Goal: Task Accomplishment & Management: Complete application form

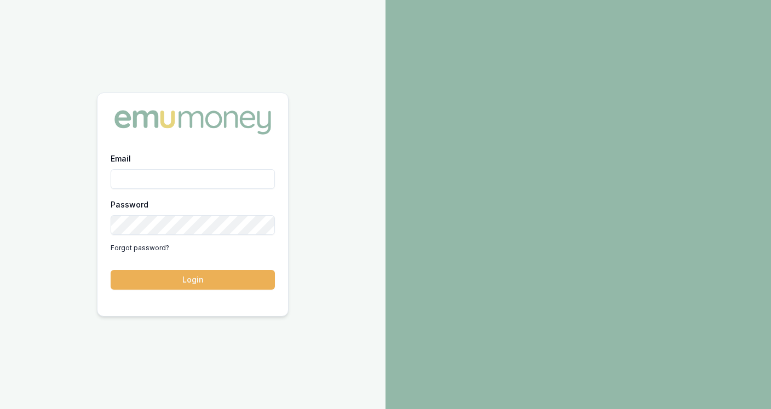
type input "jackson.fanfulla@emumoney.com.au"
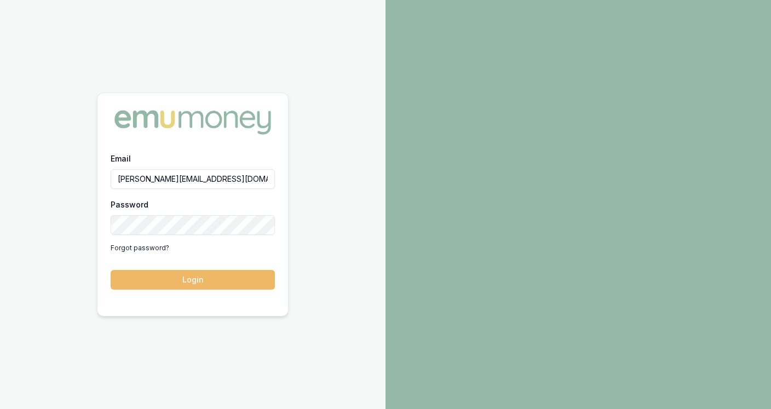
click at [243, 282] on button "Login" at bounding box center [193, 280] width 164 height 20
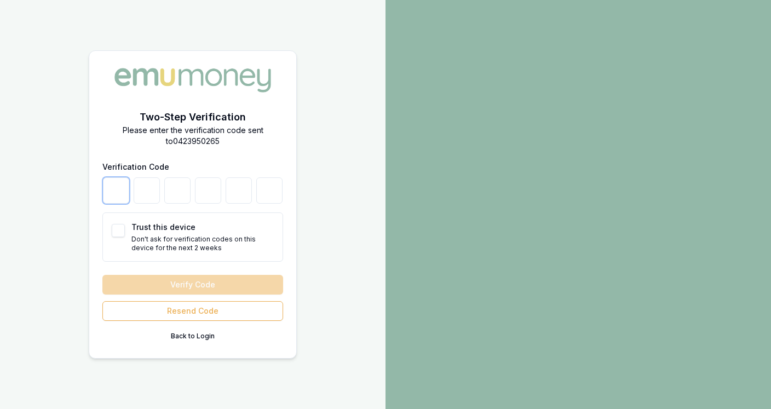
click at [115, 195] on input "number" at bounding box center [116, 191] width 26 height 26
type input "6"
type input "8"
type input "3"
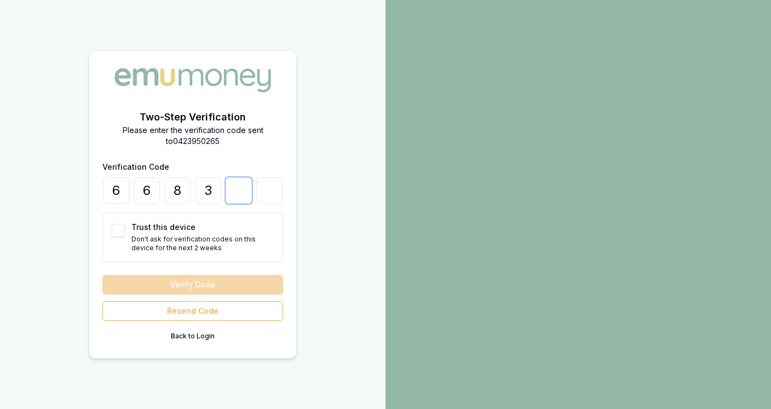
type input "1"
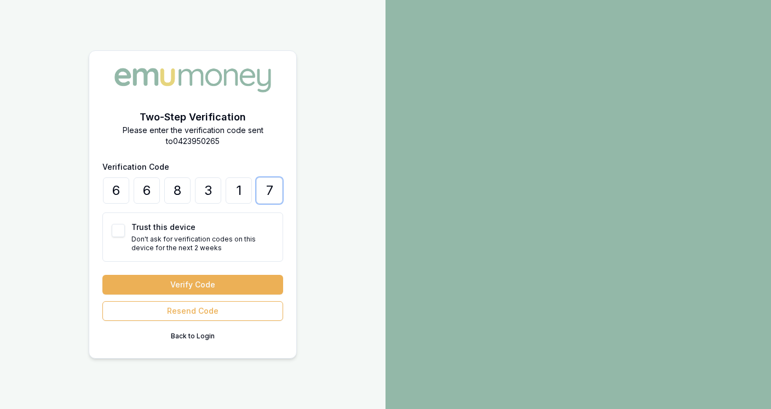
type input "7"
click at [115, 227] on button "Trust this device" at bounding box center [118, 230] width 13 height 13
checkbox input "true"
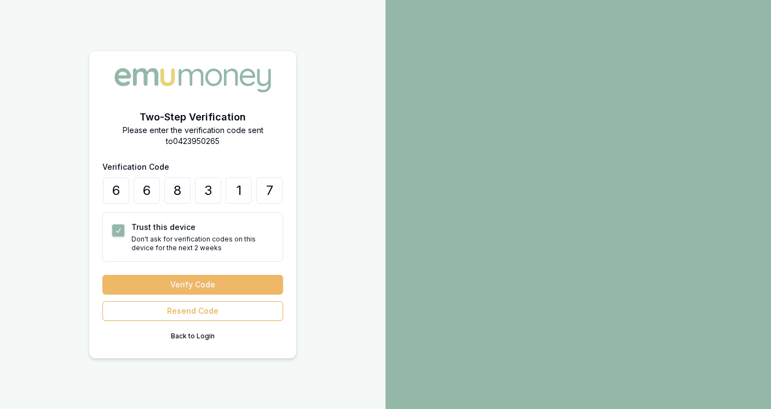
click at [145, 284] on button "Verify Code" at bounding box center [192, 285] width 181 height 20
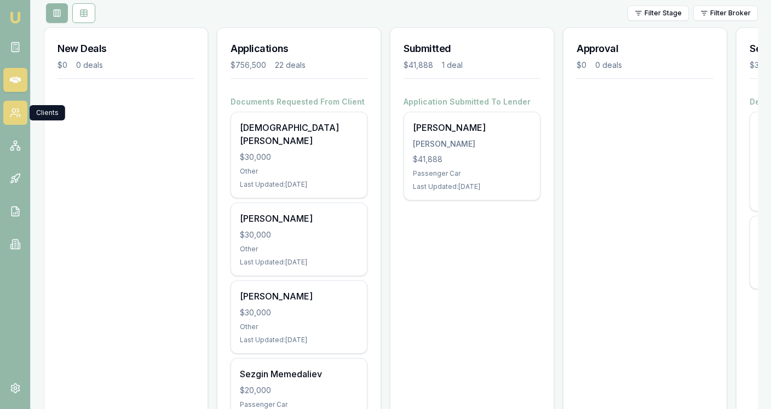
click at [16, 115] on icon at bounding box center [13, 116] width 7 height 3
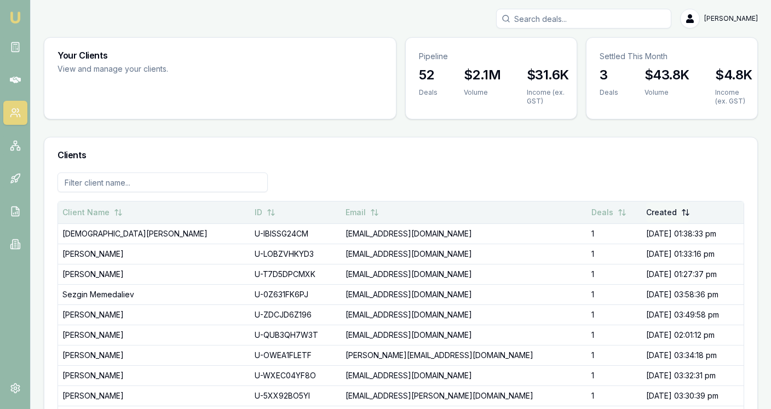
click at [647, 212] on button "Created" at bounding box center [669, 213] width 44 height 20
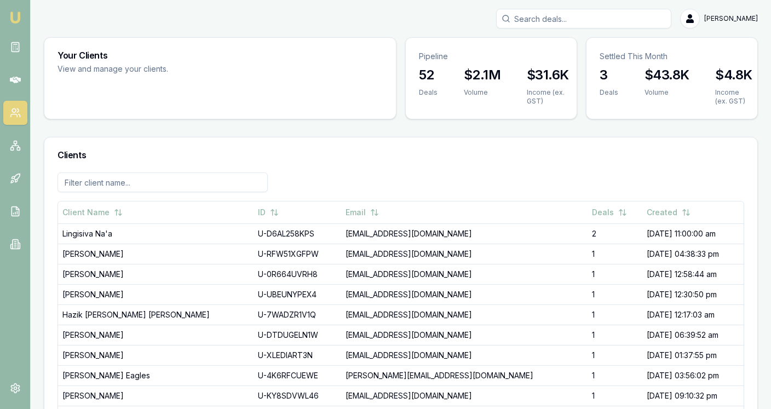
scroll to position [71, 0]
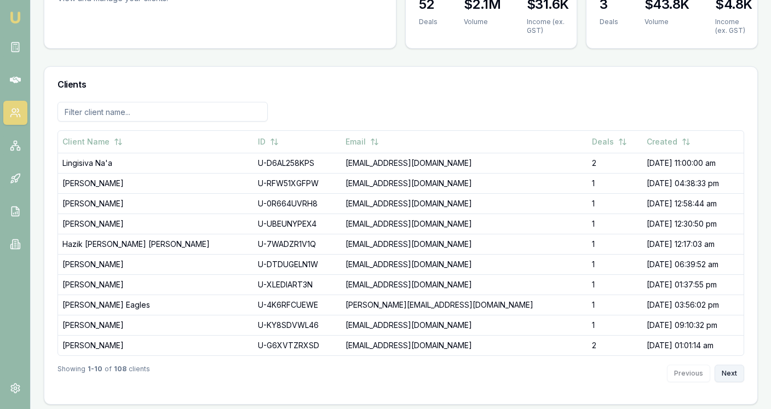
click at [736, 373] on button "Next" at bounding box center [730, 374] width 30 height 18
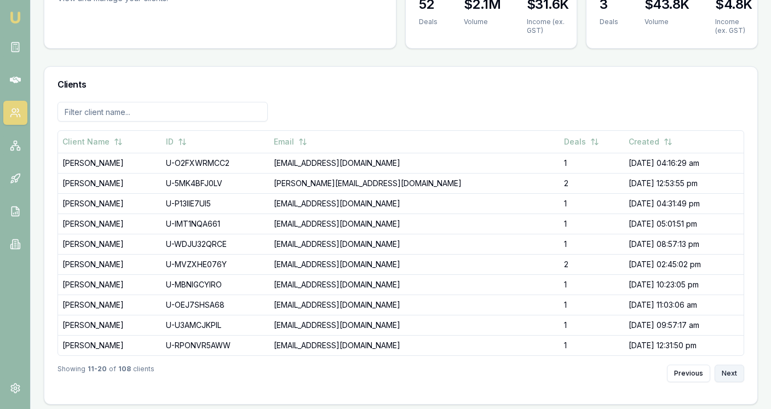
click at [736, 373] on button "Next" at bounding box center [730, 374] width 30 height 18
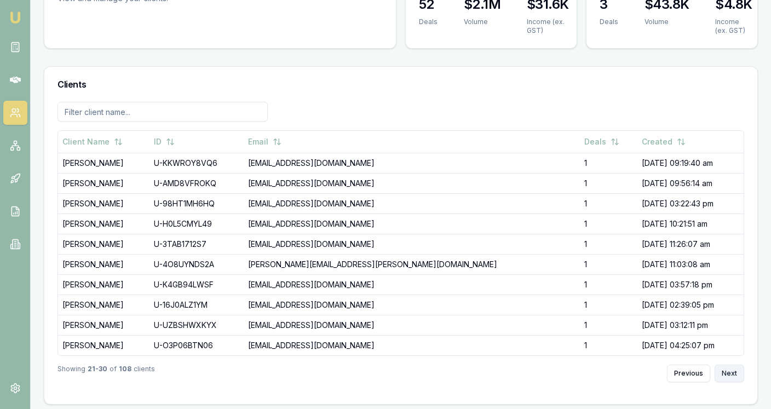
click at [736, 373] on button "Next" at bounding box center [730, 374] width 30 height 18
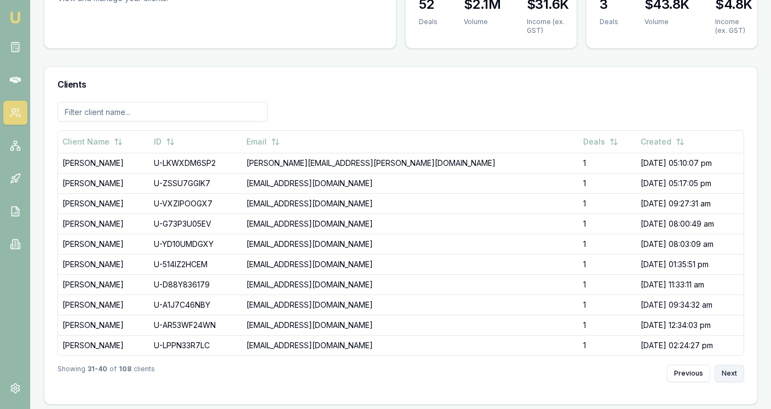
click at [736, 373] on button "Next" at bounding box center [730, 374] width 30 height 18
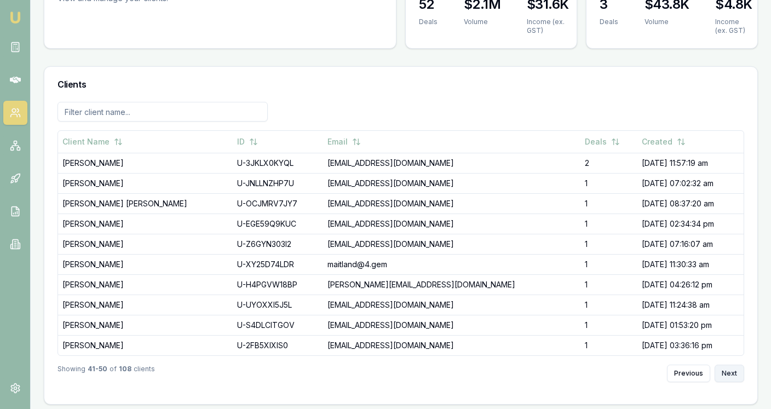
click at [736, 374] on button "Next" at bounding box center [730, 374] width 30 height 18
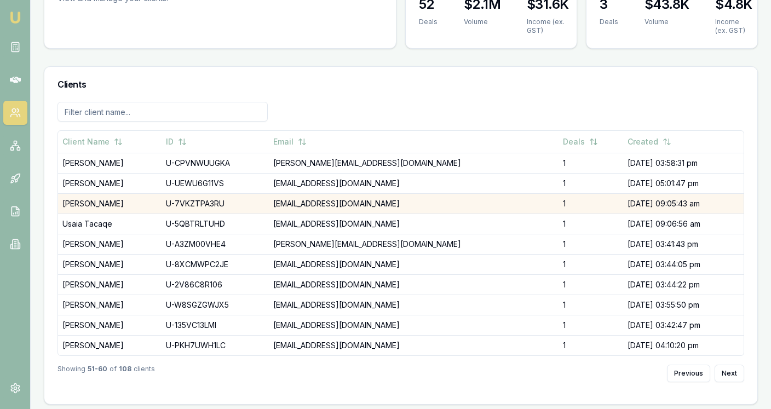
click at [181, 205] on td "U-7VKZTPA3RU" at bounding box center [215, 203] width 107 height 20
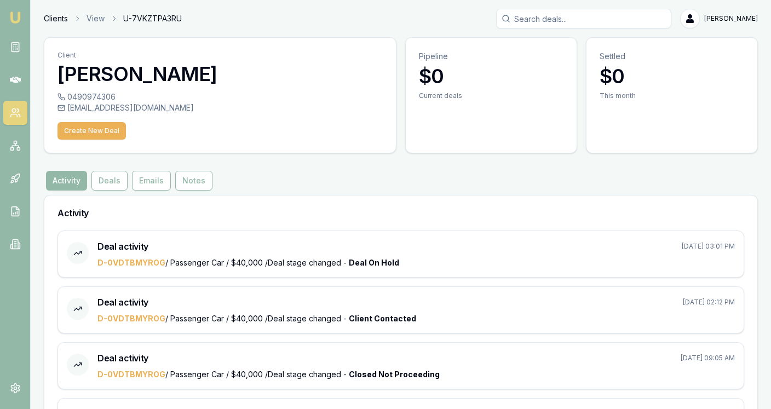
click at [61, 18] on link "Clients" at bounding box center [56, 18] width 24 height 11
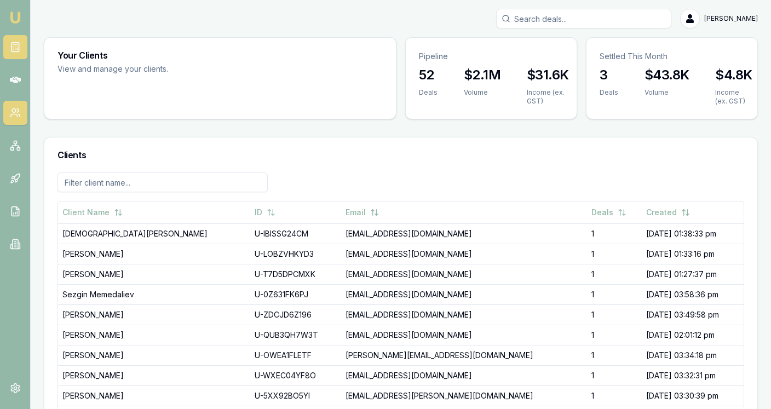
click at [16, 48] on icon at bounding box center [15, 47] width 11 height 11
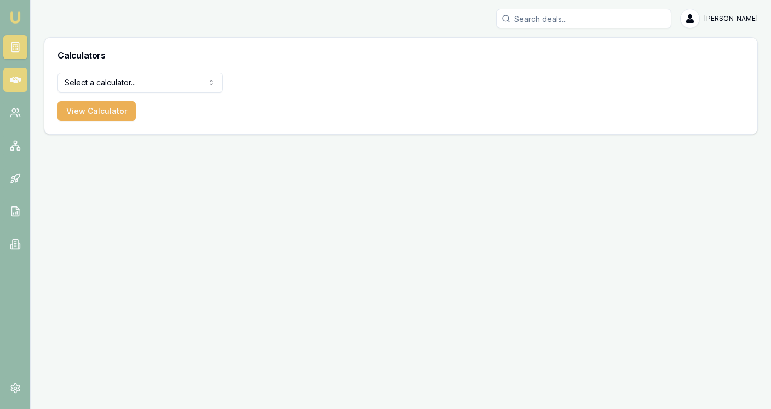
click at [16, 88] on link at bounding box center [15, 80] width 24 height 24
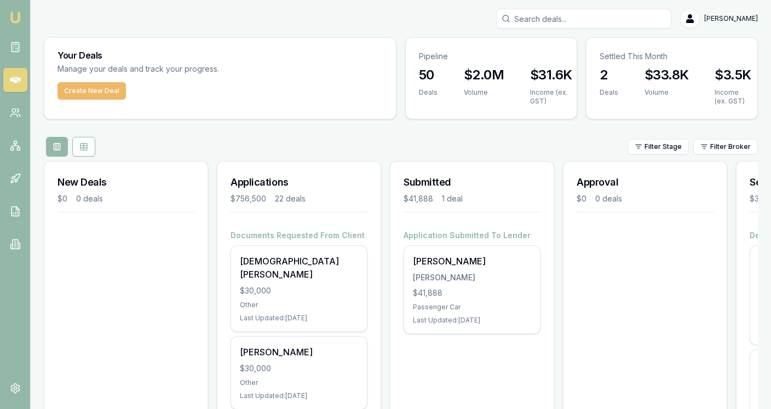
click at [102, 98] on button "Create New Deal" at bounding box center [92, 91] width 68 height 18
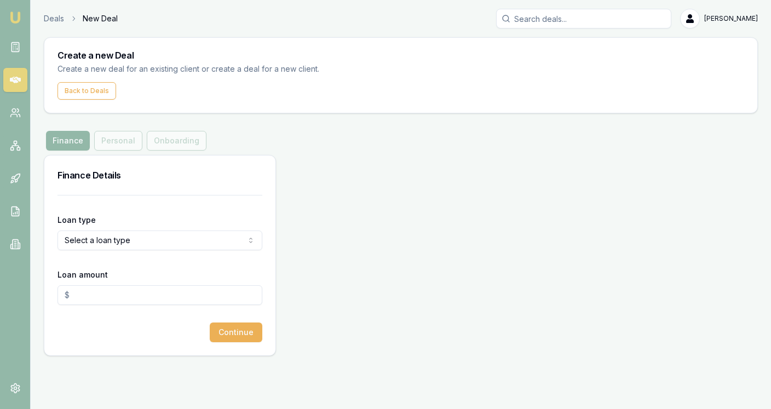
click at [102, 235] on html "Emu Broker Deals New Deal Jackson Fanfulla Toggle Menu Create a new Deal Create…" at bounding box center [385, 204] width 771 height 409
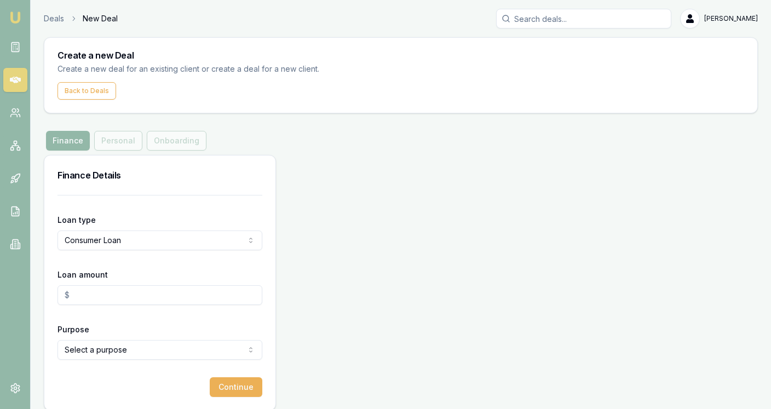
click at [98, 283] on div "Loan amount" at bounding box center [160, 286] width 205 height 37
click at [99, 289] on input "Loan amount" at bounding box center [160, 295] width 205 height 20
type input "$5,000.00"
click at [106, 349] on html "Emu Broker Deals New Deal Jackson Fanfulla Toggle Menu Create a new Deal Create…" at bounding box center [385, 204] width 771 height 409
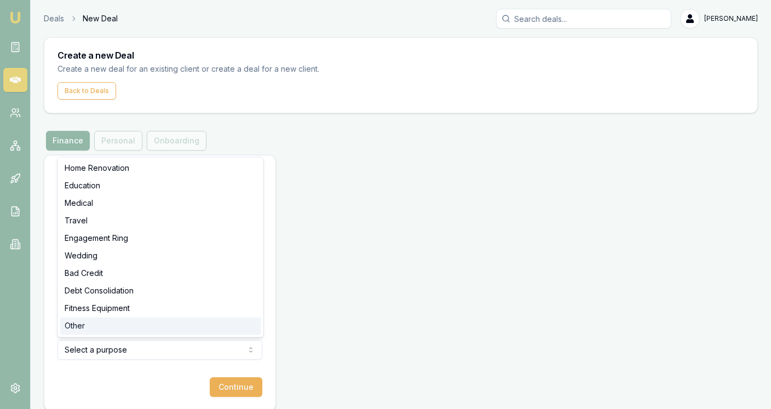
select select "OTHER"
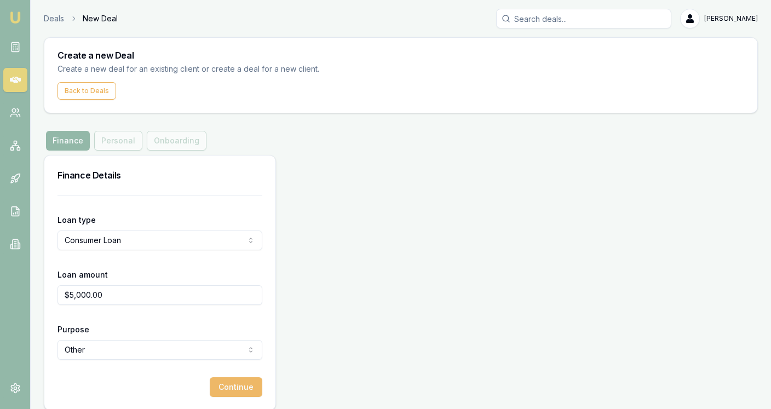
click at [225, 381] on button "Continue" at bounding box center [236, 388] width 53 height 20
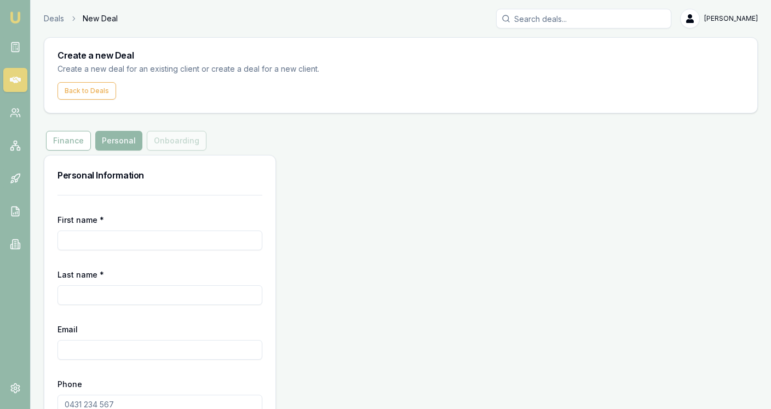
click at [140, 239] on input "First name *" at bounding box center [160, 241] width 205 height 20
type input "Corey"
type input "j"
type input "Johnston"
paste input "COREYJOHNSTON736@gmail.com"
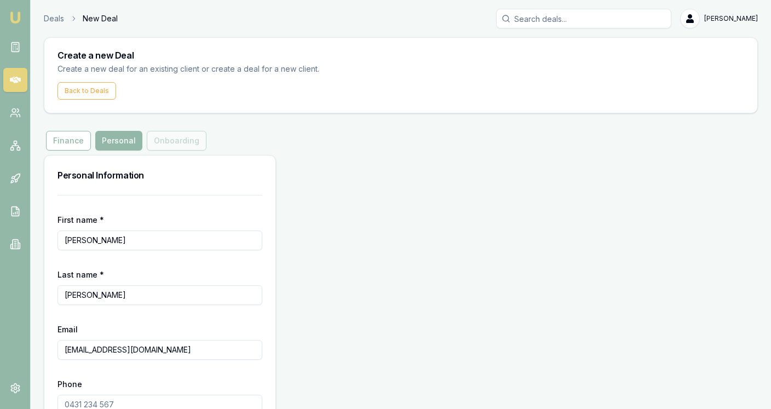
type input "COREYJOHNSTON736@gmail.com"
paste input "0474 553 199"
type input "0474 553 199"
click at [363, 273] on div "Personal Information First name * Corey Last name * Johnston Email COREYJOHNSTO…" at bounding box center [401, 310] width 715 height 311
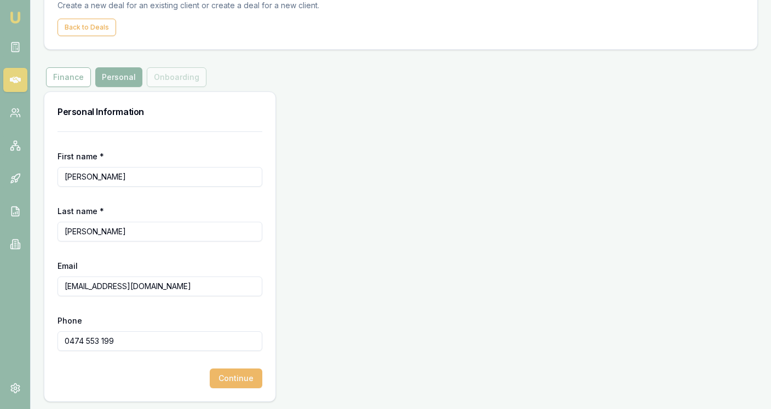
click at [258, 370] on button "Continue" at bounding box center [236, 379] width 53 height 20
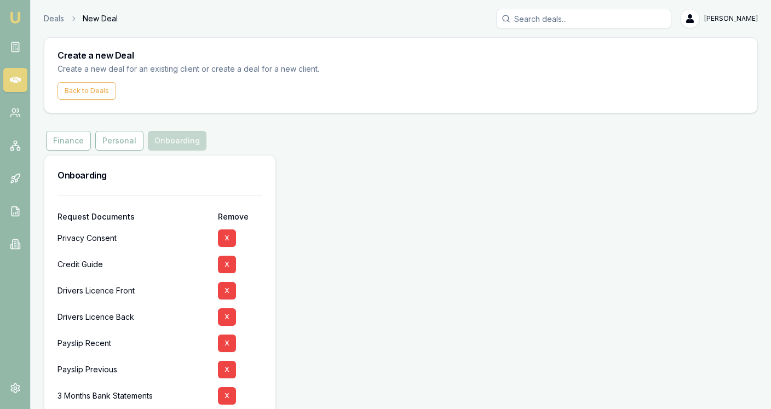
scroll to position [5, 0]
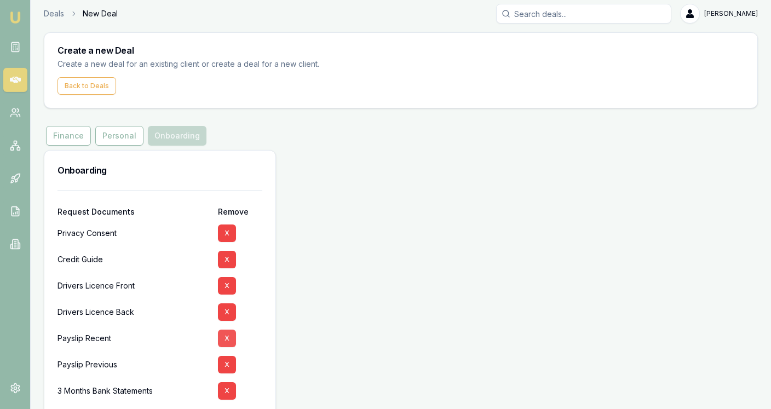
click at [227, 344] on button "X" at bounding box center [227, 339] width 18 height 18
click at [226, 344] on button "X" at bounding box center [227, 339] width 18 height 18
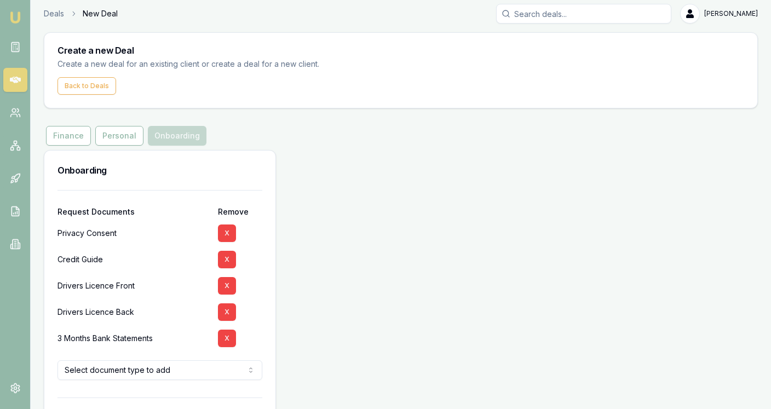
click at [226, 344] on button "X" at bounding box center [227, 339] width 18 height 18
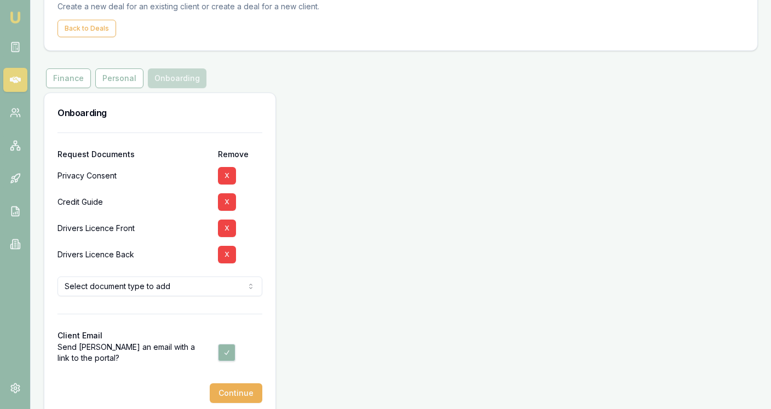
scroll to position [64, 0]
click at [234, 394] on button "Continue" at bounding box center [236, 392] width 53 height 20
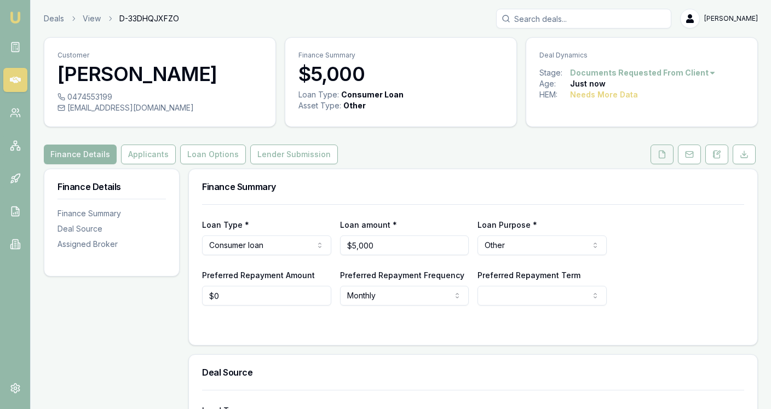
click at [662, 153] on icon at bounding box center [662, 154] width 9 height 9
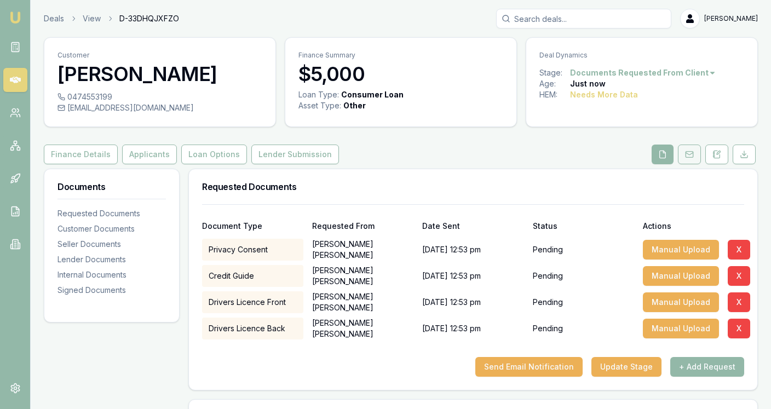
click at [689, 156] on icon at bounding box center [689, 154] width 9 height 9
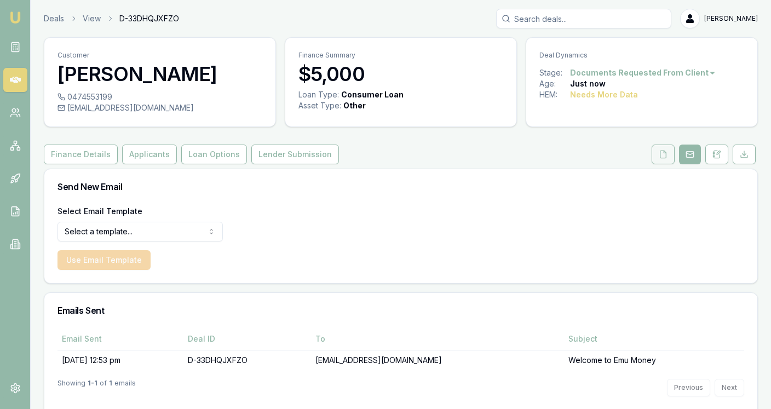
click at [670, 155] on button at bounding box center [663, 155] width 23 height 20
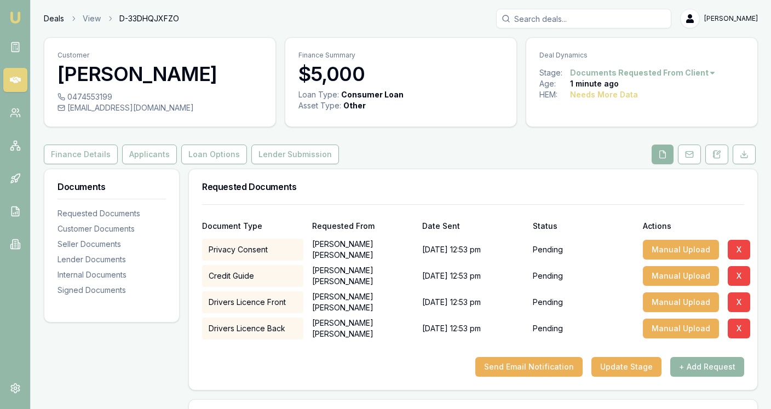
click at [59, 17] on link "Deals" at bounding box center [54, 18] width 20 height 11
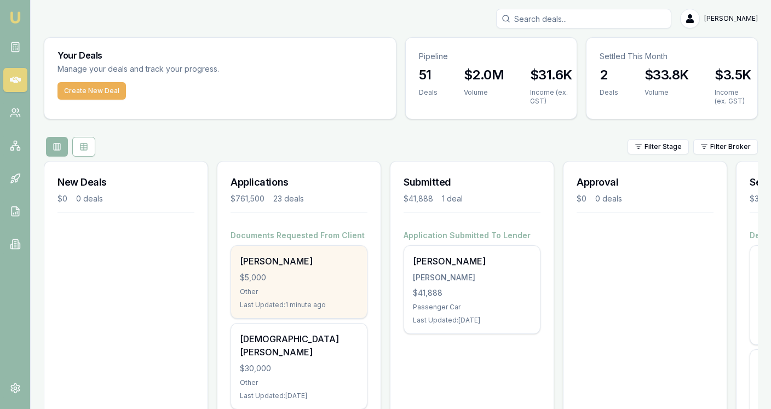
click at [287, 268] on div "Corey Johnston $5,000 Other Last Updated: 1 minute ago" at bounding box center [299, 282] width 136 height 72
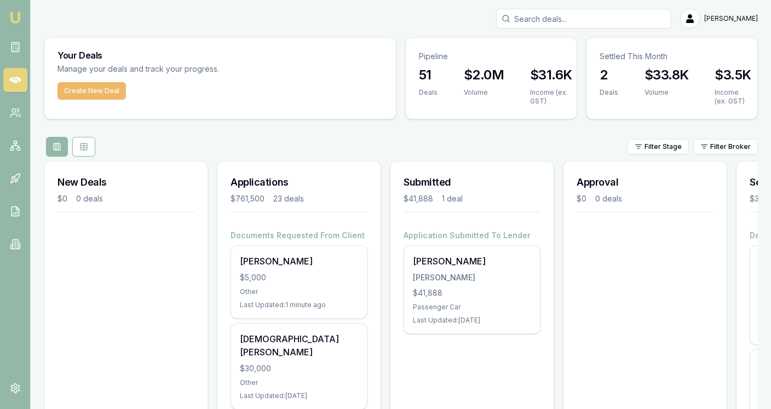
click at [117, 89] on button "Create New Deal" at bounding box center [92, 91] width 68 height 18
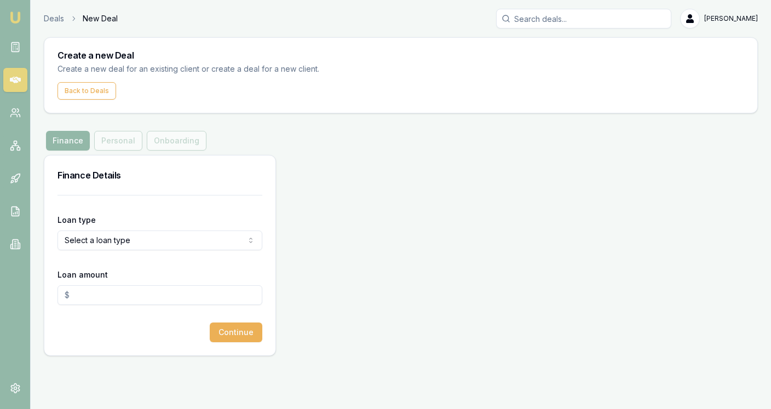
click at [145, 235] on html "Emu Broker Deals New Deal Jackson Fanfulla Toggle Menu Create a new Deal Create…" at bounding box center [385, 204] width 771 height 409
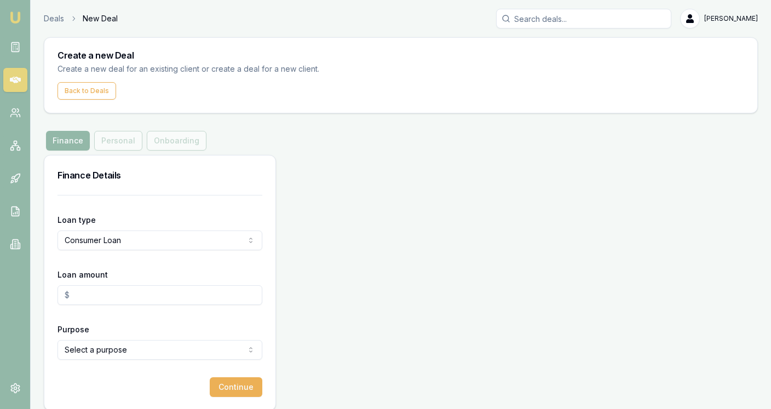
click at [132, 254] on form "Loan type Consumer Loan Consumer Loan Consumer Asset Commercial Loan Commercial…" at bounding box center [160, 296] width 205 height 202
click at [129, 242] on html "Emu Broker Deals New Deal Jackson Fanfulla Toggle Menu Create a new Deal Create…" at bounding box center [385, 204] width 771 height 409
click at [124, 293] on input "Loan amount" at bounding box center [160, 295] width 205 height 20
type input "$30,000.00"
select select "OTHER"
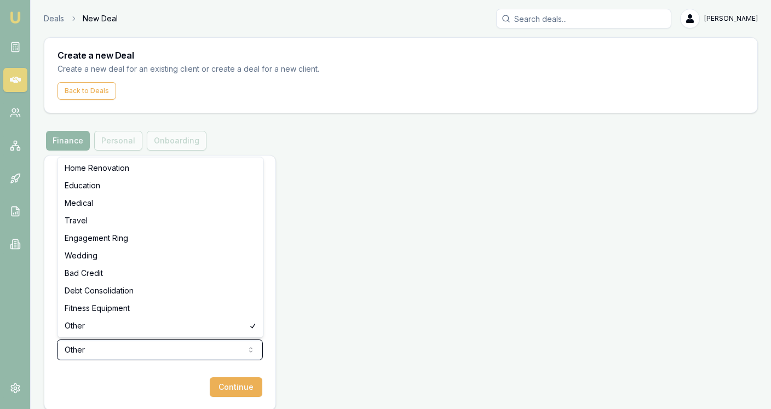
click at [249, 373] on html "Emu Broker Deals New Deal Jackson Fanfulla Toggle Menu Create a new Deal Create…" at bounding box center [385, 204] width 771 height 409
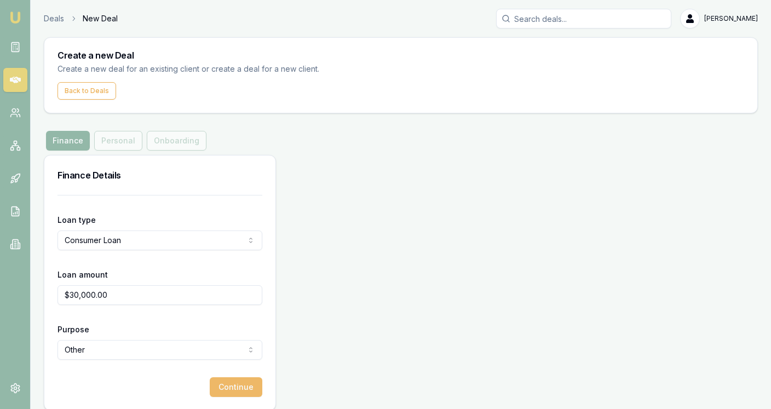
click at [242, 385] on button "Continue" at bounding box center [236, 388] width 53 height 20
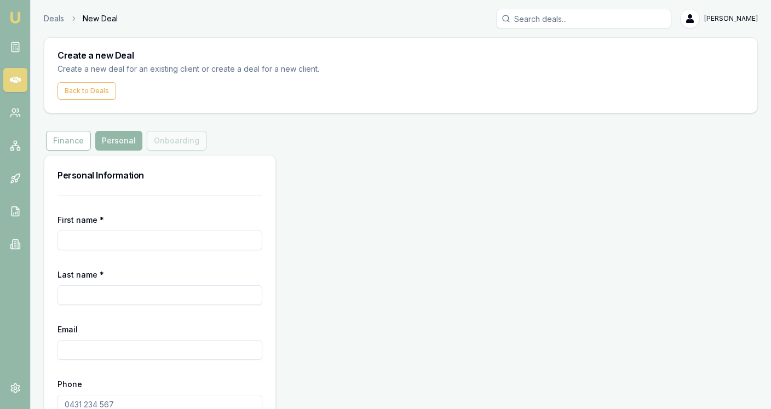
click at [160, 249] on form "First name * Last name * Email Phone Continue" at bounding box center [160, 323] width 205 height 257
click at [159, 242] on input "First name *" at bounding box center [160, 241] width 205 height 20
type input "j"
type input "Jett"
type input "Murray"
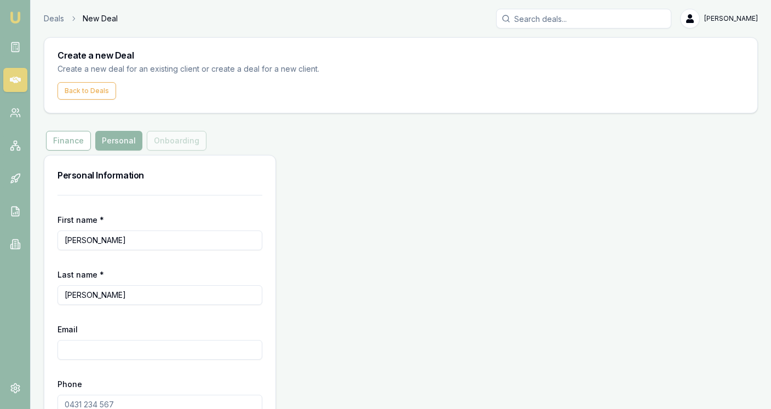
paste input "0410075128"
type input "0410075128"
paste input "0410 075 128"
type input "0410 075 128"
paste input "JETTVMURRAY06@gmail.com"
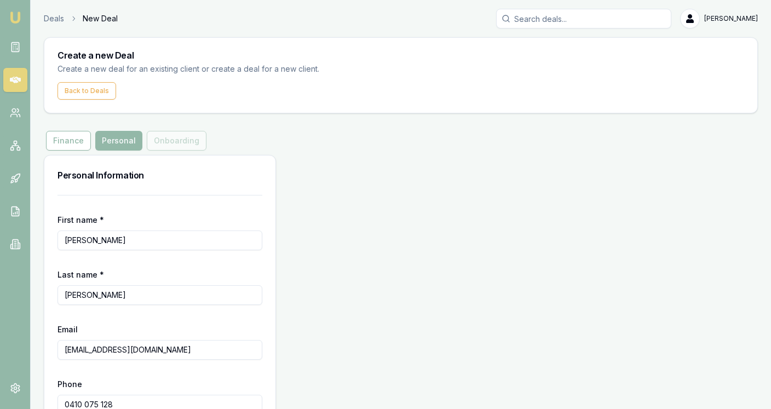
type input "JETTVMURRAY06@gmail.com"
click at [311, 322] on div "Personal Information First name * Jett Last name * Murray Email JETTVMURRAY06@g…" at bounding box center [401, 310] width 715 height 311
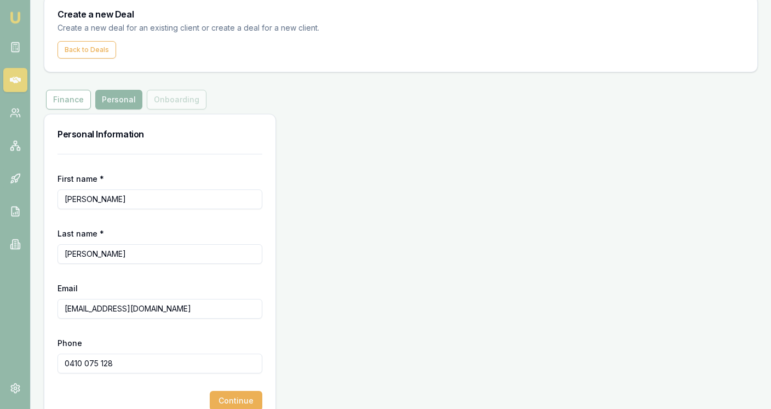
scroll to position [44, 0]
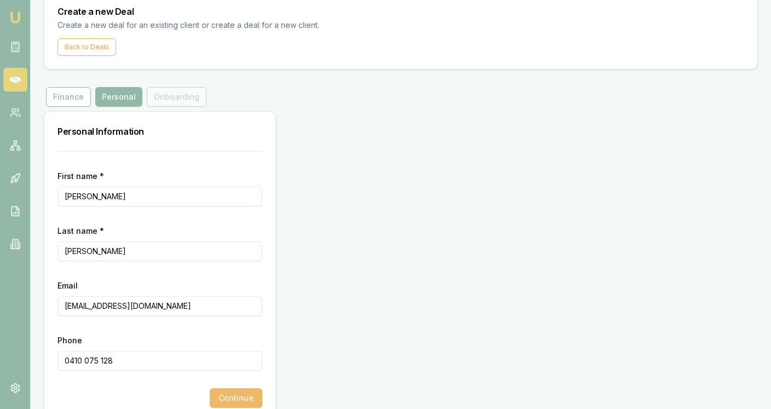
click at [245, 400] on button "Continue" at bounding box center [236, 398] width 53 height 20
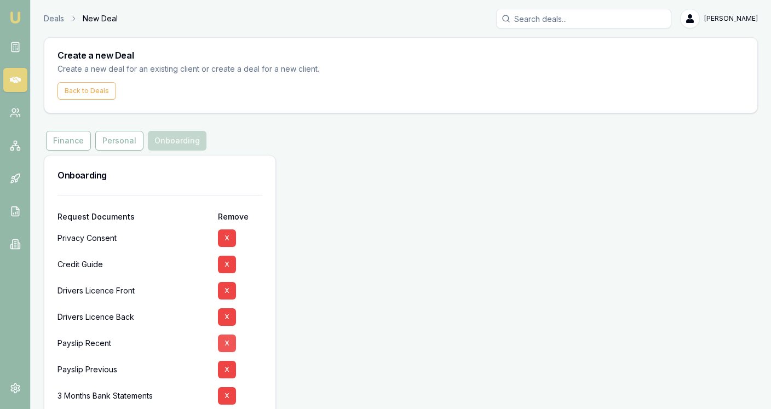
click at [227, 338] on button "X" at bounding box center [227, 344] width 18 height 18
click at [227, 339] on button "X" at bounding box center [227, 344] width 18 height 18
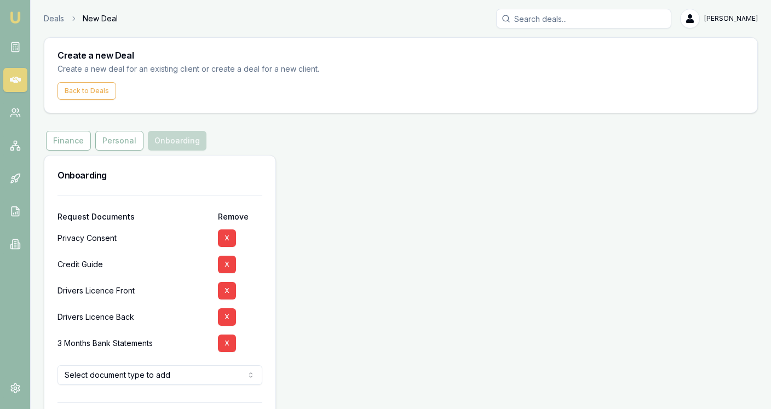
click at [227, 339] on button "X" at bounding box center [227, 344] width 18 height 18
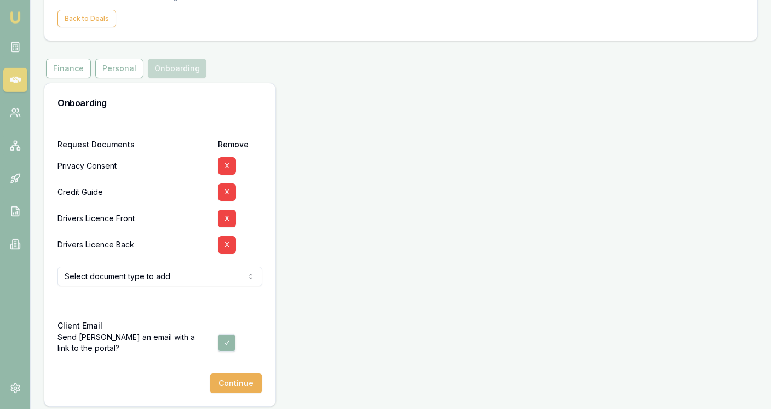
scroll to position [72, 0]
click at [248, 385] on button "Continue" at bounding box center [236, 384] width 53 height 20
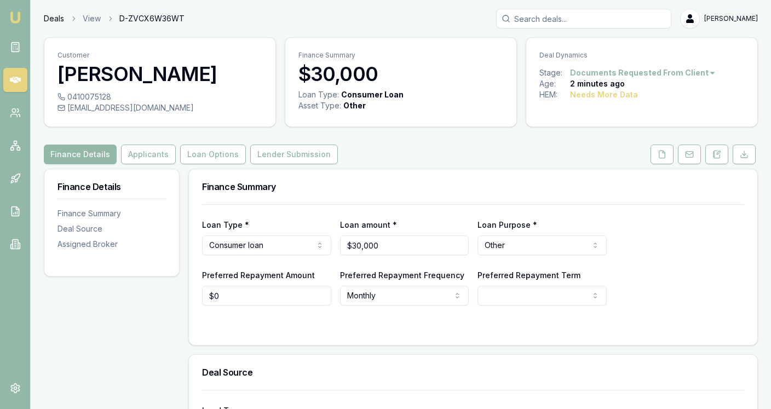
click at [52, 20] on link "Deals" at bounding box center [54, 18] width 20 height 11
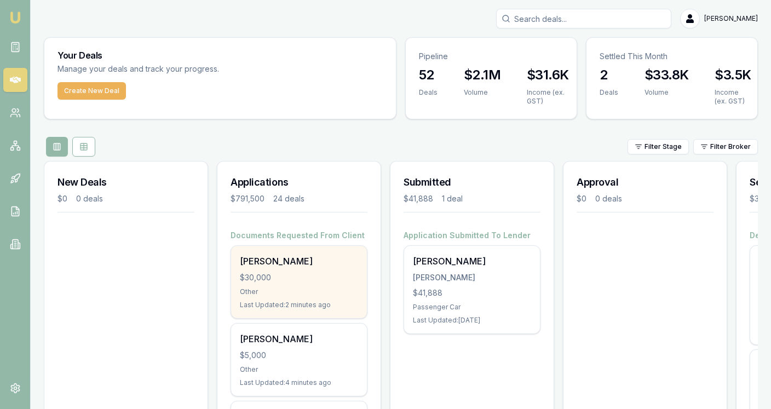
click at [341, 269] on div "Jett Murray $30,000 Other Last Updated: 2 minutes ago" at bounding box center [299, 282] width 136 height 72
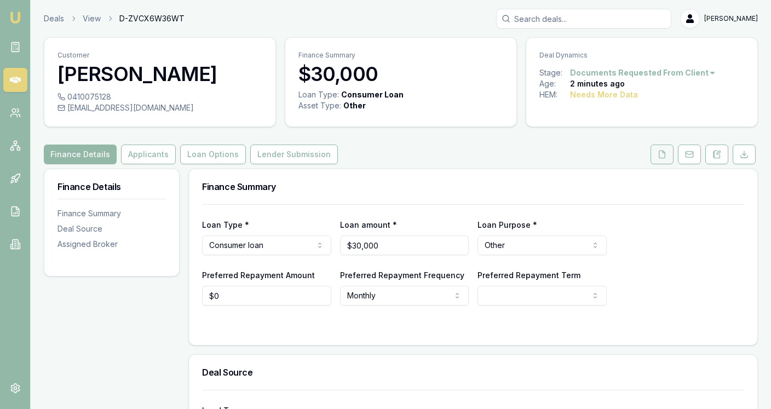
click at [667, 161] on button at bounding box center [662, 155] width 23 height 20
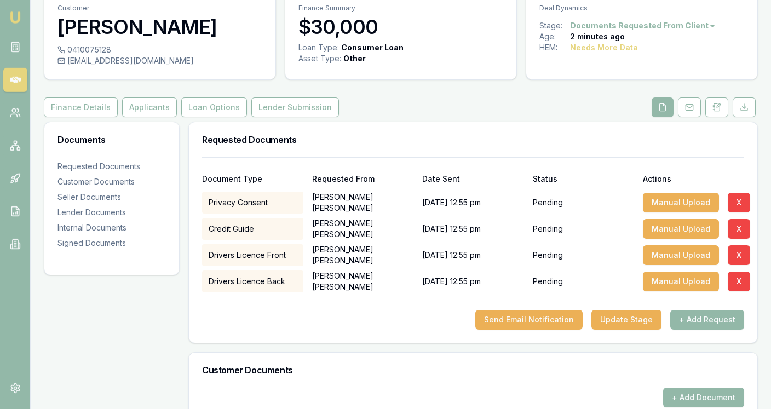
scroll to position [48, 0]
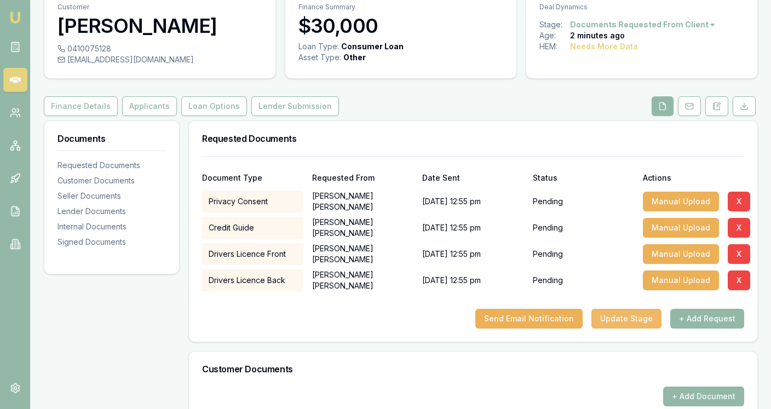
click at [630, 318] on button "Update Stage" at bounding box center [627, 319] width 70 height 20
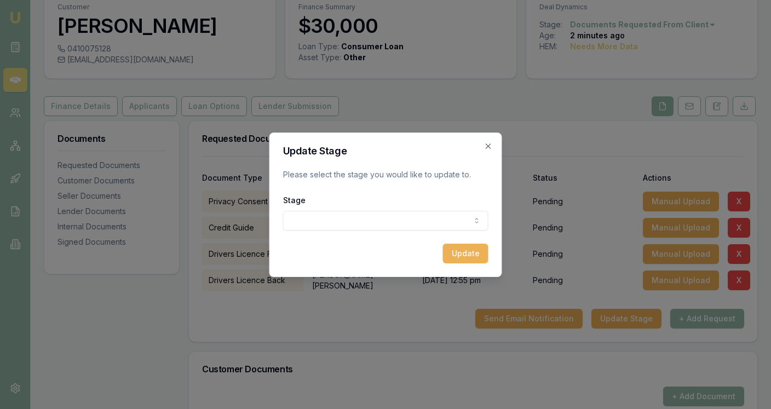
click at [402, 227] on body "Emu Broker Deals View D-ZVCX6W36WT Jackson Fanfulla Toggle Menu Customer Jett M…" at bounding box center [385, 156] width 771 height 409
click at [455, 258] on button "Update" at bounding box center [465, 254] width 45 height 20
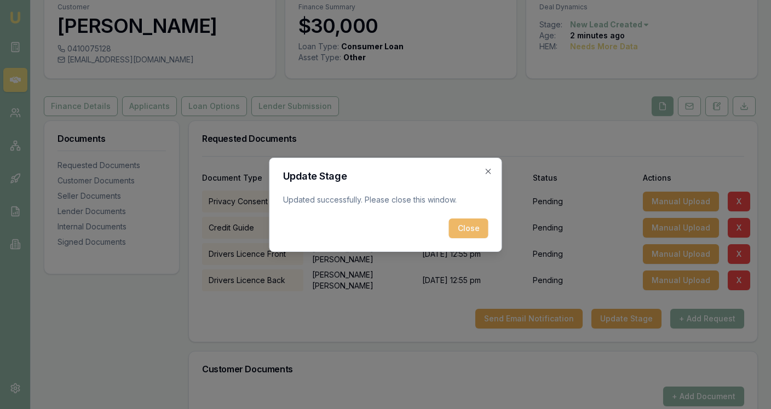
click at [480, 228] on button "Close" at bounding box center [468, 229] width 39 height 20
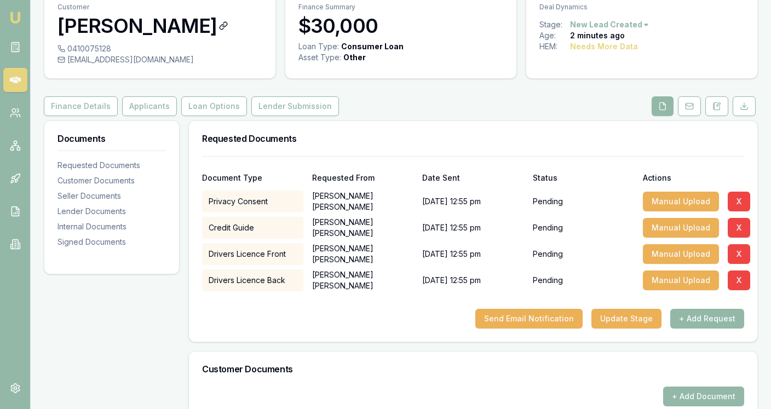
scroll to position [0, 0]
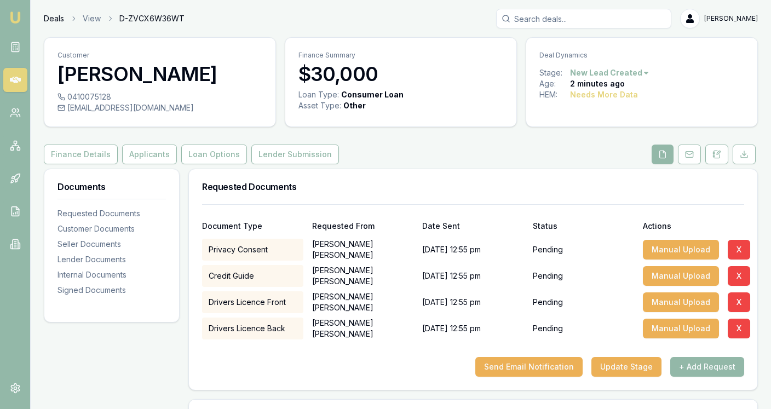
click at [55, 15] on link "Deals" at bounding box center [54, 18] width 20 height 11
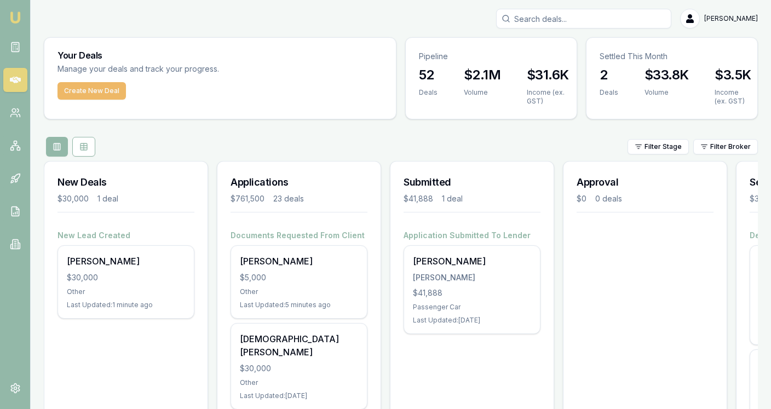
click at [106, 96] on button "Create New Deal" at bounding box center [92, 91] width 68 height 18
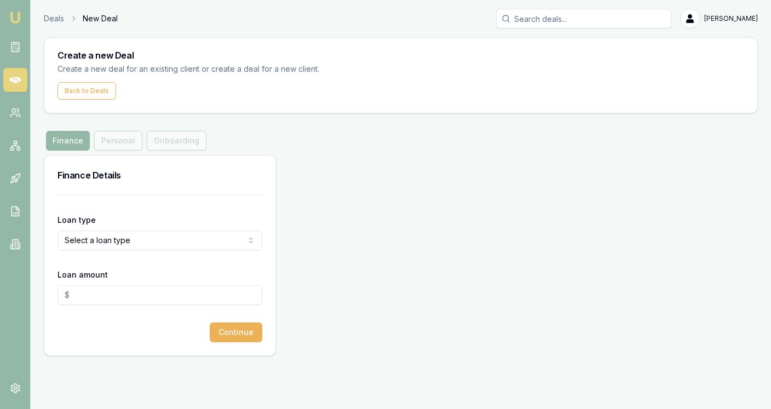
click at [118, 237] on html "Emu Broker Deals New Deal [PERSON_NAME] Fanfulla Toggle Menu Create a new Deal …" at bounding box center [385, 204] width 771 height 409
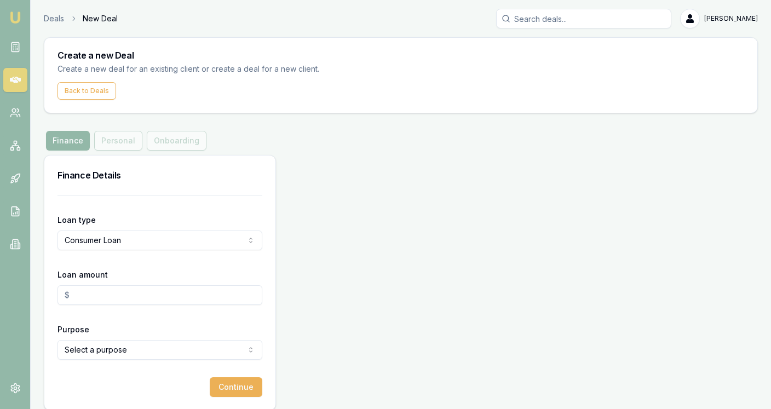
click at [114, 282] on div "Loan amount" at bounding box center [160, 286] width 205 height 37
click at [115, 292] on input "Loan amount" at bounding box center [160, 295] width 205 height 20
type input "$30,000.00"
click at [130, 347] on html "Emu Broker Deals New Deal Jackson Fanfulla Toggle Menu Create a new Deal Create…" at bounding box center [385, 204] width 771 height 409
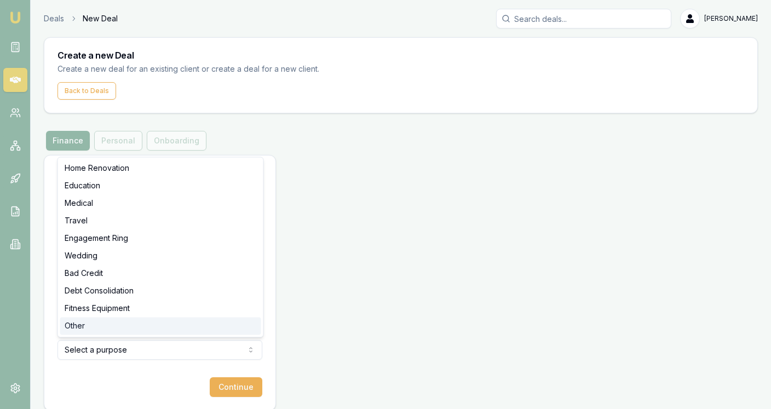
select select "OTHER"
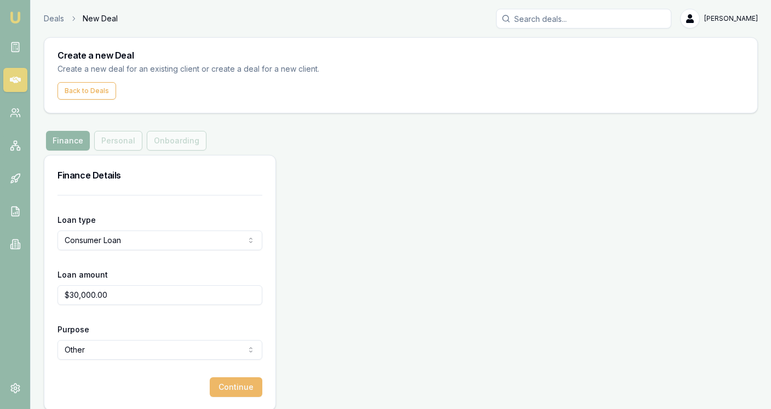
click at [231, 387] on button "Continue" at bounding box center [236, 388] width 53 height 20
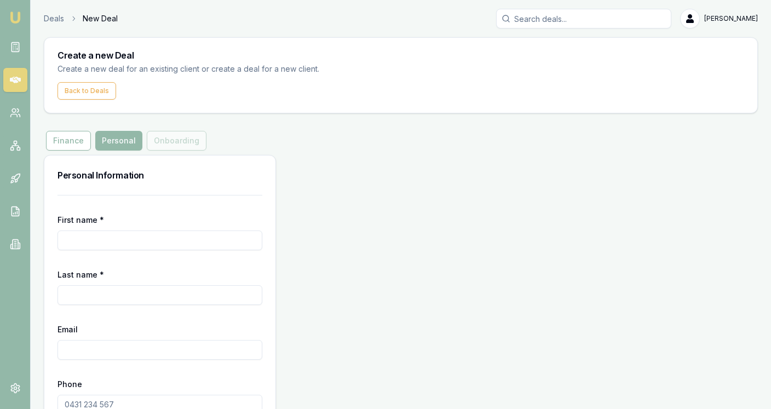
click at [160, 239] on input "First name *" at bounding box center [160, 241] width 205 height 20
type input "Brett"
type input "Menagh"
click at [106, 344] on input "Email" at bounding box center [160, 350] width 205 height 20
paste input "BLJMENAGH71@gmail.com"
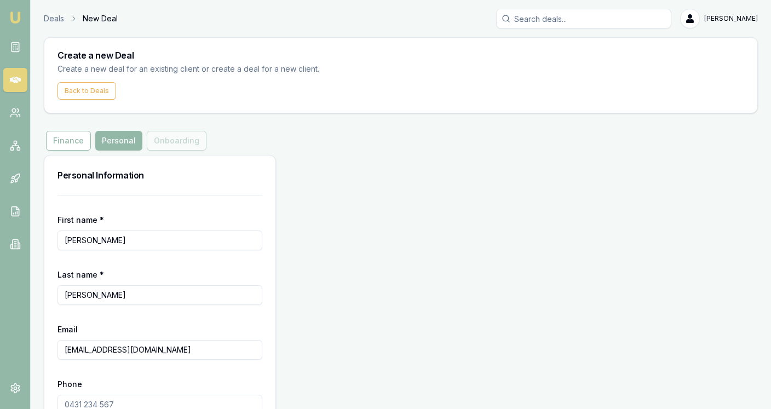
type input "BLJMENAGH71@gmail.com"
click at [112, 397] on input "Phone" at bounding box center [160, 405] width 205 height 20
type input "0456 400 062"
click at [321, 350] on div "Personal Information First name * Brett Last name * Menagh Email BLJMENAGH71@gm…" at bounding box center [401, 310] width 715 height 311
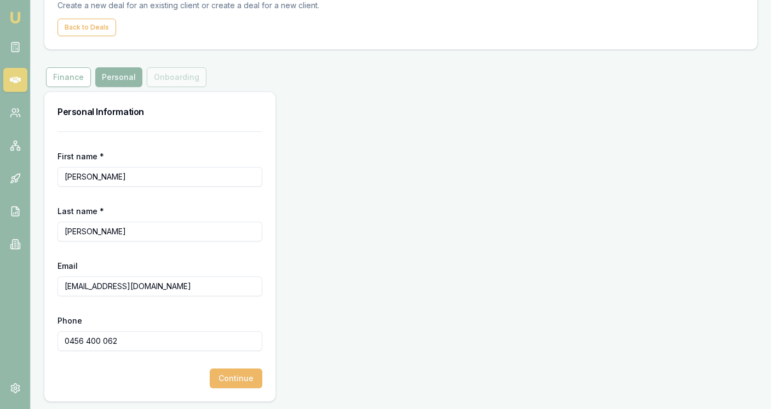
click at [238, 376] on button "Continue" at bounding box center [236, 379] width 53 height 20
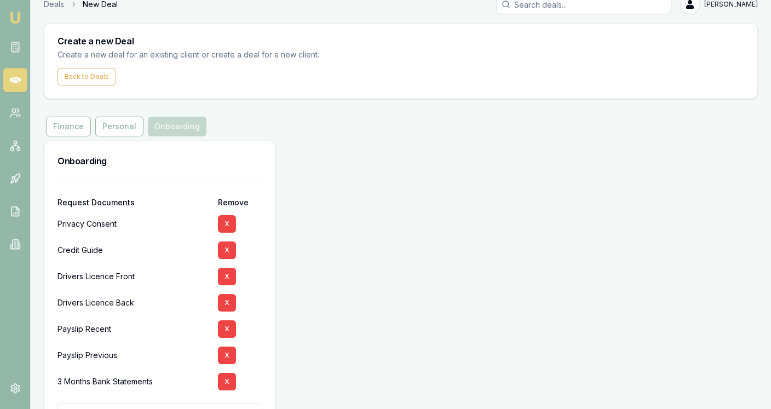
scroll to position [16, 0]
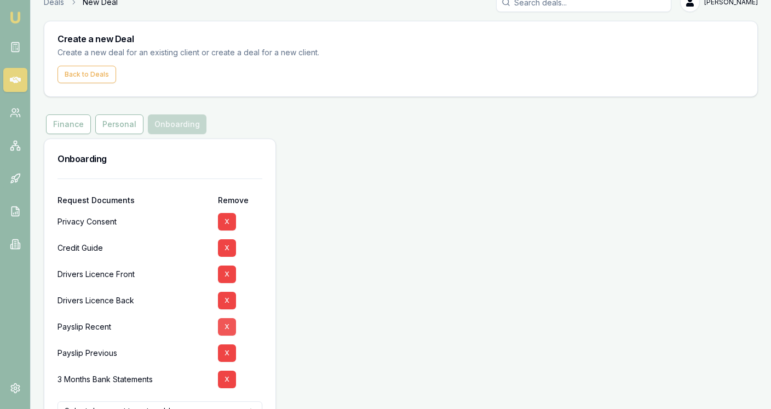
click at [228, 321] on button "X" at bounding box center [227, 327] width 18 height 18
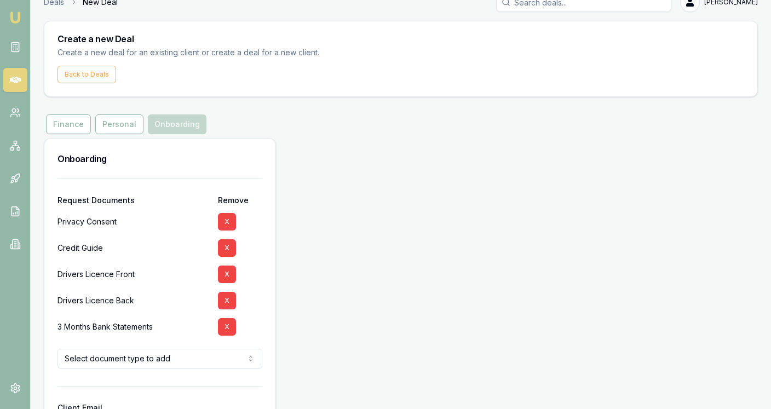
click at [228, 321] on button "X" at bounding box center [227, 327] width 18 height 18
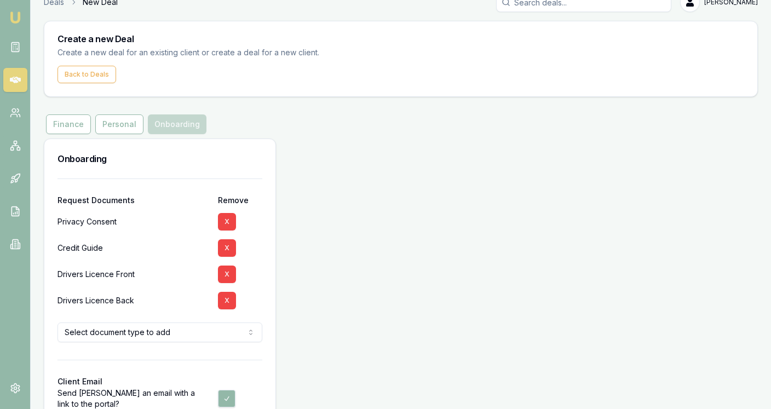
click at [175, 331] on html "Emu Broker Deals New Deal Jackson Fanfulla Toggle Menu Create a new Deal Create…" at bounding box center [385, 188] width 771 height 409
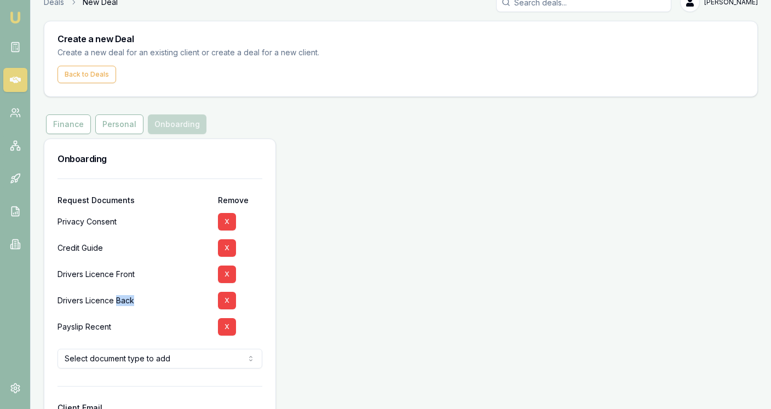
click at [124, 302] on div "Drivers Licence Back" at bounding box center [134, 301] width 152 height 26
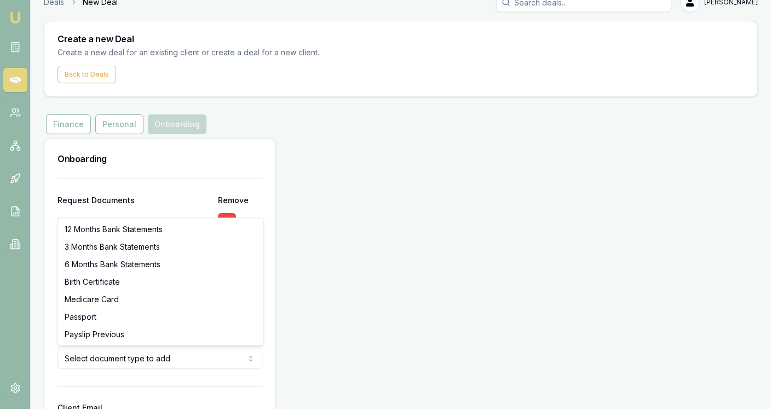
click at [135, 357] on html "Emu Broker Deals New Deal Jackson Fanfulla Toggle Menu Create a new Deal Create…" at bounding box center [385, 188] width 771 height 409
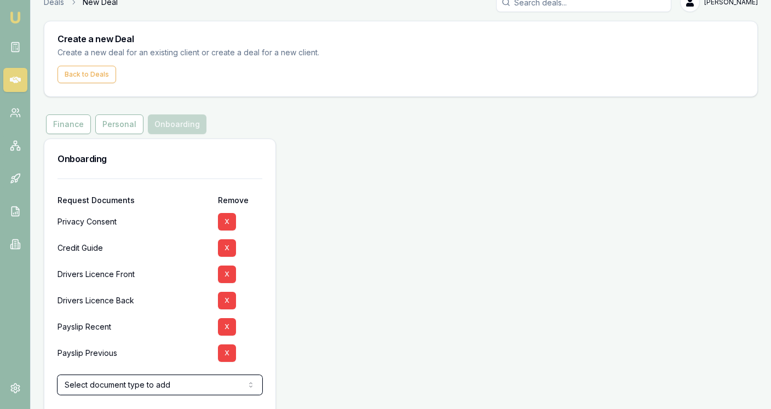
scroll to position [59, 0]
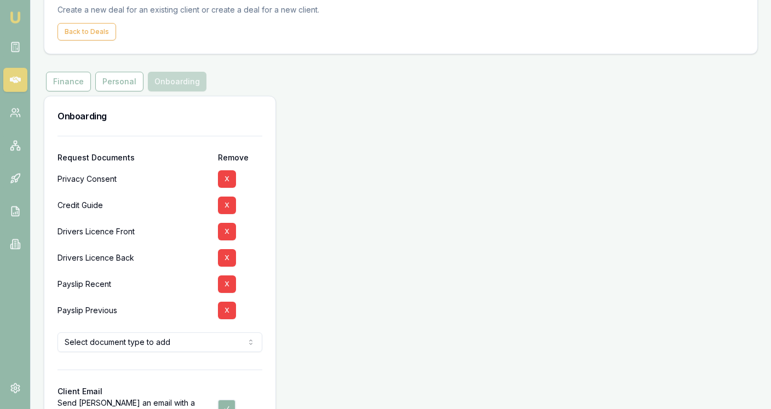
click at [150, 341] on html "Emu Broker Deals New Deal Jackson Fanfulla Toggle Menu Create a new Deal Create…" at bounding box center [385, 145] width 771 height 409
click at [359, 317] on div "Onboarding Request Documents Remove Privacy Consent X Credit Guide X Drivers Li…" at bounding box center [401, 284] width 715 height 377
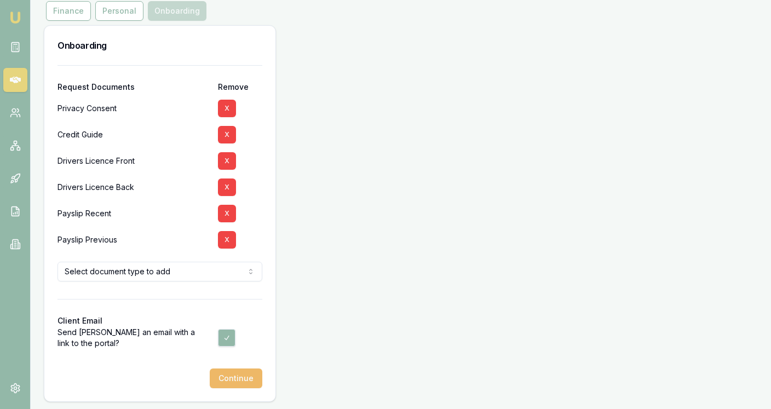
click at [261, 375] on button "Continue" at bounding box center [236, 379] width 53 height 20
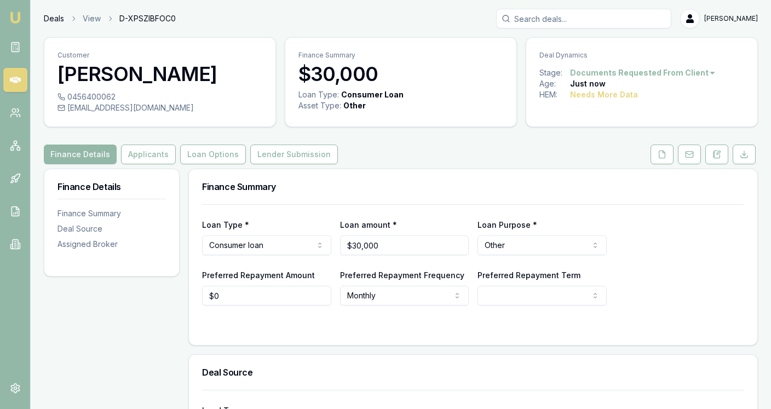
click at [55, 22] on link "Deals" at bounding box center [54, 18] width 20 height 11
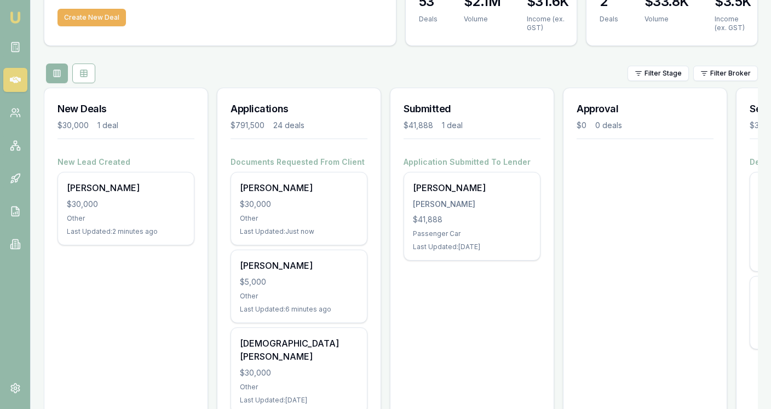
scroll to position [74, 0]
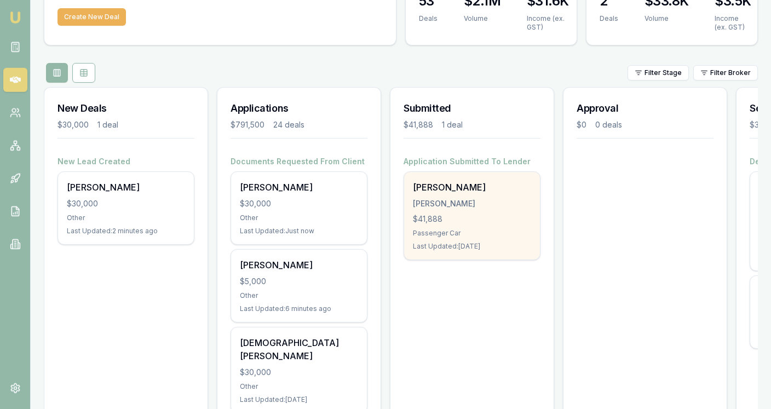
click at [505, 221] on div "$41,888" at bounding box center [472, 219] width 118 height 11
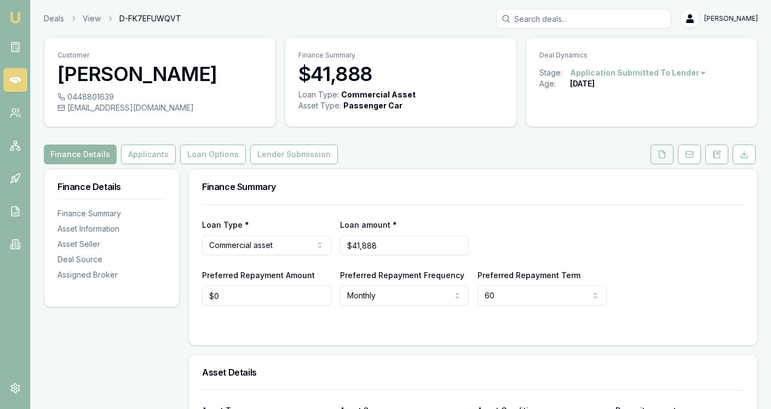
click at [667, 153] on icon at bounding box center [662, 154] width 9 height 9
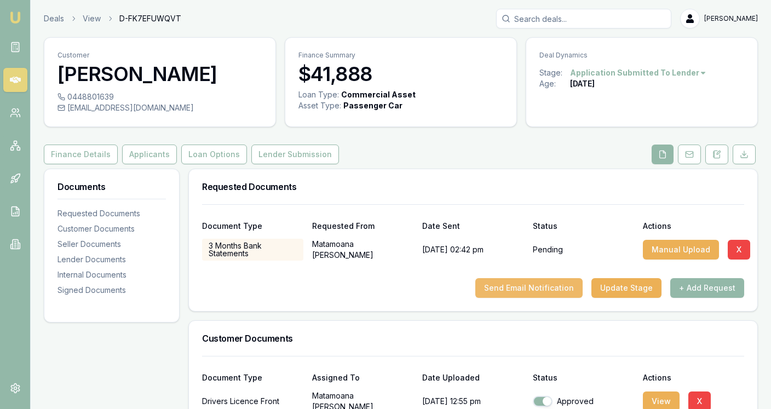
click at [537, 289] on button "Send Email Notification" at bounding box center [529, 288] width 107 height 20
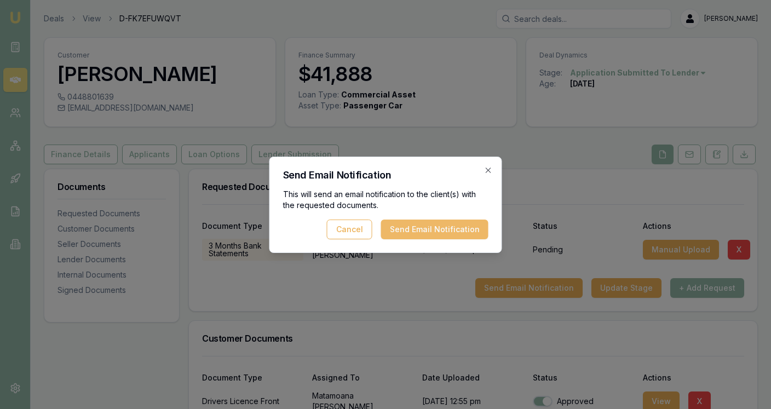
click at [428, 228] on button "Send Email Notification" at bounding box center [434, 230] width 107 height 20
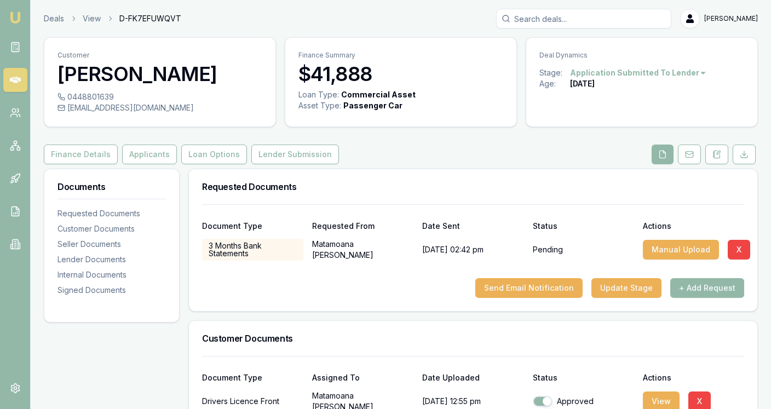
click at [44, 20] on header "Deals View D-FK7EFUWQVT Jackson Fanfulla Toggle Menu" at bounding box center [401, 19] width 741 height 20
click at [52, 18] on link "Deals" at bounding box center [54, 18] width 20 height 11
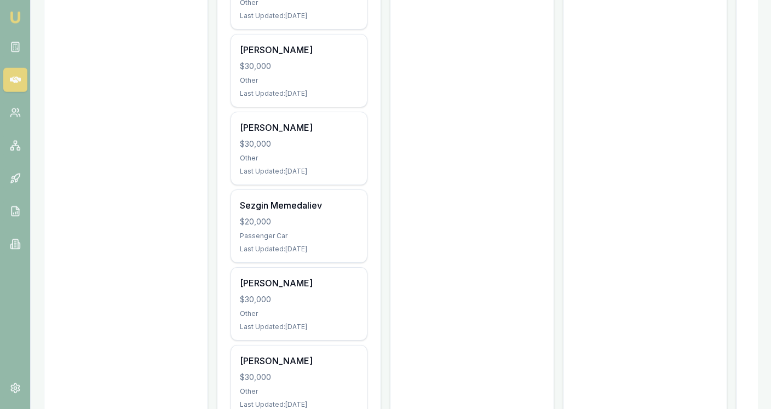
scroll to position [459, 0]
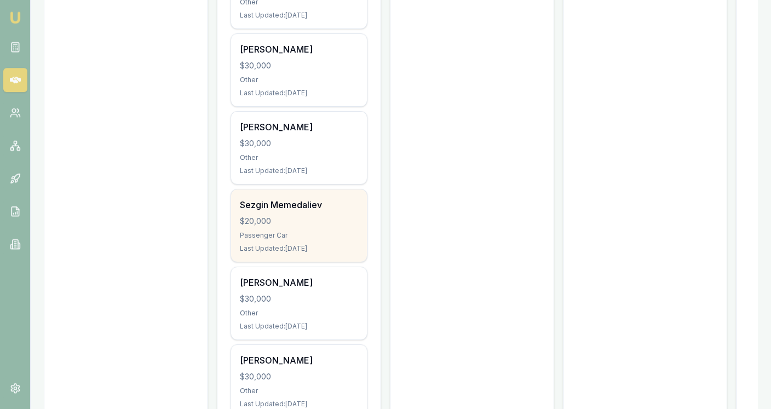
click at [343, 198] on div "Sezgin Memedaliev" at bounding box center [299, 204] width 118 height 13
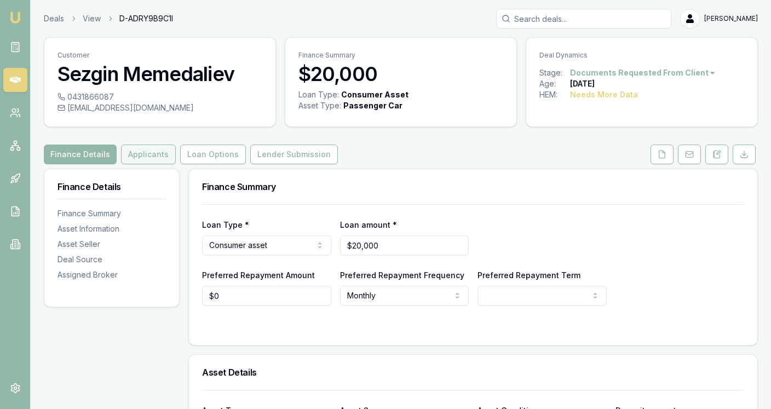
click at [148, 152] on button "Applicants" at bounding box center [148, 155] width 55 height 20
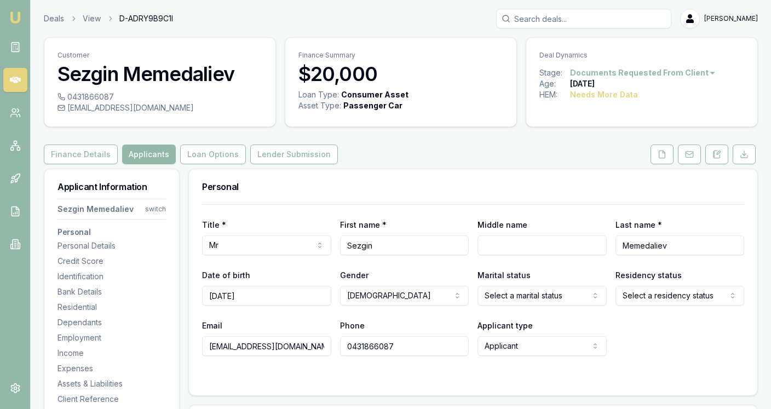
click at [516, 296] on html "Emu Broker Deals View D-ADRY9B9C1I [PERSON_NAME] Fanfulla Toggle Menu Customer …" at bounding box center [385, 204] width 771 height 409
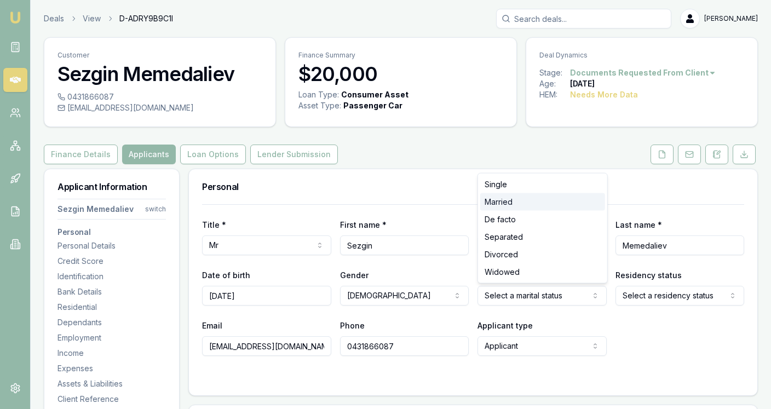
select select "MARRIED"
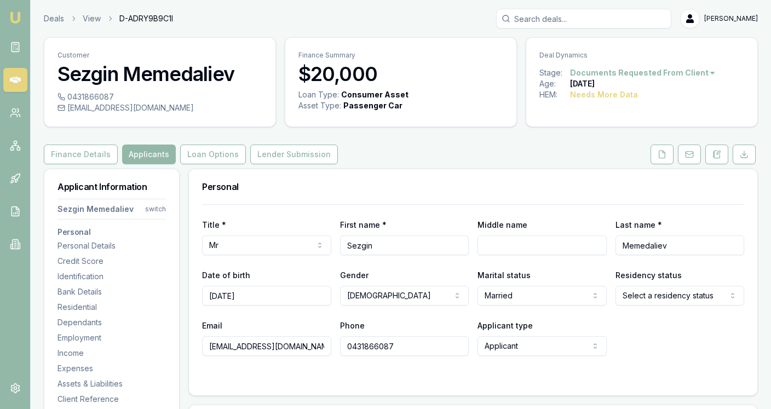
click at [654, 296] on html "Emu Broker Deals View D-ADRY9B9C1I [PERSON_NAME] Fanfulla Toggle Menu Customer …" at bounding box center [385, 204] width 771 height 409
click at [498, 374] on div at bounding box center [473, 378] width 542 height 9
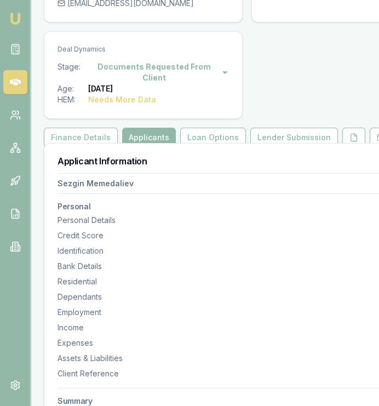
scroll to position [127, 0]
click at [305, 249] on div "Identification" at bounding box center [234, 250] width 352 height 11
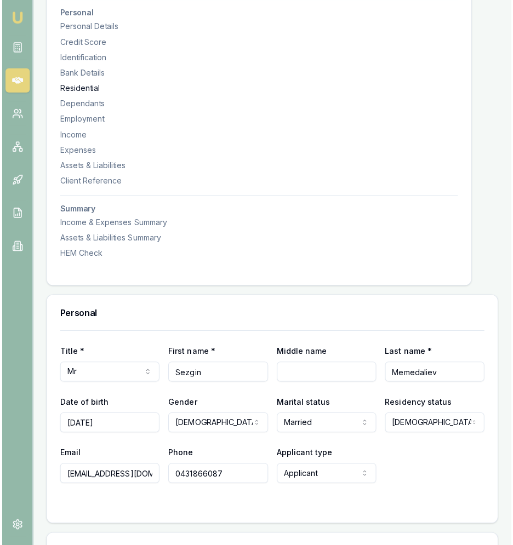
scroll to position [0, 0]
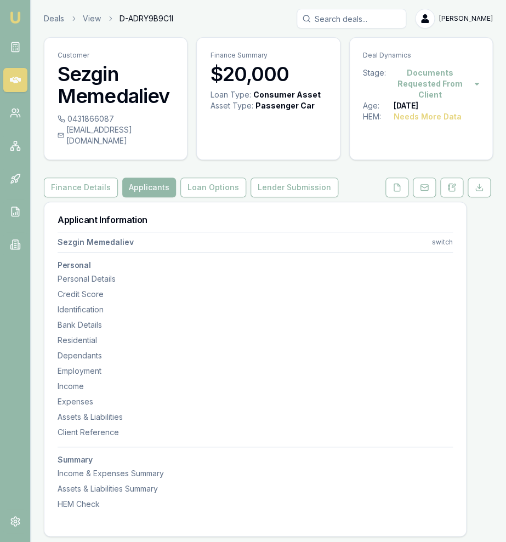
click at [141, 132] on div "sezginmemedaliev@gmail.com" at bounding box center [116, 135] width 116 height 22
copy icon
click at [107, 112] on div "Customer Sezgin Memedaliev" at bounding box center [115, 76] width 142 height 76
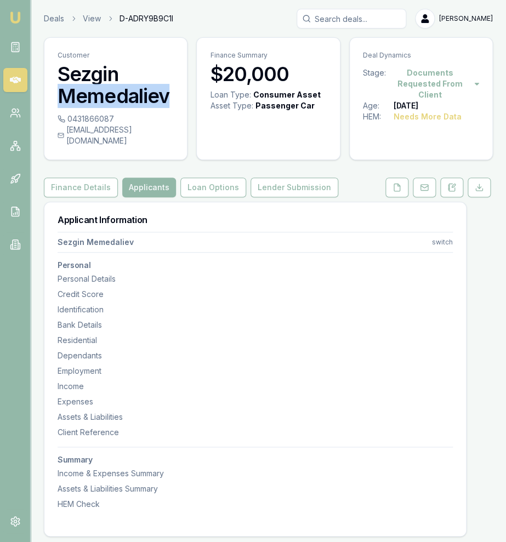
click at [107, 112] on div "Customer Sezgin Memedaliev" at bounding box center [115, 76] width 142 height 76
click at [109, 117] on div "0431866087" at bounding box center [116, 118] width 116 height 11
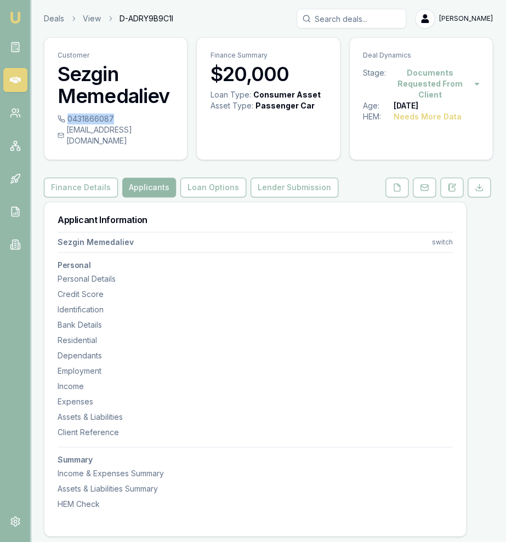
click at [109, 117] on div "0431866087" at bounding box center [116, 118] width 116 height 11
copy div "0431866087"
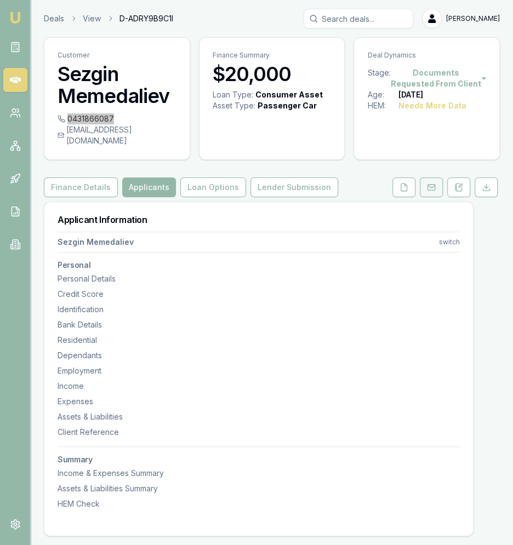
click at [435, 183] on icon at bounding box center [431, 187] width 9 height 9
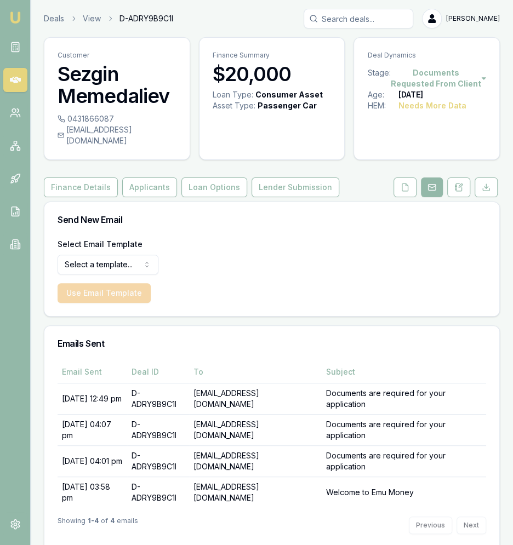
click at [418, 178] on link at bounding box center [404, 188] width 27 height 20
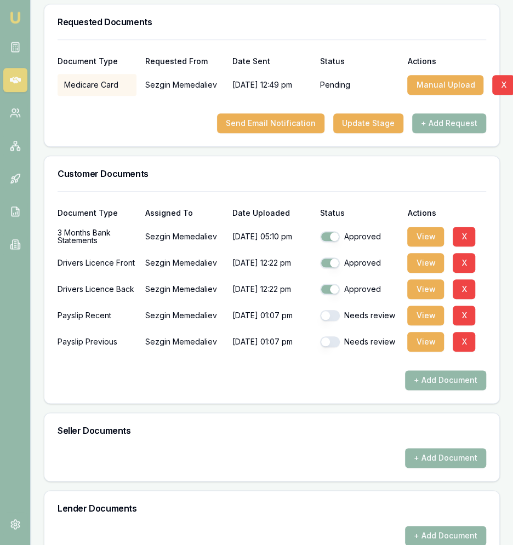
scroll to position [355, 0]
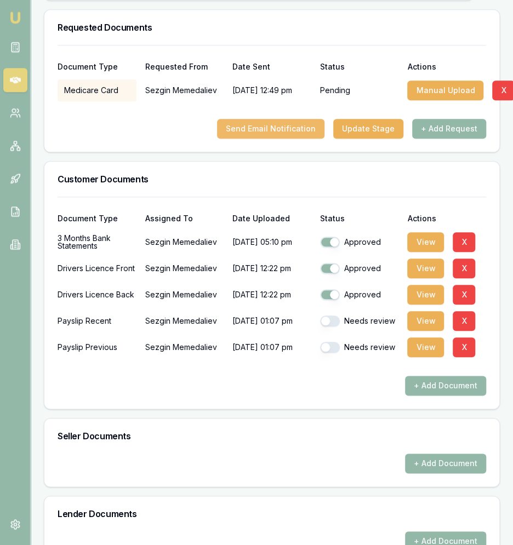
click at [312, 121] on button "Send Email Notification" at bounding box center [270, 129] width 107 height 20
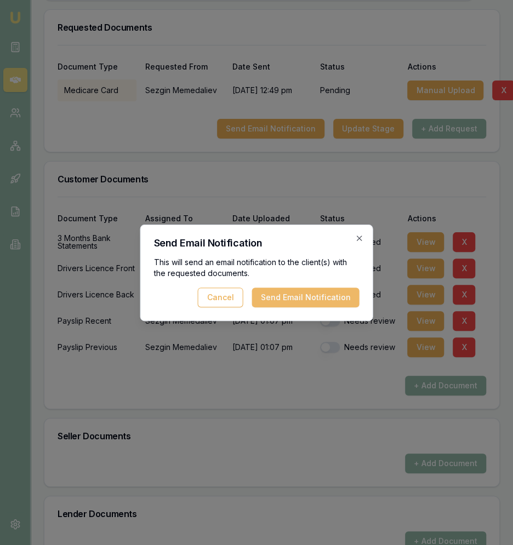
click at [295, 298] on button "Send Email Notification" at bounding box center [305, 298] width 107 height 20
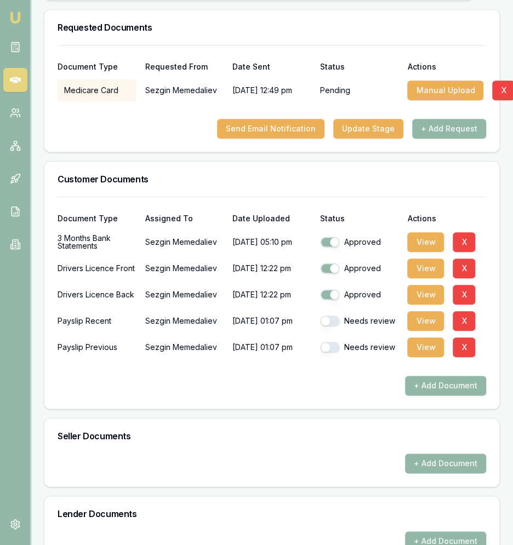
click at [335, 316] on button "button" at bounding box center [330, 321] width 20 height 11
checkbox input "true"
click at [331, 342] on button "button" at bounding box center [330, 347] width 20 height 11
checkbox input "true"
click at [415, 311] on button "View" at bounding box center [425, 321] width 37 height 20
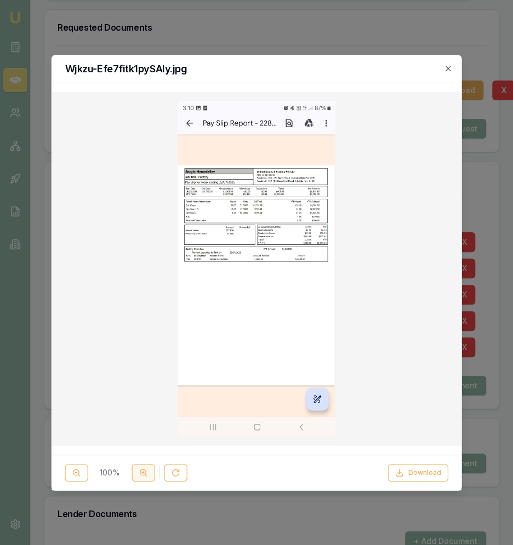
click at [150, 409] on button at bounding box center [143, 473] width 23 height 18
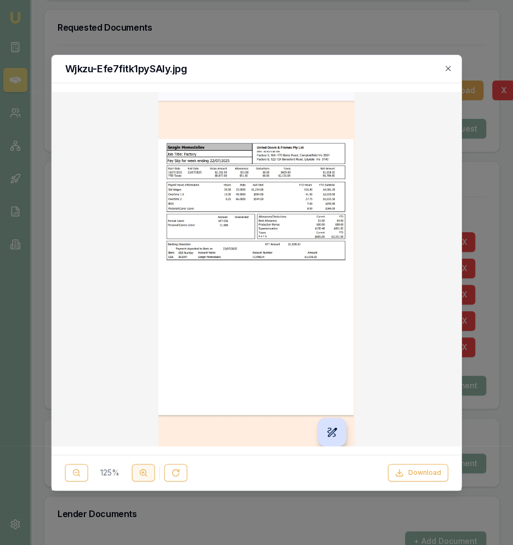
click at [150, 409] on button at bounding box center [143, 473] width 23 height 18
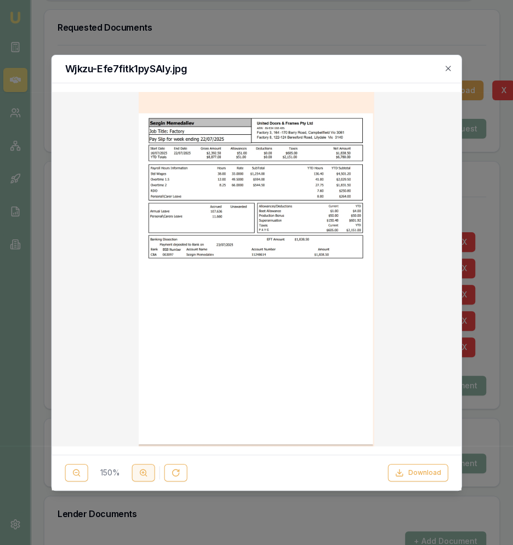
click at [150, 409] on button at bounding box center [143, 473] width 23 height 18
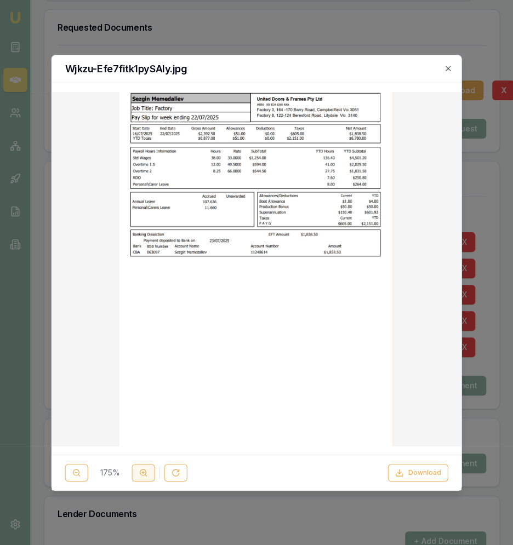
click at [150, 409] on button at bounding box center [143, 473] width 23 height 18
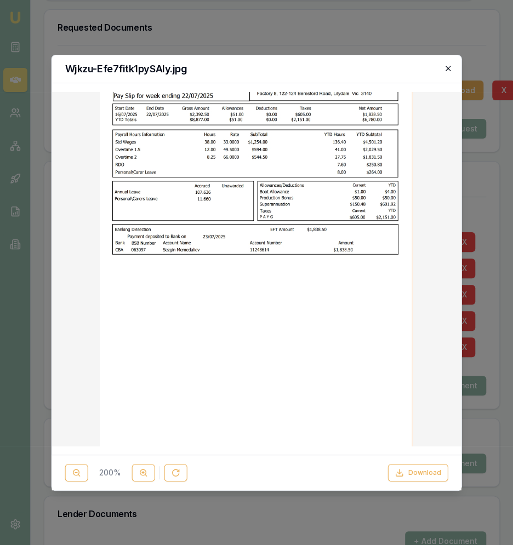
click at [450, 68] on icon "button" at bounding box center [447, 68] width 9 height 9
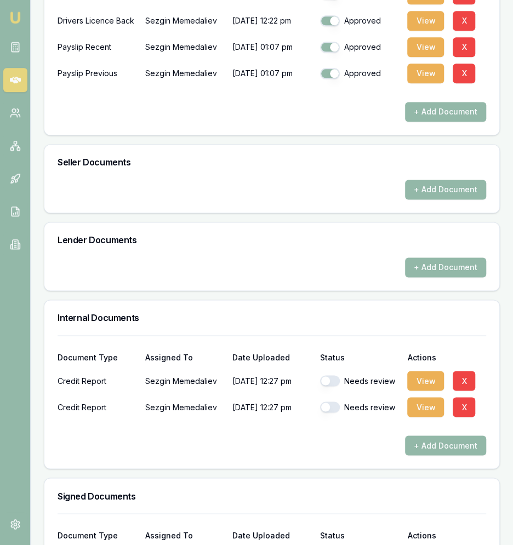
scroll to position [726, 0]
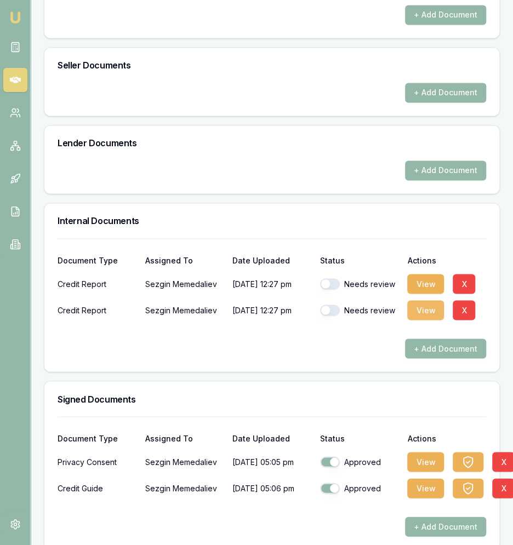
click at [426, 300] on button "View" at bounding box center [425, 310] width 37 height 20
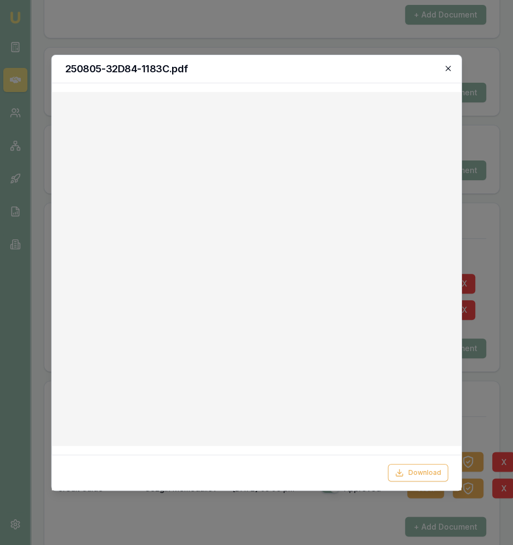
click at [445, 70] on icon "button" at bounding box center [447, 68] width 9 height 9
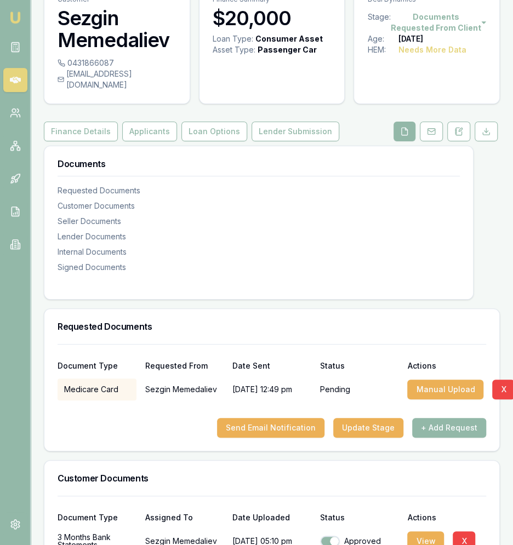
scroll to position [0, 0]
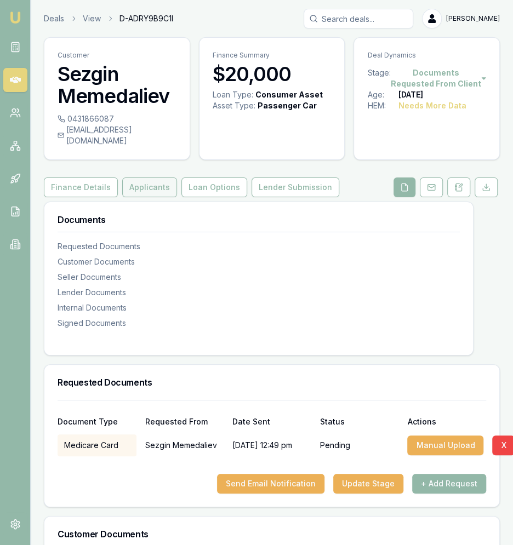
click at [156, 178] on button "Applicants" at bounding box center [149, 188] width 55 height 20
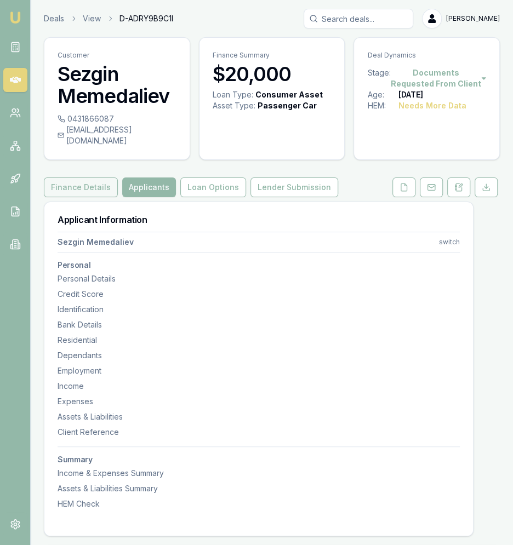
click at [102, 178] on button "Finance Details" at bounding box center [81, 188] width 74 height 20
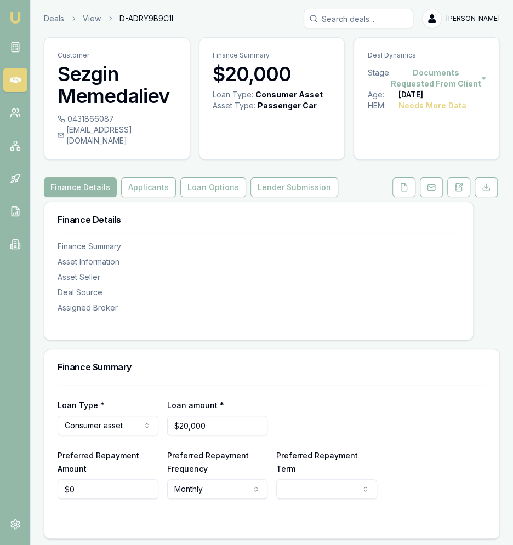
click at [404, 183] on icon at bounding box center [403, 187] width 9 height 9
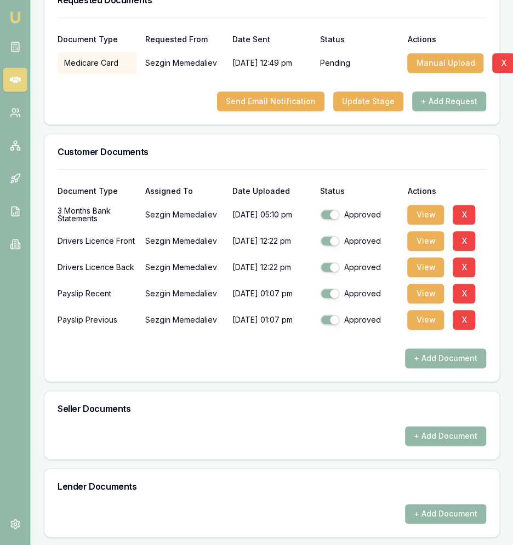
scroll to position [382, 0]
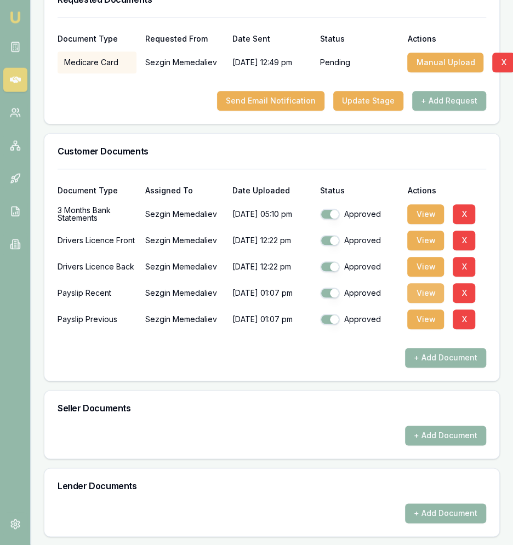
click at [433, 285] on button "View" at bounding box center [425, 294] width 37 height 20
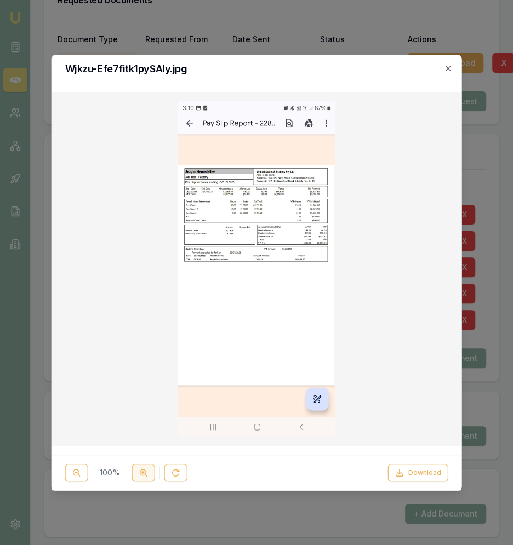
click at [139, 409] on button at bounding box center [143, 473] width 23 height 18
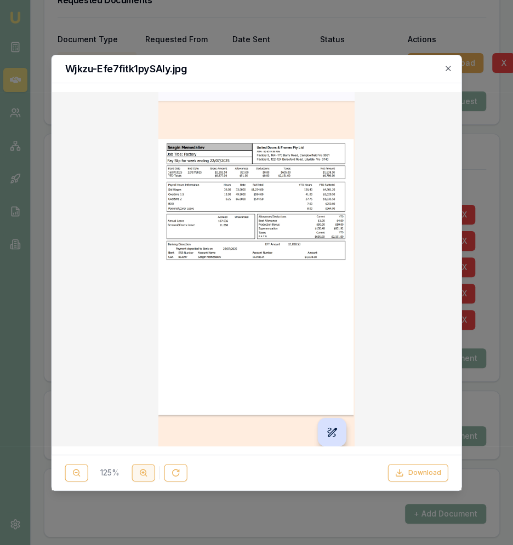
click at [139, 409] on button at bounding box center [143, 473] width 23 height 18
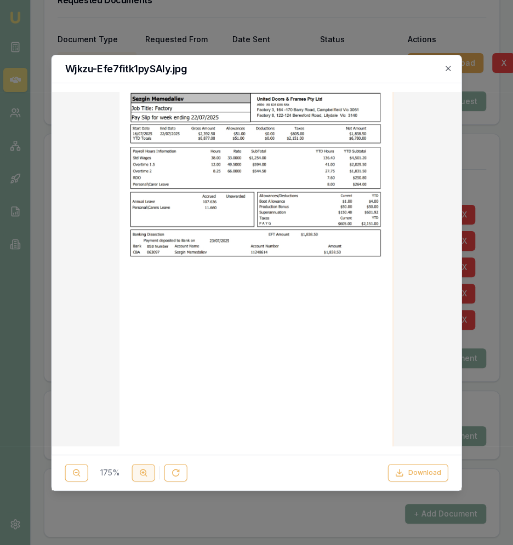
click at [139, 409] on button at bounding box center [143, 473] width 23 height 18
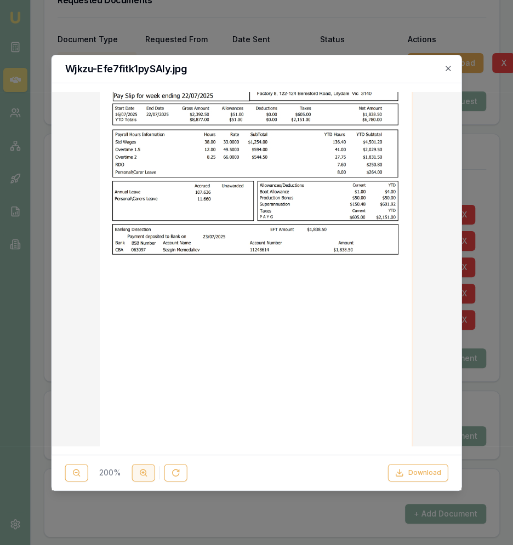
click at [139, 409] on button at bounding box center [143, 473] width 23 height 18
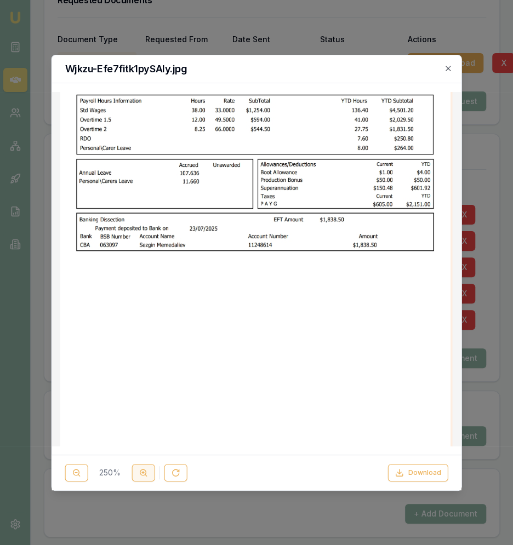
click at [139, 409] on button at bounding box center [143, 473] width 23 height 18
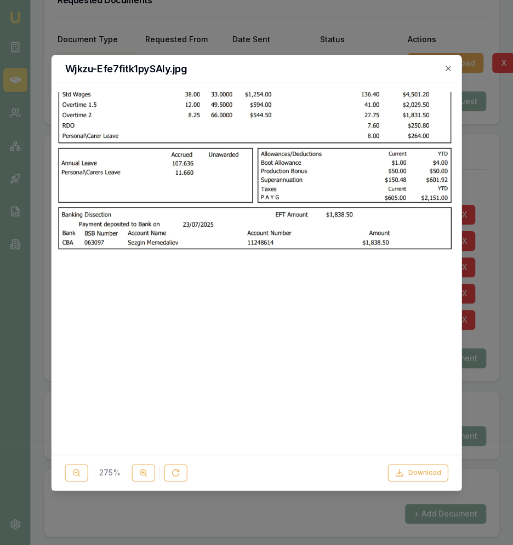
click at [438, 68] on h2 "Wjkzu-Efe7fitk1pySAIy.jpg" at bounding box center [256, 69] width 383 height 10
click at [441, 68] on h2 "Wjkzu-Efe7fitk1pySAIy.jpg" at bounding box center [256, 69] width 383 height 10
click at [450, 69] on icon "button" at bounding box center [447, 68] width 9 height 9
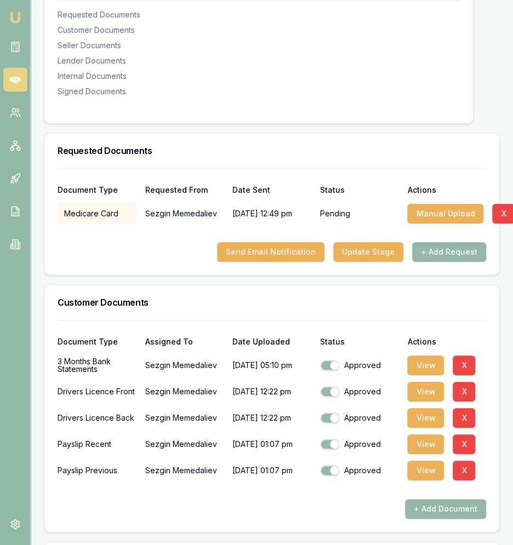
scroll to position [0, 0]
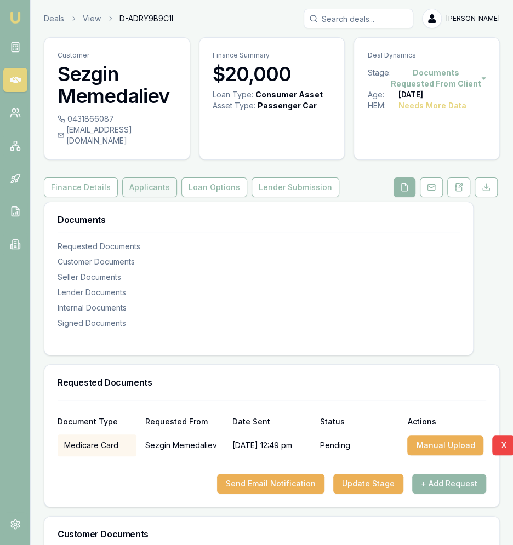
click at [153, 179] on button "Applicants" at bounding box center [149, 188] width 55 height 20
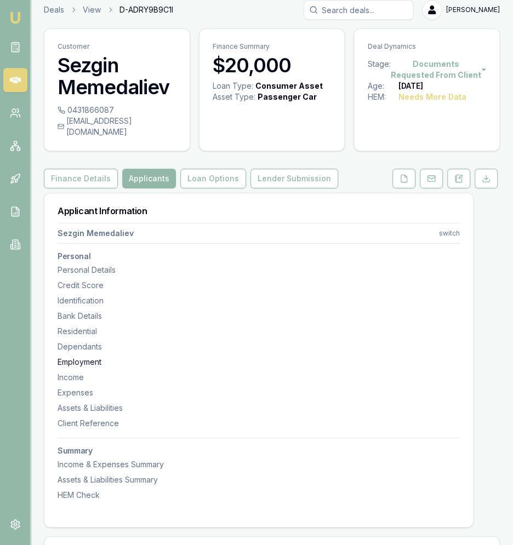
scroll to position [1, 0]
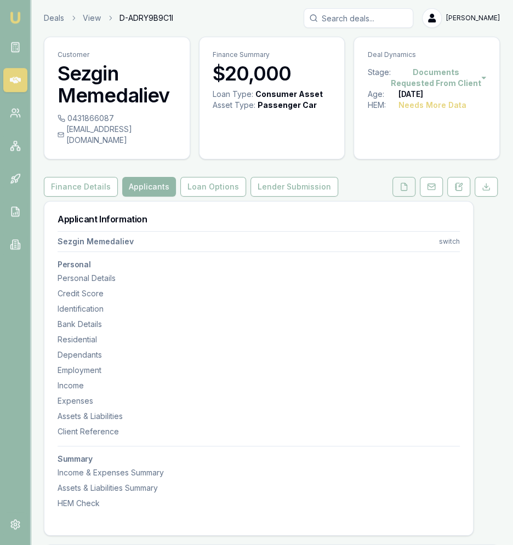
click at [398, 177] on button at bounding box center [403, 187] width 23 height 20
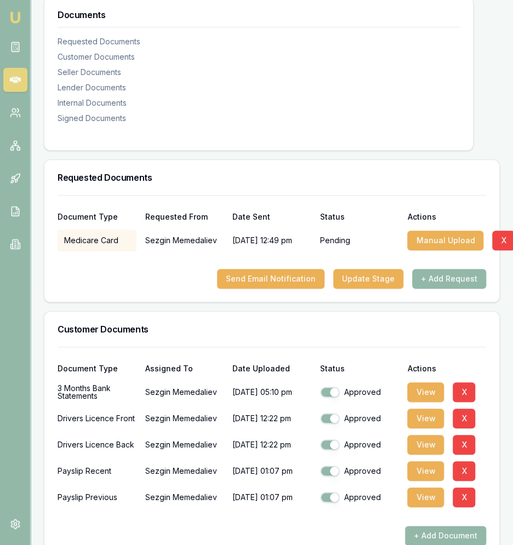
scroll to position [251, 0]
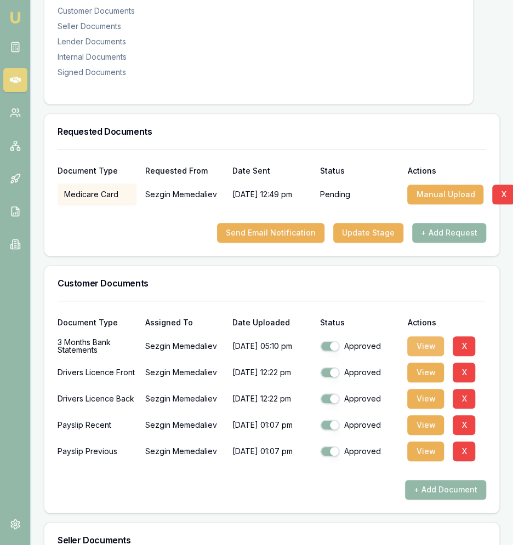
click at [416, 338] on button "View" at bounding box center [425, 346] width 37 height 20
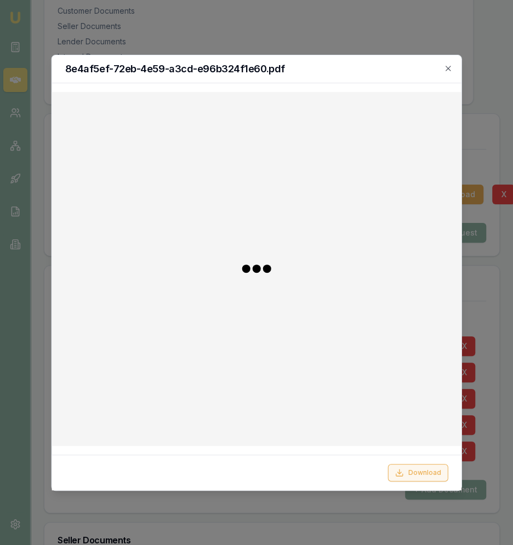
click at [411, 409] on button "Download" at bounding box center [417, 473] width 60 height 18
click at [357, 19] on div at bounding box center [256, 272] width 513 height 545
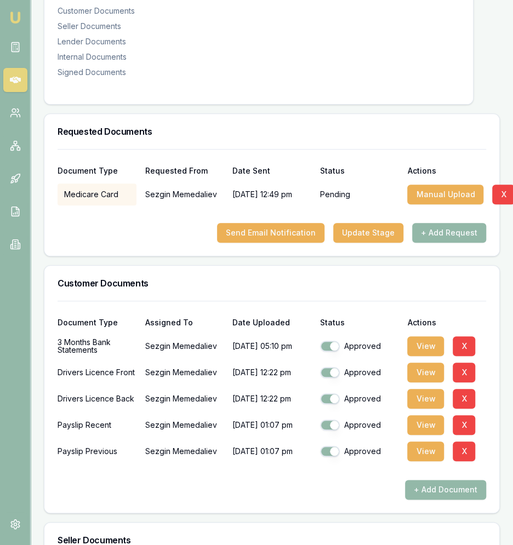
scroll to position [266, 0]
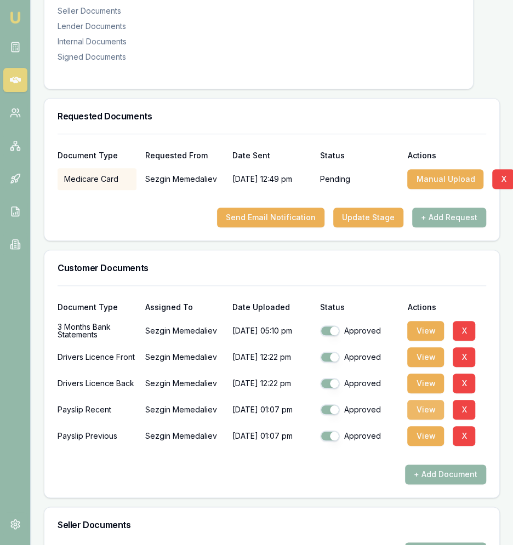
click at [431, 400] on button "View" at bounding box center [425, 410] width 37 height 20
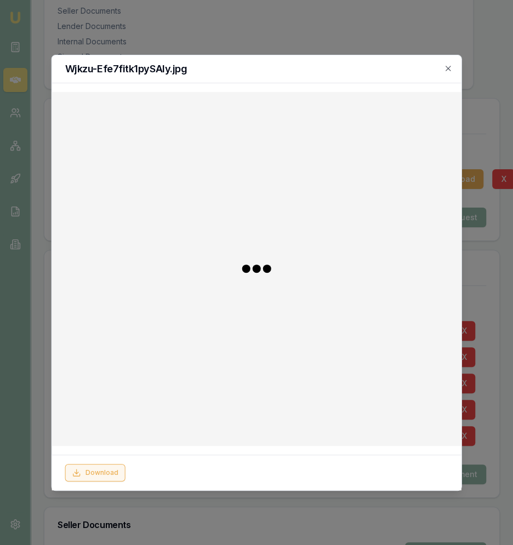
click at [102, 409] on button "Download" at bounding box center [95, 473] width 60 height 18
click at [159, 409] on div at bounding box center [256, 272] width 513 height 545
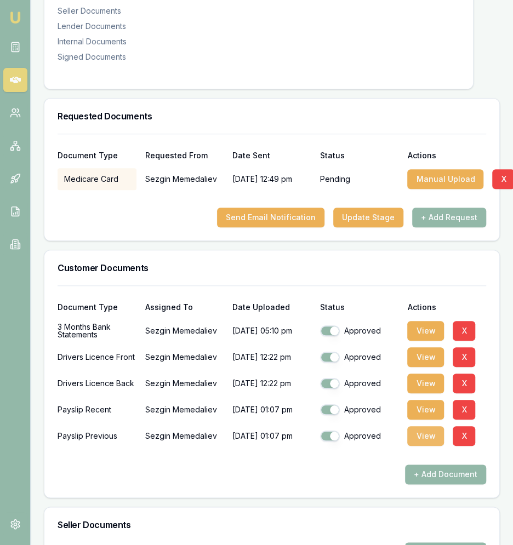
click at [414, 409] on button "View" at bounding box center [425, 436] width 37 height 20
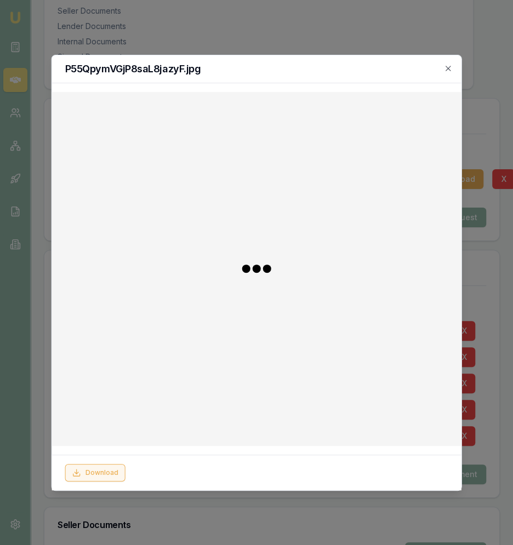
click at [101, 409] on button "Download" at bounding box center [95, 473] width 60 height 18
click at [242, 409] on div at bounding box center [256, 272] width 513 height 545
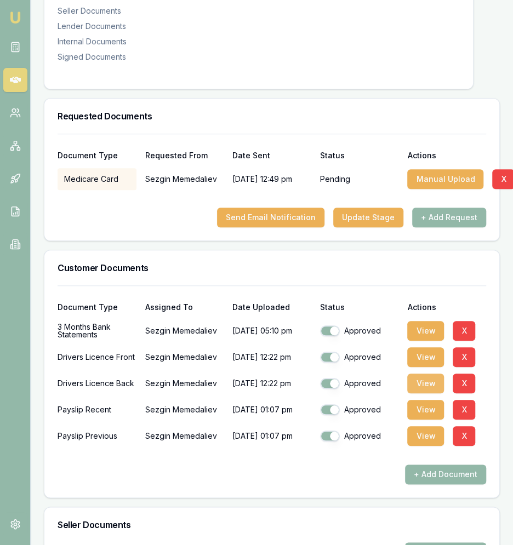
click at [435, 374] on button "View" at bounding box center [425, 384] width 37 height 20
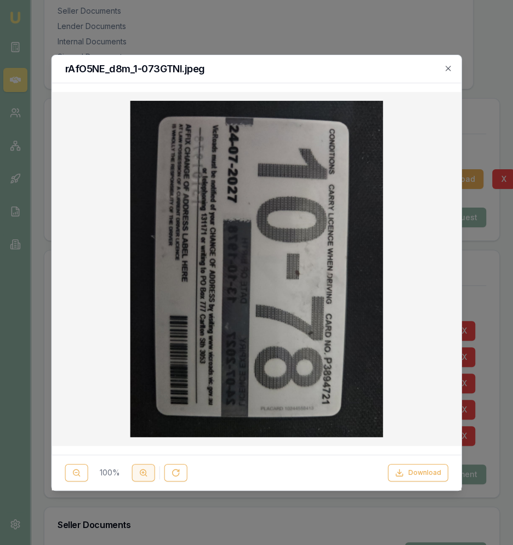
click at [149, 409] on button at bounding box center [143, 473] width 23 height 18
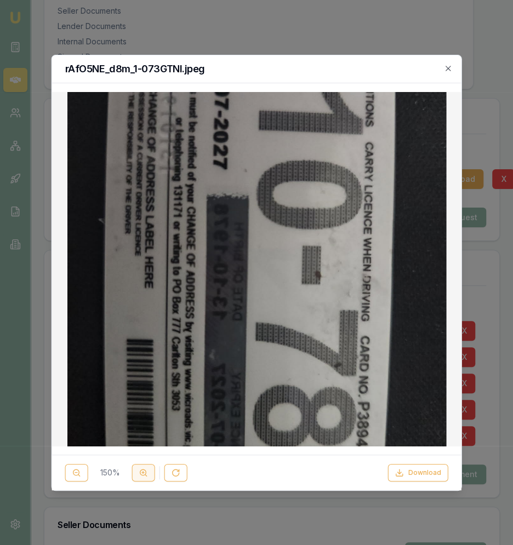
click at [149, 409] on button at bounding box center [143, 473] width 23 height 18
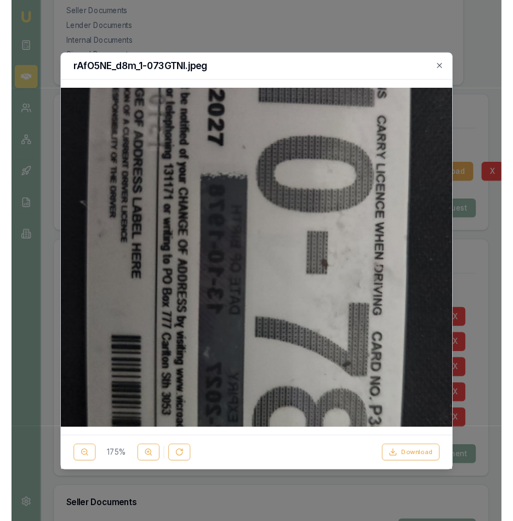
scroll to position [117, 0]
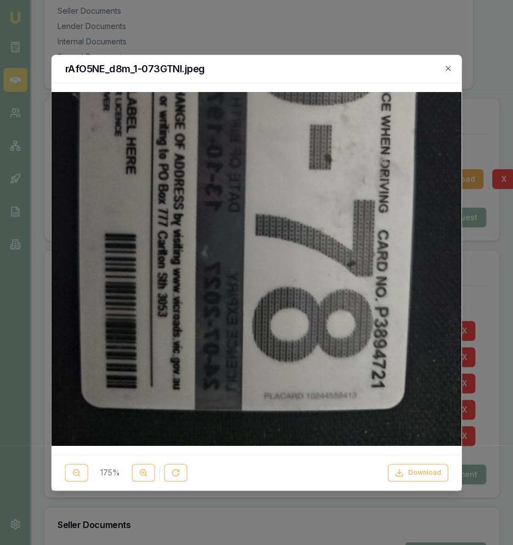
click at [391, 7] on div at bounding box center [256, 272] width 513 height 545
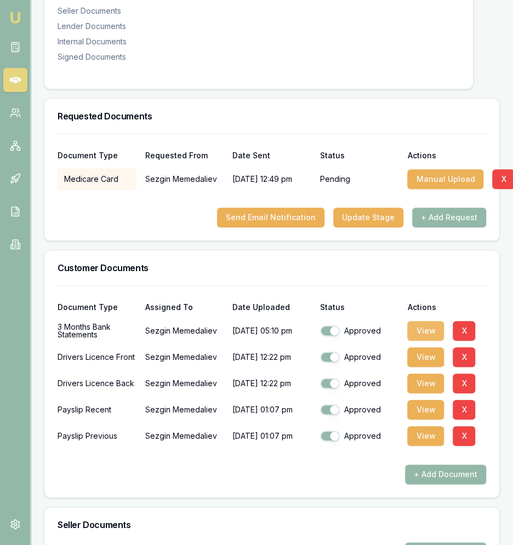
click at [427, 321] on button "View" at bounding box center [425, 331] width 37 height 20
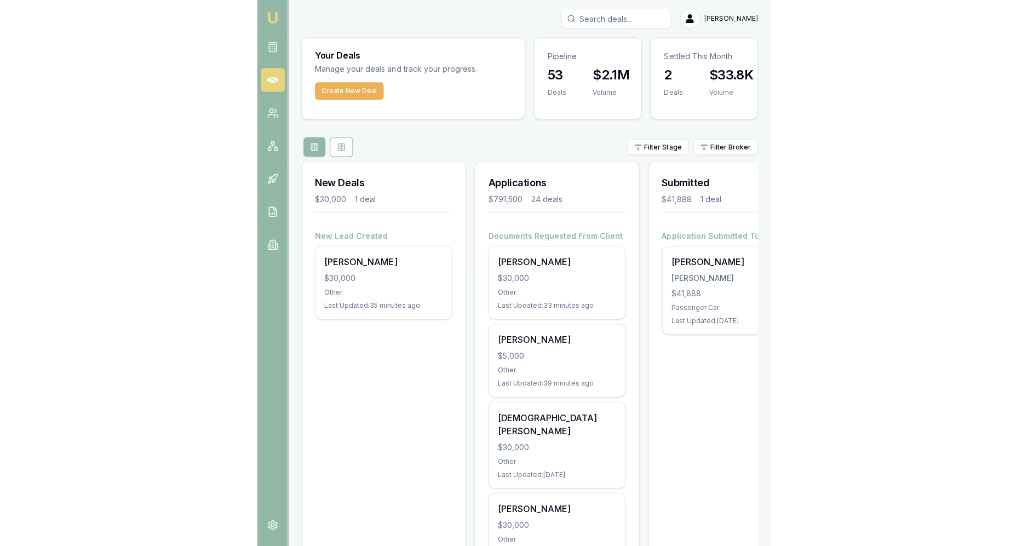
scroll to position [459, 0]
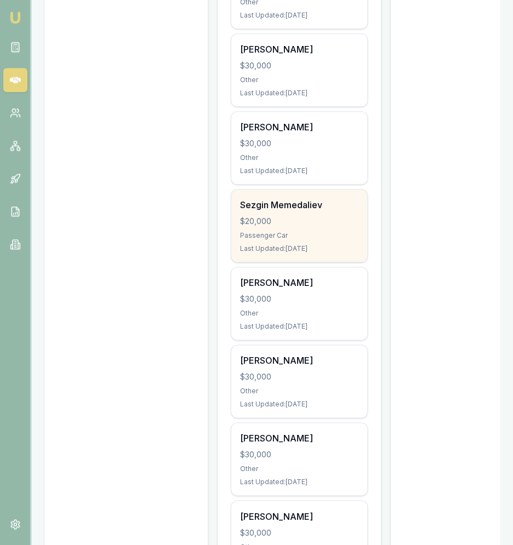
click at [307, 216] on div "$20,000" at bounding box center [299, 221] width 118 height 11
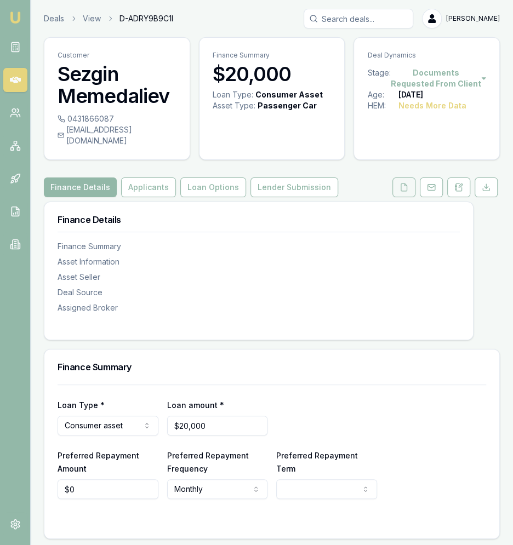
click at [405, 184] on button at bounding box center [403, 188] width 23 height 20
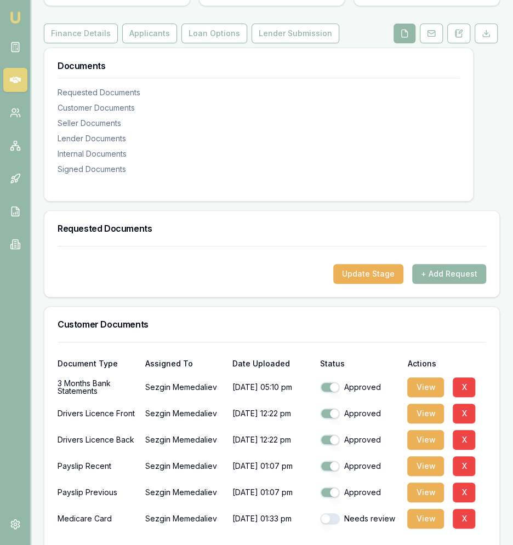
scroll to position [156, 0]
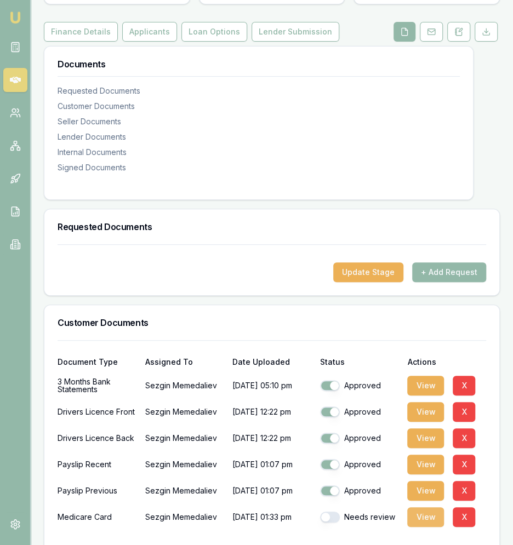
click at [411, 507] on button "View" at bounding box center [425, 517] width 37 height 20
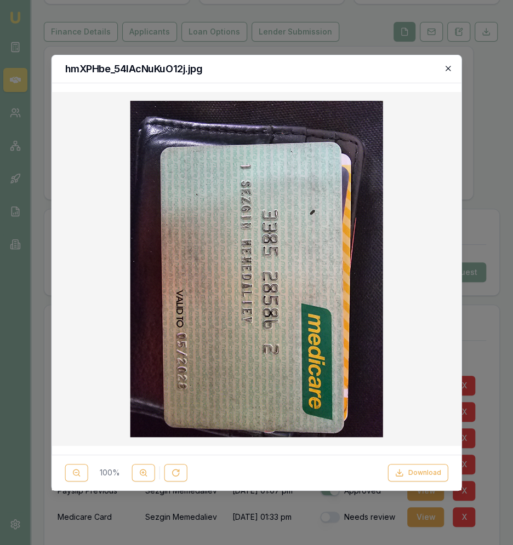
click at [449, 69] on icon "button" at bounding box center [447, 68] width 5 height 5
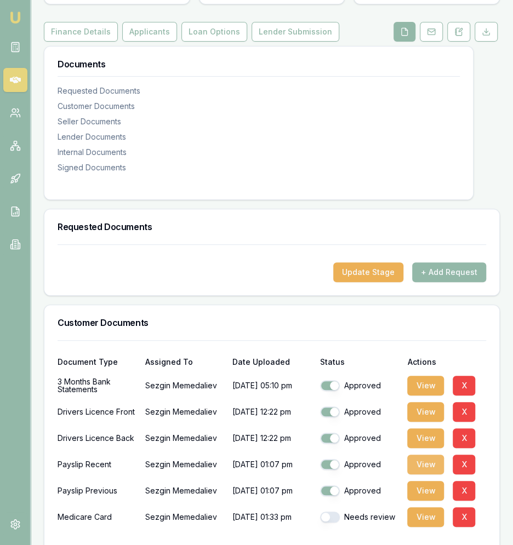
click at [415, 455] on button "View" at bounding box center [425, 465] width 37 height 20
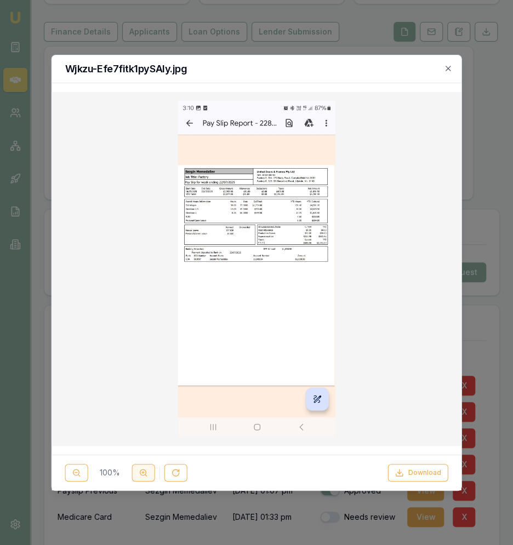
click at [147, 467] on button at bounding box center [143, 473] width 23 height 18
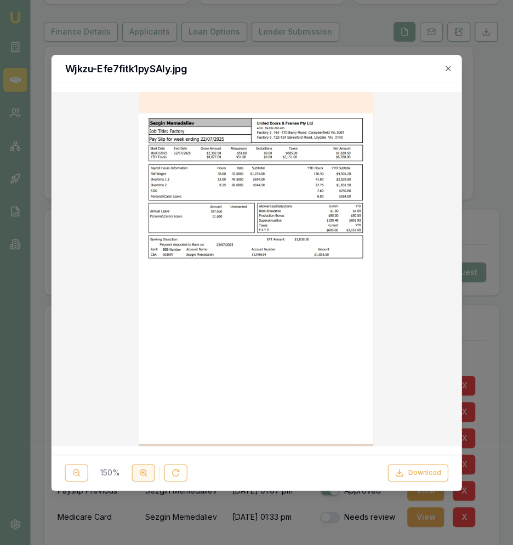
click at [147, 467] on button at bounding box center [143, 473] width 23 height 18
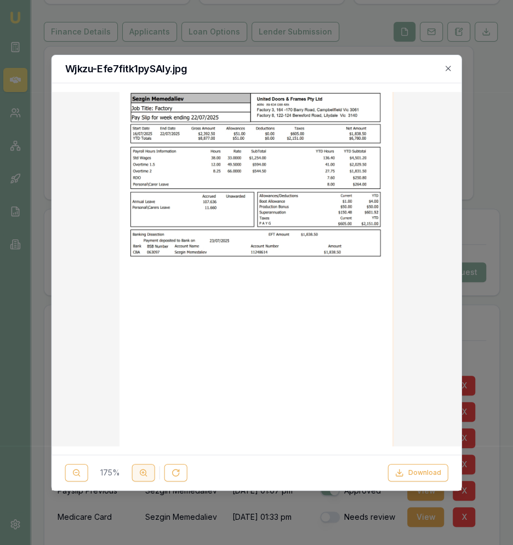
click at [147, 467] on button at bounding box center [143, 473] width 23 height 18
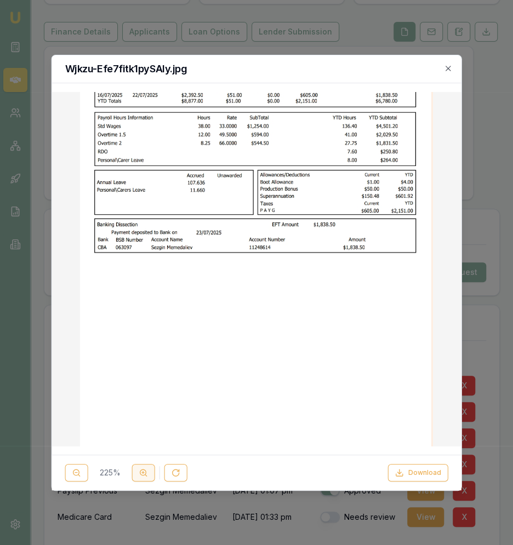
click at [147, 467] on button at bounding box center [143, 473] width 23 height 18
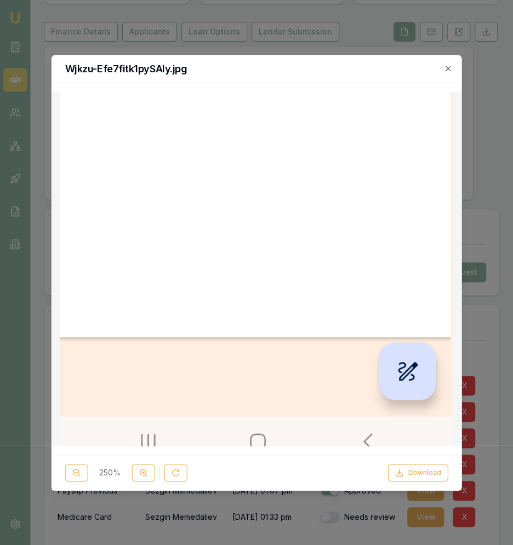
scroll to position [0, 0]
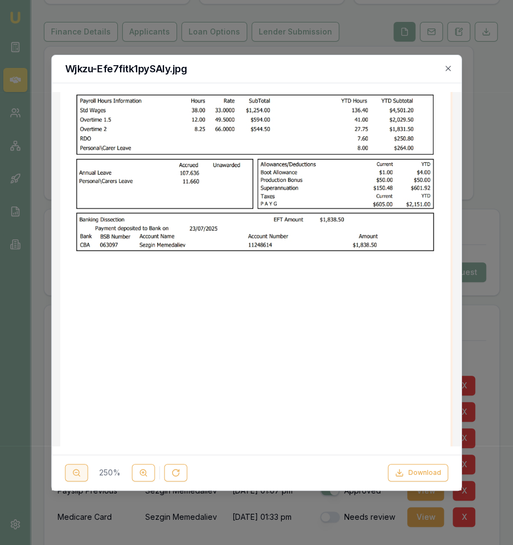
click at [84, 477] on button at bounding box center [76, 473] width 23 height 18
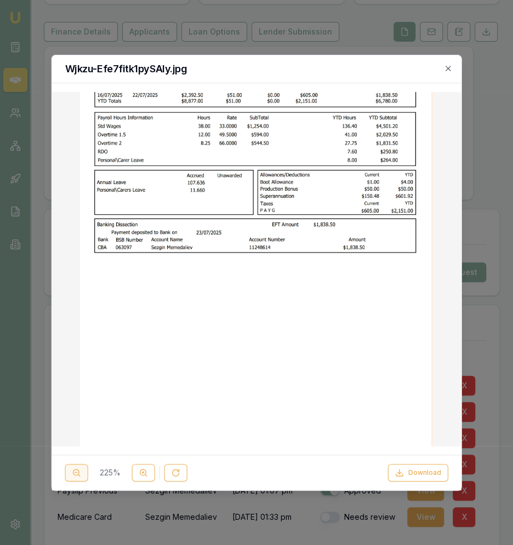
click at [84, 477] on button at bounding box center [76, 473] width 23 height 18
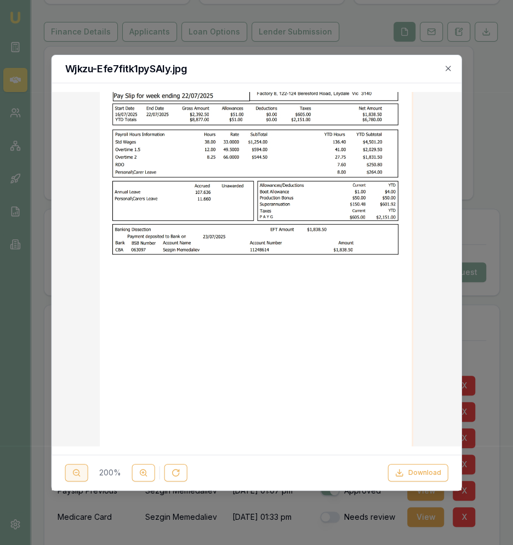
click at [84, 477] on button at bounding box center [76, 473] width 23 height 18
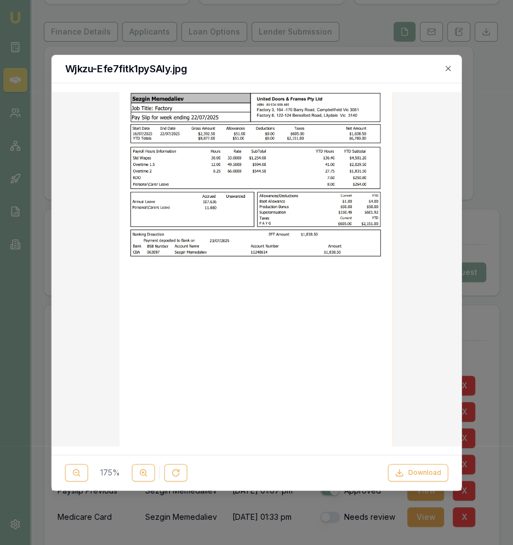
click at [320, 55] on div "Wjkzu-Efe7fitk1pySAIy.jpg 175 % Download Close" at bounding box center [257, 273] width 410 height 436
click at [450, 67] on icon "button" at bounding box center [447, 68] width 9 height 9
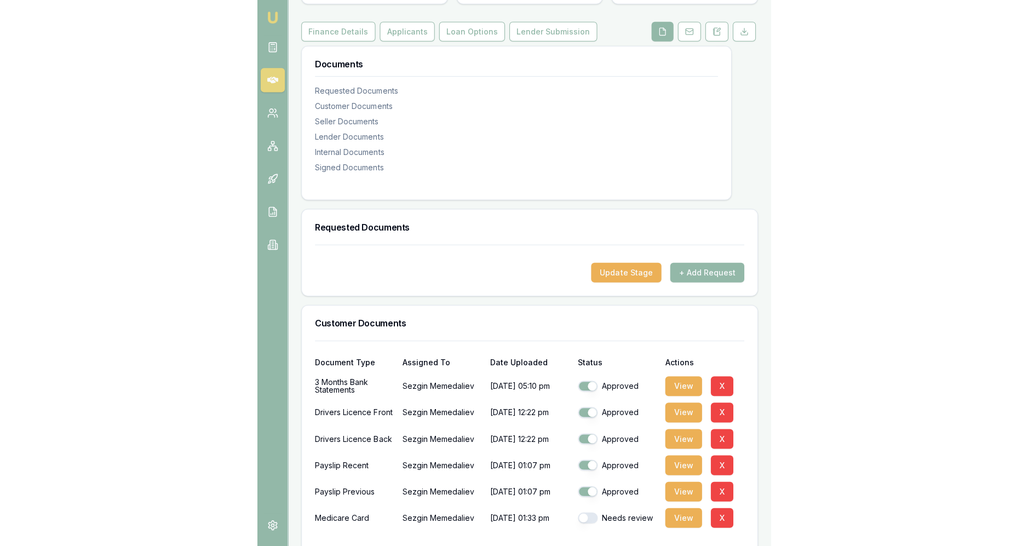
scroll to position [183, 0]
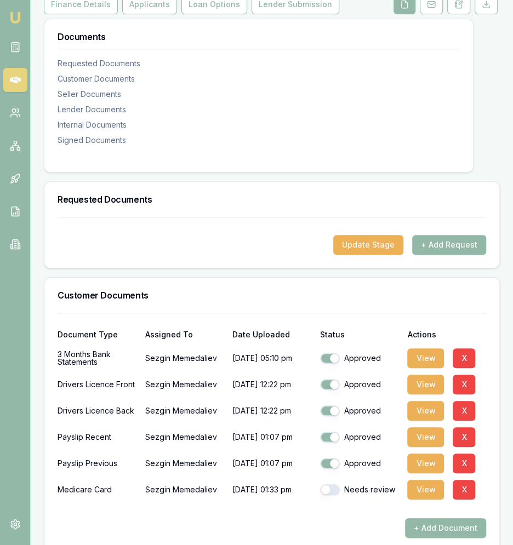
click at [331, 484] on button "button" at bounding box center [330, 489] width 20 height 11
checkbox input "true"
click at [430, 481] on button "View" at bounding box center [425, 490] width 37 height 20
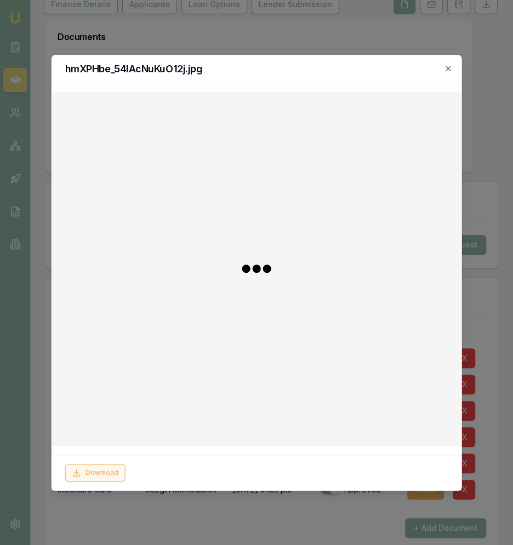
click at [102, 472] on button "Download" at bounding box center [95, 473] width 60 height 18
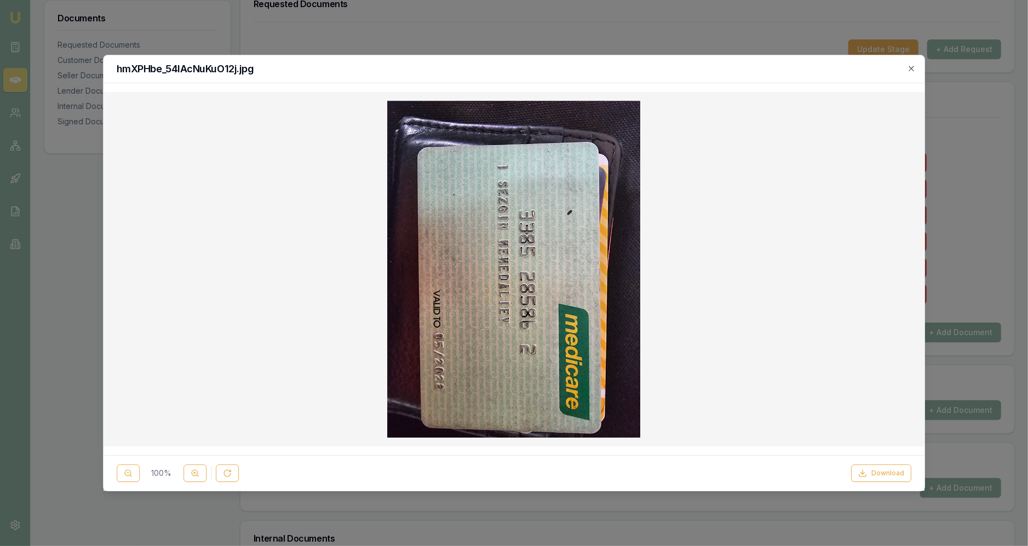
click at [512, 26] on div at bounding box center [514, 273] width 1028 height 546
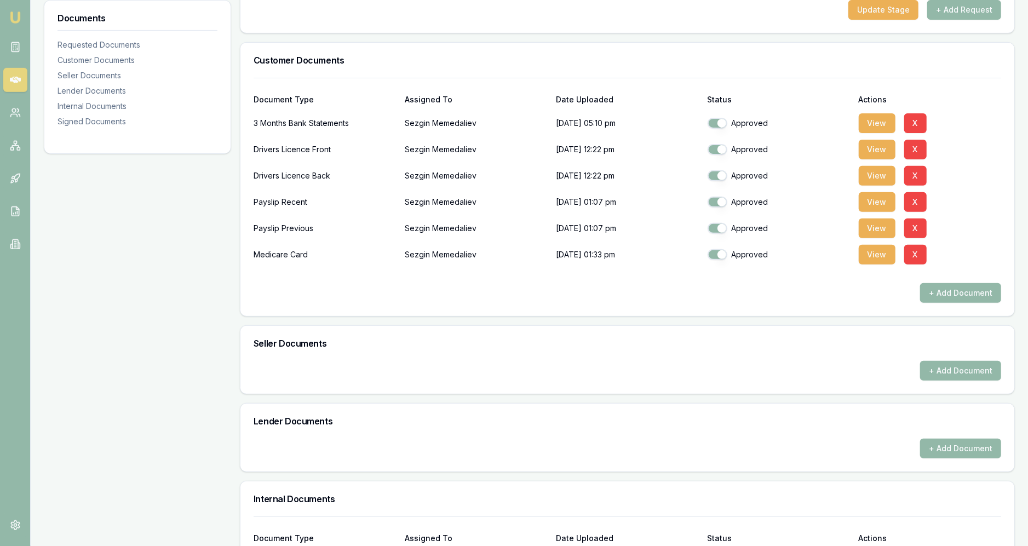
scroll to position [511, 0]
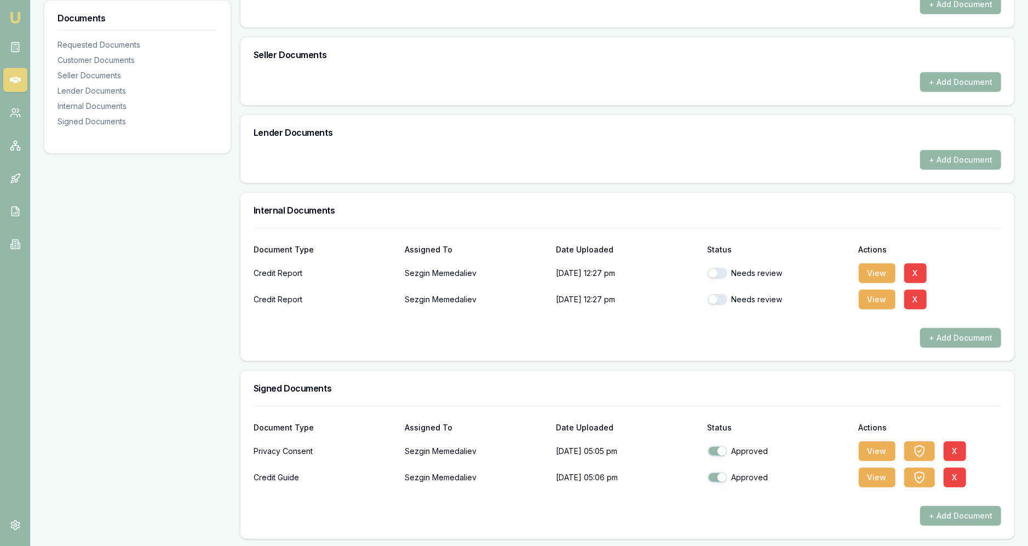
click at [512, 278] on div "Needs review" at bounding box center [779, 273] width 142 height 22
click at [512, 273] on button "button" at bounding box center [718, 273] width 20 height 11
checkbox input "true"
click at [512, 296] on button "button" at bounding box center [718, 299] width 20 height 11
checkbox input "true"
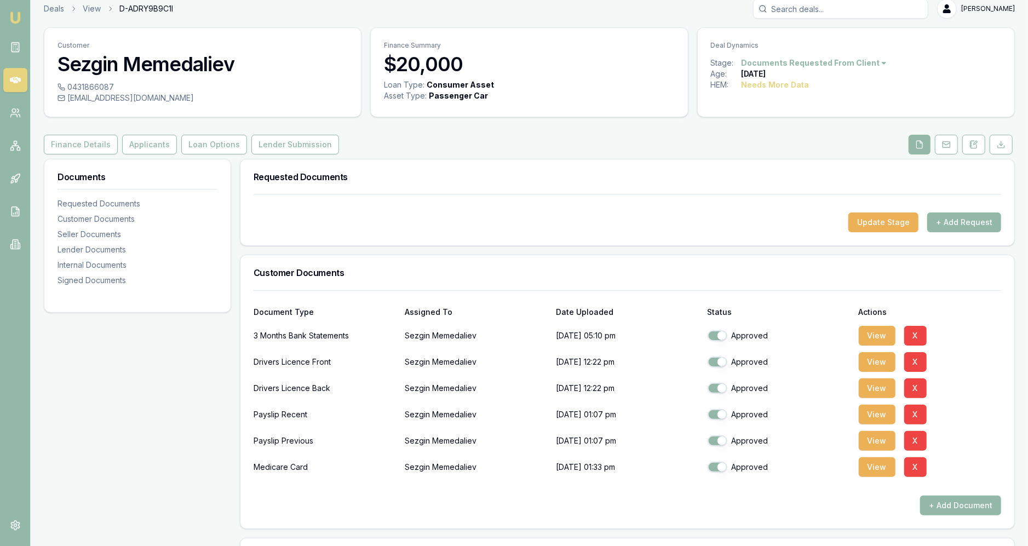
scroll to position [63, 0]
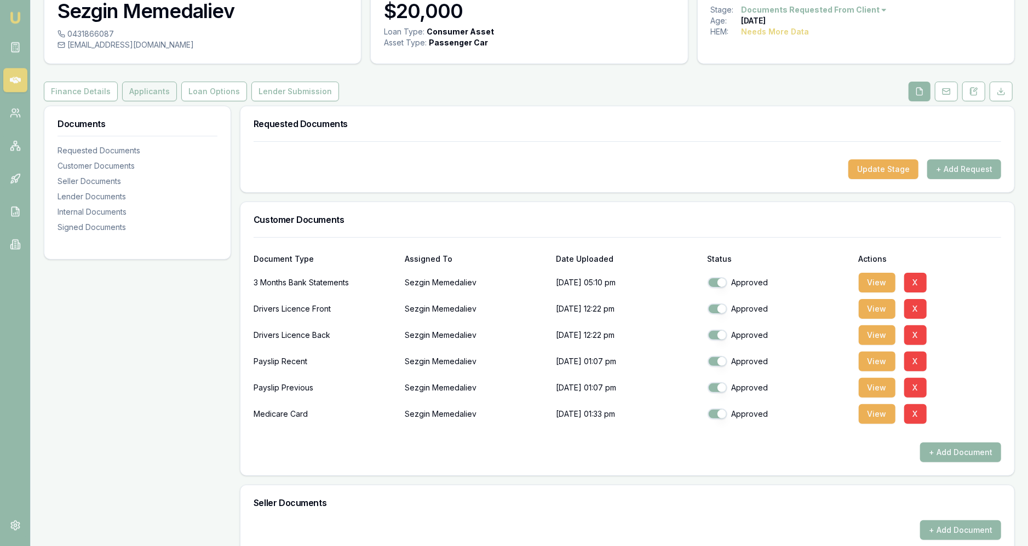
click at [122, 96] on button "Applicants" at bounding box center [149, 92] width 55 height 20
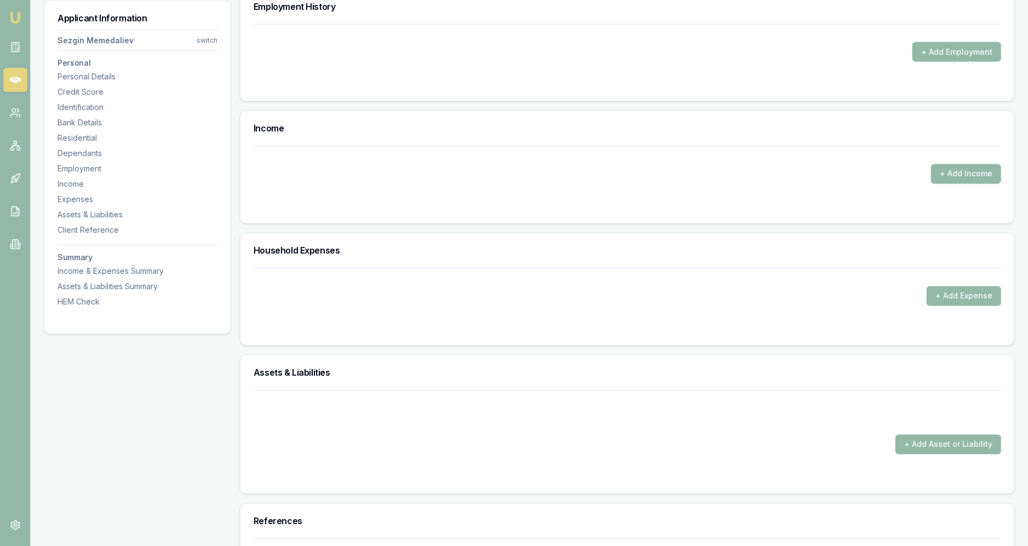
scroll to position [1484, 0]
click at [512, 166] on button "+ Add Income" at bounding box center [966, 174] width 70 height 20
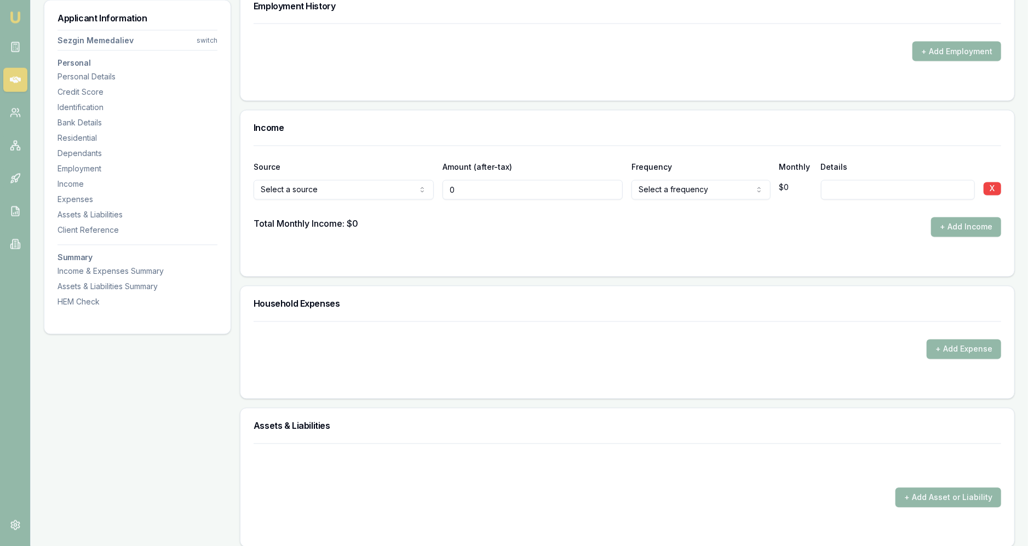
type input "$0"
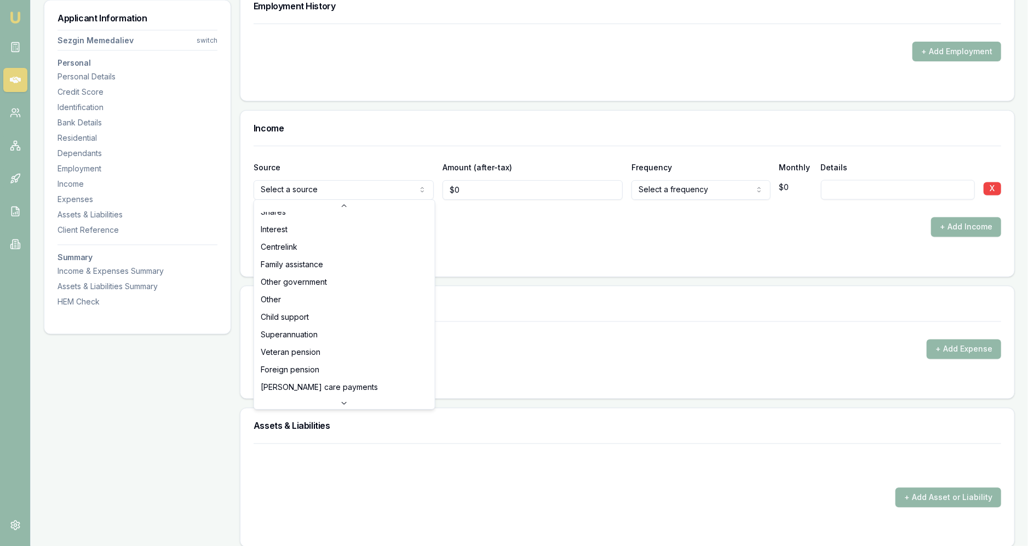
scroll to position [35, 0]
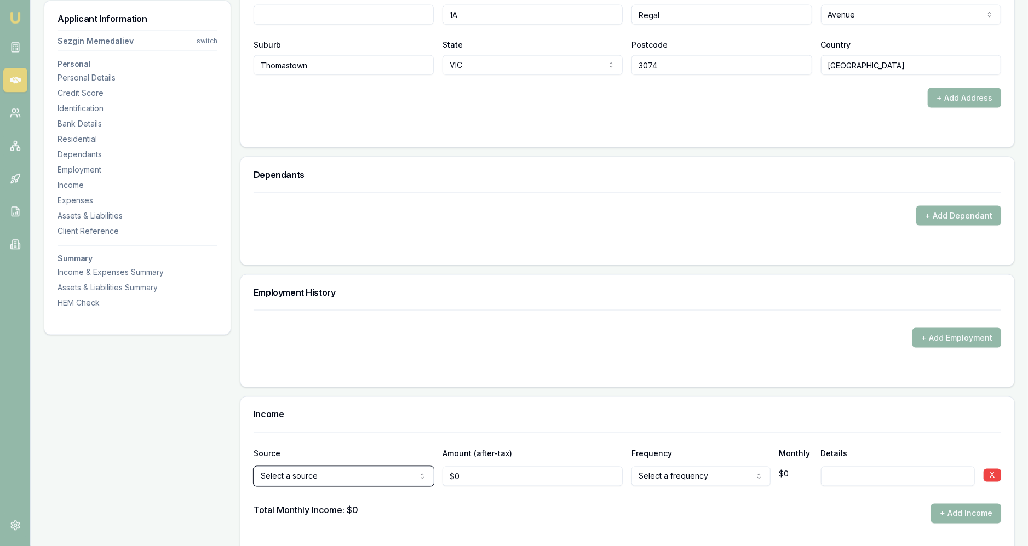
scroll to position [1199, 0]
click at [512, 335] on button "+ Add Employment" at bounding box center [957, 337] width 89 height 20
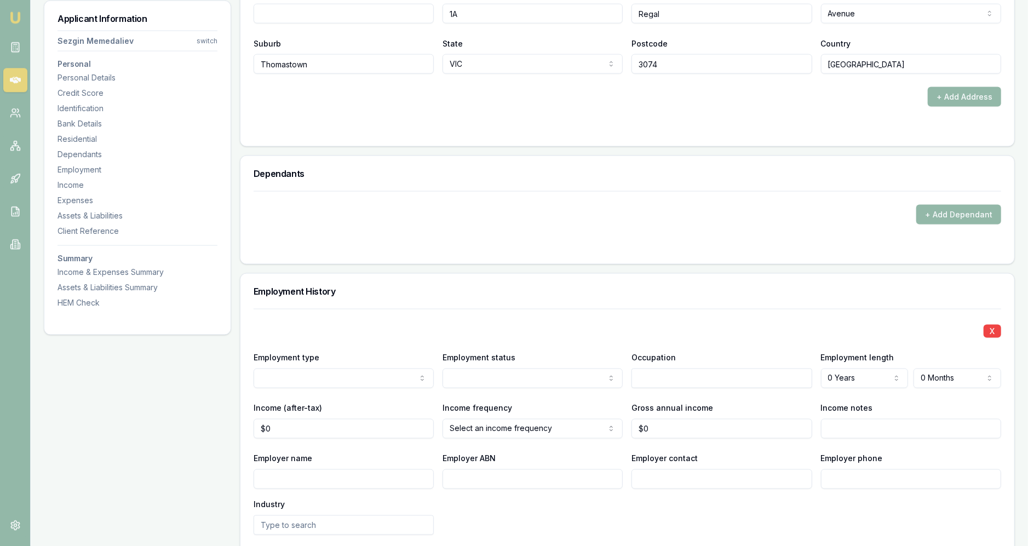
click at [341, 358] on div "Employment type Current Previous" at bounding box center [344, 369] width 180 height 37
click at [512, 368] on input "text" at bounding box center [722, 378] width 180 height 20
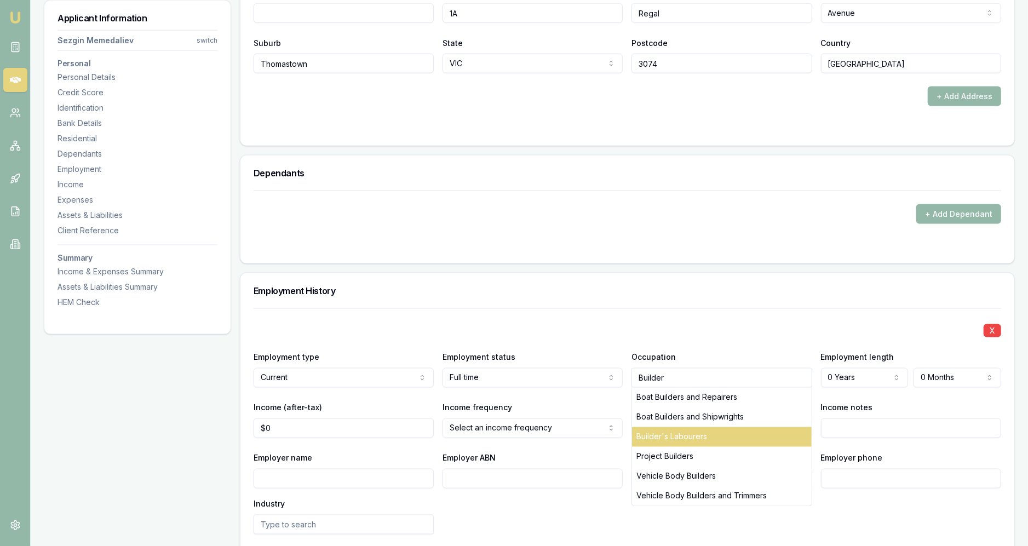
click at [512, 433] on div "Builder's Labourers" at bounding box center [721, 437] width 179 height 20
type input "Builder's Labourers"
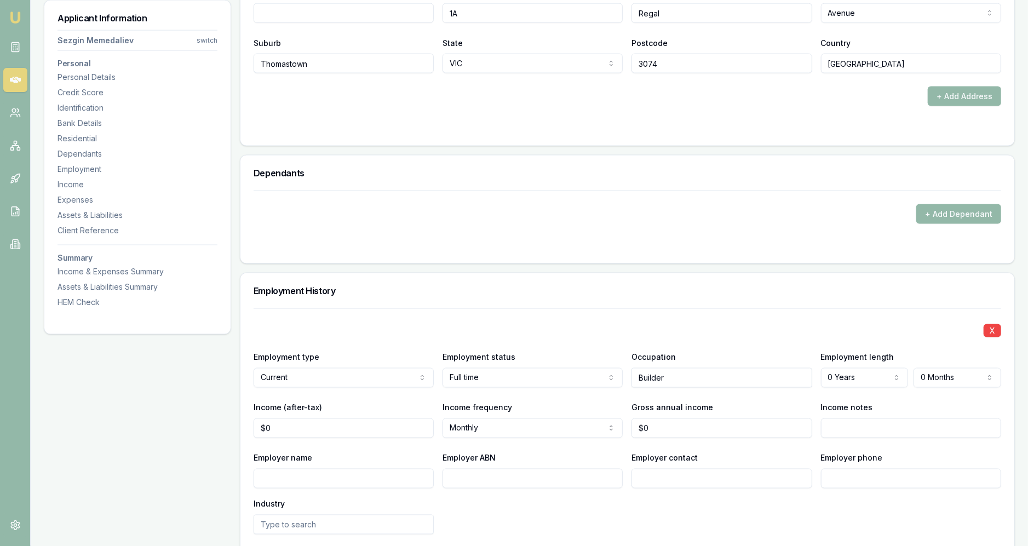
select select "4"
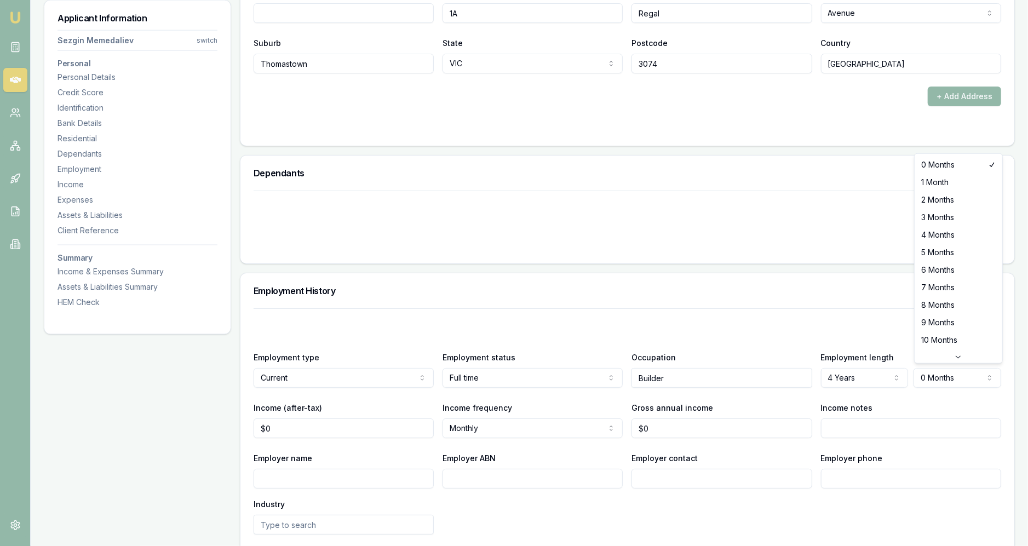
select select "7"
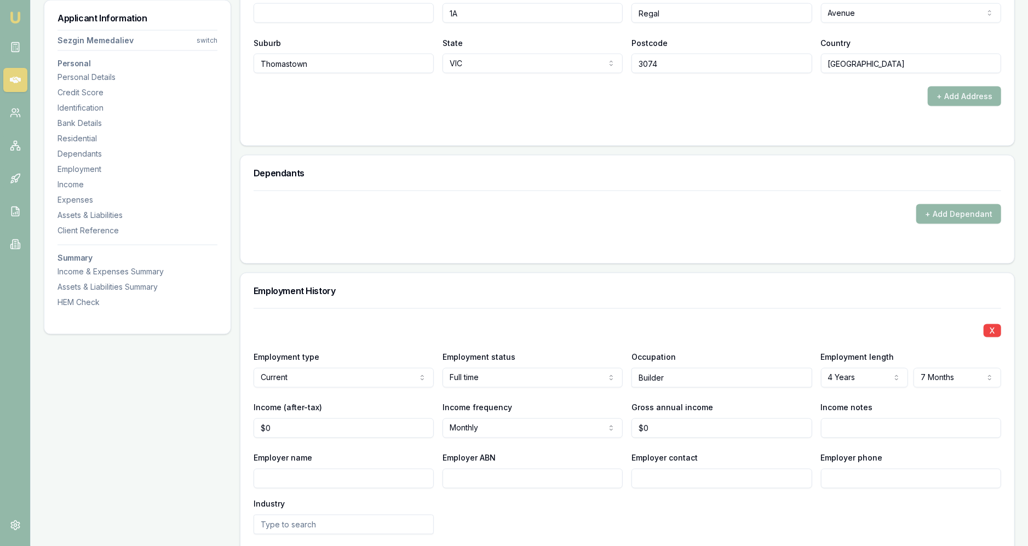
click at [512, 318] on div "X Employment type Current Current Previous Employment status [DEMOGRAPHIC_DATA]…" at bounding box center [628, 471] width 748 height 327
type input "0"
click at [370, 425] on input "0" at bounding box center [344, 429] width 180 height 20
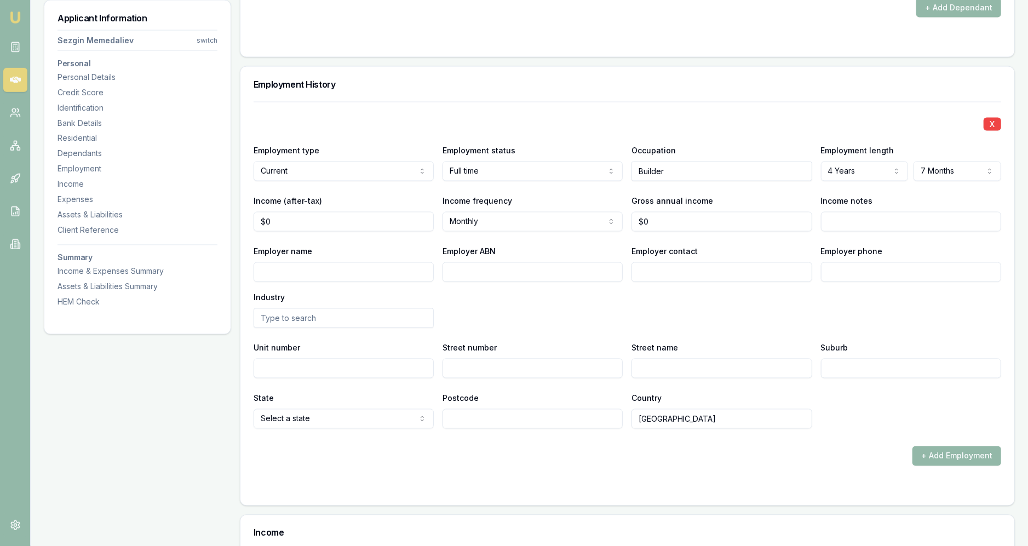
scroll to position [1405, 0]
click at [337, 226] on input "0" at bounding box center [344, 222] width 180 height 20
type input "$7,850"
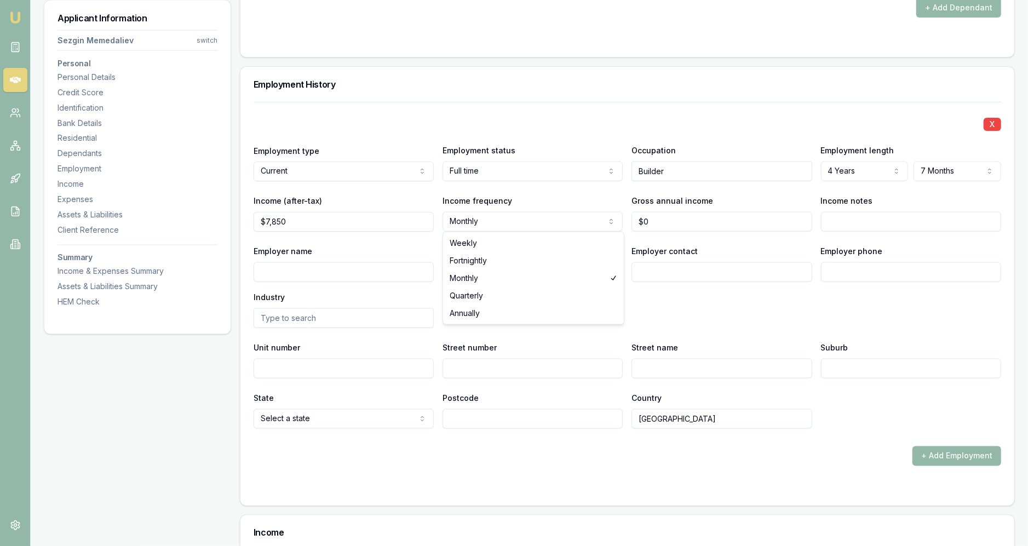
click at [512, 204] on div "Income frequency Monthly Weekly Fortnightly Monthly Quarterly Annually" at bounding box center [533, 213] width 180 height 37
type input "0"
click at [512, 226] on input "0" at bounding box center [722, 222] width 180 height 20
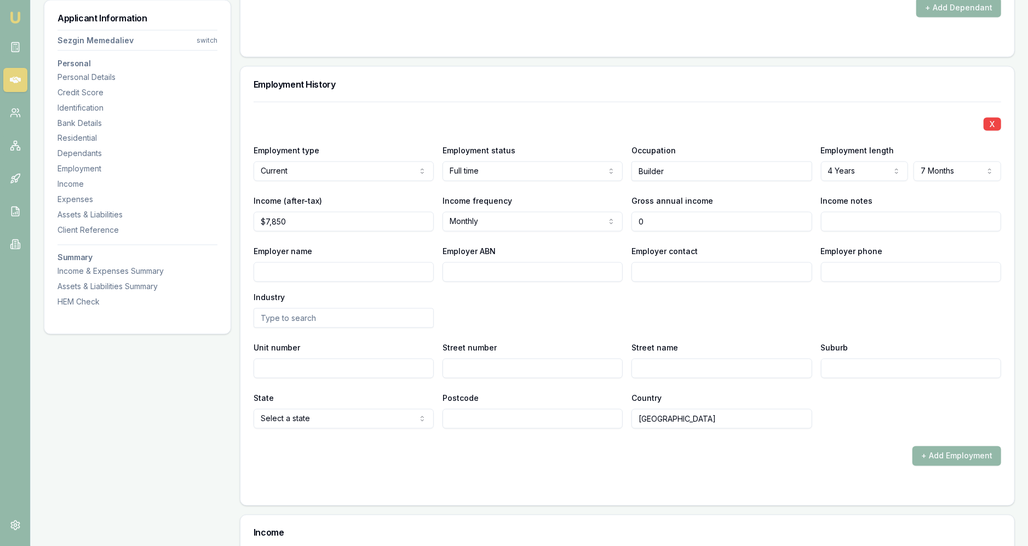
click at [512, 226] on input "0" at bounding box center [722, 222] width 180 height 20
click at [512, 217] on input "0" at bounding box center [722, 222] width 180 height 20
type input "$135,000"
click at [512, 258] on div "Employer contact" at bounding box center [722, 263] width 180 height 37
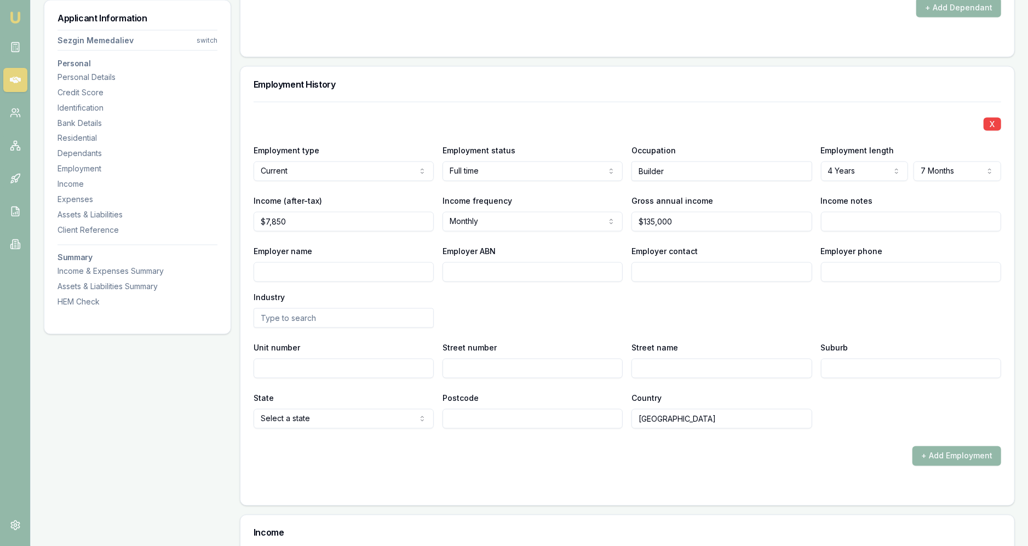
click at [349, 273] on input "Employer name" at bounding box center [344, 272] width 180 height 20
click at [338, 269] on input "Employer name" at bounding box center [344, 272] width 180 height 20
type input "United Doors and Frames"
click at [442, 325] on div "Employer name United Doors and Frames Employer ABN Employer contact Employer ph…" at bounding box center [628, 286] width 748 height 83
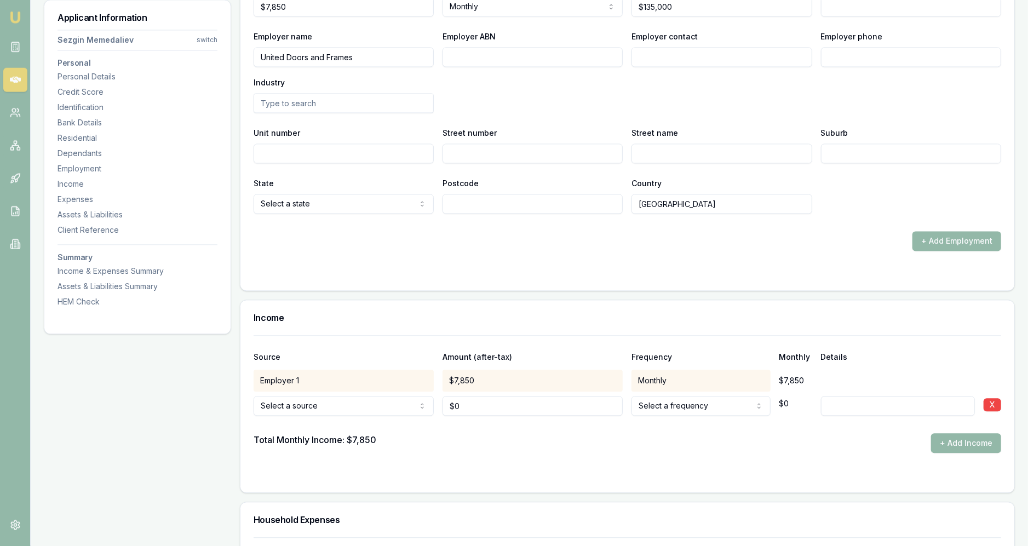
scroll to position [1621, 0]
click at [512, 402] on div "Source Amount (after-tax) Frequency Monthly Details Employer 1 $7,850 Monthly $…" at bounding box center [628, 413] width 774 height 157
click at [512, 401] on div "Source Amount (after-tax) Frequency Monthly Details Employer 1 $7,850 Monthly $…" at bounding box center [628, 413] width 774 height 157
click at [512, 401] on div "Source Amount (after-tax) Frequency Monthly Details United Doors and Frames $7,…" at bounding box center [628, 413] width 774 height 157
click at [512, 401] on button "X" at bounding box center [993, 404] width 18 height 13
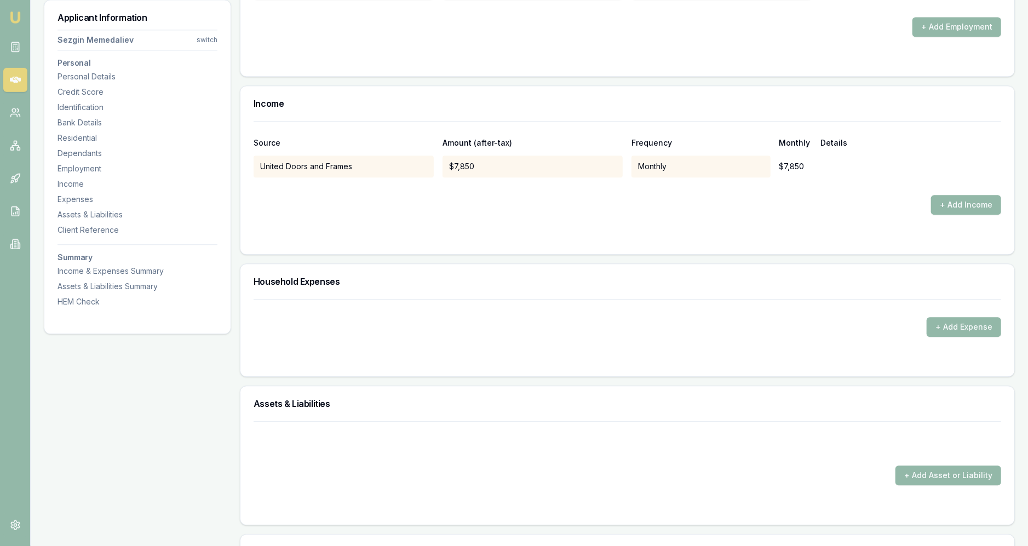
scroll to position [1837, 0]
click at [512, 319] on button "+ Add Expense" at bounding box center [964, 326] width 75 height 20
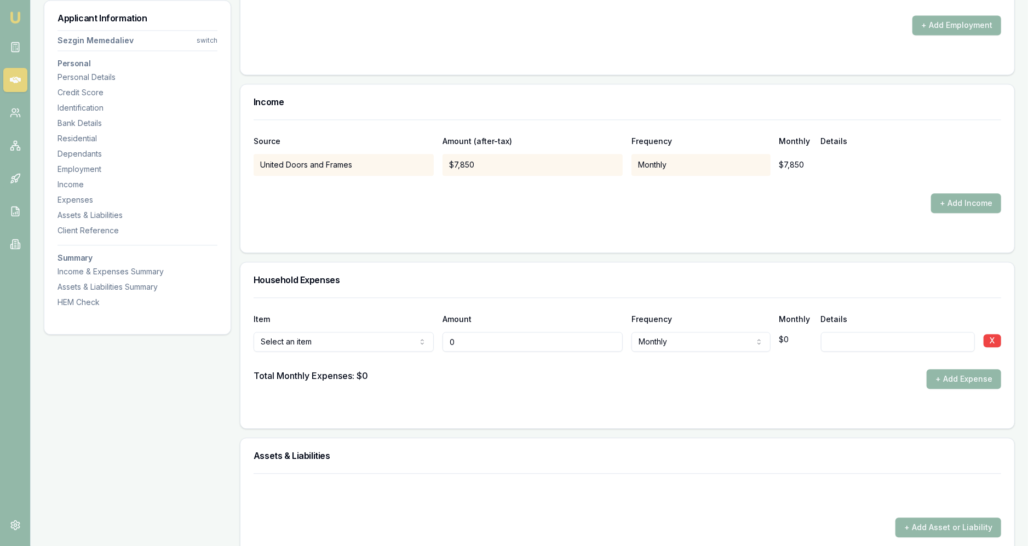
type input "$0"
click at [501, 337] on form "Item Amount Frequency Monthly Details Rent or board Rent or board Food and groc…" at bounding box center [628, 357] width 748 height 118
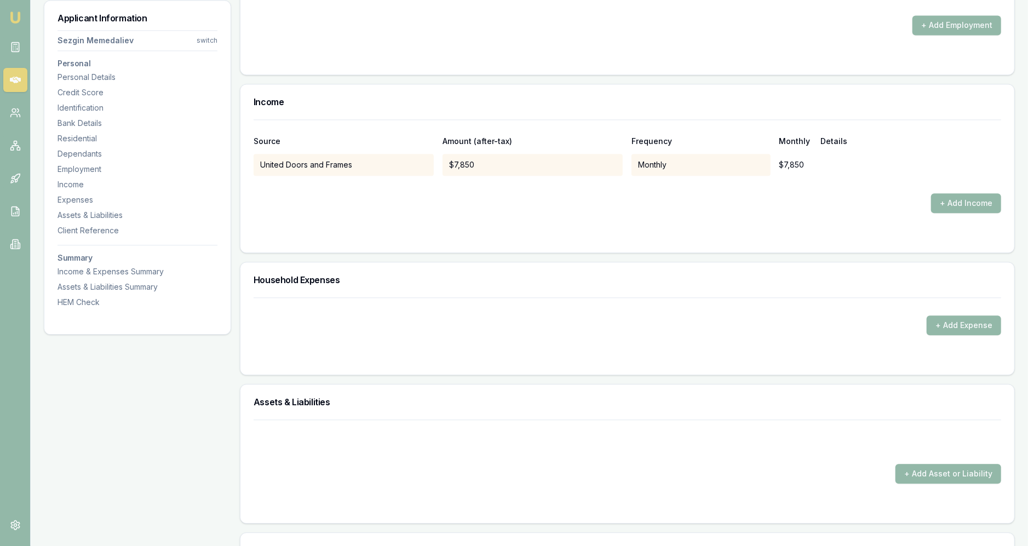
click at [501, 337] on form "+ Add Expense" at bounding box center [628, 330] width 748 height 64
click at [512, 325] on button "+ Add Expense" at bounding box center [964, 326] width 75 height 20
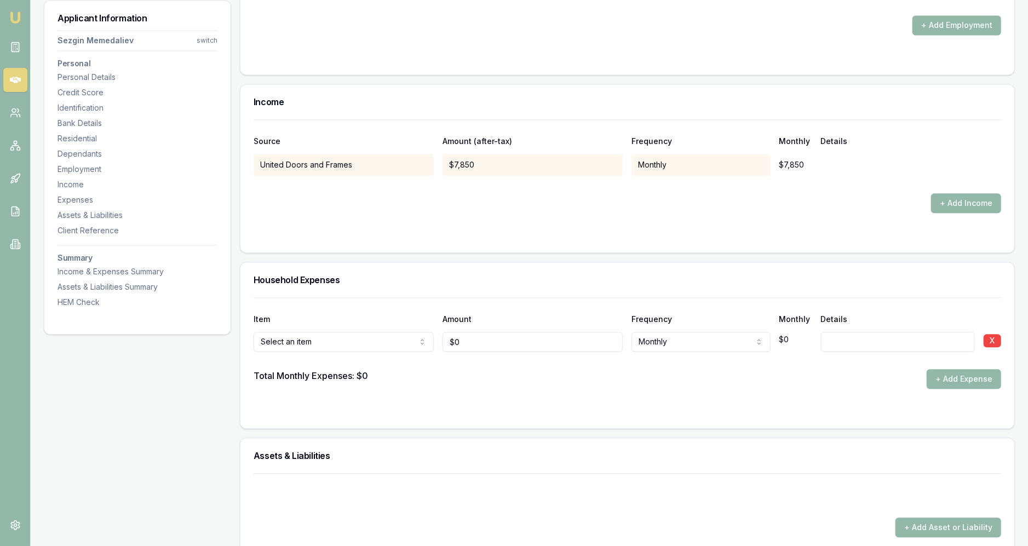
click at [512, 334] on input "0" at bounding box center [533, 342] width 180 height 20
type input "$340"
click at [512, 352] on div at bounding box center [628, 361] width 748 height 18
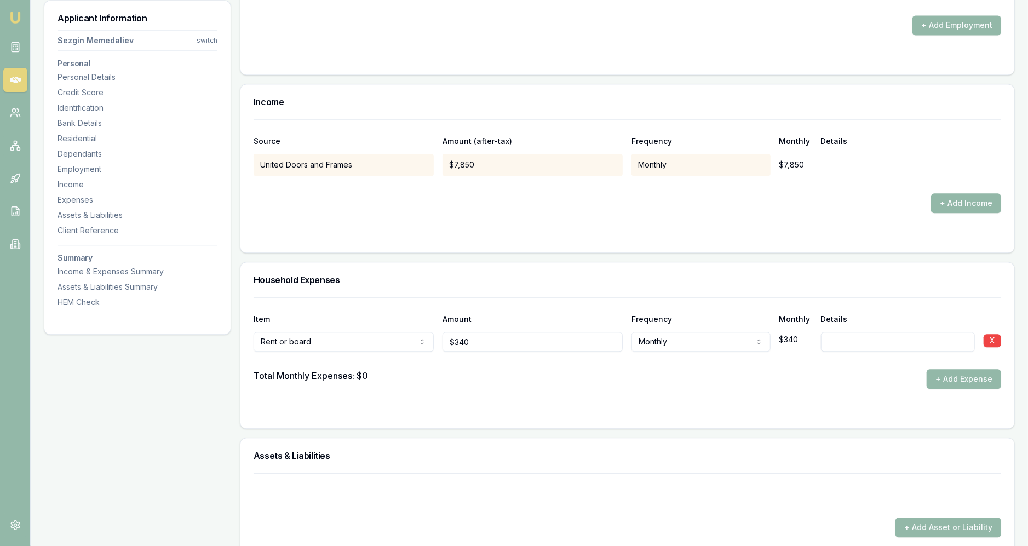
select select "WEEKLY"
click at [512, 369] on div "Total Monthly Expenses: $0 + Add Expense" at bounding box center [628, 379] width 748 height 20
click at [512, 374] on button "+ Add Expense" at bounding box center [964, 379] width 75 height 20
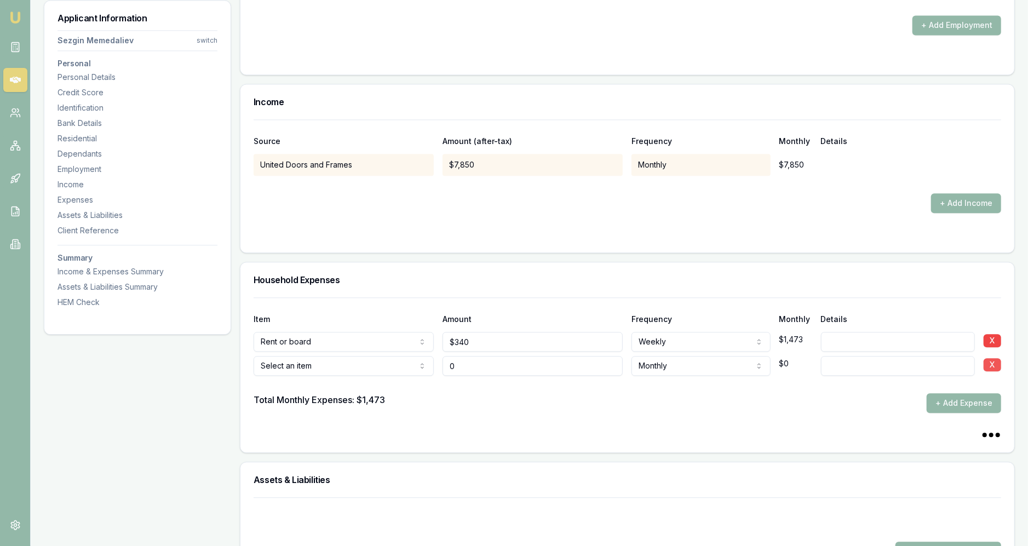
type input "$0"
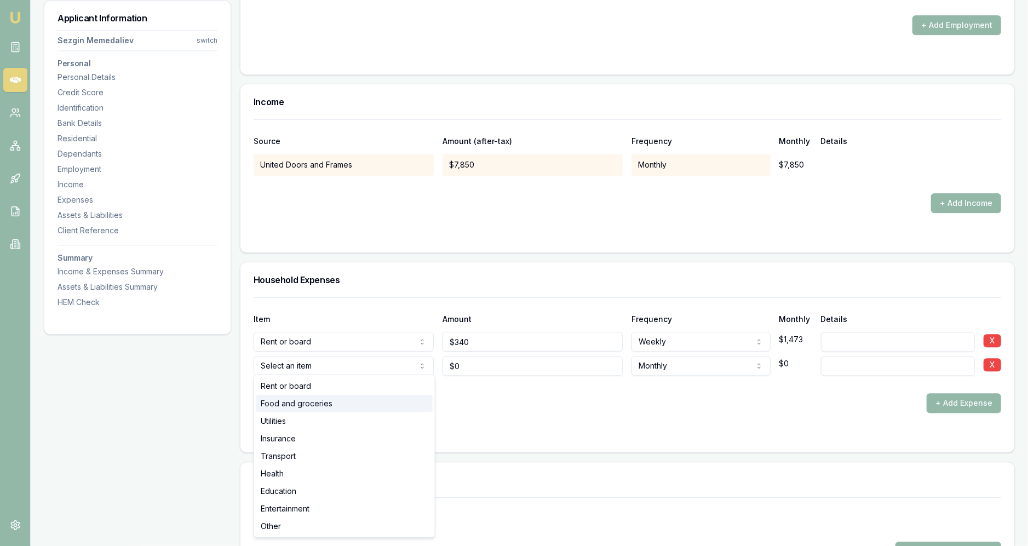
select select "FOOD_AND_GROCERIES"
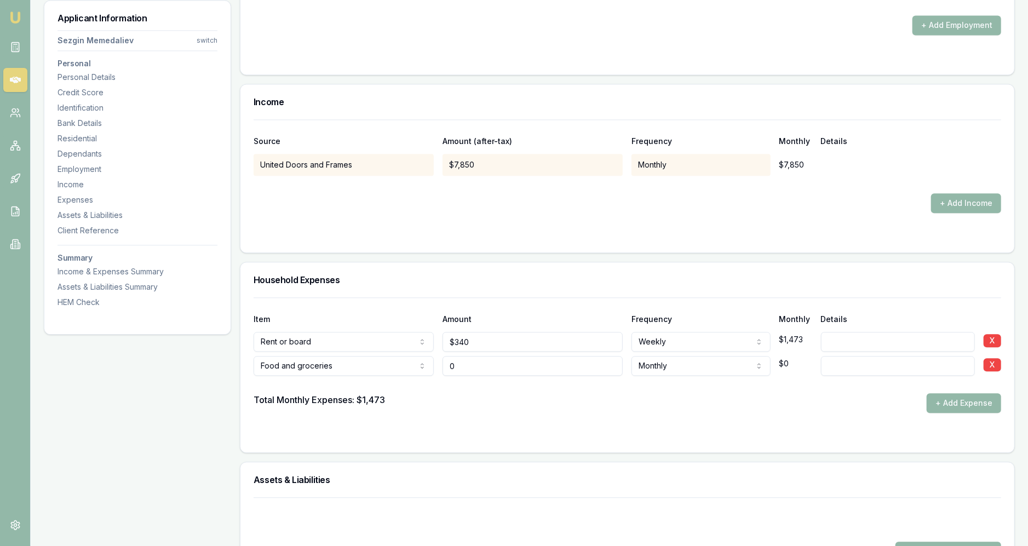
click at [509, 361] on input "0" at bounding box center [533, 366] width 180 height 20
type input "$500"
click at [512, 400] on div "Total Monthly Expenses: $1,473 + Add Expense" at bounding box center [628, 403] width 748 height 20
click at [512, 401] on button "+ Add Expense" at bounding box center [964, 403] width 75 height 20
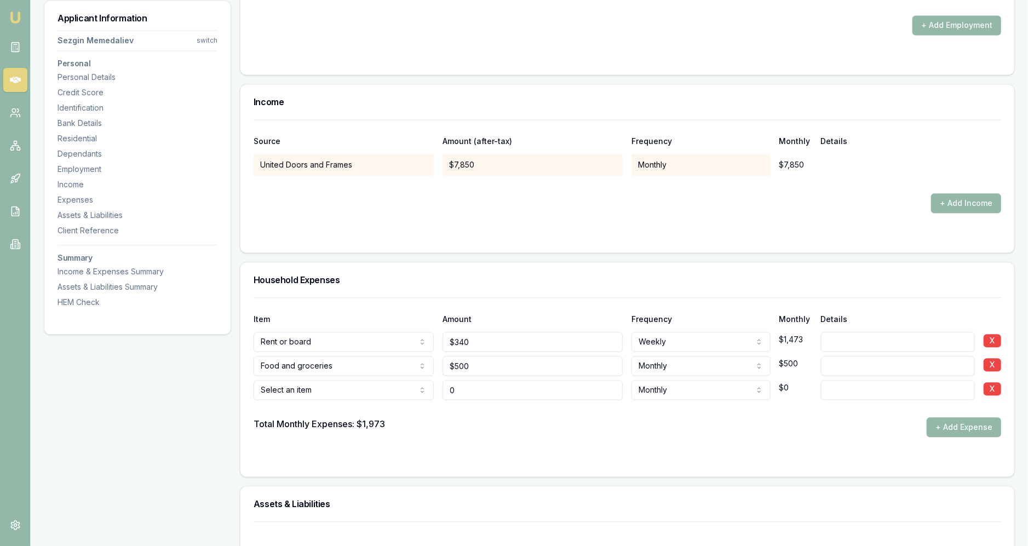
type input "$0"
select select "UTILITIES"
click at [505, 388] on input "0" at bounding box center [533, 390] width 180 height 20
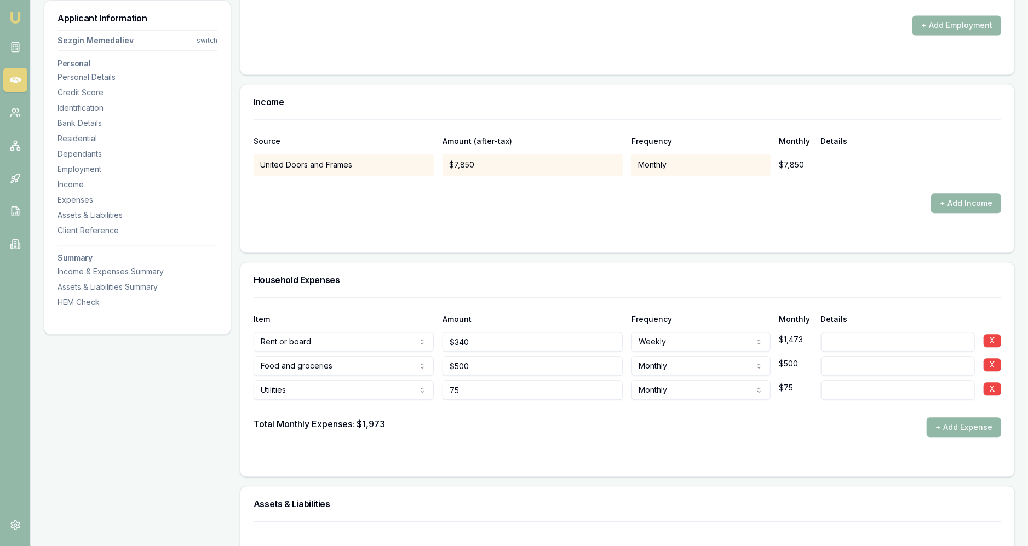
type input "$75"
click at [512, 421] on button "+ Add Expense" at bounding box center [964, 428] width 75 height 20
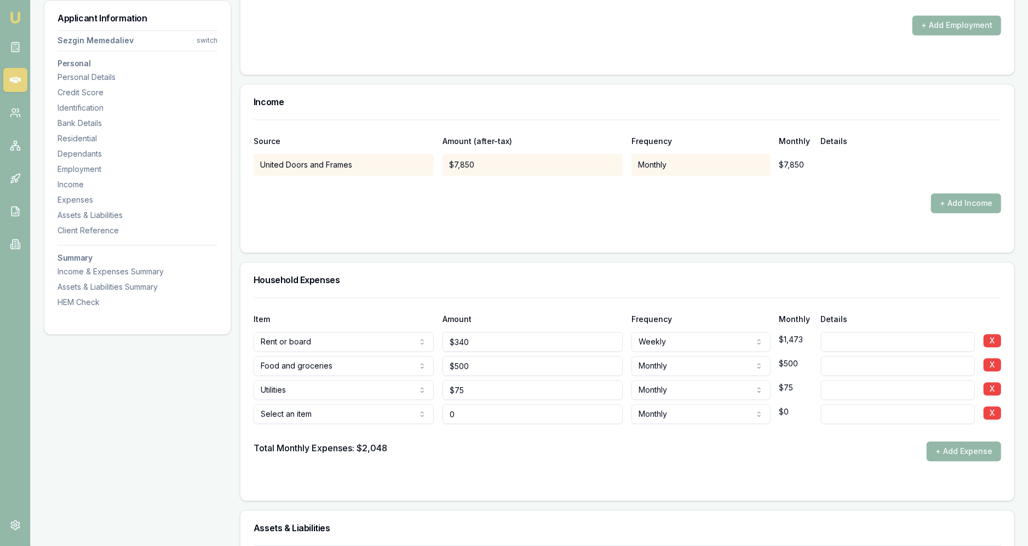
type input "$0"
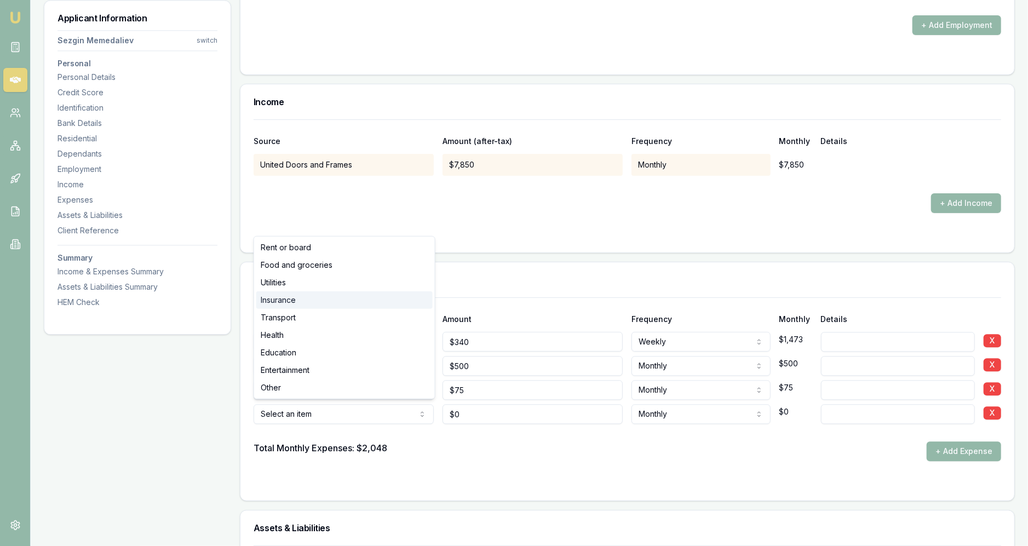
select select "INSURANCE"
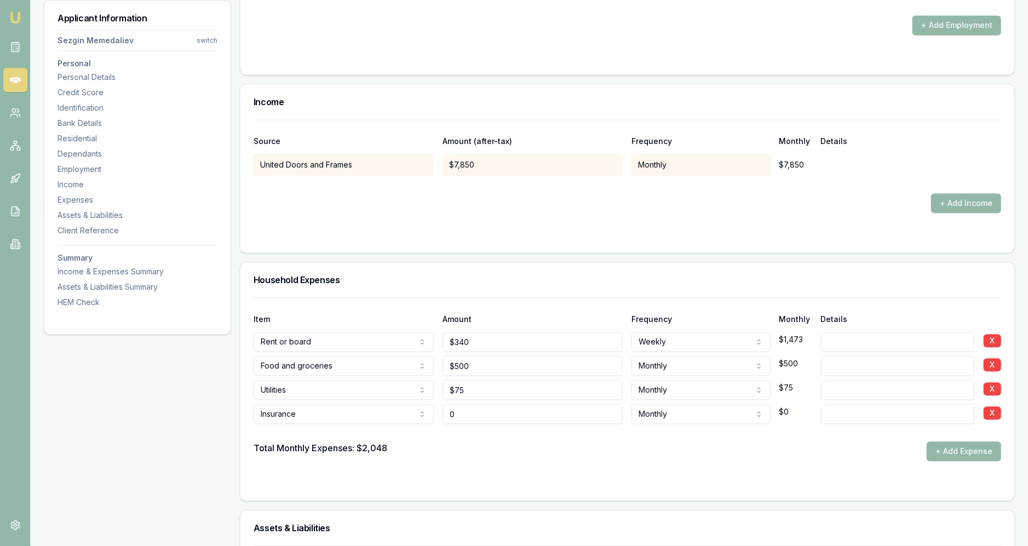
click at [499, 412] on input "0" at bounding box center [533, 414] width 180 height 20
type input "$125"
click at [512, 453] on button "+ Add Expense" at bounding box center [964, 452] width 75 height 20
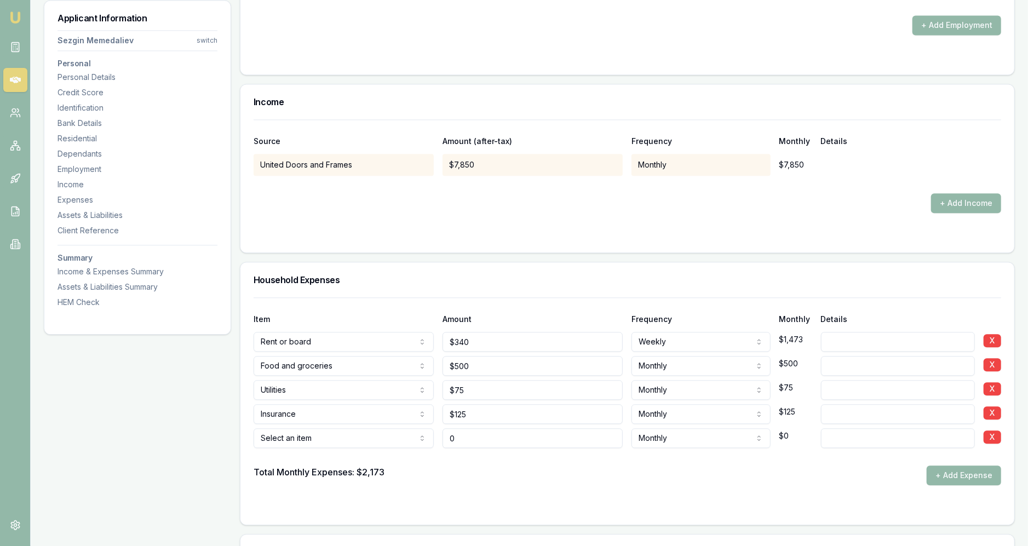
type input "$0"
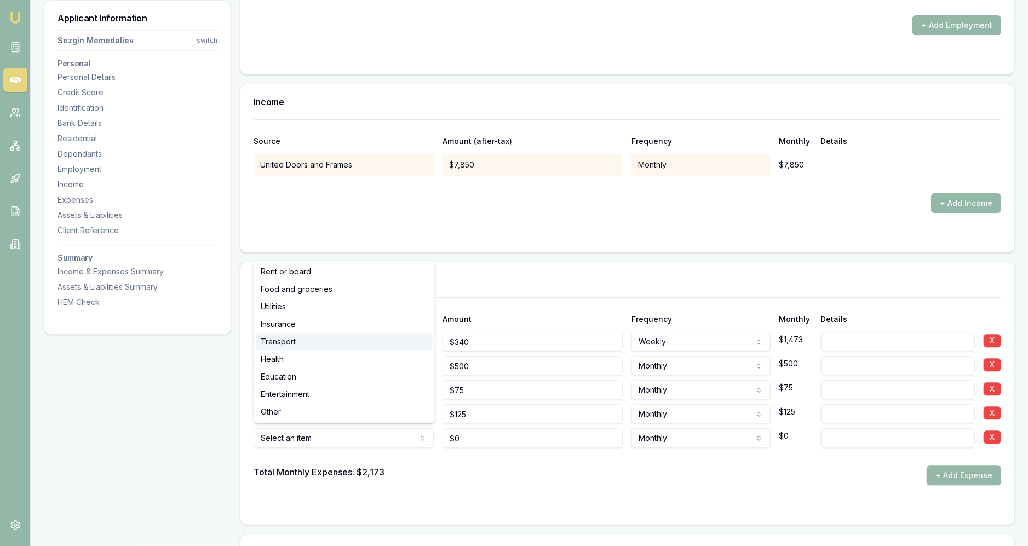
select select "TRANSPORT"
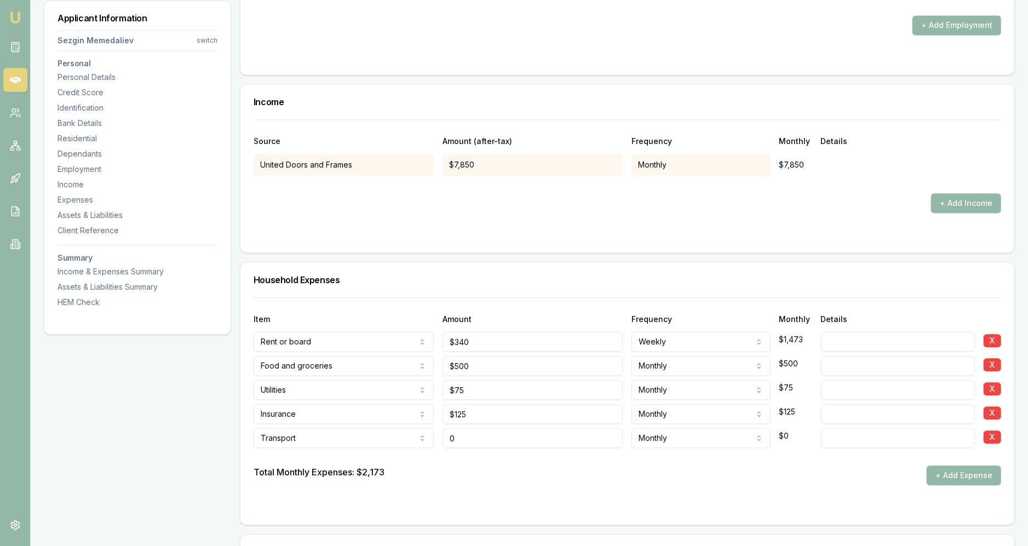
click at [484, 432] on input "0" at bounding box center [533, 438] width 180 height 20
type input "$250"
click at [512, 476] on button "+ Add Expense" at bounding box center [964, 476] width 75 height 20
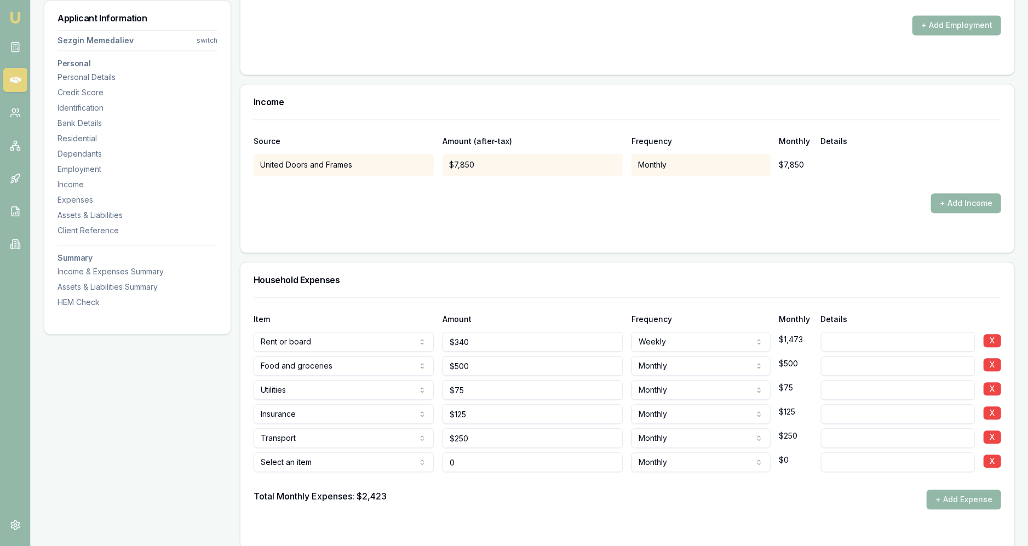
type input "$0"
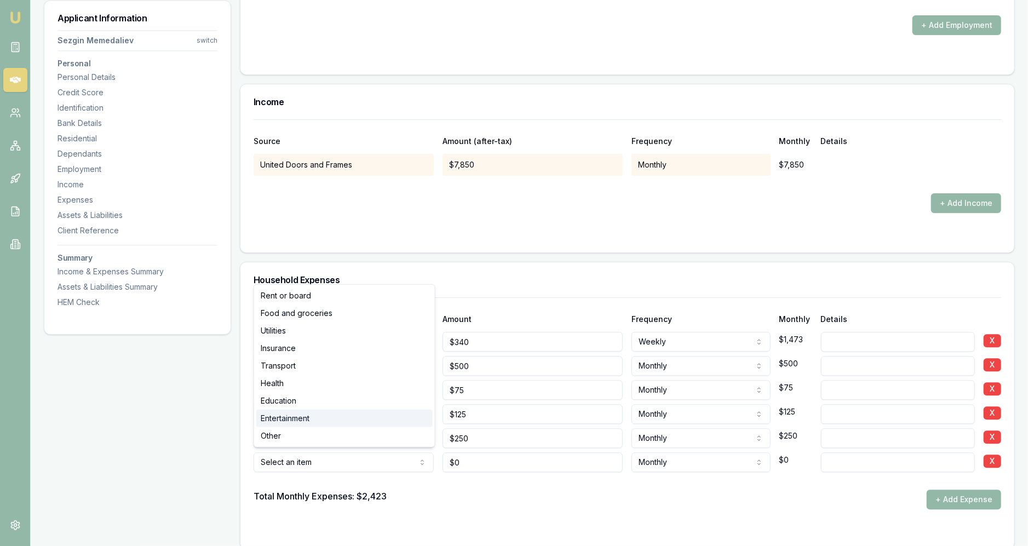
select select "ENTERTAINMENT"
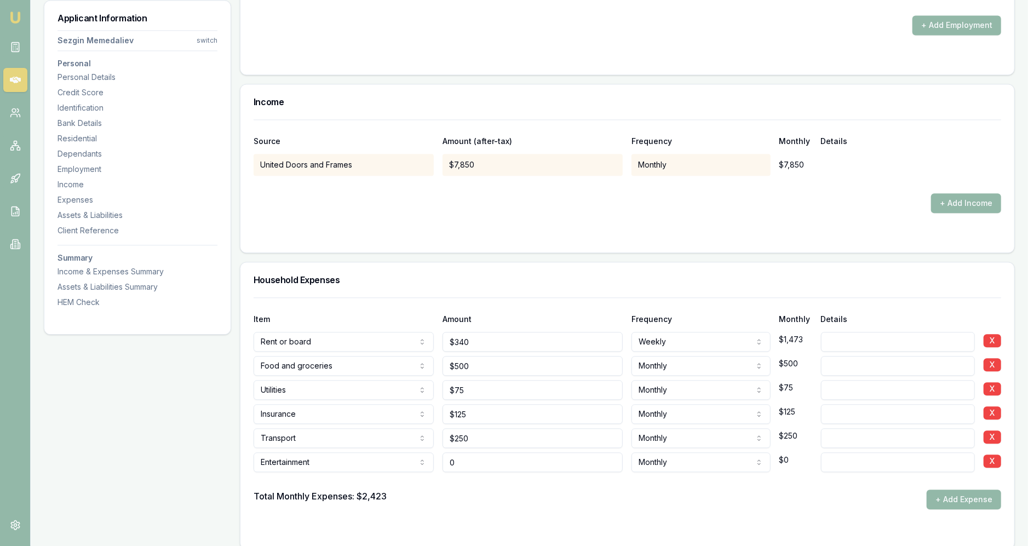
click at [512, 455] on input "0" at bounding box center [533, 463] width 180 height 20
type input "5"
type input "$100"
click at [512, 490] on button "+ Add Expense" at bounding box center [964, 500] width 75 height 20
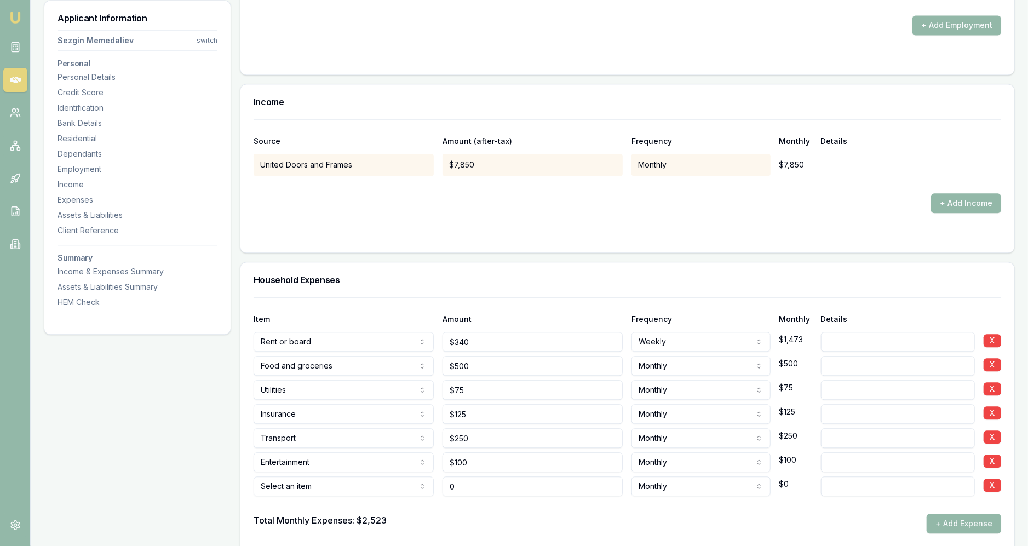
type input "$0"
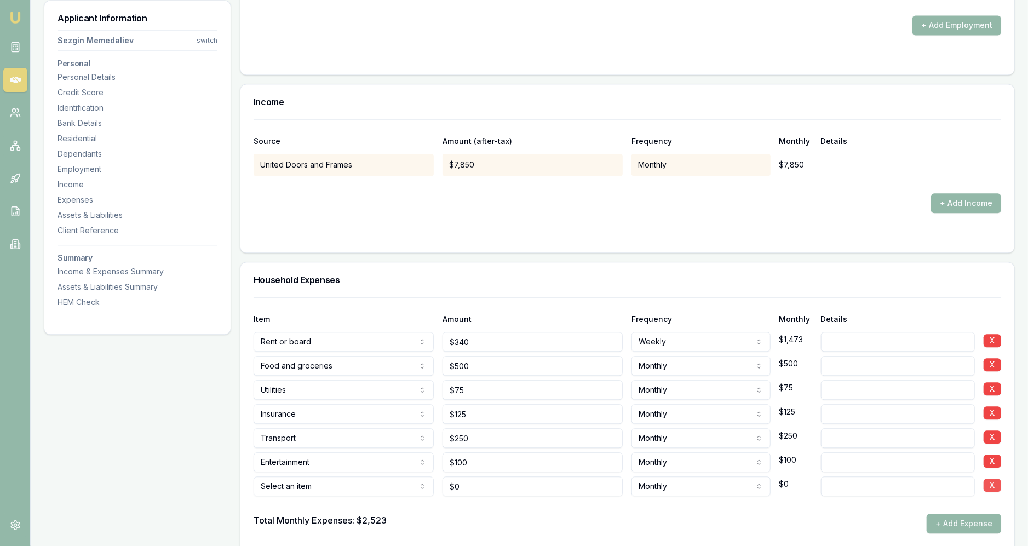
click at [512, 484] on button "X" at bounding box center [993, 485] width 18 height 13
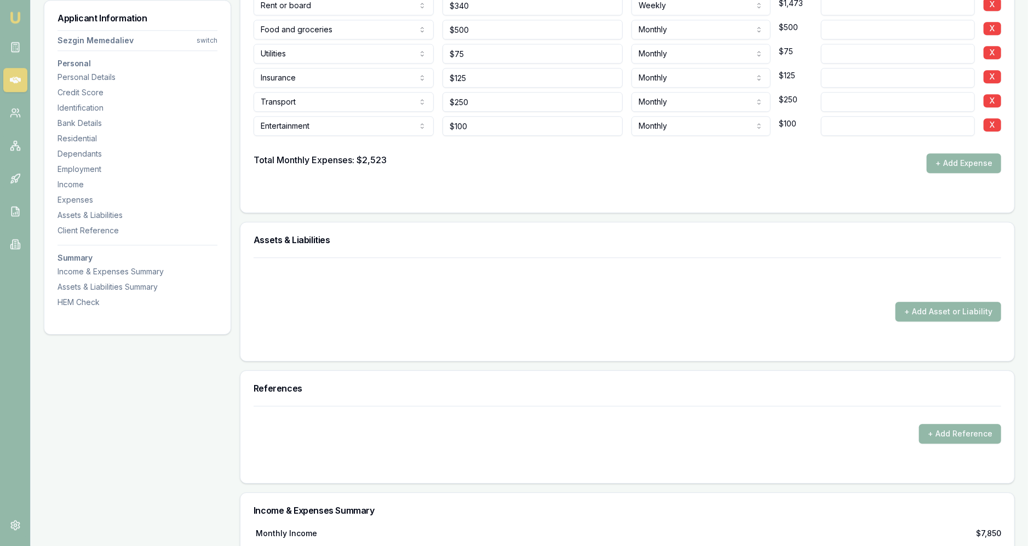
scroll to position [2173, 0]
click at [512, 306] on button "+ Add Asset or Liability" at bounding box center [949, 312] width 106 height 20
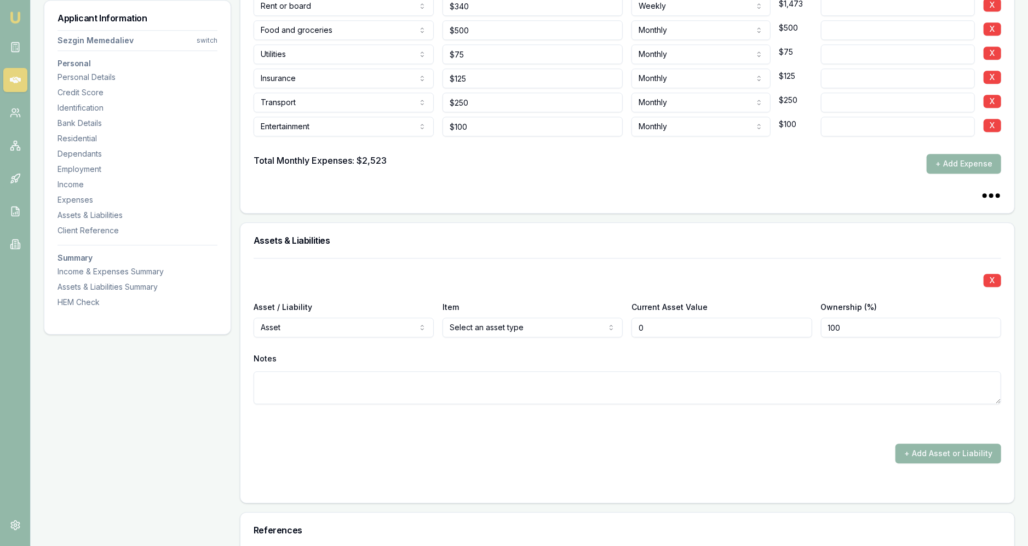
click at [341, 323] on form "X Asset / Liability Asset Asset Liability Item Select an asset type Home Car Bo…" at bounding box center [628, 374] width 748 height 232
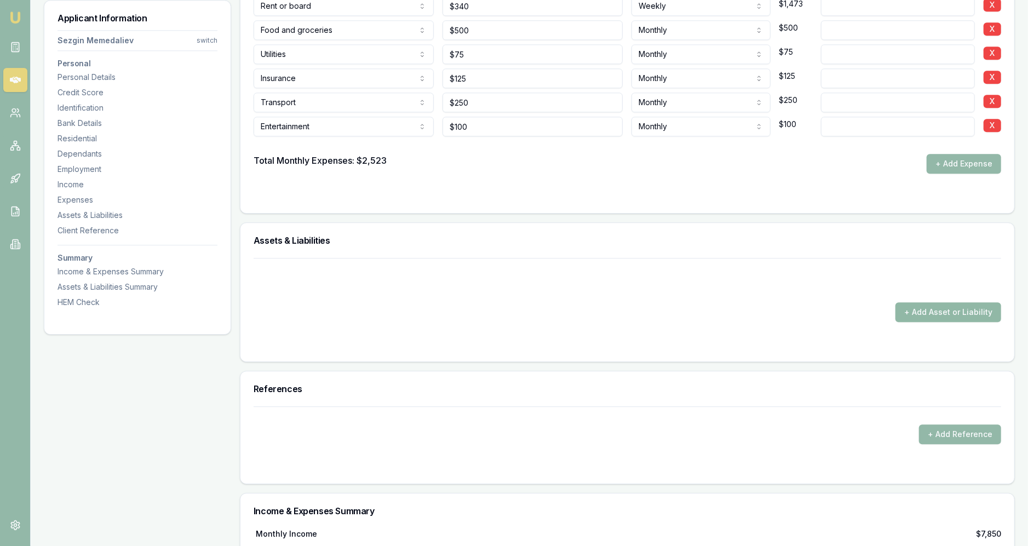
click at [512, 310] on button "+ Add Asset or Liability" at bounding box center [949, 312] width 106 height 20
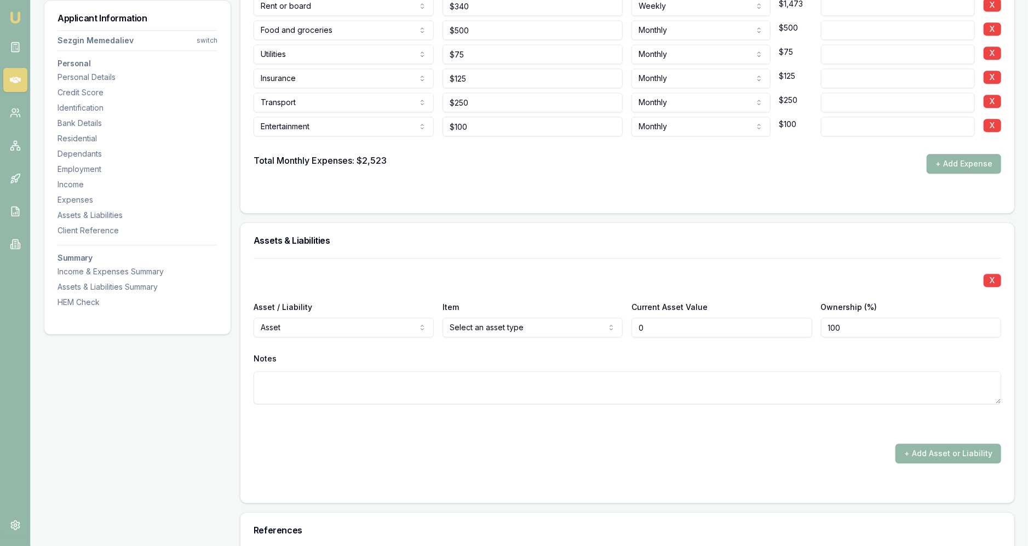
type input "$0"
select select "LIABILITY"
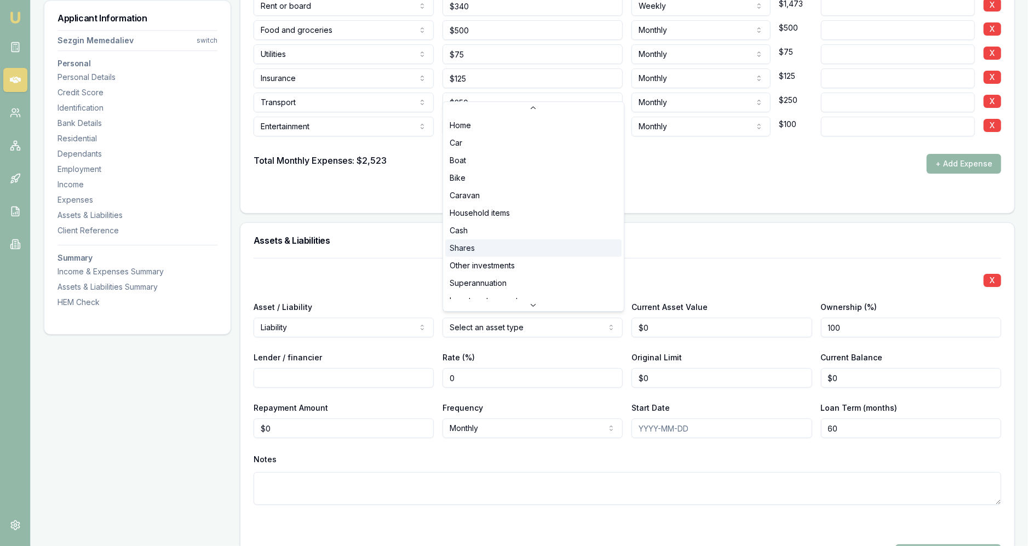
scroll to position [70, 0]
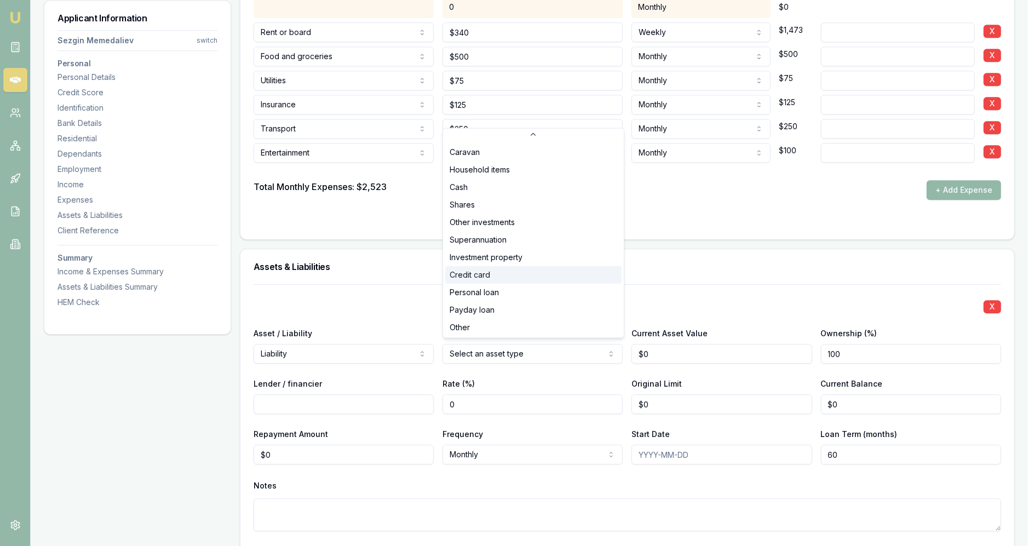
select select "CREDIT_CARD"
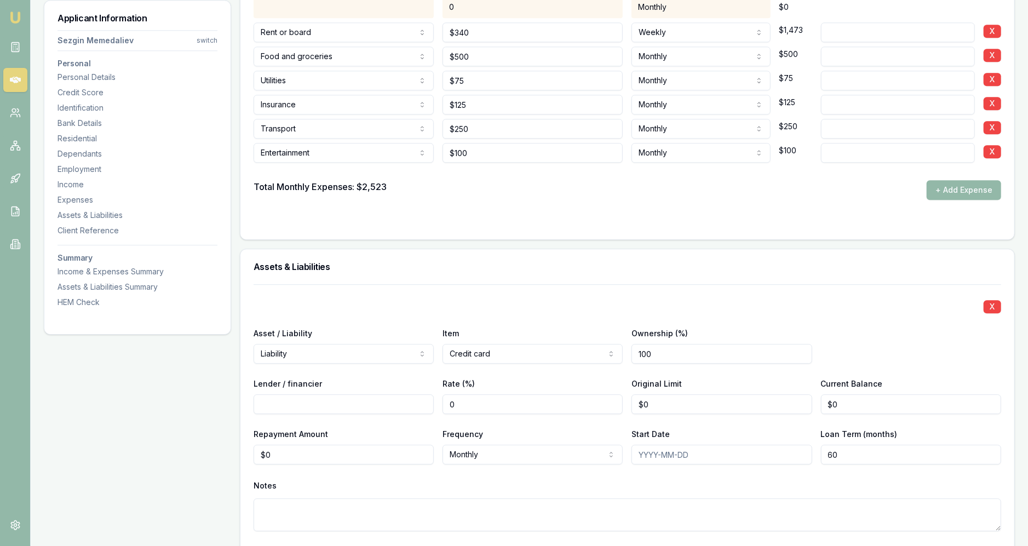
click at [316, 407] on input "Lender / financier" at bounding box center [344, 405] width 180 height 20
type input "B"
type input "CBA"
type input "0"
type input "$2,000"
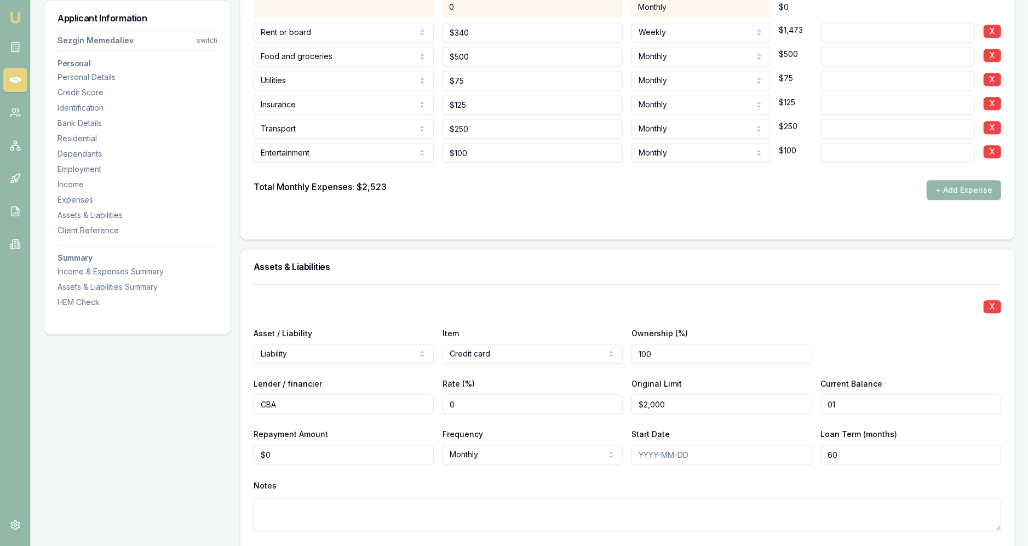
type input "0"
type input "$1"
type input "0"
type input "$74"
type input "0"
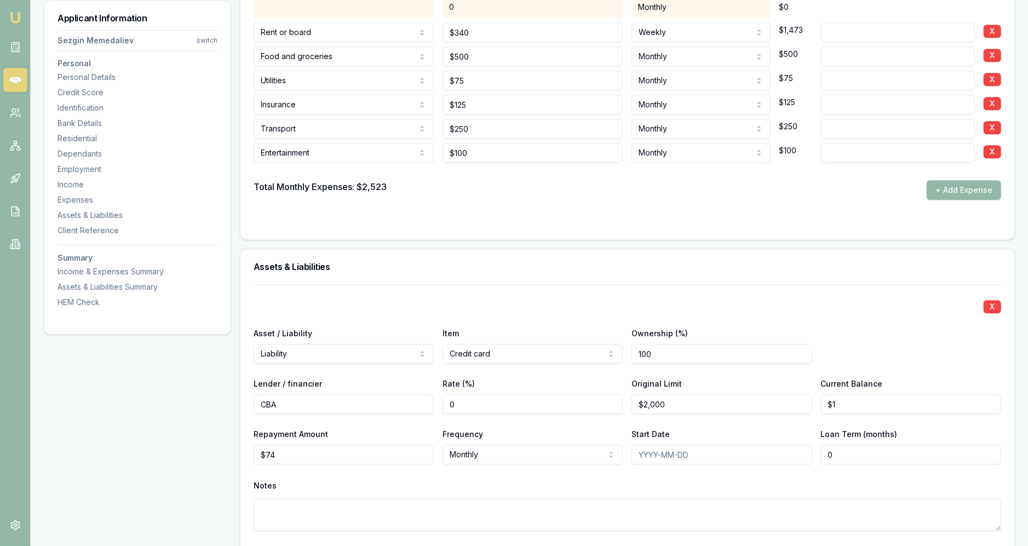
click at [474, 317] on div "X Asset / Liability Liability Asset Liability Item Credit card Home Car Boat Bi…" at bounding box center [628, 420] width 748 height 273
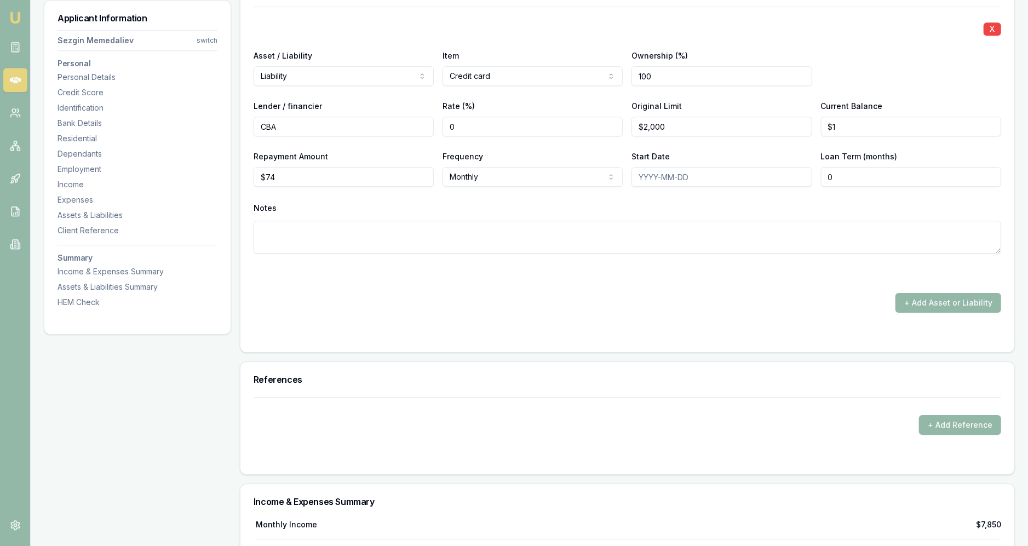
scroll to position [2451, 0]
click at [512, 330] on div at bounding box center [628, 333] width 748 height 9
click at [512, 299] on button "+ Add Asset or Liability" at bounding box center [949, 302] width 106 height 20
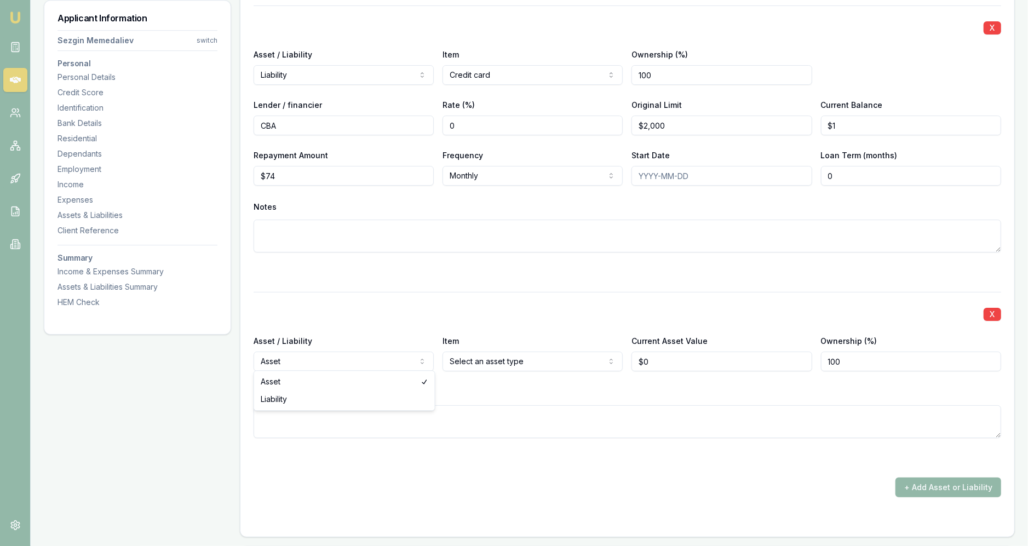
click at [512, 362] on input "0" at bounding box center [722, 362] width 180 height 20
type input "$5,000"
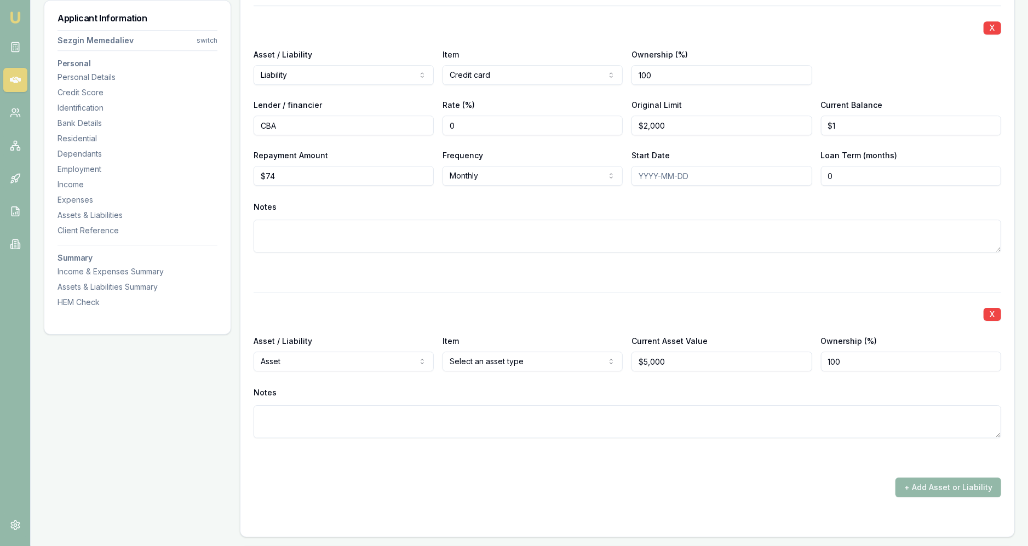
scroll to position [2457, 0]
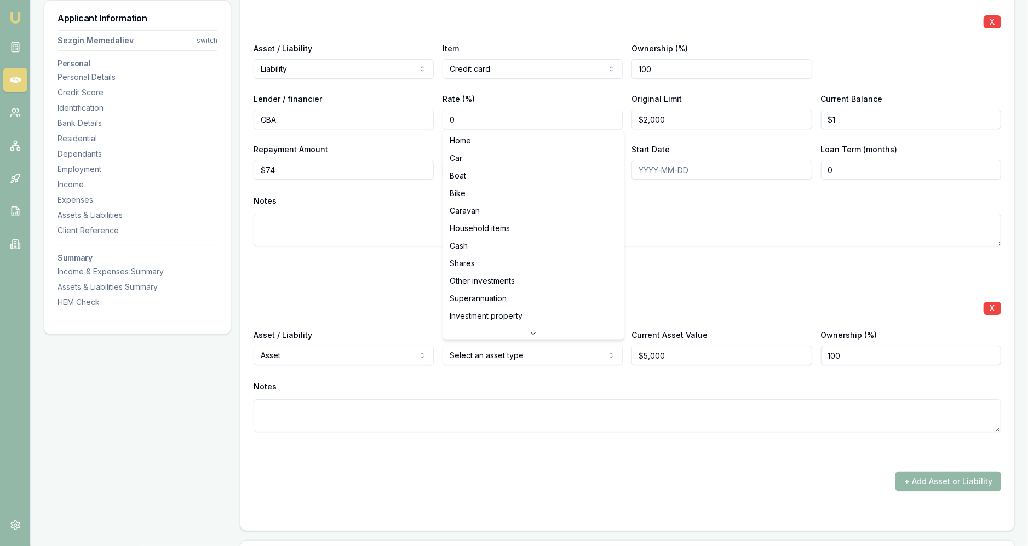
select select "OTHER"
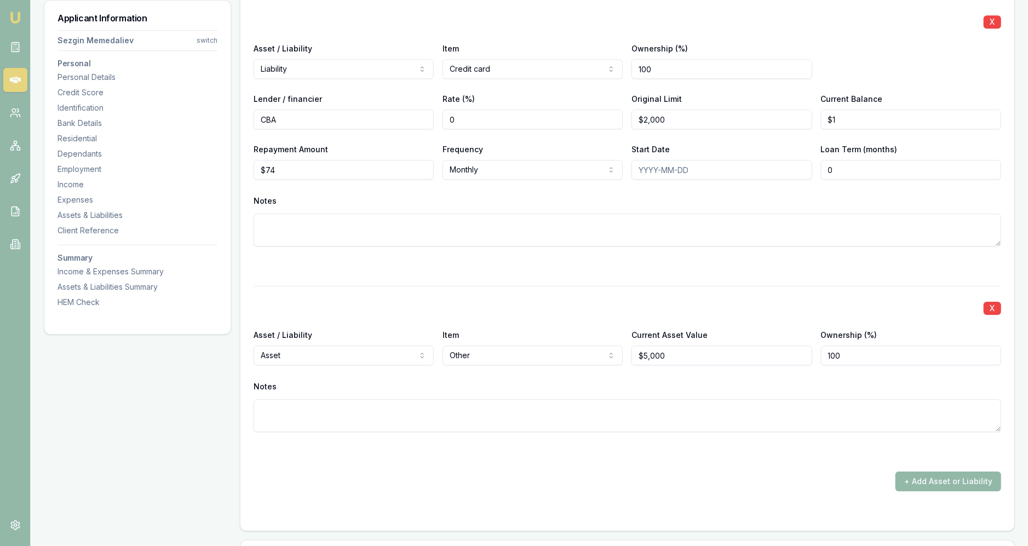
click at [456, 393] on div "Notes" at bounding box center [628, 406] width 748 height 54
click at [441, 418] on textarea at bounding box center [628, 415] width 748 height 33
type textarea "Contents"
click at [427, 466] on div "X Asset / Liability Liability Asset Liability Item Credit card Home Car Boat Bi…" at bounding box center [628, 245] width 748 height 492
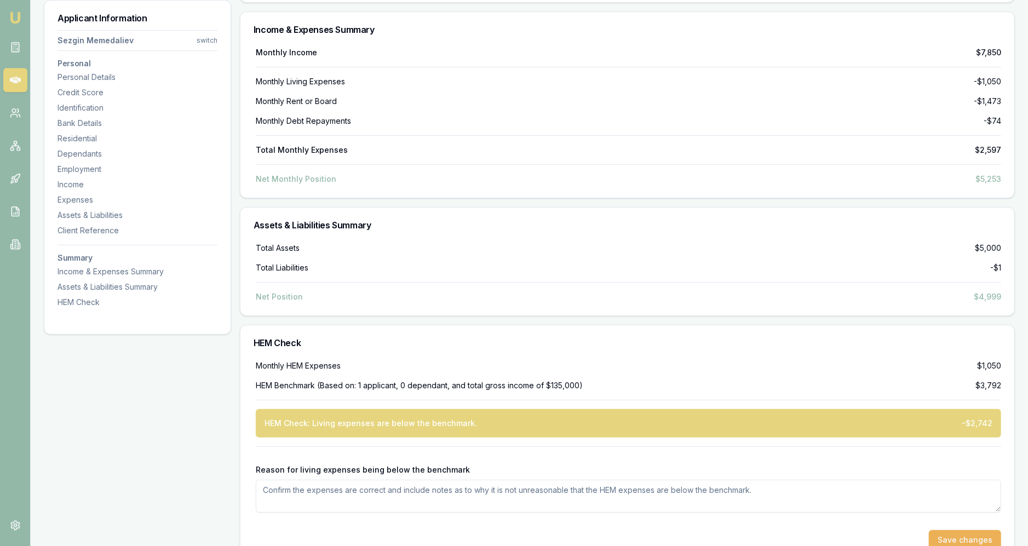
scroll to position [3130, 0]
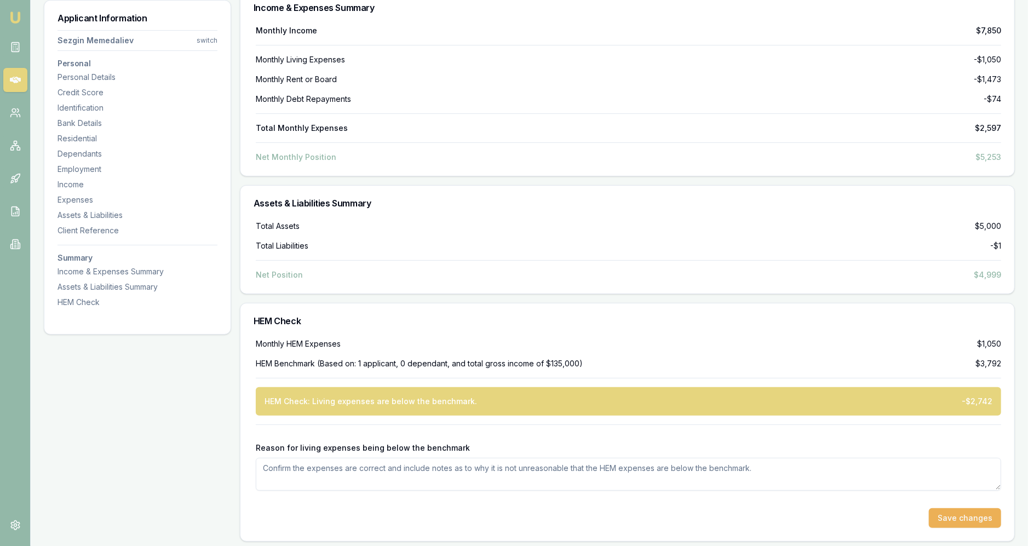
click at [427, 472] on textarea "Reason for living expenses being below the benchmark" at bounding box center [629, 474] width 746 height 33
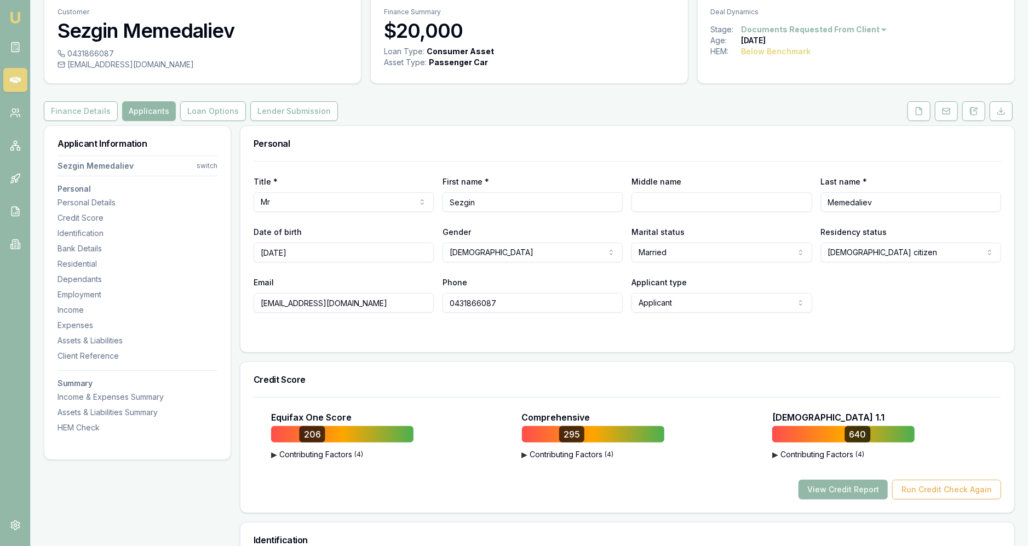
scroll to position [0, 0]
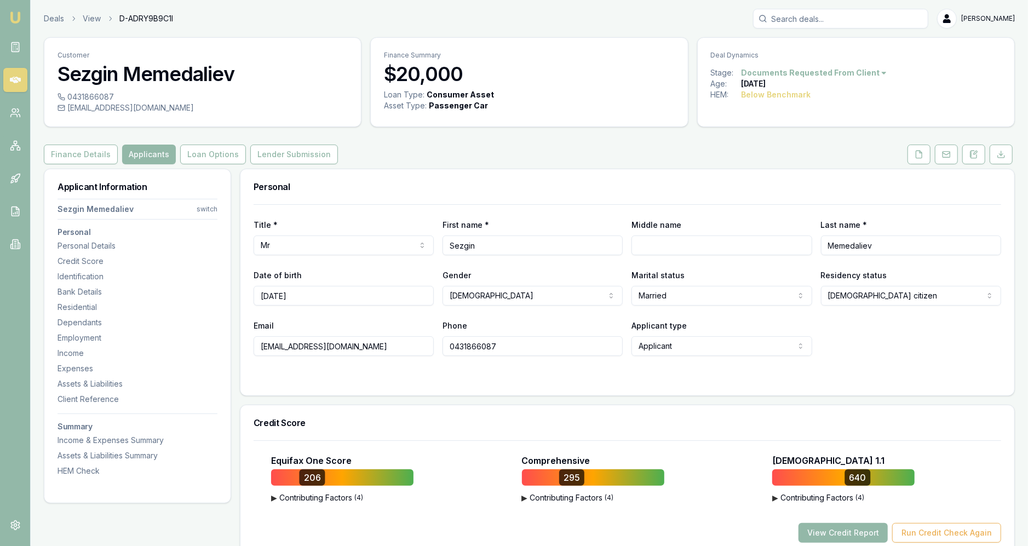
type textarea "Declared expenses. Client lives alone and lives within his means."
click at [501, 406] on div "Credit Score" at bounding box center [628, 422] width 774 height 35
click at [197, 147] on button "Loan Options" at bounding box center [213, 155] width 66 height 20
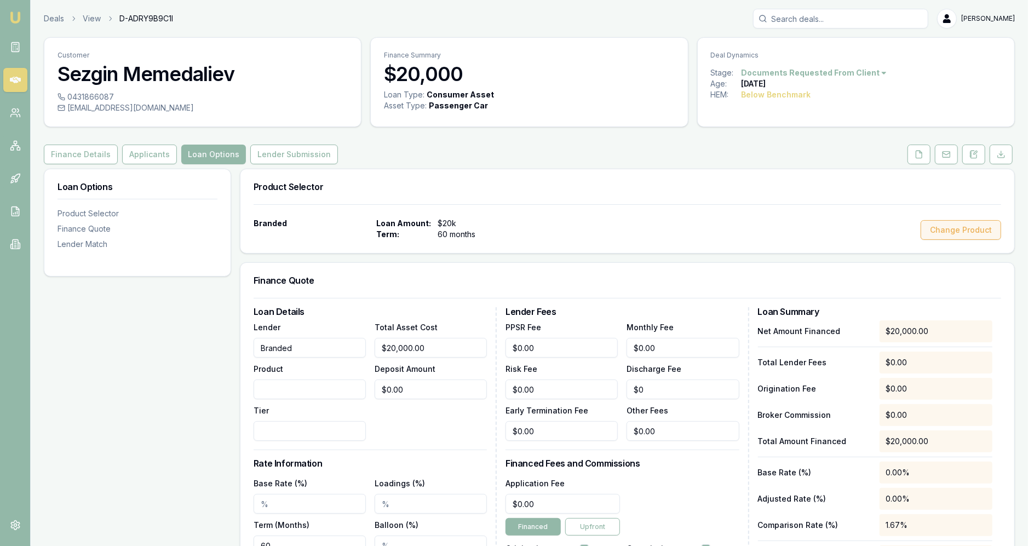
click at [512, 230] on button "Change Product" at bounding box center [961, 230] width 81 height 20
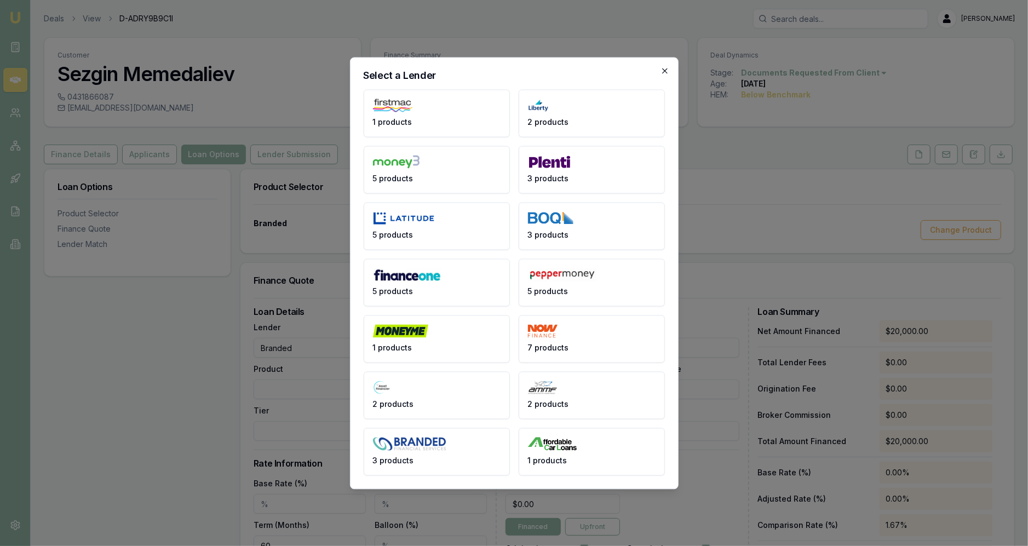
click at [512, 70] on icon "button" at bounding box center [665, 70] width 9 height 9
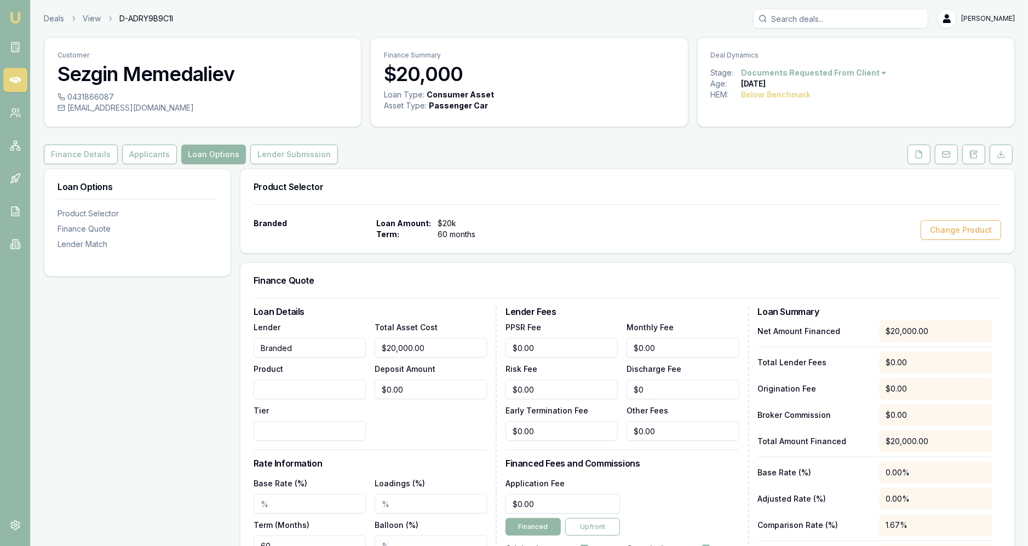
scroll to position [83, 0]
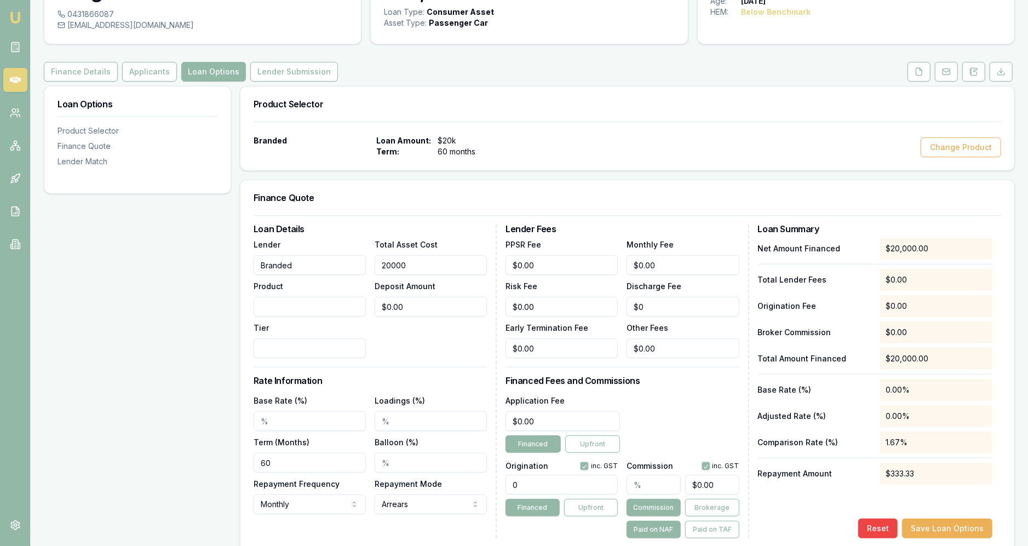
click at [419, 260] on input "20000" at bounding box center [431, 265] width 112 height 20
type input "$18,800.00"
click at [490, 220] on form "Loan Details Lender Branded Product Tier Total Asset Cost $18,800.00 Deposit Am…" at bounding box center [628, 376] width 748 height 323
click at [329, 315] on input "Product" at bounding box center [310, 307] width 112 height 20
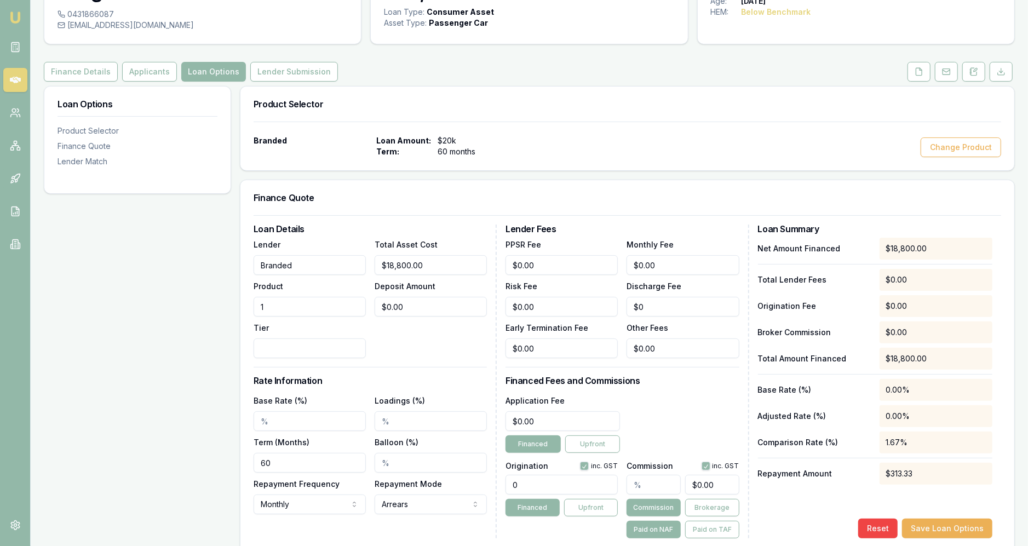
type input "1"
click at [320, 358] on div "Loan Details Lender Branded Product 1 Tier Total Asset Cost $18,800.00 Deposit …" at bounding box center [375, 382] width 243 height 314
click at [320, 355] on input "Tier" at bounding box center [310, 349] width 112 height 20
type input "1"
click at [408, 338] on div "Total Asset Cost $18,800.00 Deposit Amount $0.00" at bounding box center [431, 298] width 112 height 121
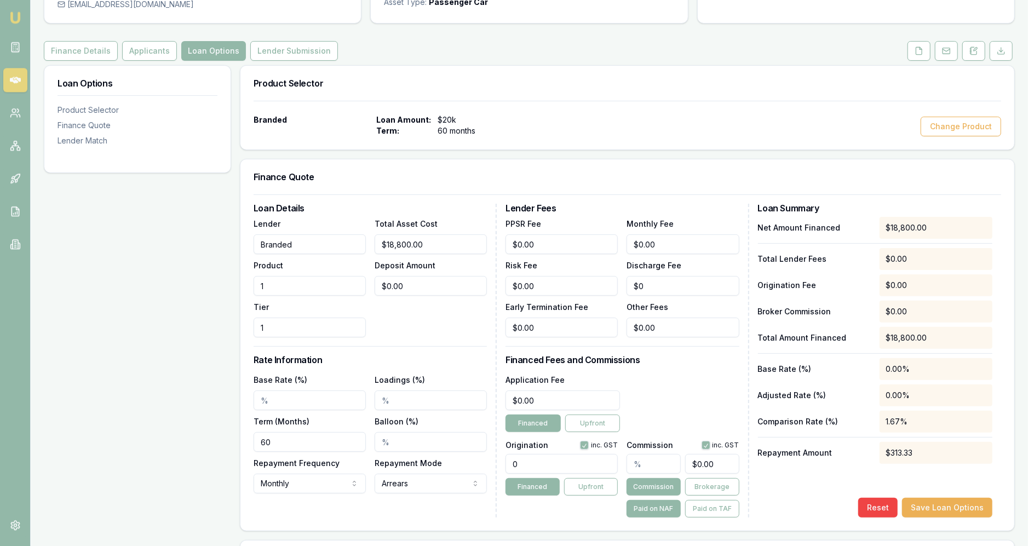
scroll to position [108, 0]
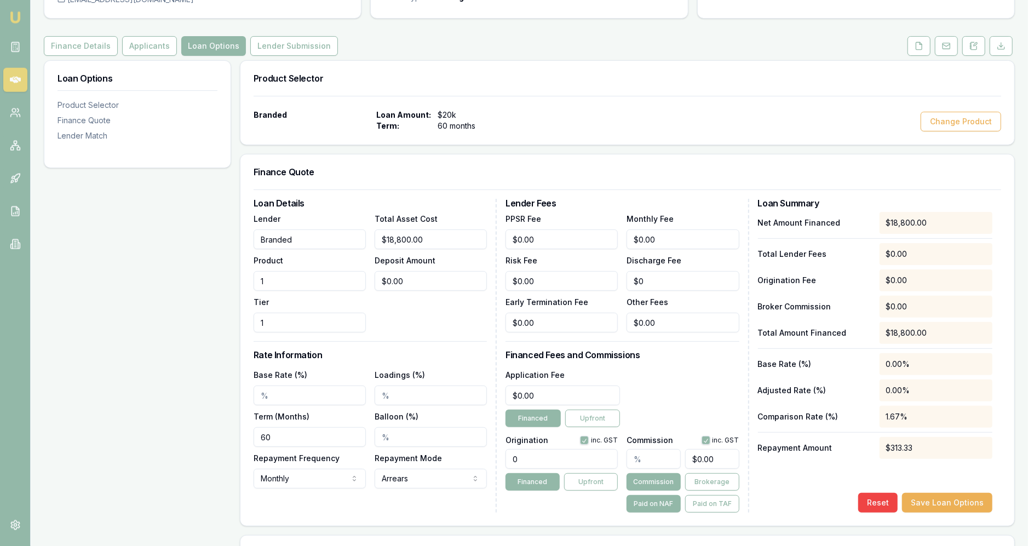
click at [323, 393] on input "Base Rate (%)" at bounding box center [310, 396] width 112 height 20
type input "11.60%"
click at [398, 393] on input "Loadings (%)" at bounding box center [431, 396] width 112 height 20
type input "2.00%"
click at [348, 391] on input "11.60%" at bounding box center [310, 396] width 112 height 20
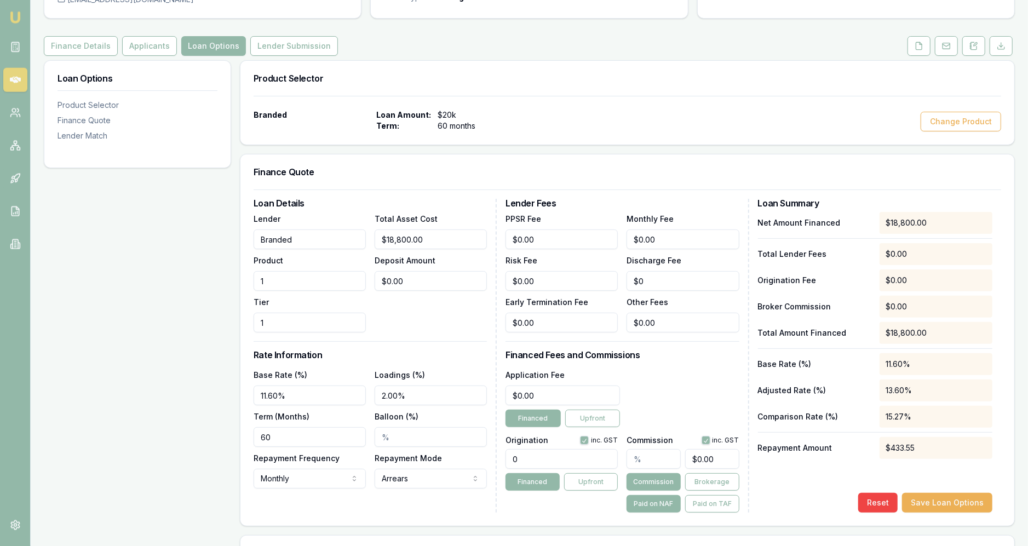
click at [348, 391] on input "11.60%" at bounding box center [310, 396] width 112 height 20
type input "9.60%"
click at [418, 427] on input "Balloon (%)" at bounding box center [431, 437] width 112 height 20
type input "0"
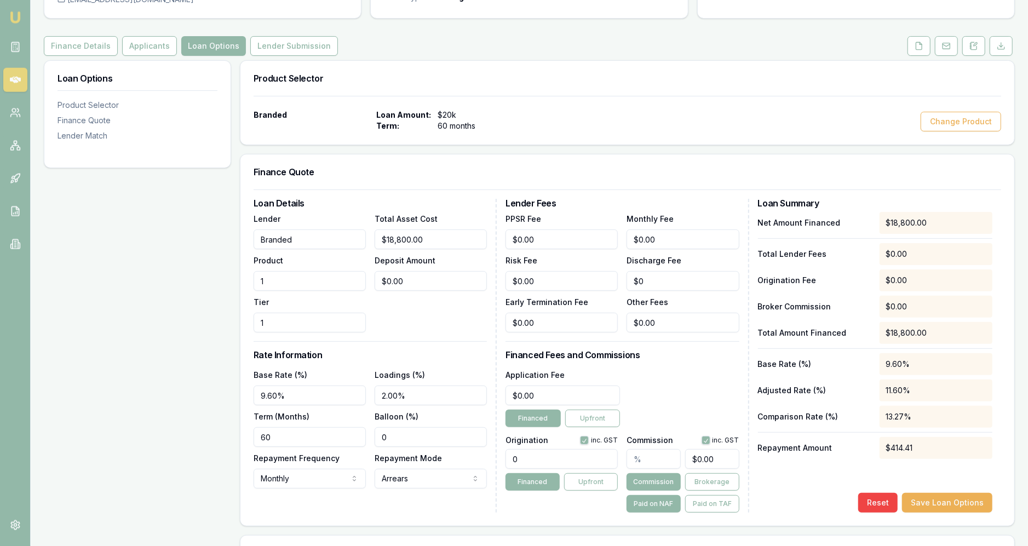
click at [415, 438] on html "Emu Broker Deals View D-ADRY9B9C1I [PERSON_NAME] Fanfulla Toggle Menu Customer …" at bounding box center [514, 165] width 1028 height 546
click at [512, 391] on input "0" at bounding box center [563, 396] width 115 height 20
type input "$0.00"
click at [512, 462] on input "0" at bounding box center [562, 459] width 112 height 20
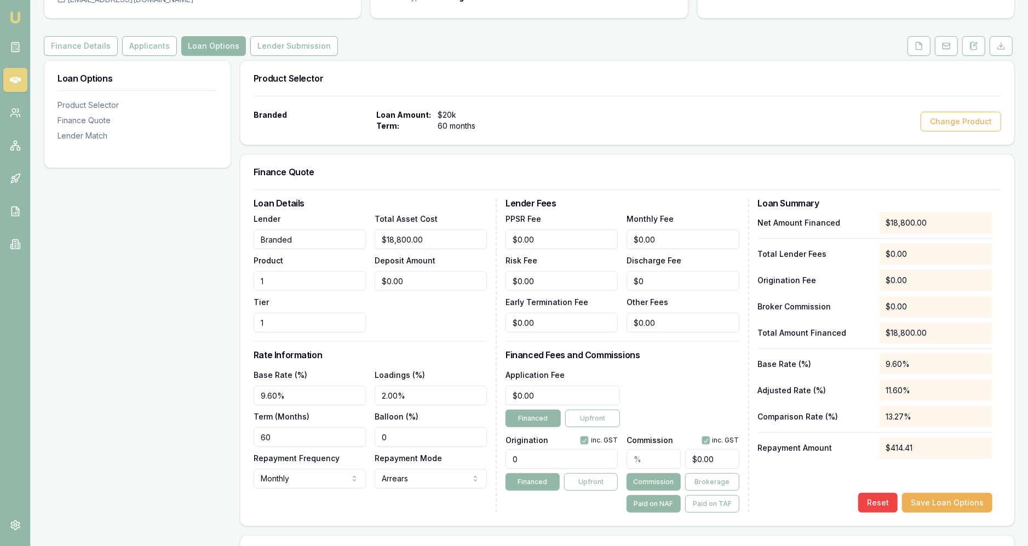
click at [512, 462] on input "0" at bounding box center [562, 459] width 112 height 20
type input "1650.00"
click at [512, 459] on input "text" at bounding box center [654, 459] width 54 height 20
type input "4"
type input "$752.00"
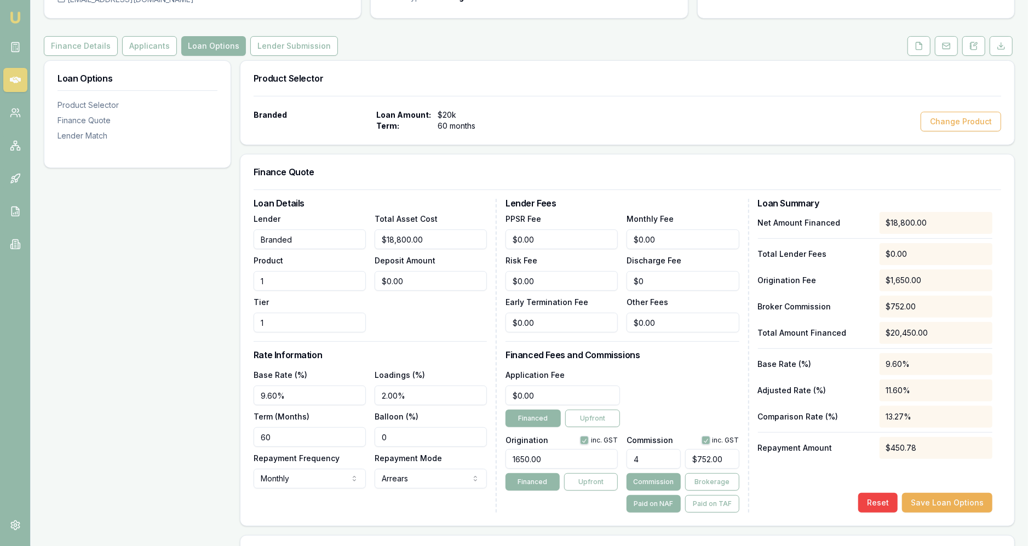
type input "4.00%"
click at [512, 410] on div "Application Fee $0.00 Financed Upfront" at bounding box center [622, 397] width 233 height 59
click at [512, 396] on input "0" at bounding box center [563, 396] width 115 height 20
click at [512, 396] on div "Application Fee $0.00 Financed Upfront" at bounding box center [622, 397] width 233 height 59
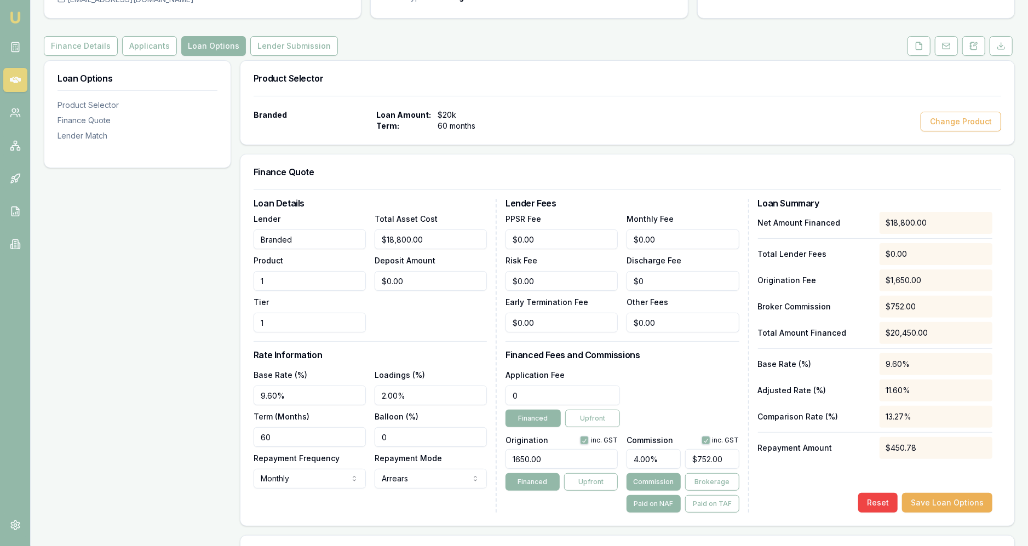
click at [512, 389] on input "0" at bounding box center [563, 396] width 115 height 20
click at [512, 385] on div "Application Fee $0.00 Financed Upfront" at bounding box center [622, 397] width 233 height 59
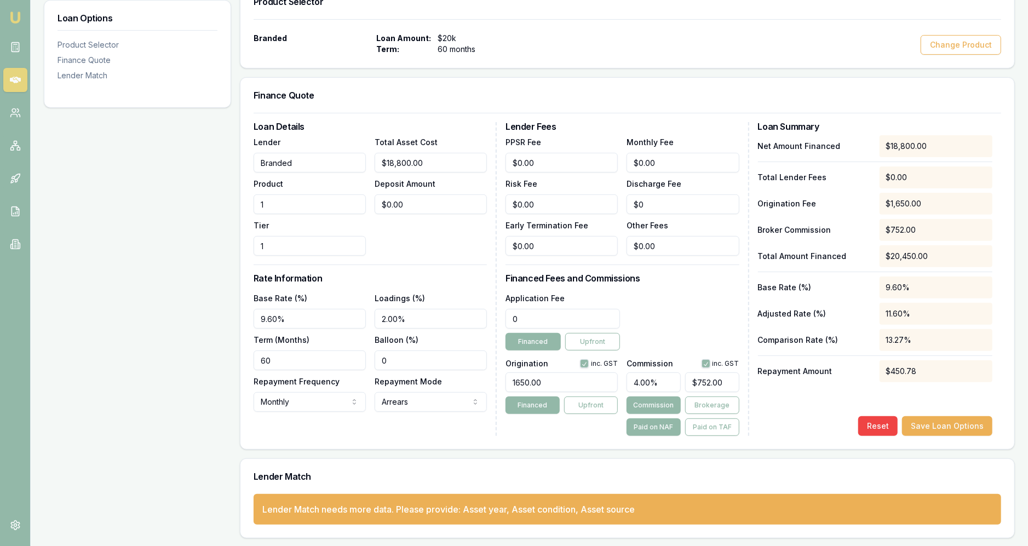
click at [512, 316] on input "0" at bounding box center [563, 319] width 115 height 20
type input "$990.00"
click at [512, 308] on div "Application Fee $990.00 Financed Upfront" at bounding box center [622, 320] width 233 height 59
click at [512, 425] on button "Save Loan Options" at bounding box center [947, 426] width 90 height 20
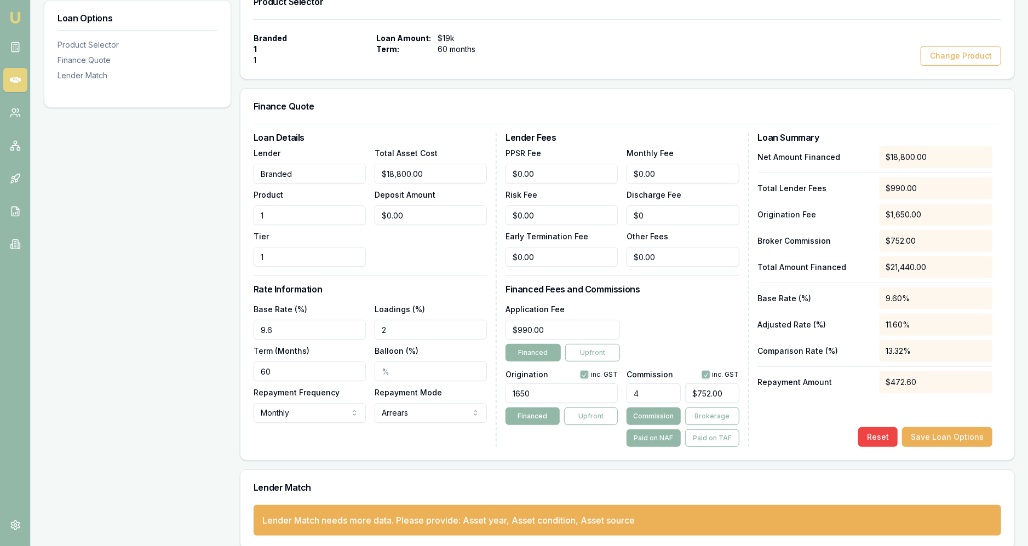
scroll to position [0, 0]
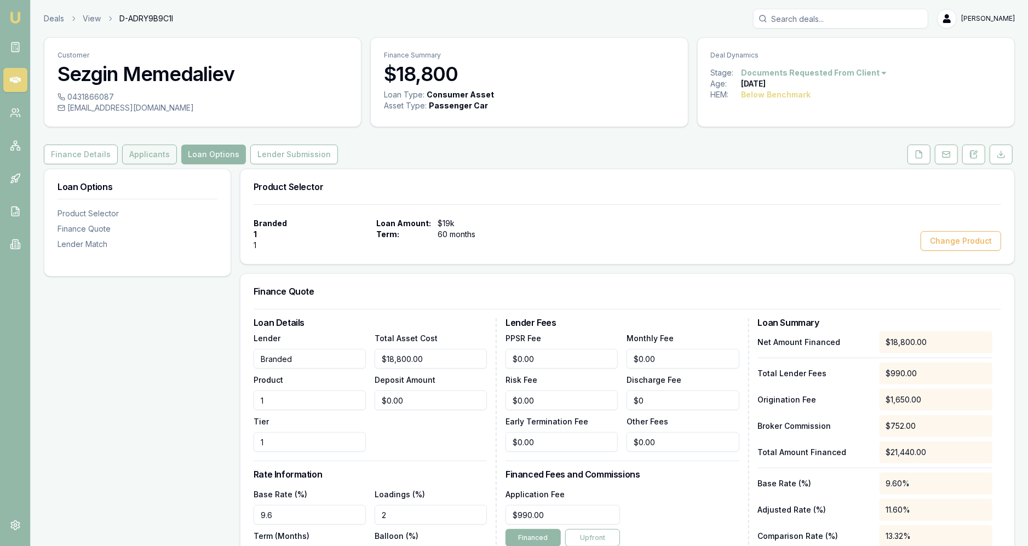
click at [168, 157] on button "Applicants" at bounding box center [149, 155] width 55 height 20
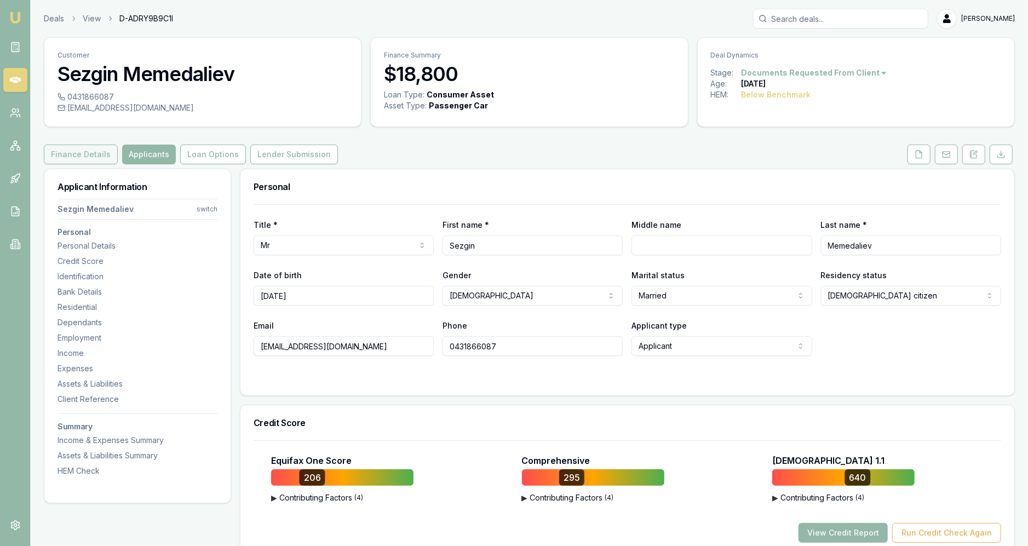
click at [82, 153] on button "Finance Details" at bounding box center [81, 155] width 74 height 20
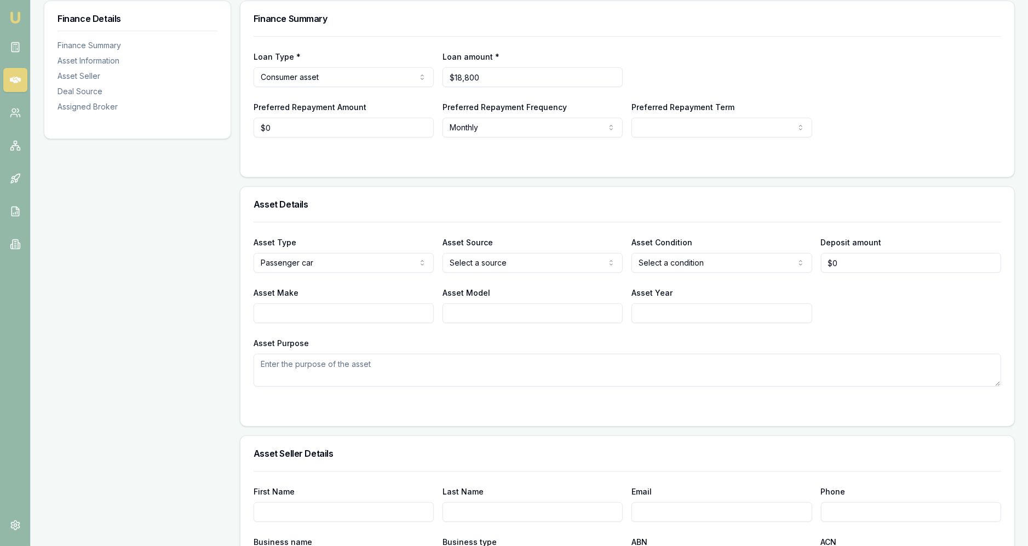
scroll to position [169, 0]
click at [479, 271] on html "Emu Broker Deals View D-ADRY9B9C1I [PERSON_NAME] Fanfulla Toggle Menu Customer …" at bounding box center [514, 104] width 1028 height 546
click at [512, 266] on div "Asset Type Passenger car Passenger car Electric vehicle Light commercial Carava…" at bounding box center [628, 253] width 748 height 37
click at [512, 262] on html "Emu Broker Deals View D-ADRY9B9C1I [PERSON_NAME] Fanfulla Toggle Menu Customer …" at bounding box center [514, 104] width 1028 height 546
select select "USED"
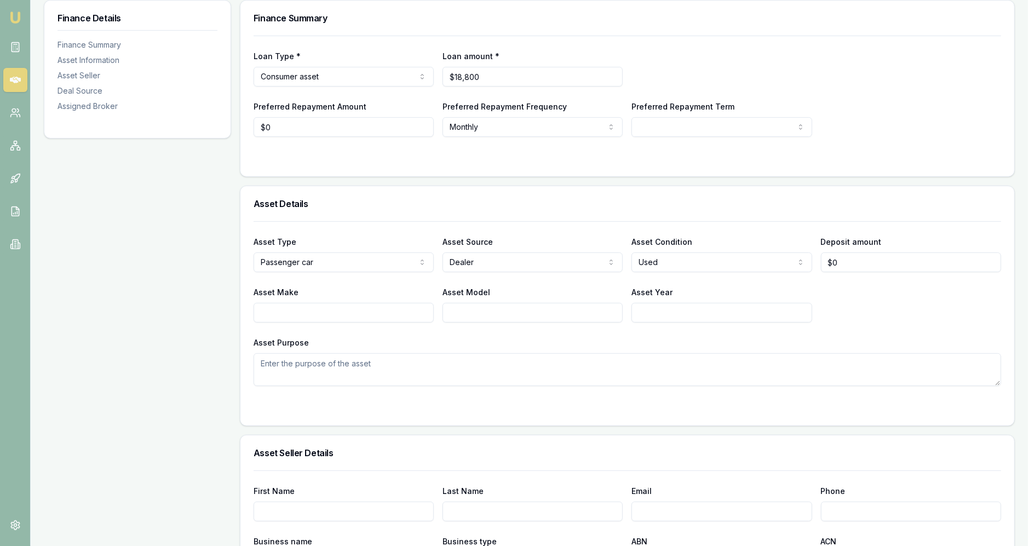
click at [427, 308] on input "Asset Make" at bounding box center [344, 313] width 180 height 20
type input "Mercedes-Benz"
type input "a"
type input "A200"
type input "2018"
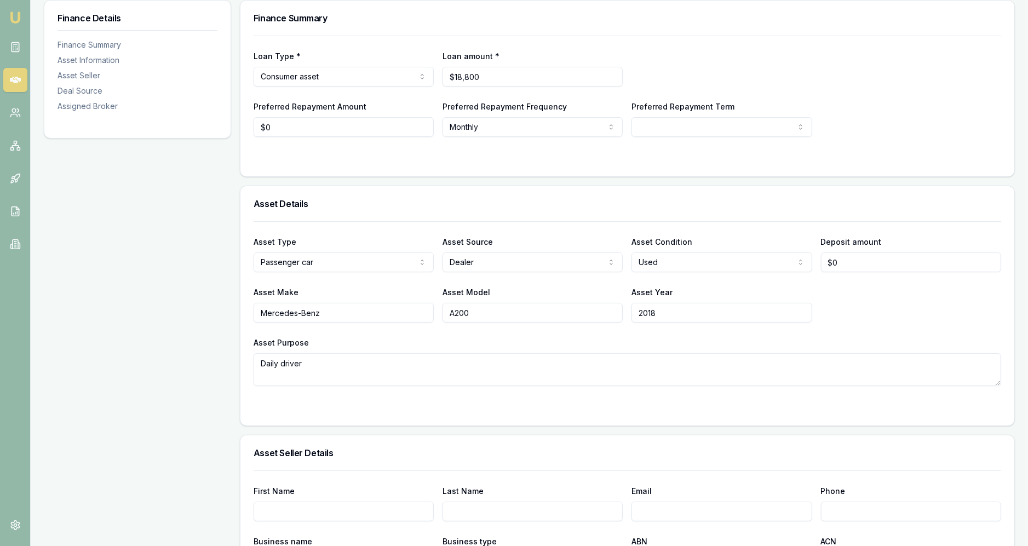
type textarea "Daily driver"
click at [424, 394] on form "Asset Type Passenger car Passenger car Electric vehicle Light commercial Carava…" at bounding box center [628, 316] width 748 height 191
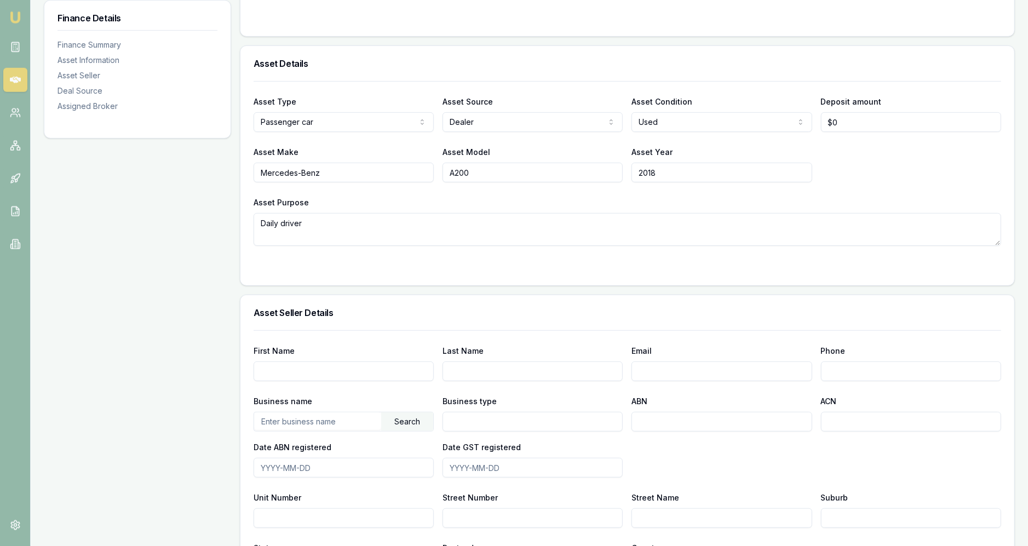
scroll to position [310, 0]
click at [368, 368] on input "First Name" at bounding box center [344, 371] width 180 height 20
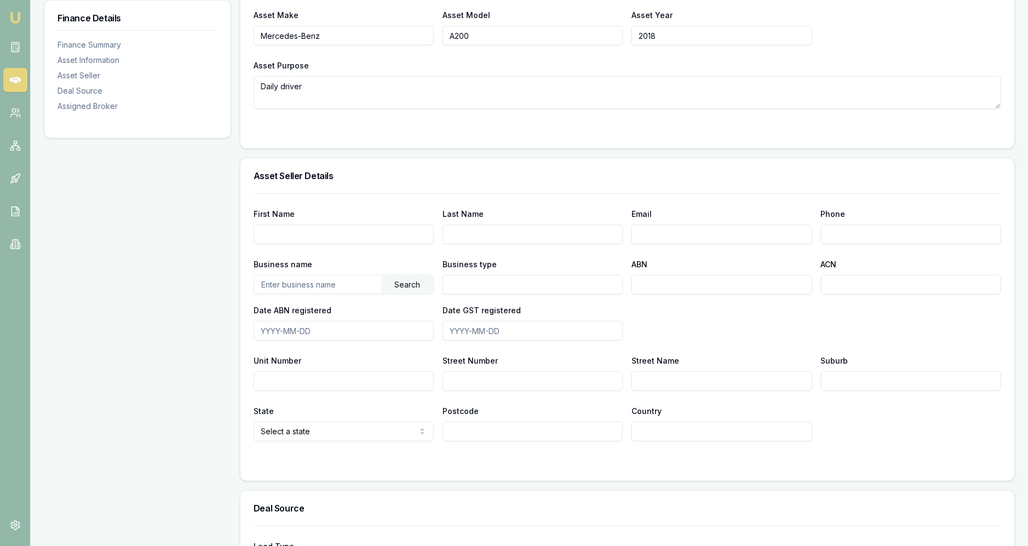
scroll to position [449, 0]
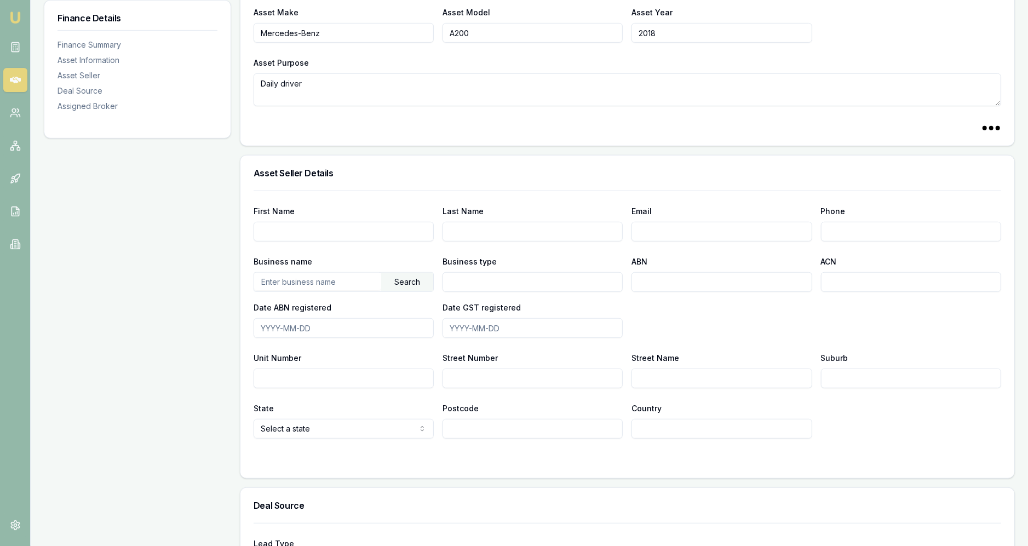
type input "t"
type input "b"
type input "tba"
click at [267, 371] on input "Unit Number" at bounding box center [344, 379] width 180 height 20
click at [192, 363] on div "Finance Details Finance Summary Asset Information Asset Seller Deal Source Assi…" at bounding box center [137, 240] width 187 height 1041
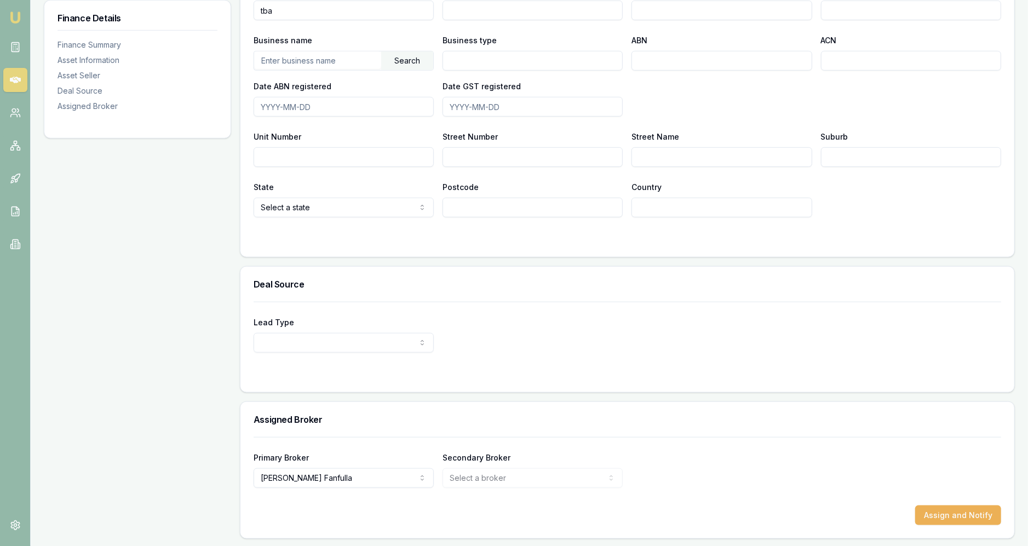
scroll to position [0, 0]
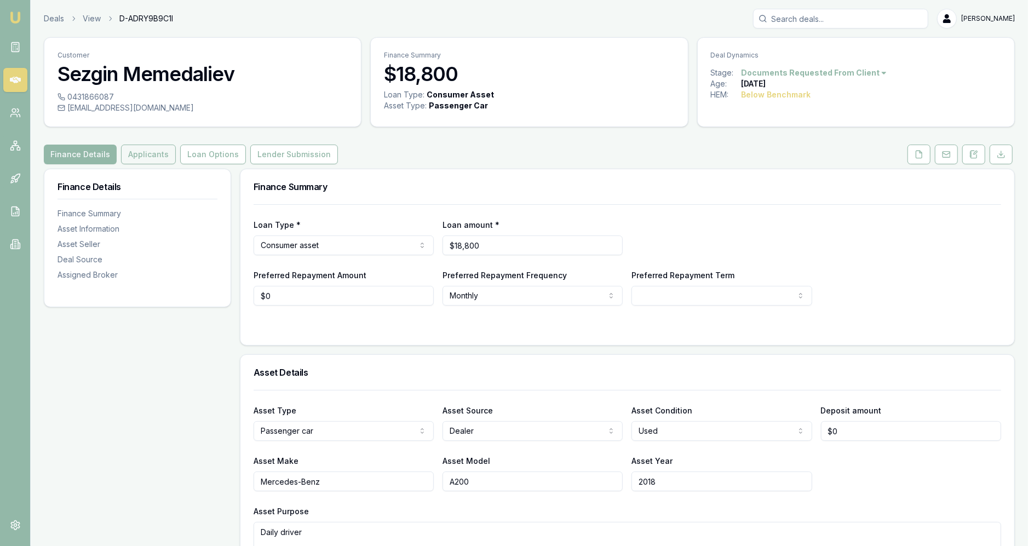
click at [142, 151] on button "Applicants" at bounding box center [148, 155] width 55 height 20
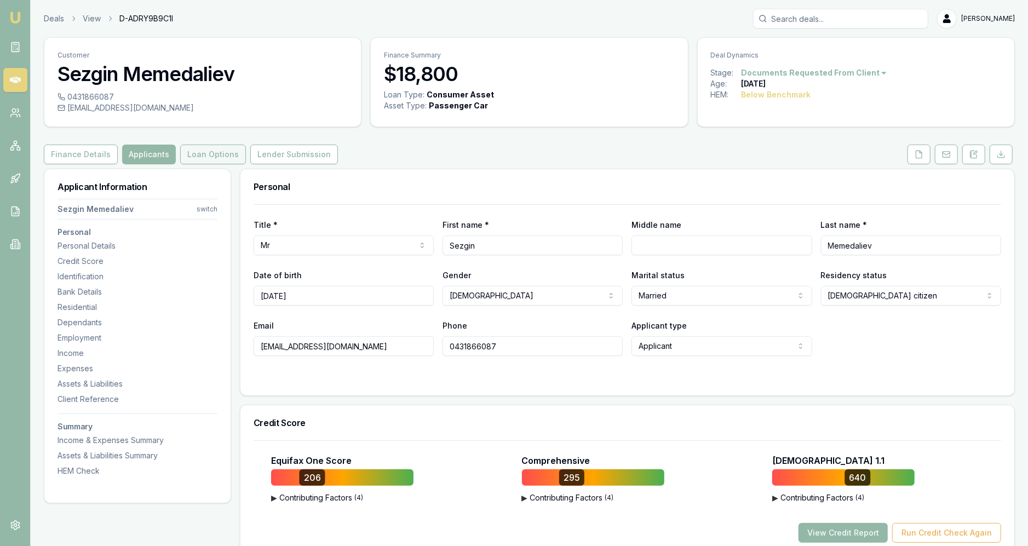
click at [228, 152] on button "Loan Options" at bounding box center [213, 155] width 66 height 20
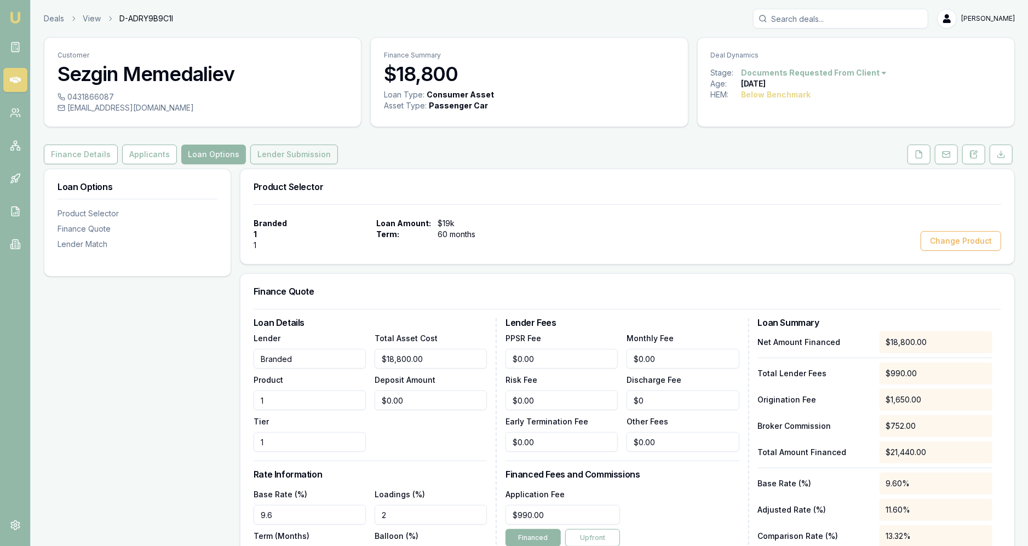
click at [314, 158] on button "Lender Submission" at bounding box center [294, 155] width 88 height 20
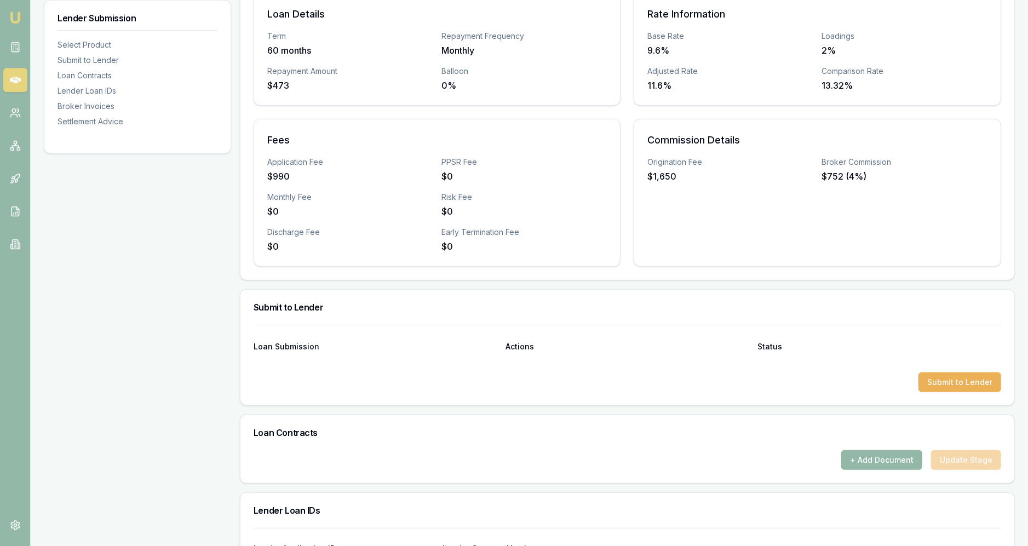
scroll to position [390, 0]
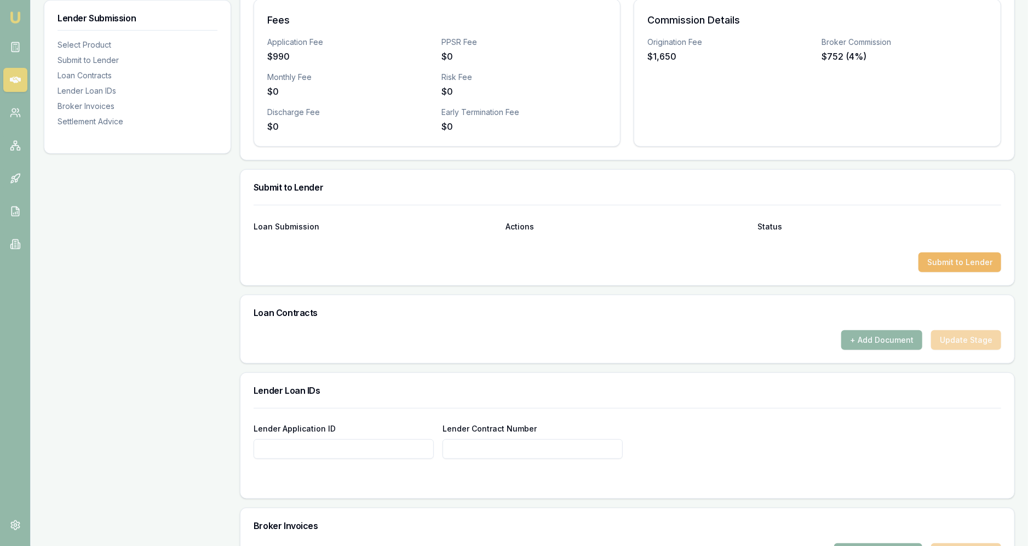
click at [512, 253] on button "Submit to Lender" at bounding box center [960, 263] width 83 height 20
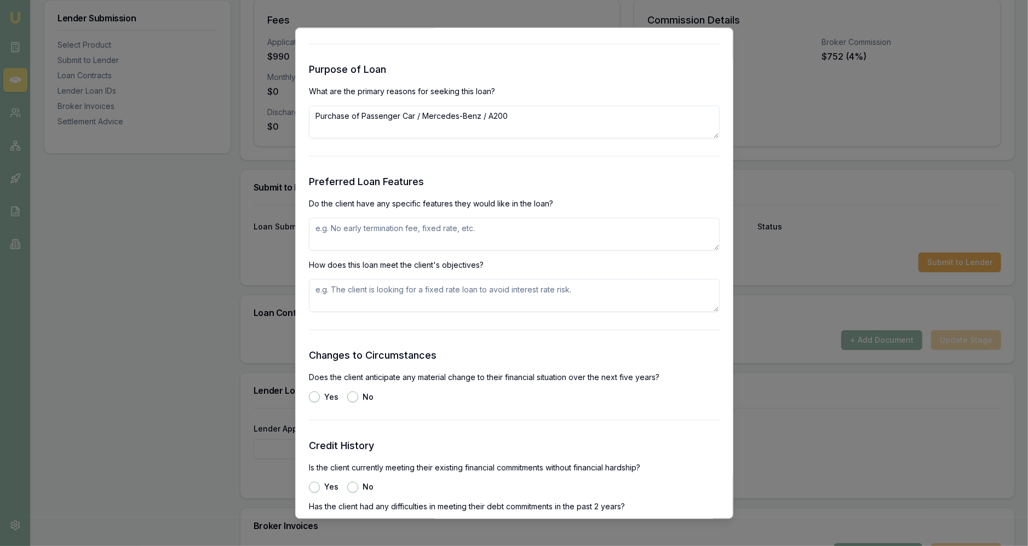
scroll to position [1088, 0]
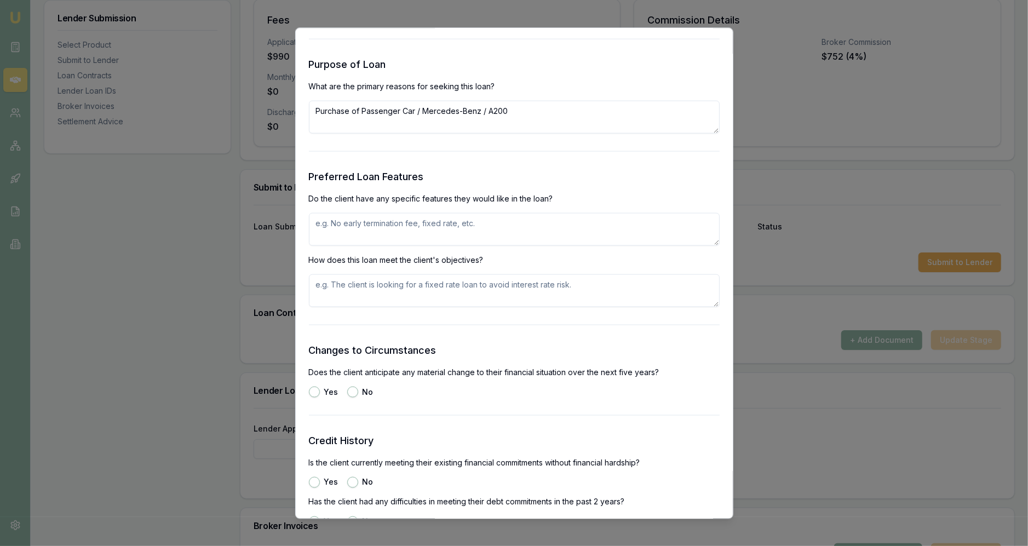
click at [512, 224] on textarea at bounding box center [514, 229] width 411 height 33
type textarea "No"
type textarea "A"
type textarea "Will fund this A200."
click at [512, 338] on form "Selected Product Lender Branded Loan Type Consumer Asset Product 1 Tier 1 Net A…" at bounding box center [514, 109] width 411 height 2237
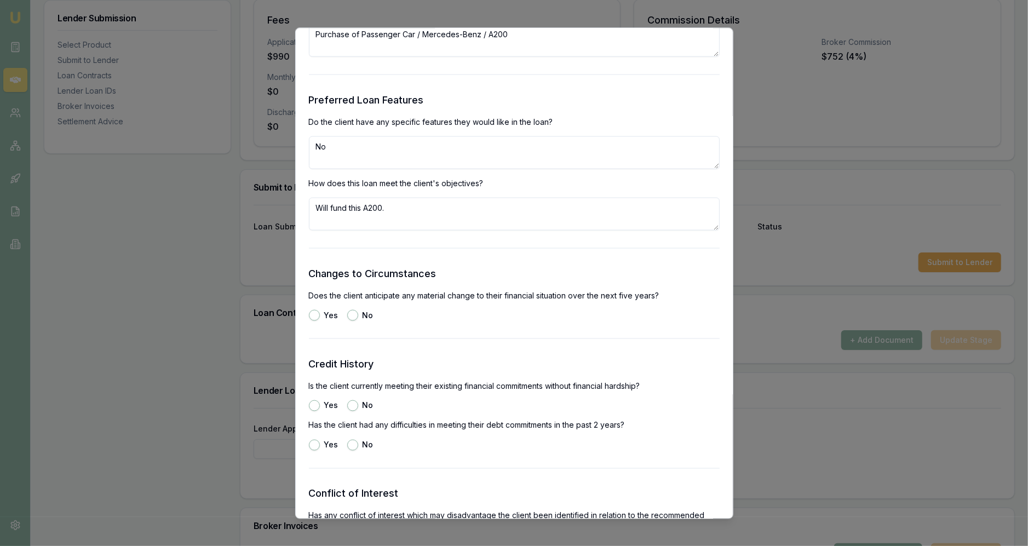
click at [351, 317] on button "No" at bounding box center [352, 315] width 11 height 11
radio input "true"
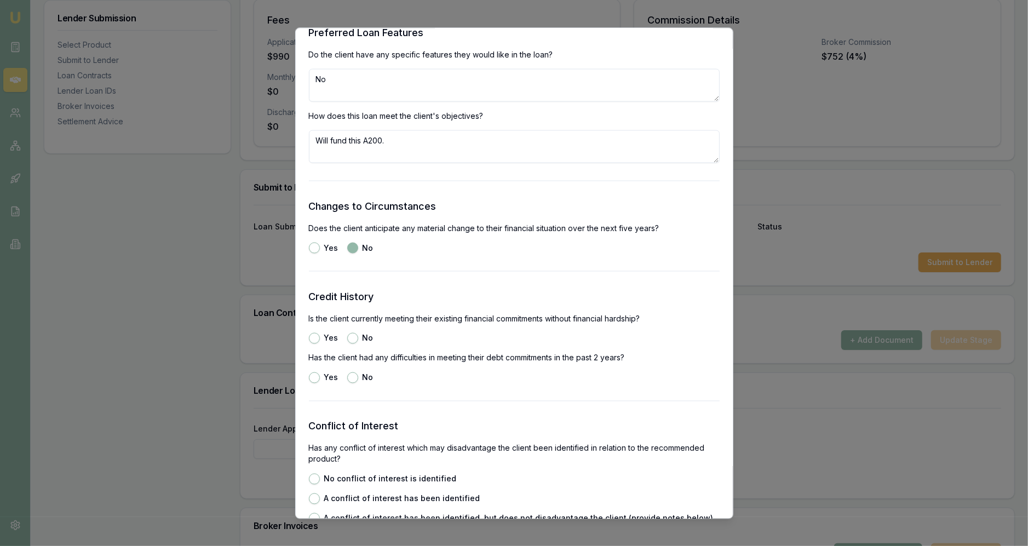
scroll to position [1233, 0]
click at [352, 339] on button "No" at bounding box center [352, 337] width 11 height 11
radio input "true"
click at [351, 375] on button "No" at bounding box center [352, 376] width 11 height 11
radio input "true"
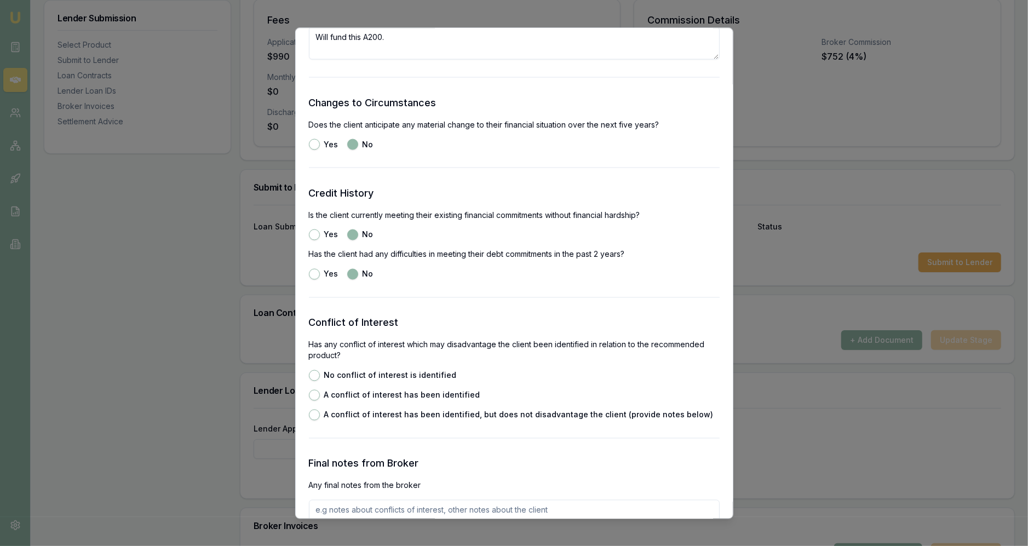
scroll to position [1342, 0]
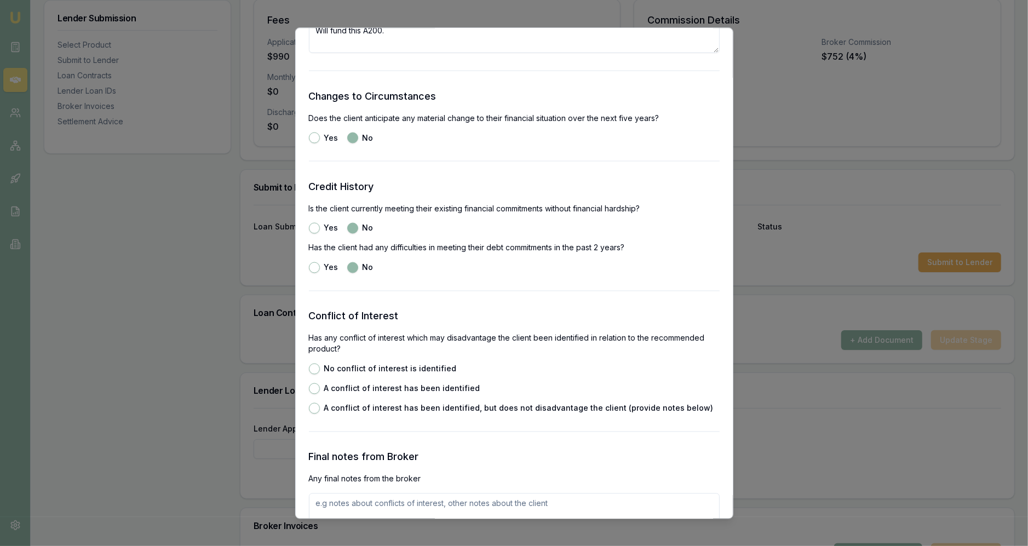
click at [424, 371] on label "No conflict of interest is identified" at bounding box center [390, 369] width 133 height 8
click at [320, 371] on button "No conflict of interest is identified" at bounding box center [314, 368] width 11 height 11
radio input "true"
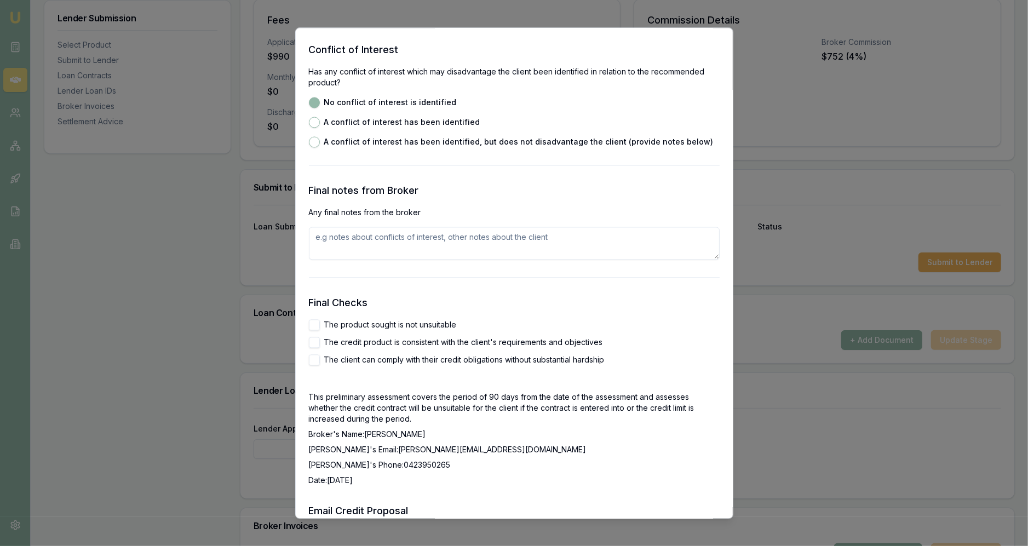
scroll to position [1610, 0]
click at [353, 327] on label "The product sought is not unsuitable" at bounding box center [390, 323] width 133 height 8
click at [320, 327] on button "The product sought is not unsuitable" at bounding box center [314, 323] width 11 height 11
checkbox input "true"
click at [352, 340] on label "The credit product is consistent with the client's requirements and objectives" at bounding box center [463, 341] width 279 height 8
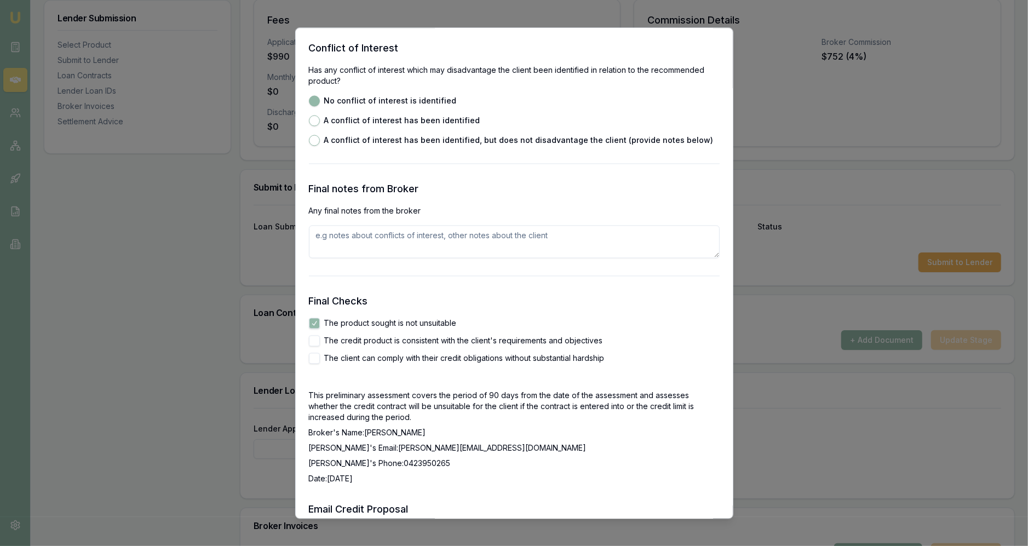
click at [320, 340] on button "The credit product is consistent with the client's requirements and objectives" at bounding box center [314, 340] width 11 height 11
checkbox input "true"
click at [352, 350] on div "The product sought is not unsuitable The credit product is consistent with the …" at bounding box center [514, 341] width 411 height 46
click at [353, 355] on label "The client can comply with their credit obligations without substantial hardship" at bounding box center [464, 359] width 281 height 8
click at [320, 354] on button "The client can comply with their credit obligations without substantial hardship" at bounding box center [314, 358] width 11 height 11
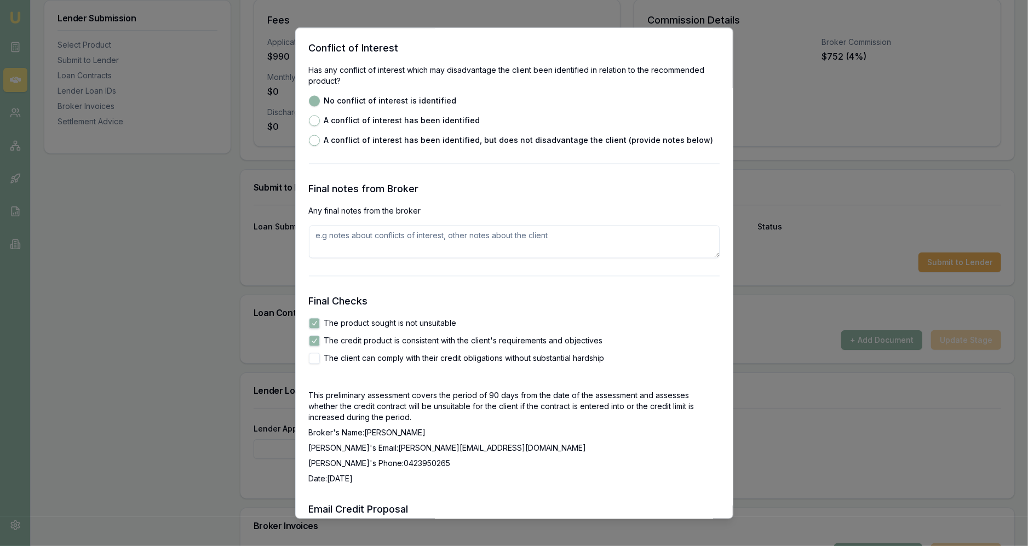
checkbox input "true"
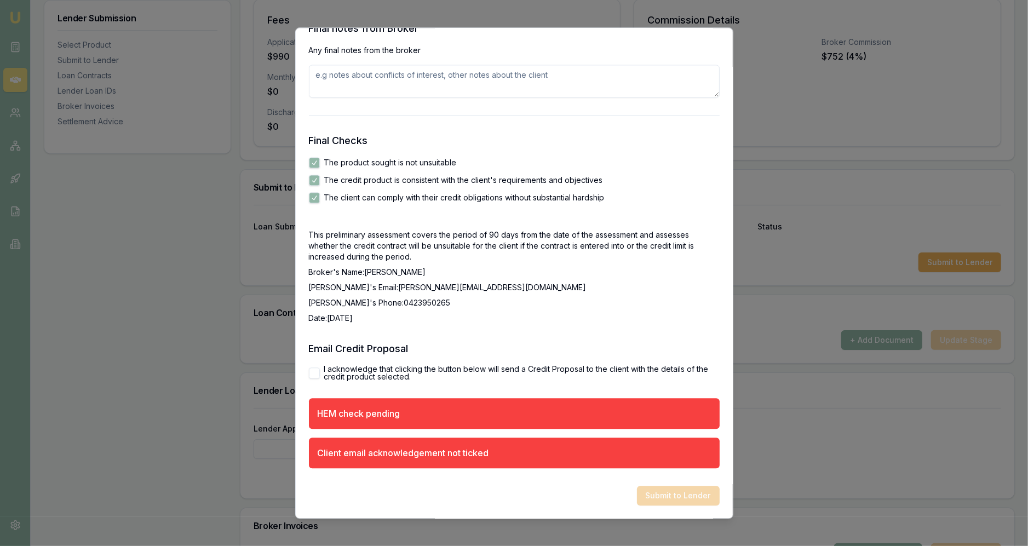
click at [352, 374] on label "I acknowledge that clicking the button below will send a Credit Proposal to the…" at bounding box center [522, 372] width 396 height 15
click at [320, 374] on button "I acknowledge that clicking the button below will send a Credit Proposal to the…" at bounding box center [314, 373] width 11 height 11
checkbox input "true"
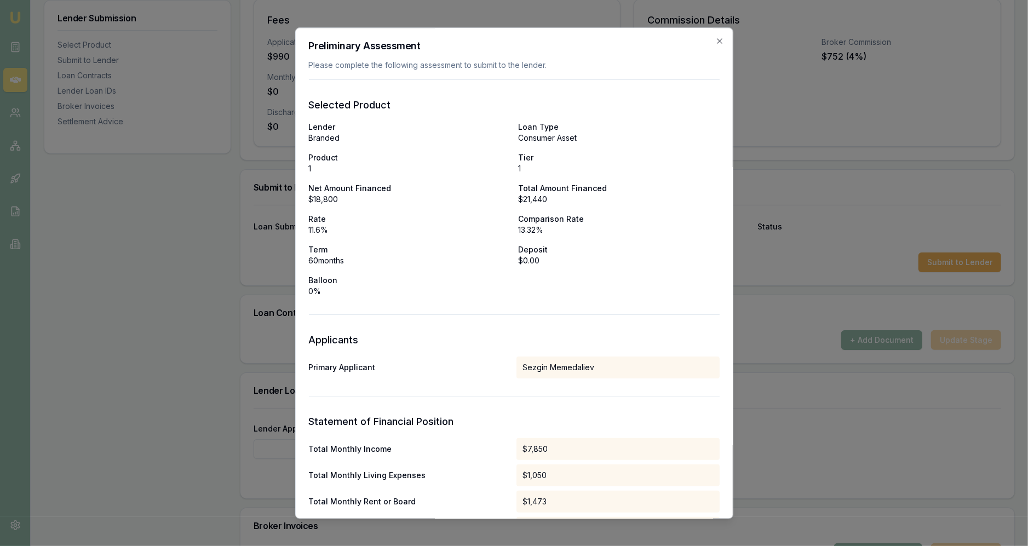
scroll to position [56, 0]
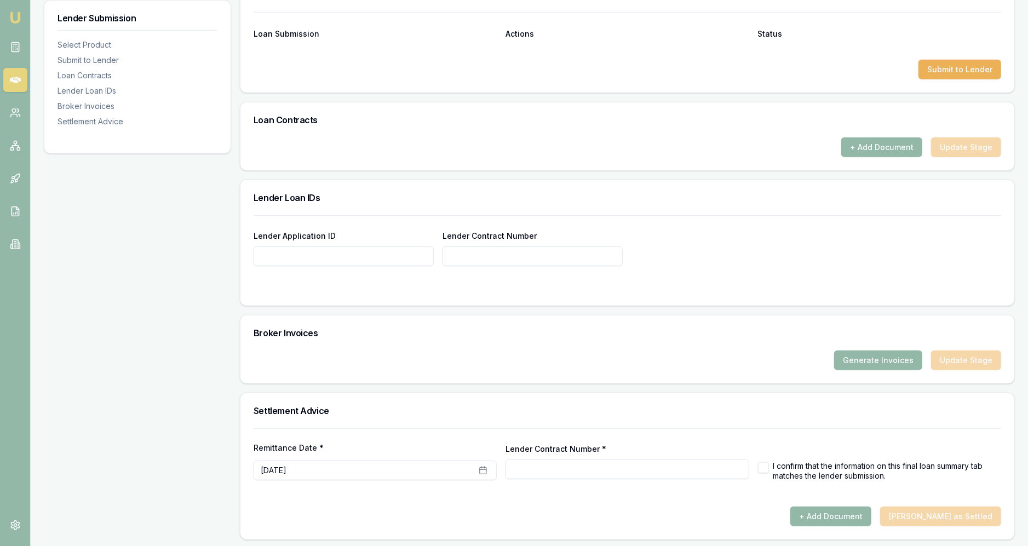
scroll to position [0, 0]
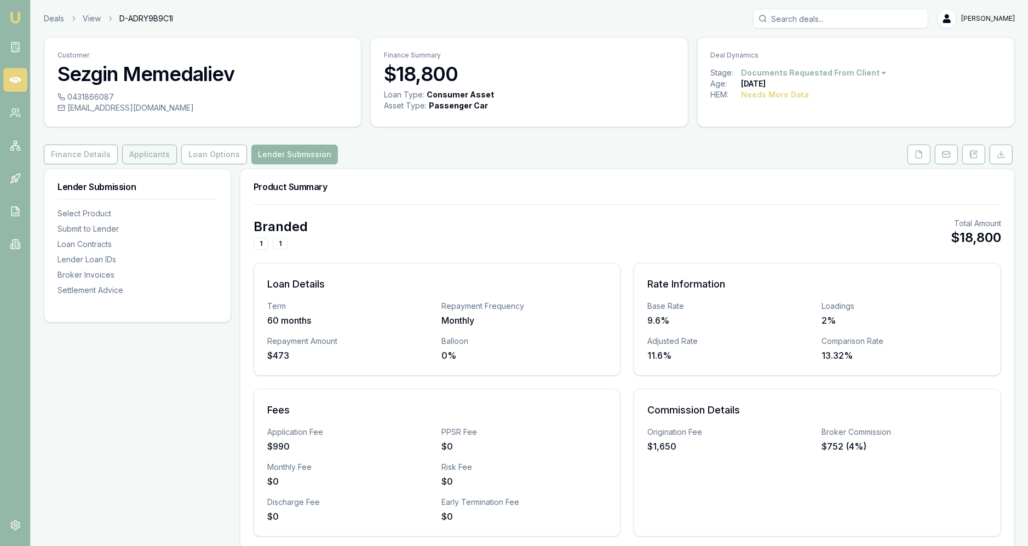
click at [153, 150] on button "Applicants" at bounding box center [149, 155] width 55 height 20
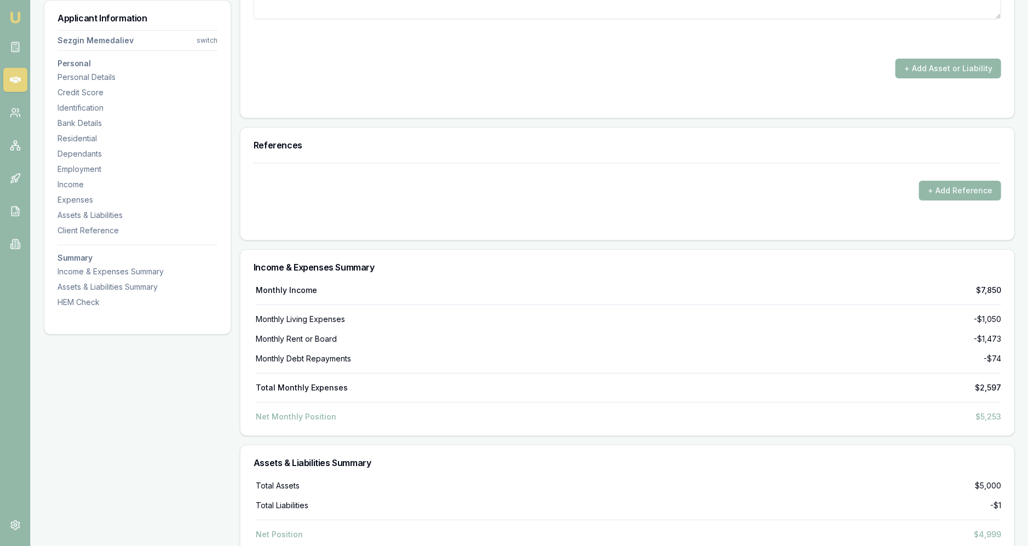
scroll to position [3130, 0]
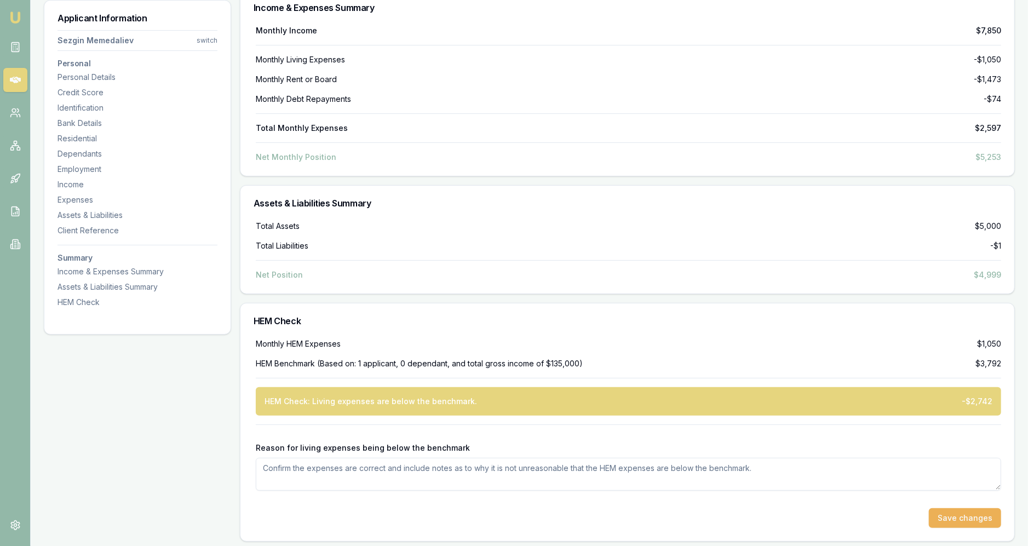
click at [331, 460] on textarea "Reason for living expenses being below the benchmark" at bounding box center [629, 474] width 746 height 33
type textarea "Client lives alone, single, lives within means. Declared expenses."
click at [512, 407] on div "HEM Check: Living expenses are below the benchmark. -$2,742" at bounding box center [629, 401] width 746 height 28
click at [512, 511] on button "Save changes" at bounding box center [965, 518] width 72 height 20
click at [512, 518] on button "Save changes" at bounding box center [965, 518] width 72 height 20
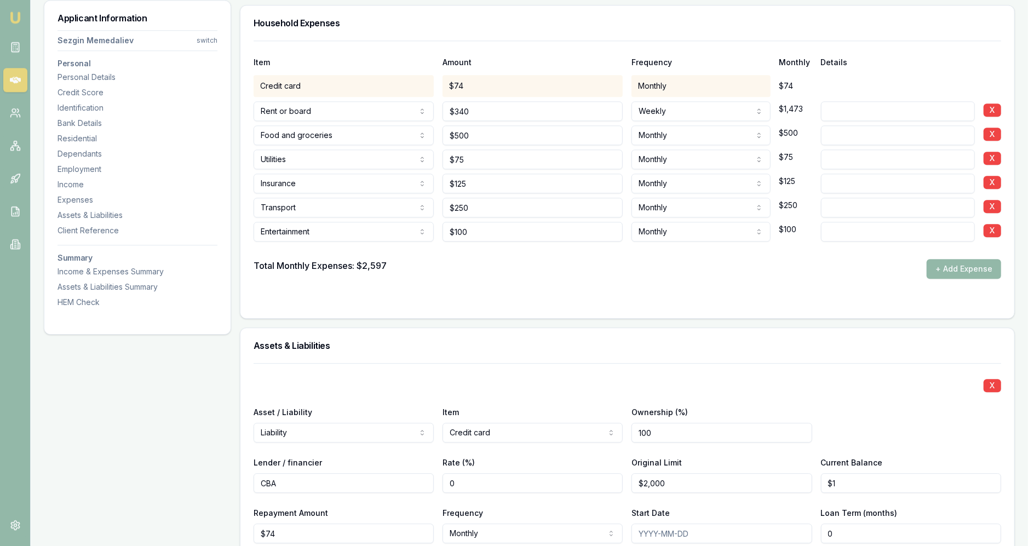
scroll to position [2085, 0]
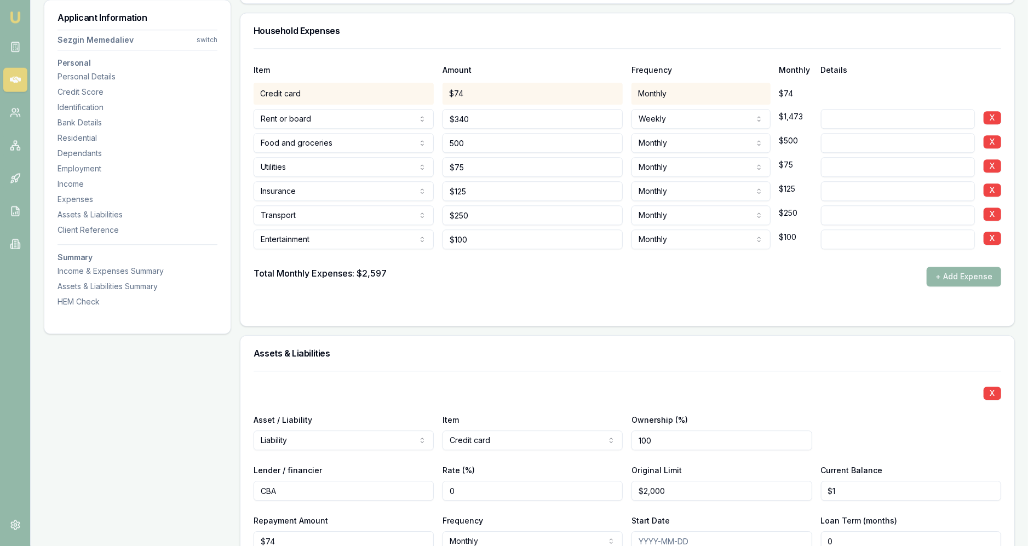
click at [475, 145] on input "500" at bounding box center [533, 144] width 180 height 20
type input "$1,000"
click at [494, 263] on div at bounding box center [628, 259] width 748 height 18
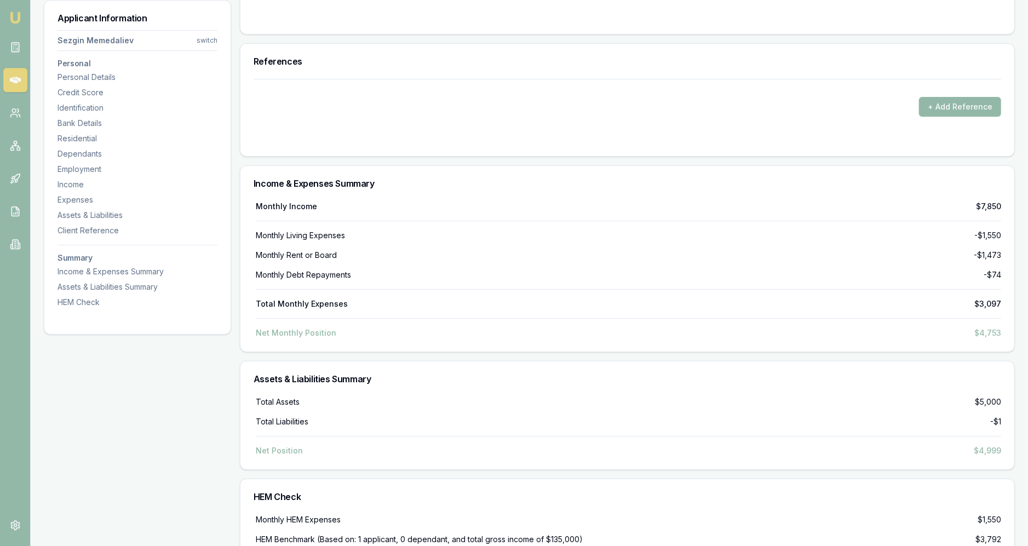
scroll to position [3130, 0]
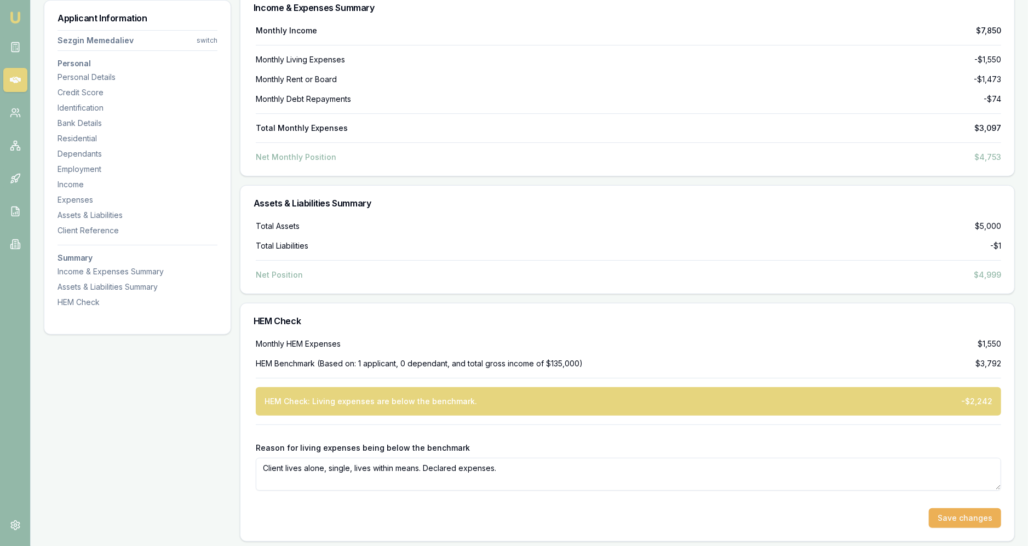
click at [512, 515] on div "Save changes" at bounding box center [629, 518] width 746 height 20
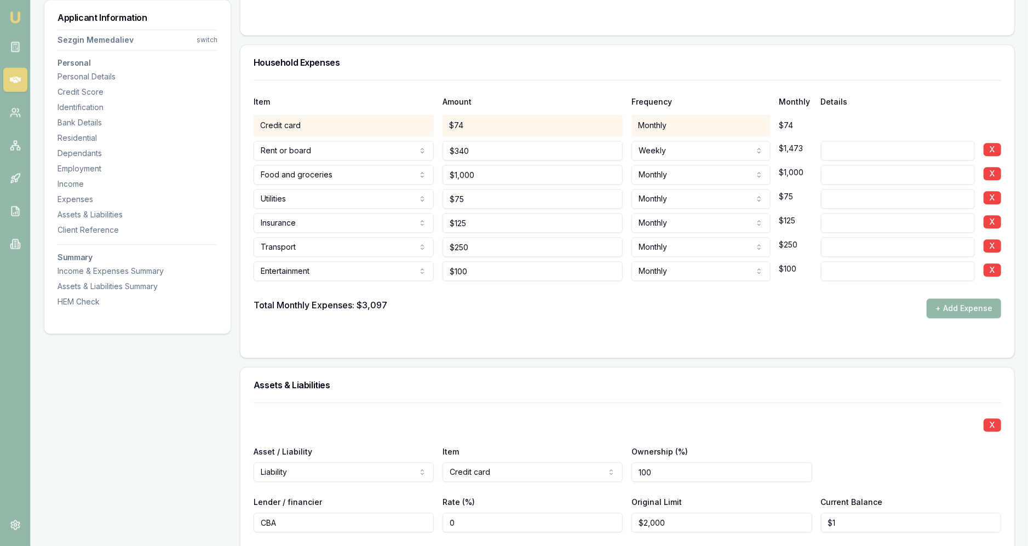
scroll to position [2054, 0]
click at [512, 321] on form "Item Amount Frequency Monthly Details Credit card $74 Monthly $74 Rent or board…" at bounding box center [628, 212] width 748 height 265
click at [512, 328] on form "Item Amount Frequency Monthly Details Credit card $74 Monthly $74 Rent or board…" at bounding box center [628, 212] width 748 height 265
click at [501, 172] on input "1000" at bounding box center [533, 175] width 180 height 20
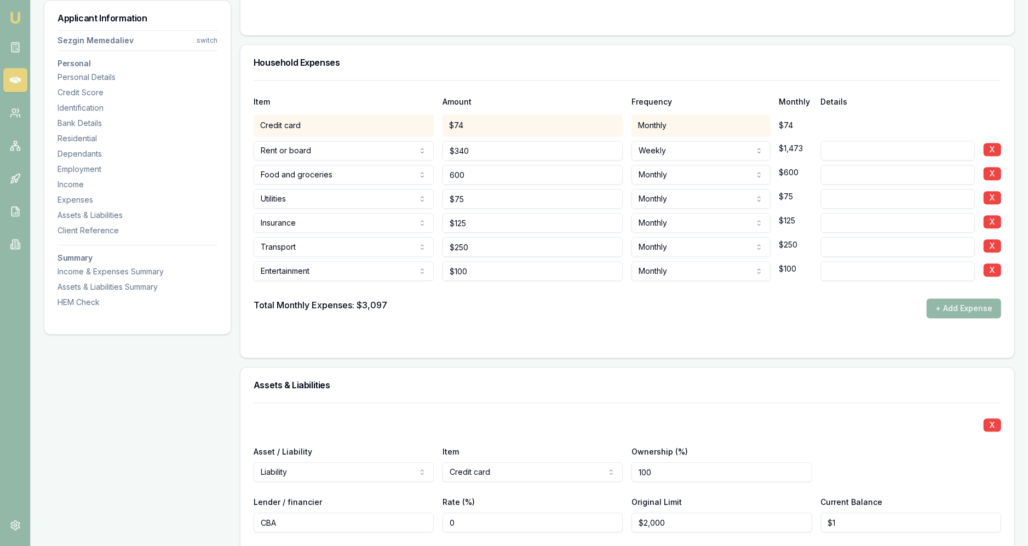
type input "$600"
click at [512, 310] on div "Total Monthly Expenses: $3,097 + Add Expense" at bounding box center [628, 309] width 748 height 20
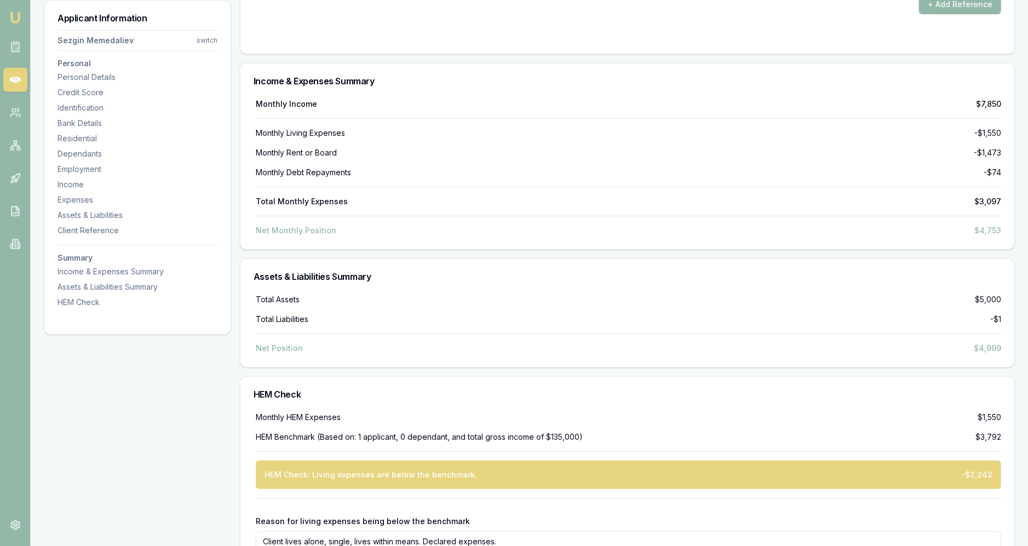
scroll to position [3130, 0]
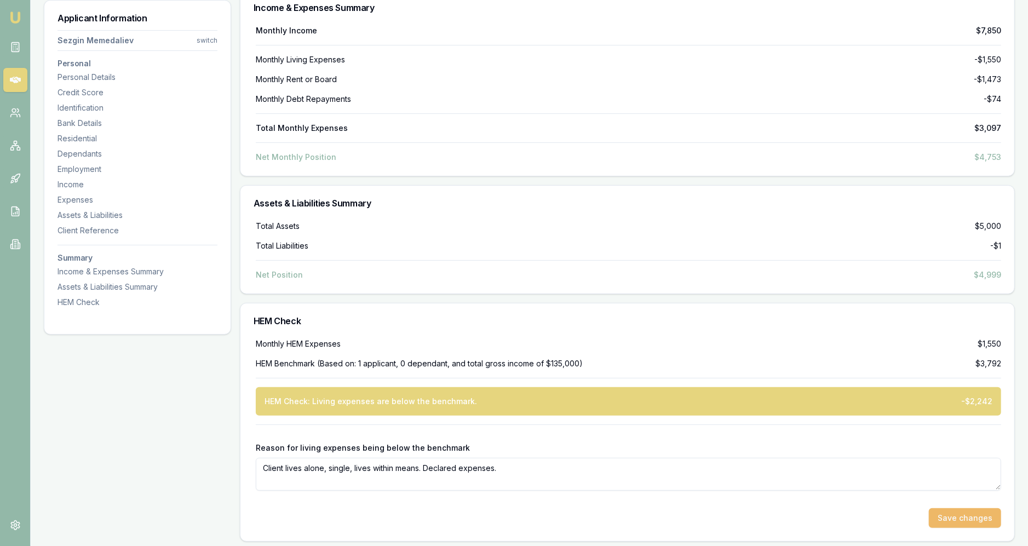
click at [512, 513] on button "Save changes" at bounding box center [965, 518] width 72 height 20
click at [512, 521] on button "Save changes" at bounding box center [965, 518] width 72 height 20
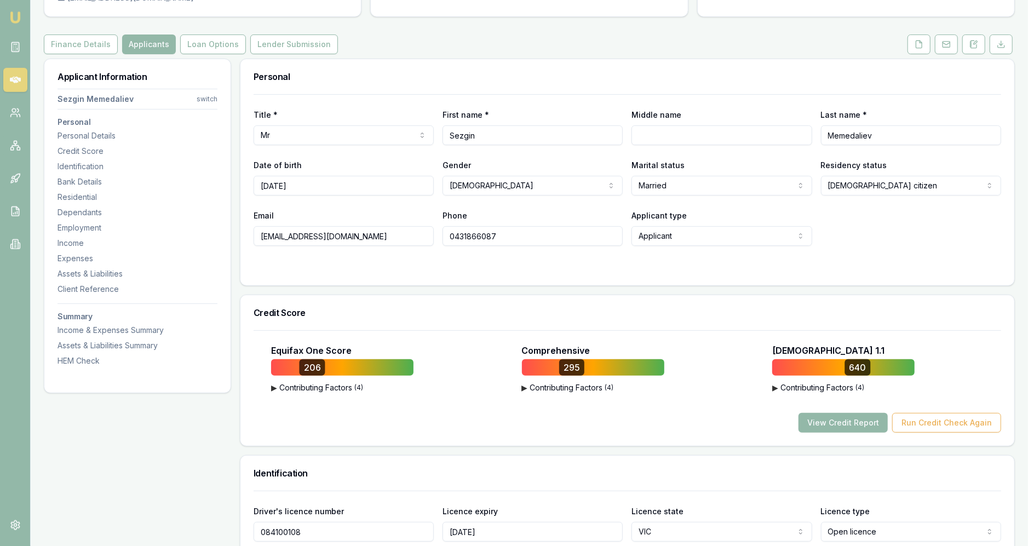
scroll to position [0, 0]
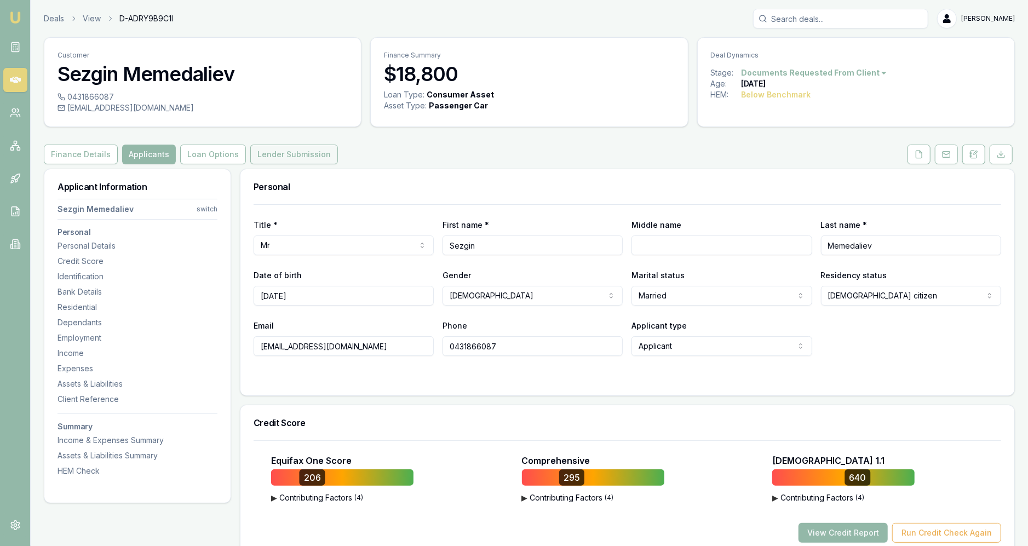
click at [261, 150] on button "Lender Submission" at bounding box center [294, 155] width 88 height 20
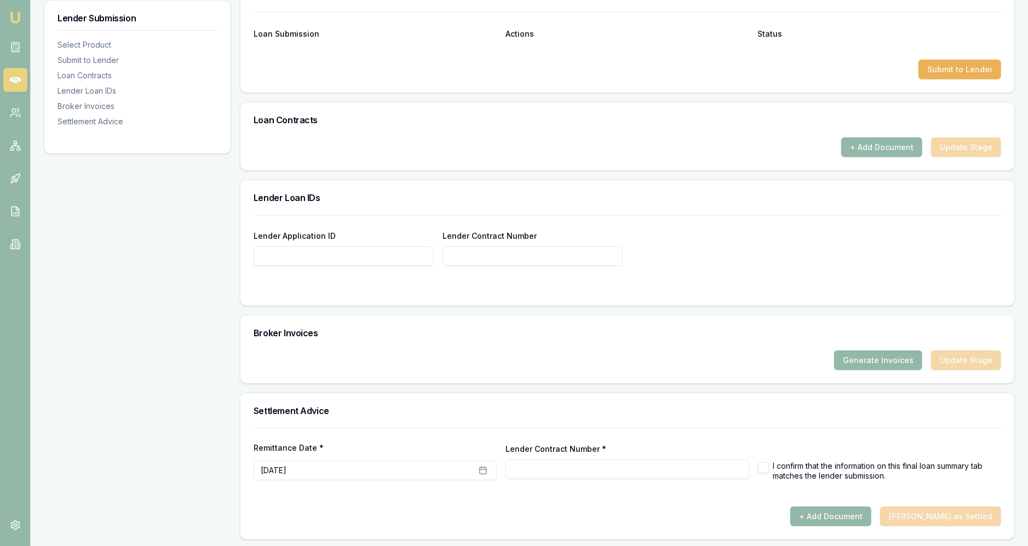
scroll to position [507, 0]
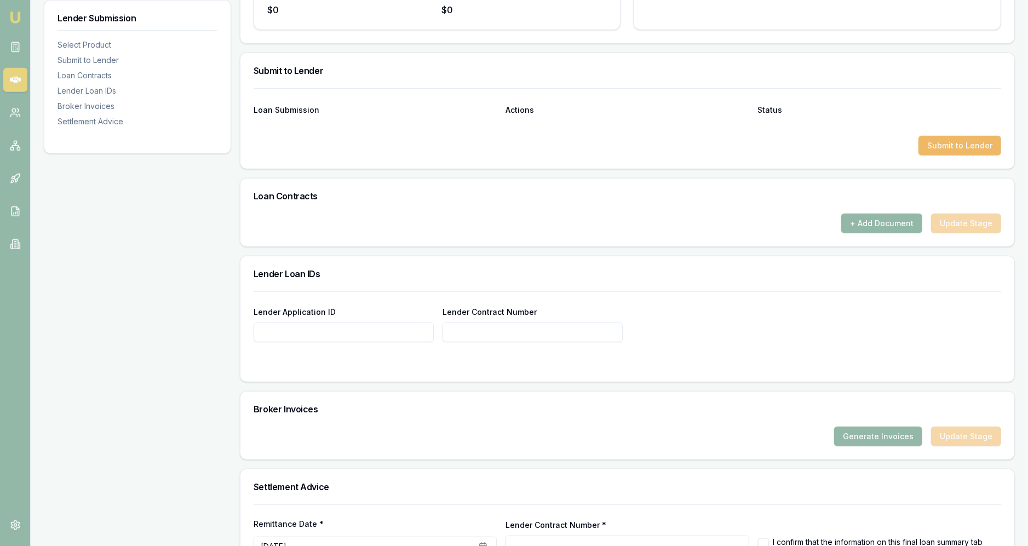
click at [512, 136] on button "Submit to Lender" at bounding box center [960, 146] width 83 height 20
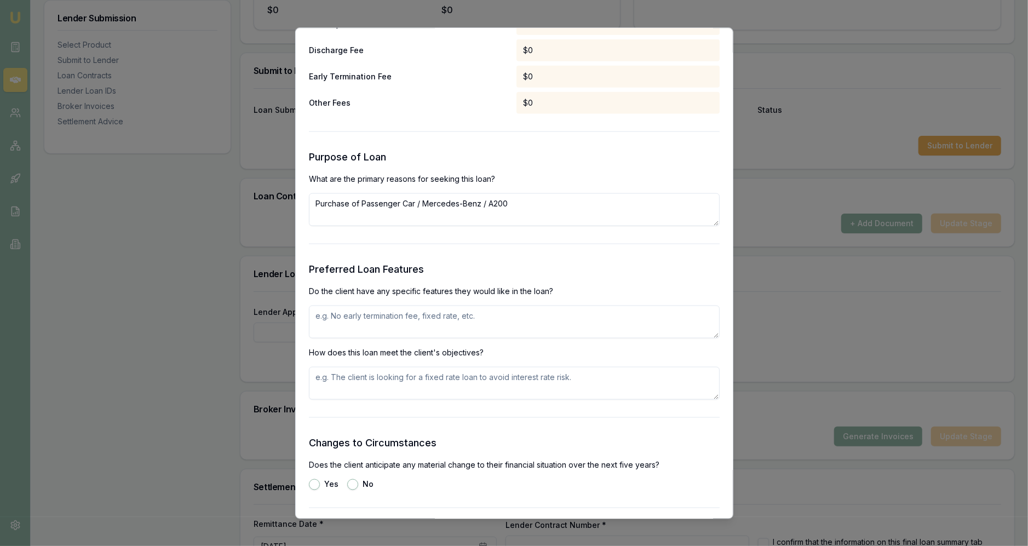
scroll to position [1092, 0]
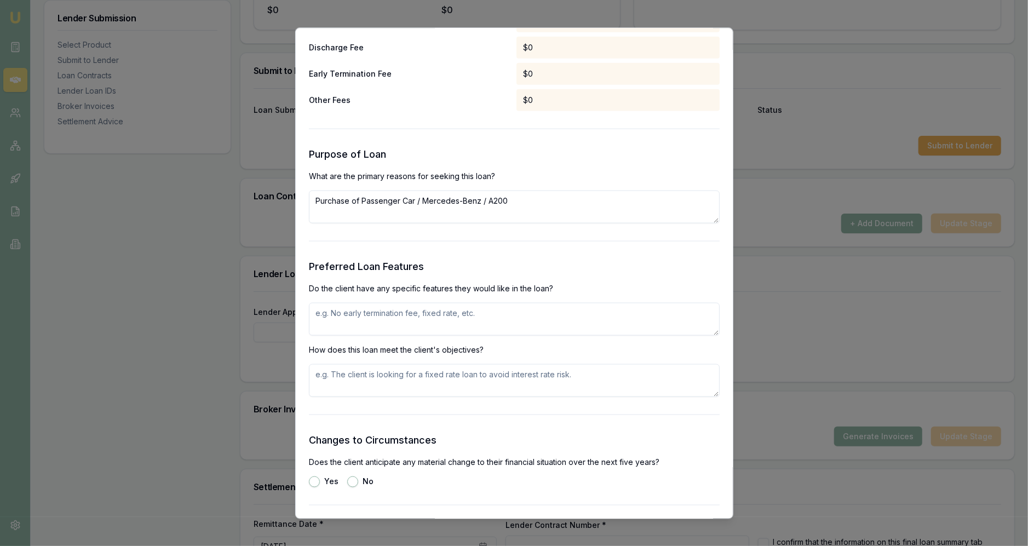
click at [473, 332] on textarea at bounding box center [514, 318] width 411 height 33
type textarea "No"
type textarea "Will fund this Mercedes A200"
click at [479, 414] on form "Selected Product Lender Branded Loan Type Consumer Asset Product 1 Tier 1 Net A…" at bounding box center [514, 152] width 411 height 2330
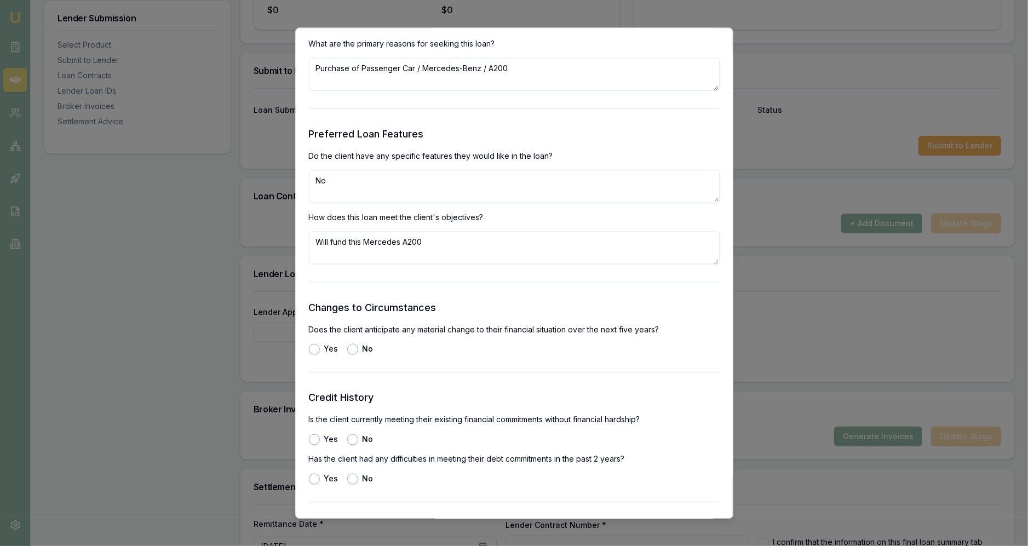
click at [350, 348] on button "No" at bounding box center [352, 349] width 11 height 11
radio input "true"
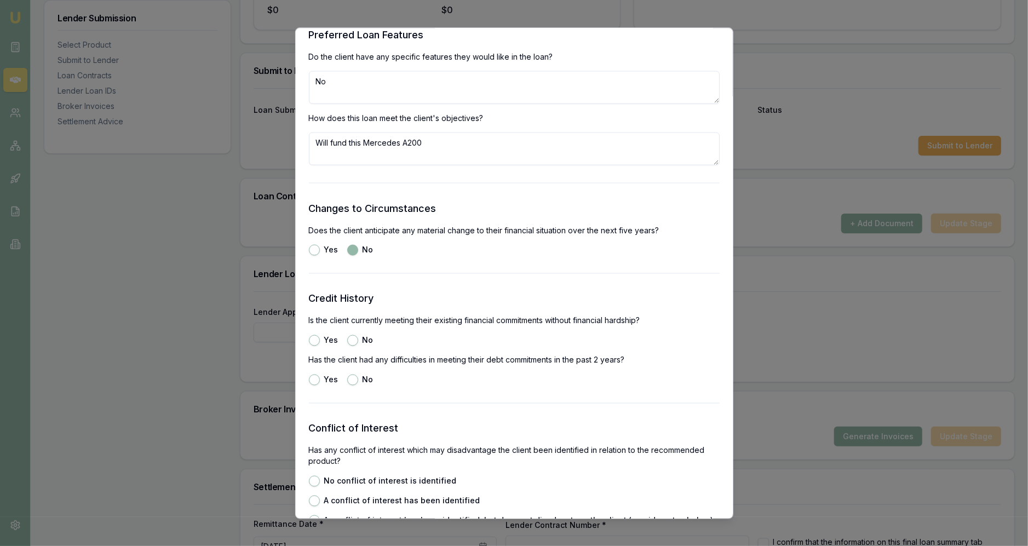
click at [348, 344] on div "Credit History Is the client currently meeting their existing financial commitm…" at bounding box center [514, 338] width 411 height 94
click at [348, 331] on div "Credit History Is the client currently meeting their existing financial commitm…" at bounding box center [514, 338] width 411 height 94
click at [347, 341] on button "No" at bounding box center [352, 340] width 11 height 11
radio input "true"
click at [353, 380] on button "No" at bounding box center [352, 379] width 11 height 11
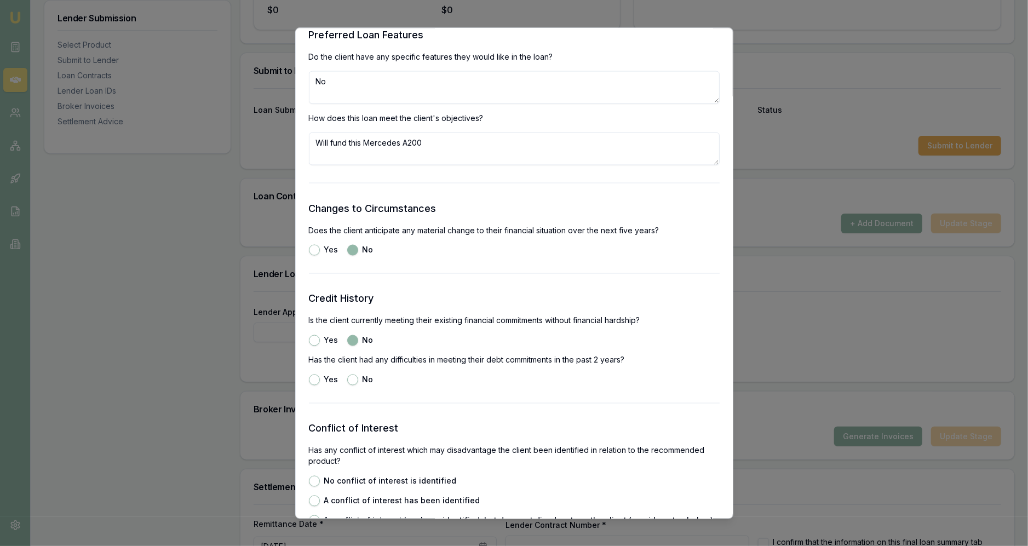
radio input "true"
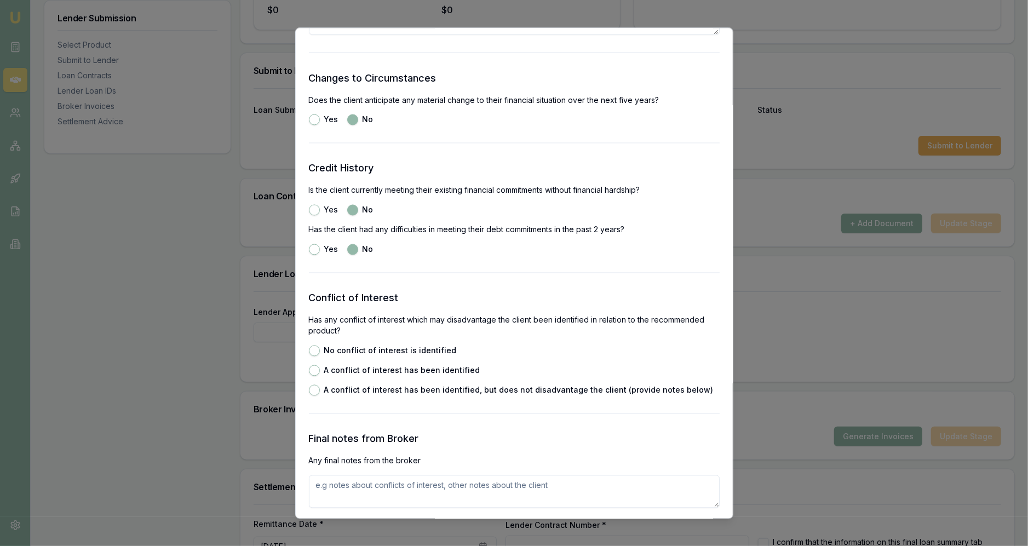
click at [379, 347] on label "No conflict of interest is identified" at bounding box center [390, 351] width 133 height 8
click at [320, 345] on button "No conflict of interest is identified" at bounding box center [314, 350] width 11 height 11
radio input "true"
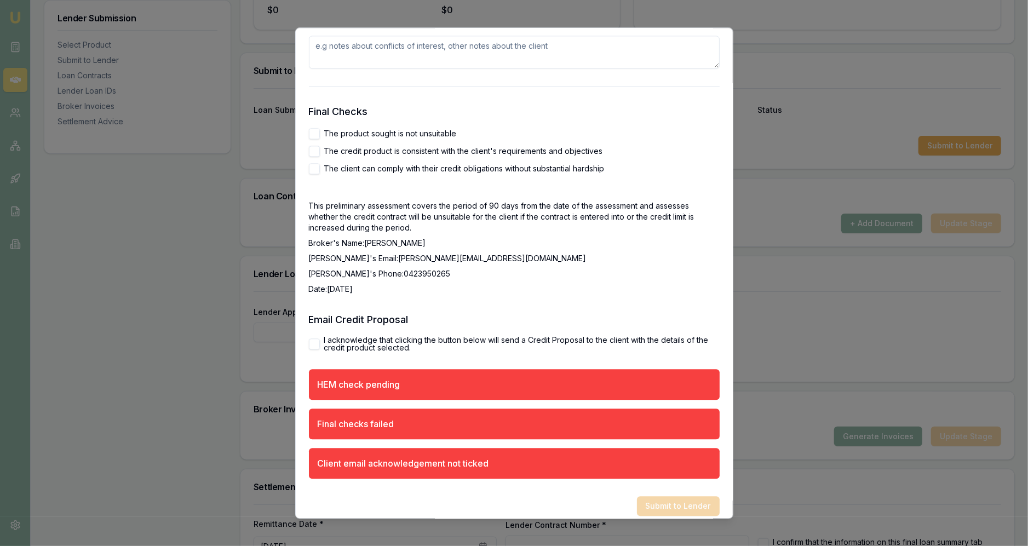
scroll to position [1899, 0]
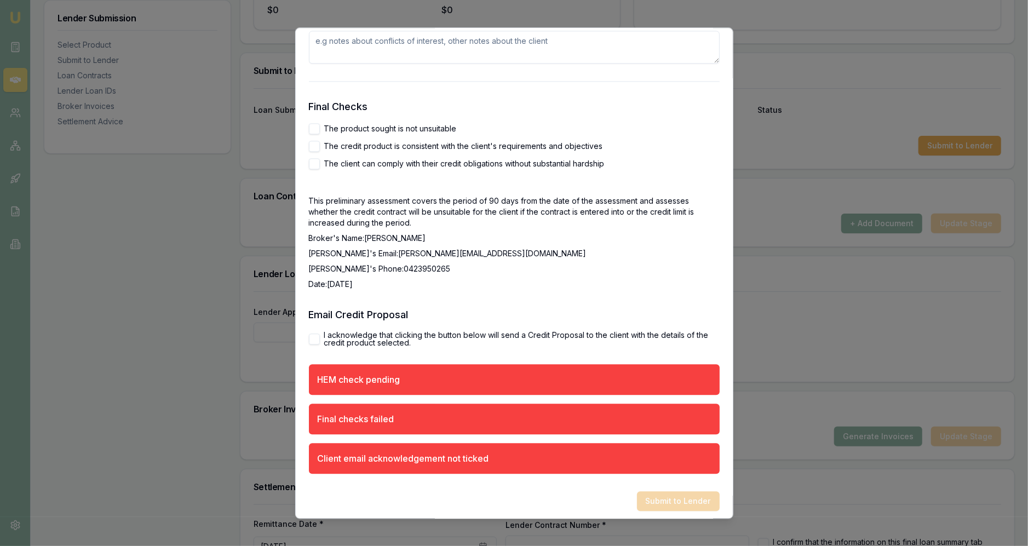
click at [358, 339] on label "I acknowledge that clicking the button below will send a Credit Proposal to the…" at bounding box center [522, 338] width 396 height 15
click at [320, 339] on button "I acknowledge that clicking the button below will send a Credit Proposal to the…" at bounding box center [314, 339] width 11 height 11
checkbox input "true"
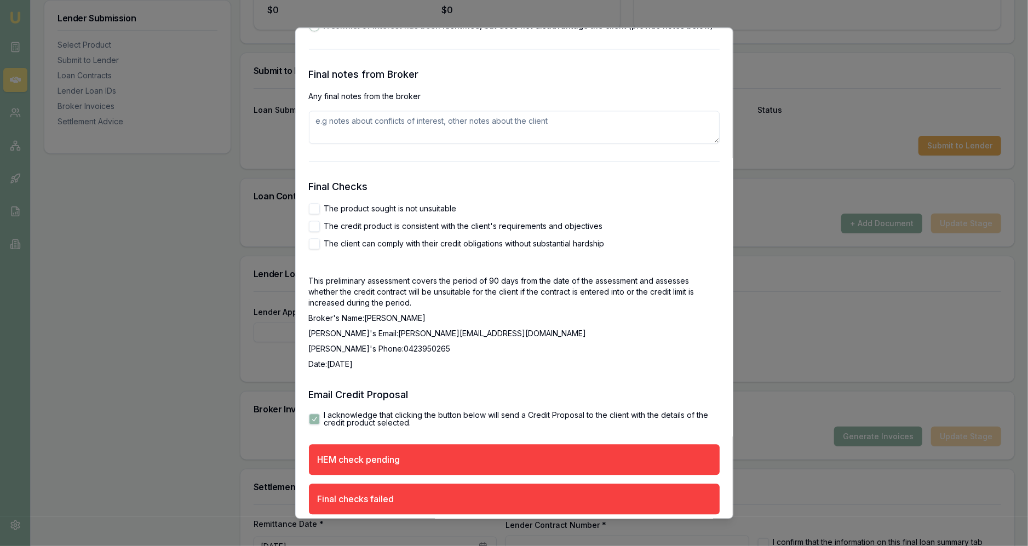
scroll to position [1819, 0]
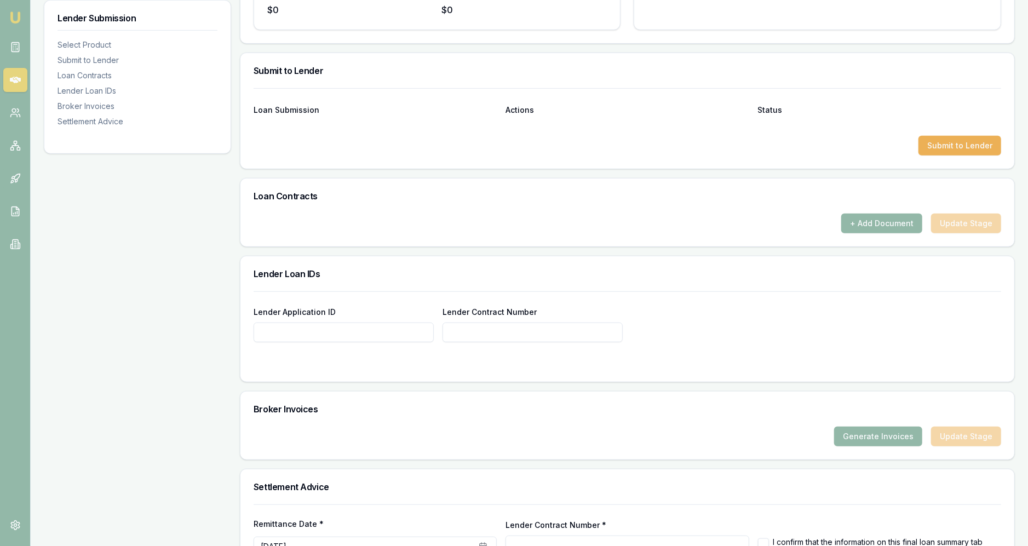
scroll to position [0, 0]
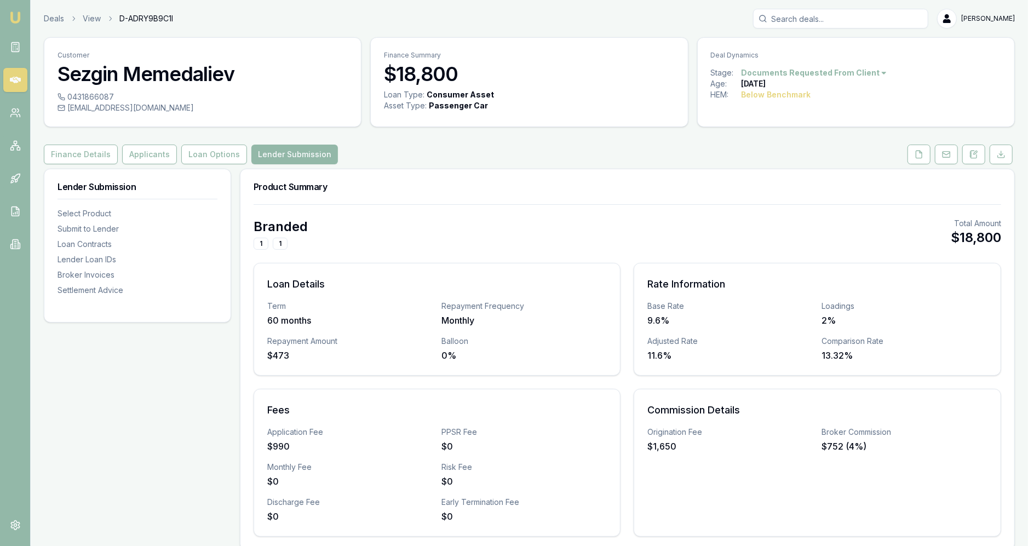
click at [156, 145] on button "Applicants" at bounding box center [149, 155] width 55 height 20
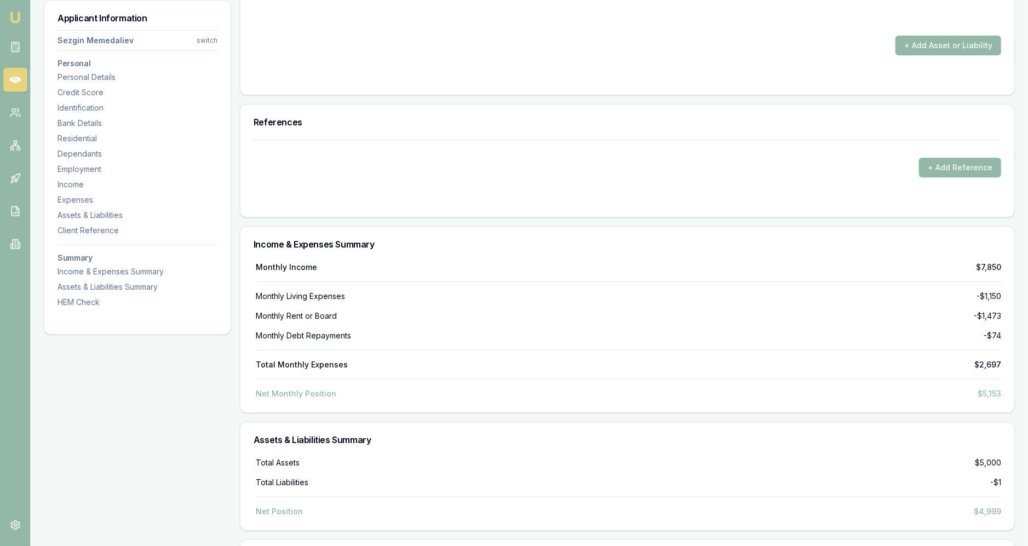
scroll to position [3130, 0]
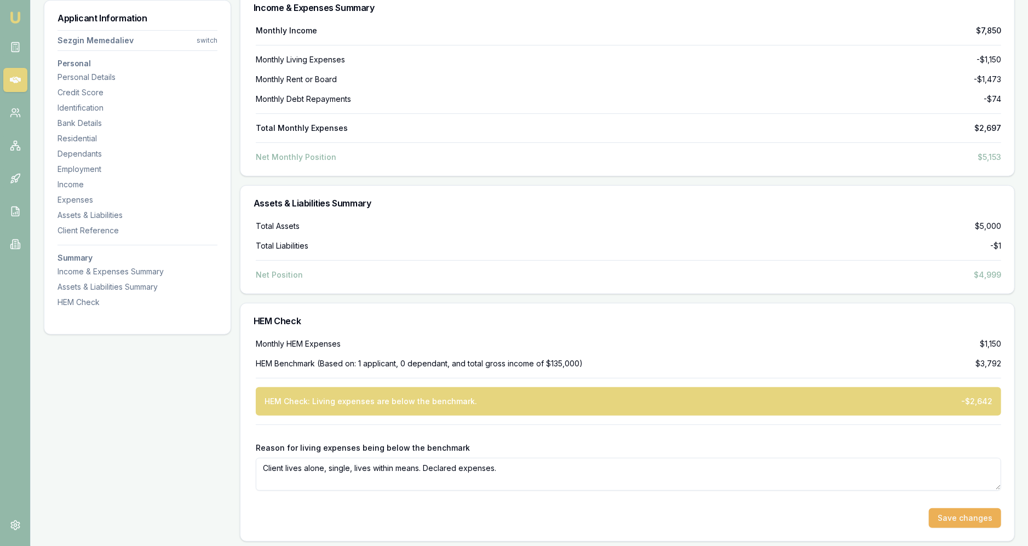
click at [505, 462] on textarea "Client lives alone, single, lives within means. Declared expenses." at bounding box center [629, 474] width 746 height 33
click at [512, 425] on div at bounding box center [629, 434] width 746 height 18
click at [512, 517] on button "Save changes" at bounding box center [965, 518] width 72 height 20
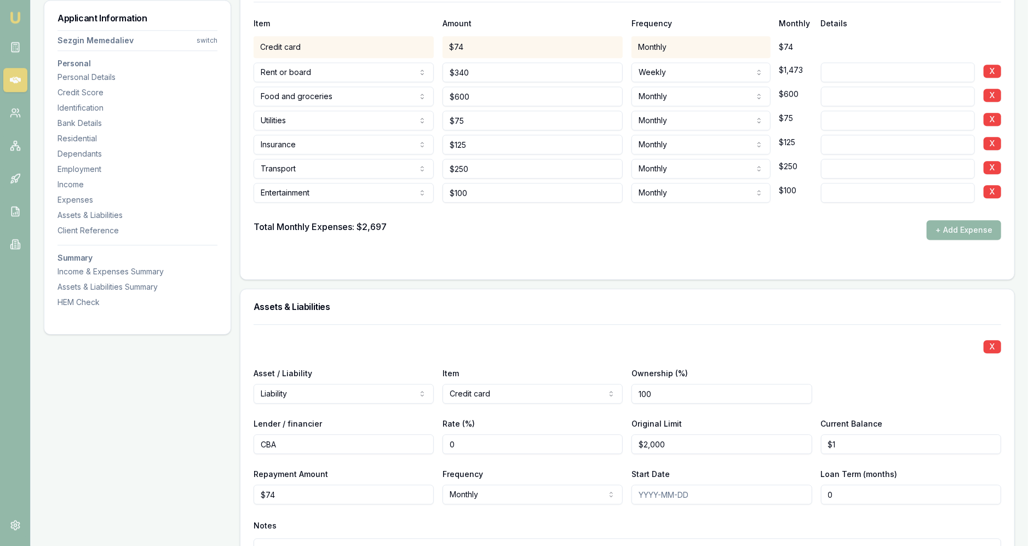
scroll to position [2134, 0]
click at [512, 191] on input "100" at bounding box center [533, 192] width 180 height 20
type input "$1,000"
click at [512, 241] on form "Item Amount Frequency Monthly Details Credit card $74 Monthly $74 Rent or board…" at bounding box center [628, 133] width 748 height 265
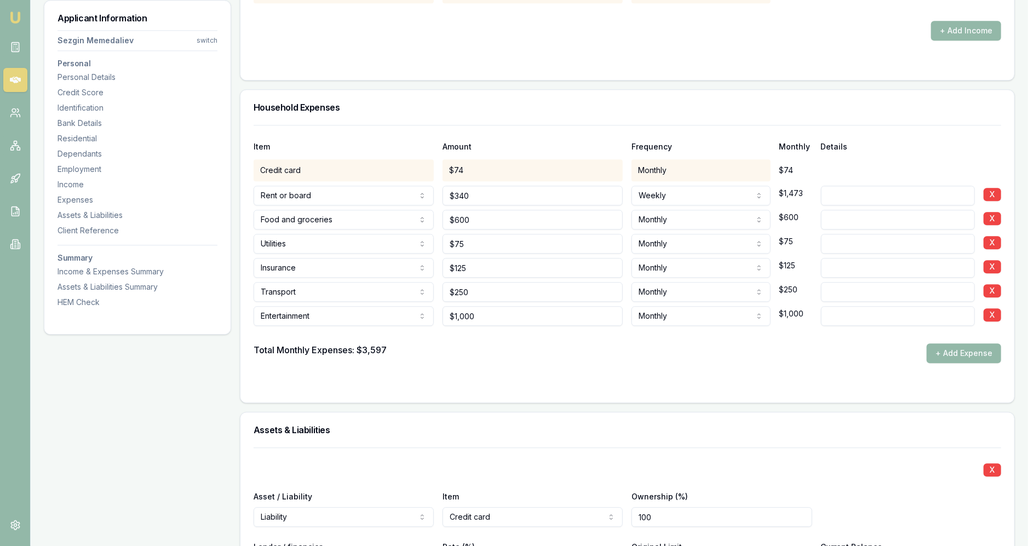
scroll to position [2010, 0]
click at [512, 317] on input "1000" at bounding box center [533, 316] width 180 height 20
type input "$2,000"
click at [512, 374] on form "Item Amount Frequency Monthly Details Credit card $74 Monthly $74 Rent or board…" at bounding box center [628, 256] width 748 height 265
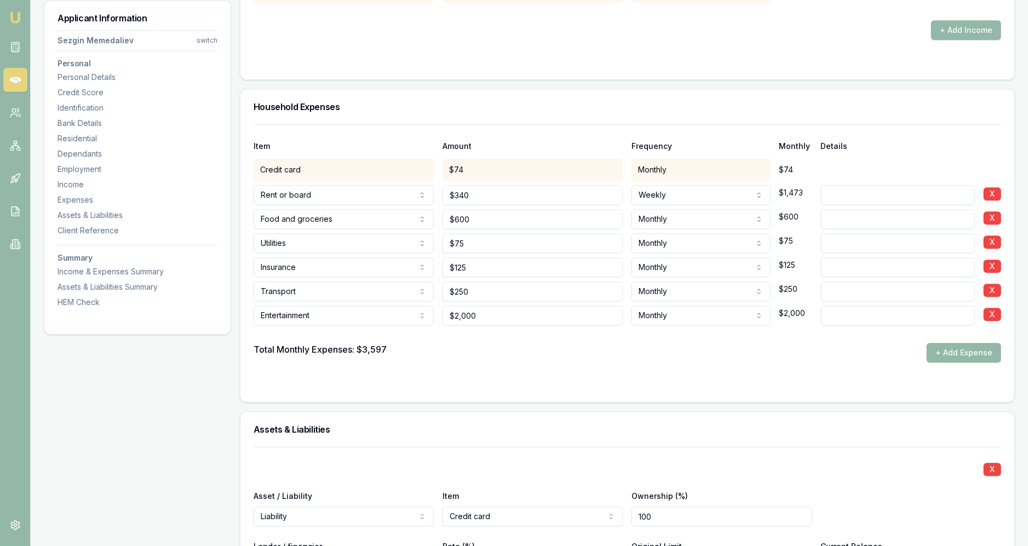
click at [512, 325] on div at bounding box center [628, 334] width 748 height 18
click at [512, 319] on input at bounding box center [898, 316] width 154 height 20
type input "Discretionary"
click at [512, 385] on div at bounding box center [628, 384] width 748 height 9
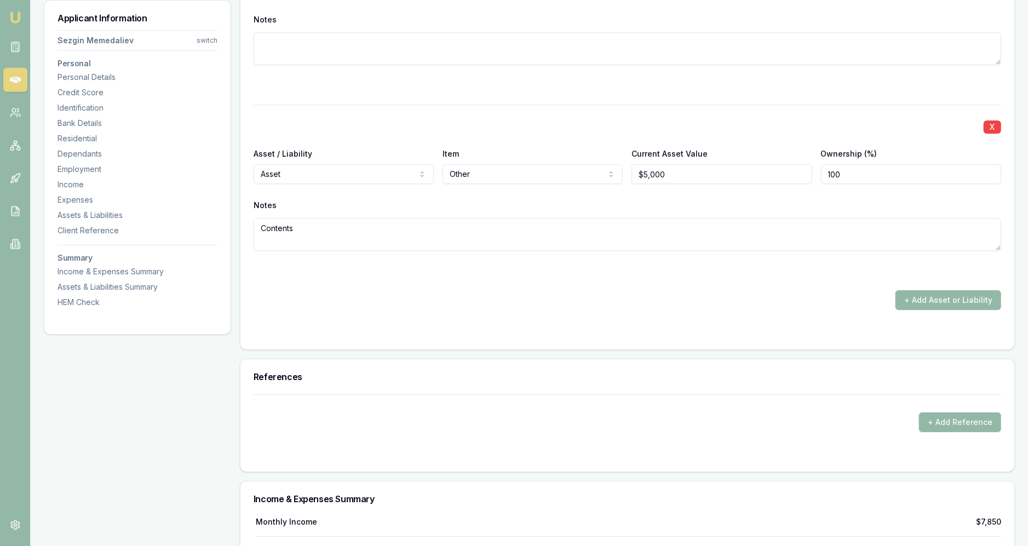
scroll to position [3130, 0]
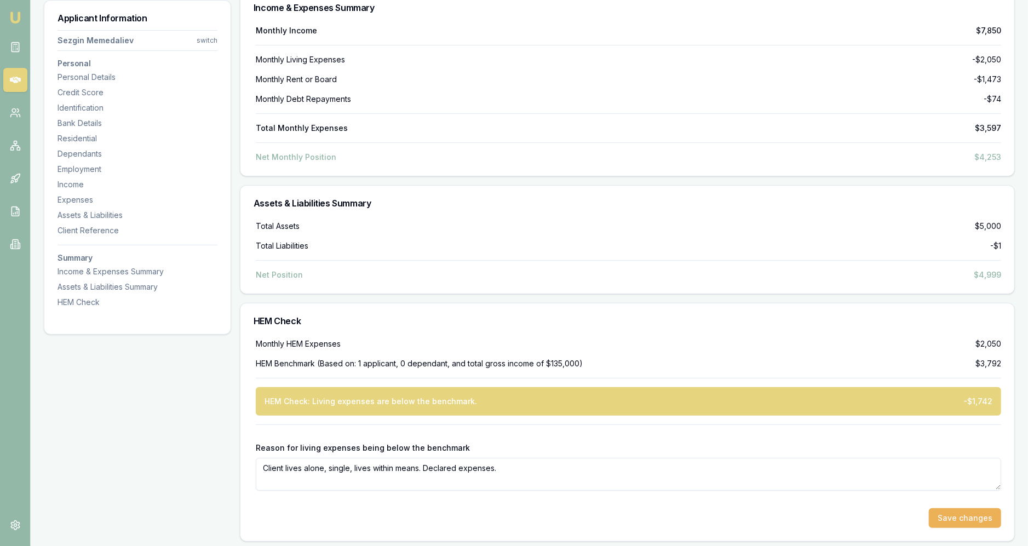
click at [512, 353] on div "Monthly HEM Expenses $2,050 HEM Benchmark (Based on: 1 applicant, 0 dependant, …" at bounding box center [628, 434] width 748 height 190
click at [512, 512] on button "Save changes" at bounding box center [965, 518] width 72 height 20
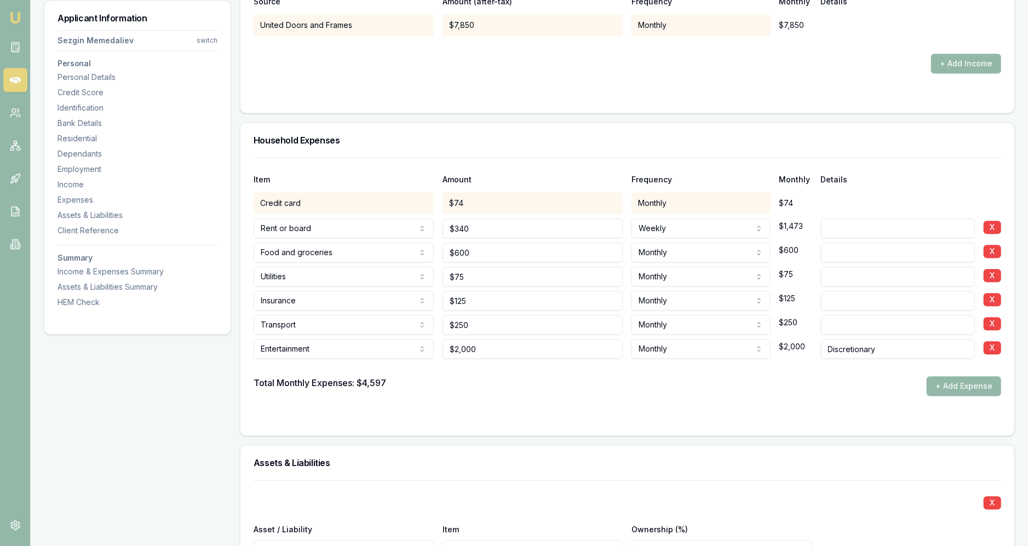
scroll to position [1970, 0]
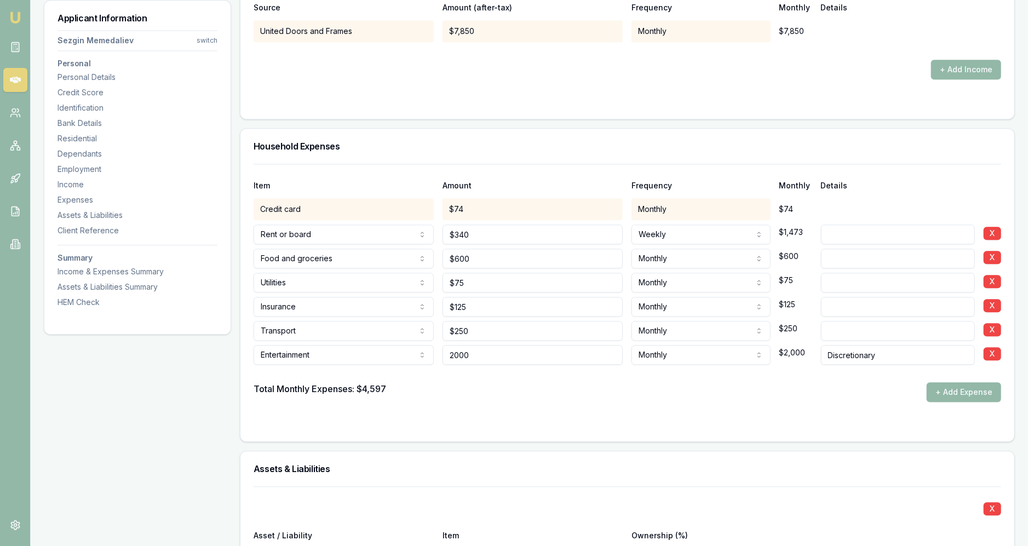
click at [512, 352] on input "2000" at bounding box center [533, 355] width 180 height 20
type input "$3,000"
click at [512, 391] on div "Total Monthly Expenses: $4,597 + Add Expense" at bounding box center [628, 392] width 748 height 20
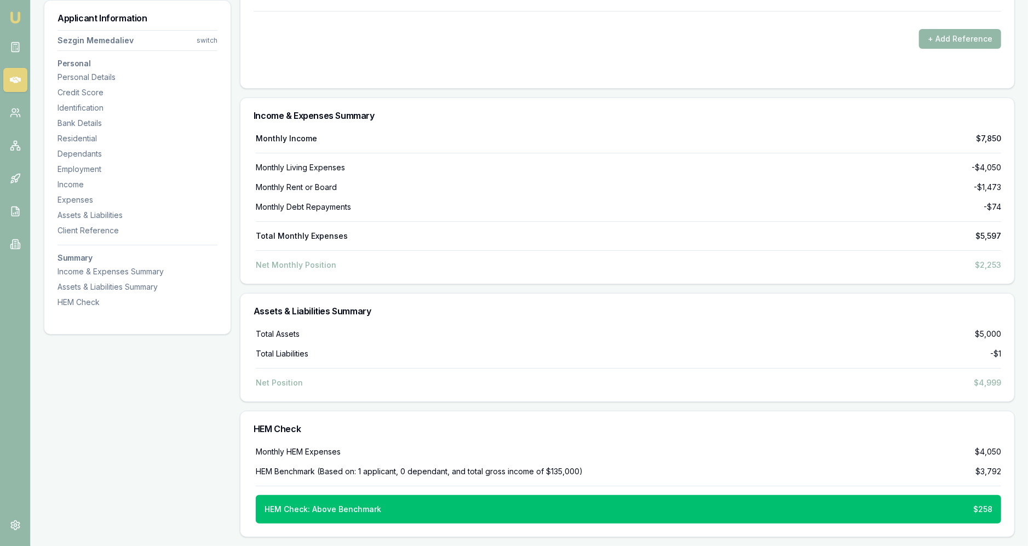
scroll to position [3018, 0]
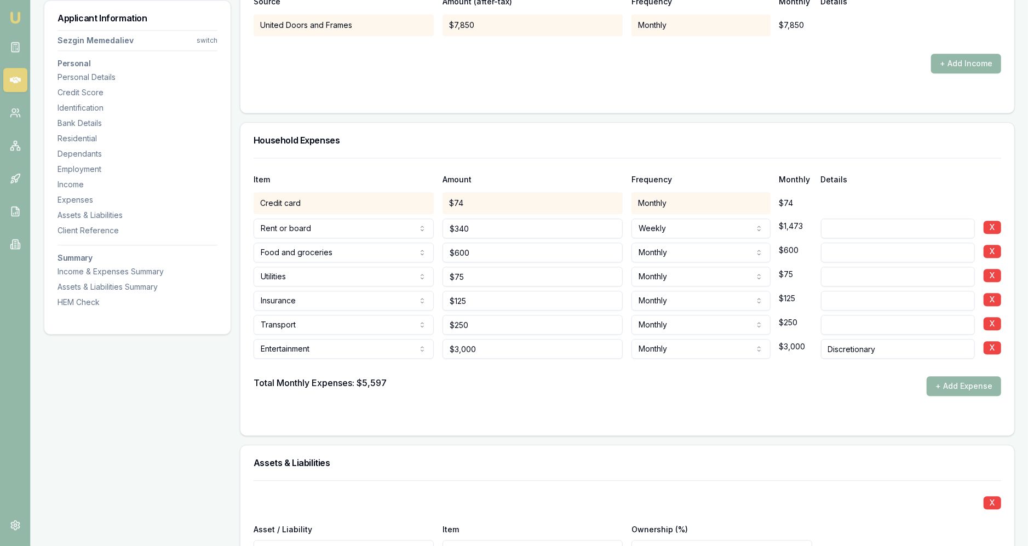
scroll to position [1969, 0]
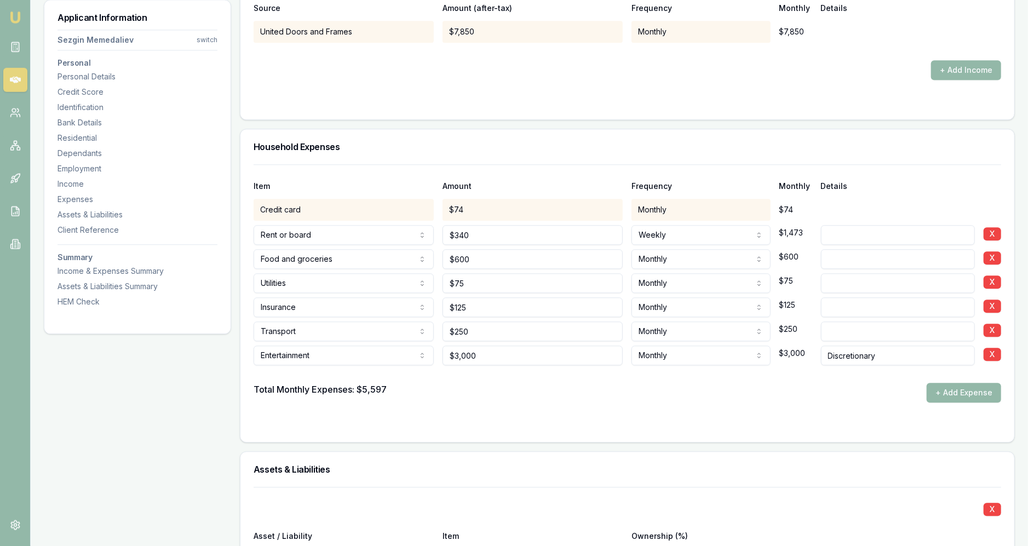
click at [512, 411] on form "Item Amount Frequency Monthly Details Credit card $74 Monthly $74 Rent or board…" at bounding box center [628, 297] width 748 height 265
click at [512, 282] on input "75" at bounding box center [533, 284] width 180 height 20
type input "$125"
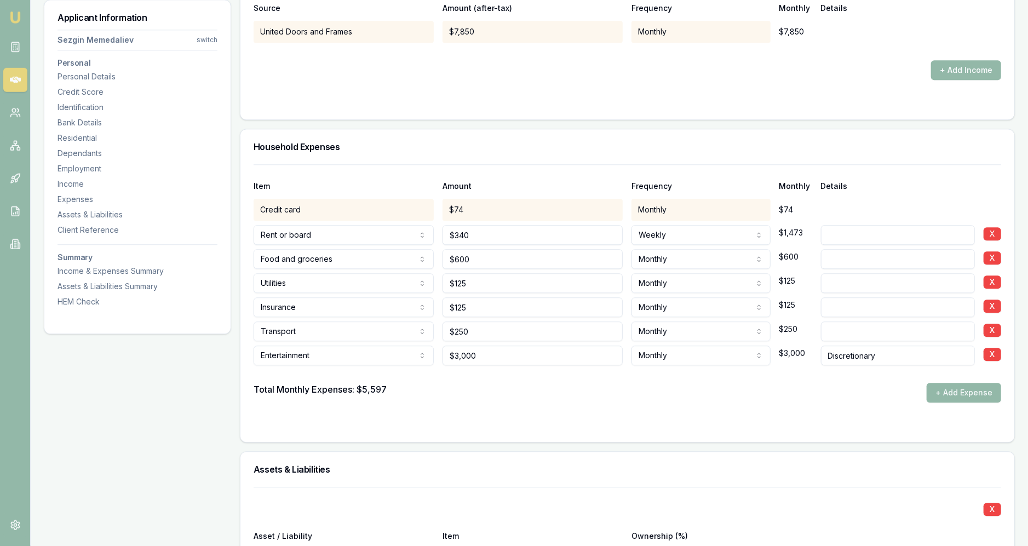
click at [512, 422] on div at bounding box center [628, 425] width 748 height 9
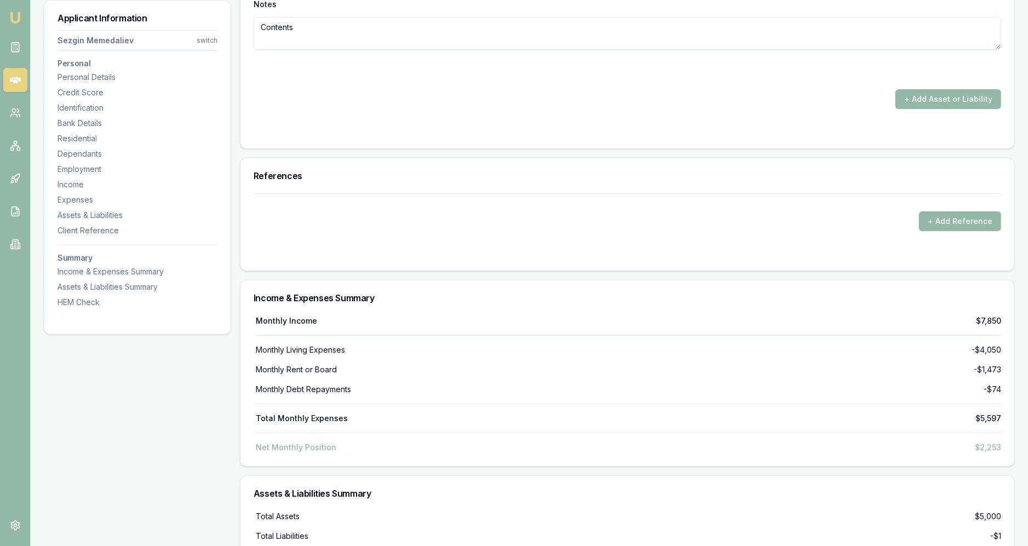
scroll to position [3018, 0]
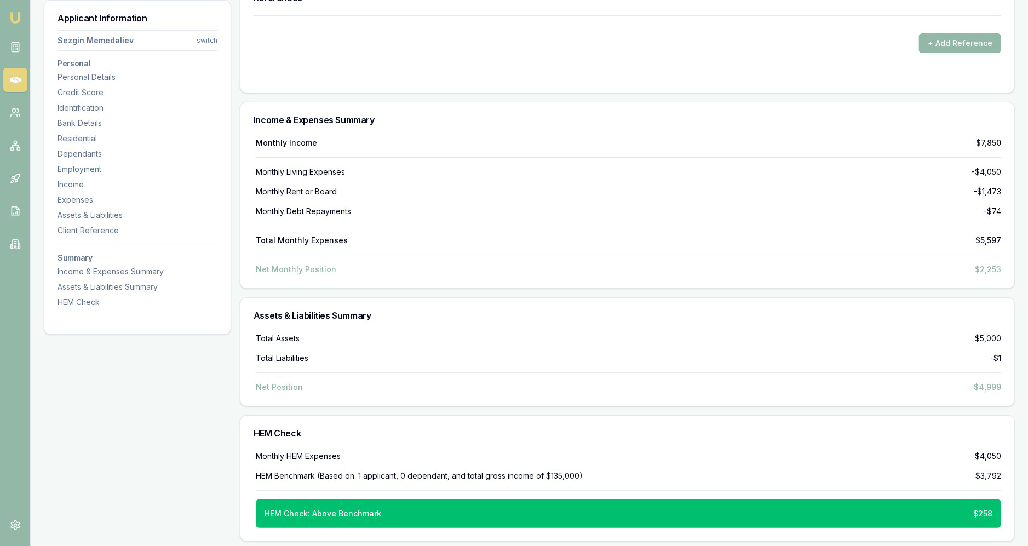
click at [512, 422] on div "HEM Check" at bounding box center [628, 433] width 774 height 35
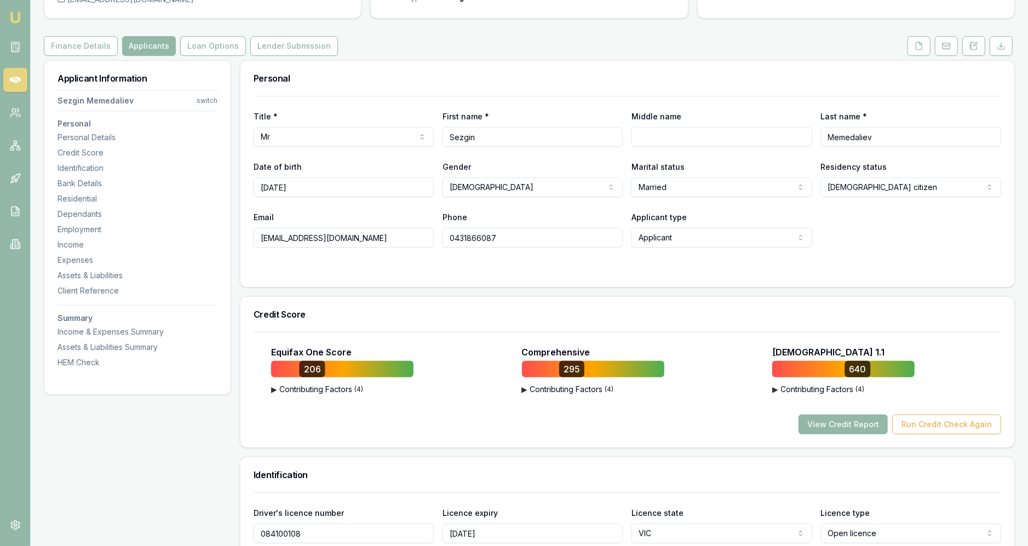
scroll to position [0, 0]
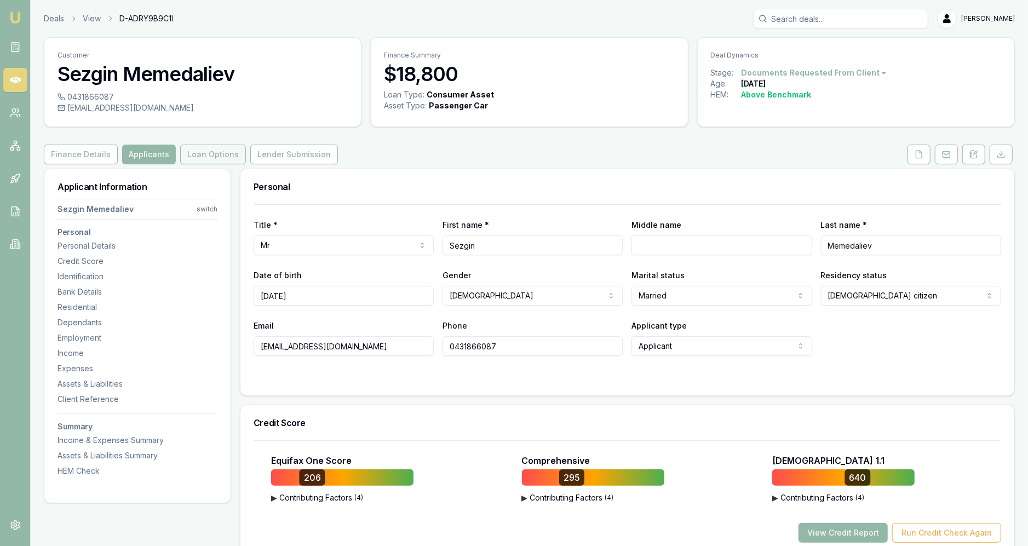
click at [205, 155] on button "Loan Options" at bounding box center [213, 155] width 66 height 20
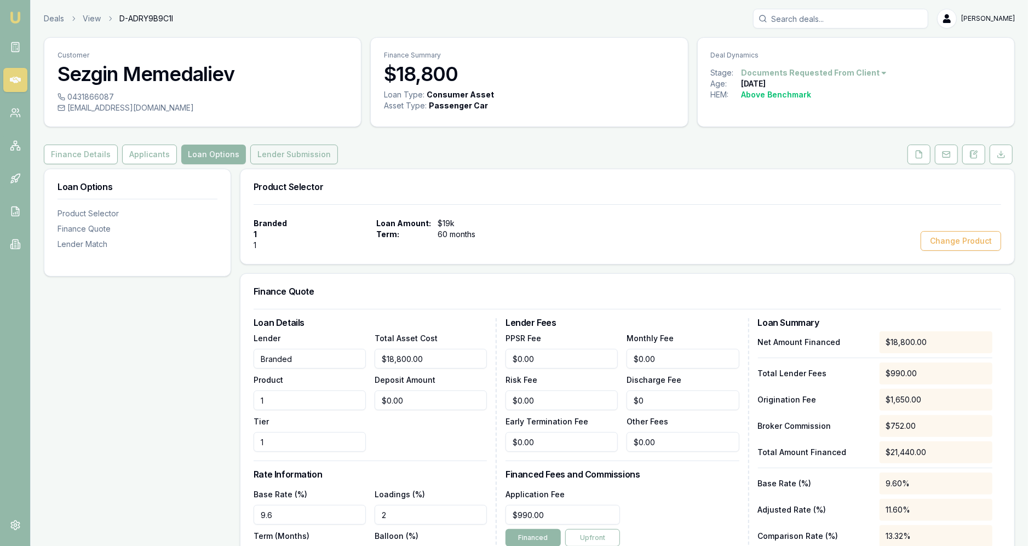
click at [289, 155] on button "Lender Submission" at bounding box center [294, 155] width 88 height 20
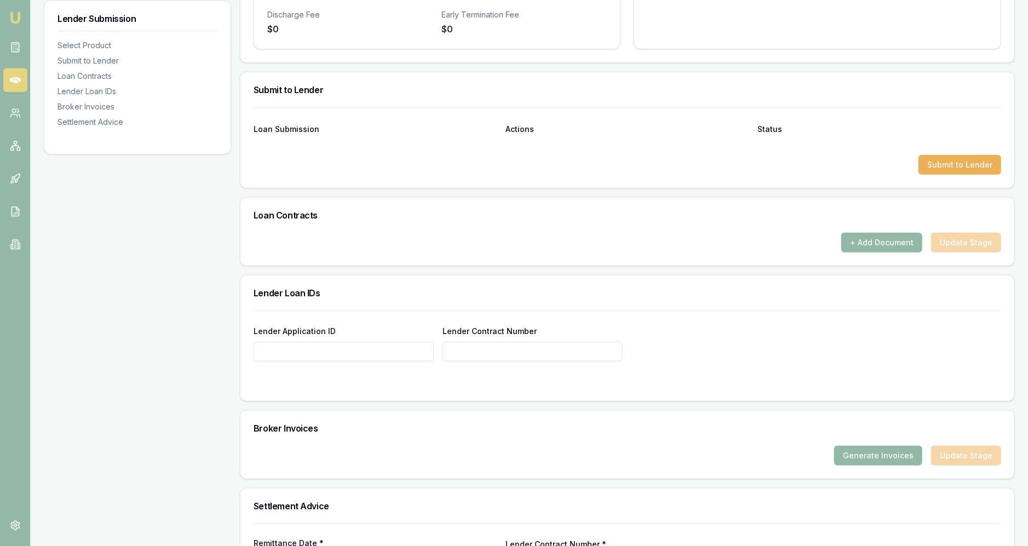
scroll to position [502, 0]
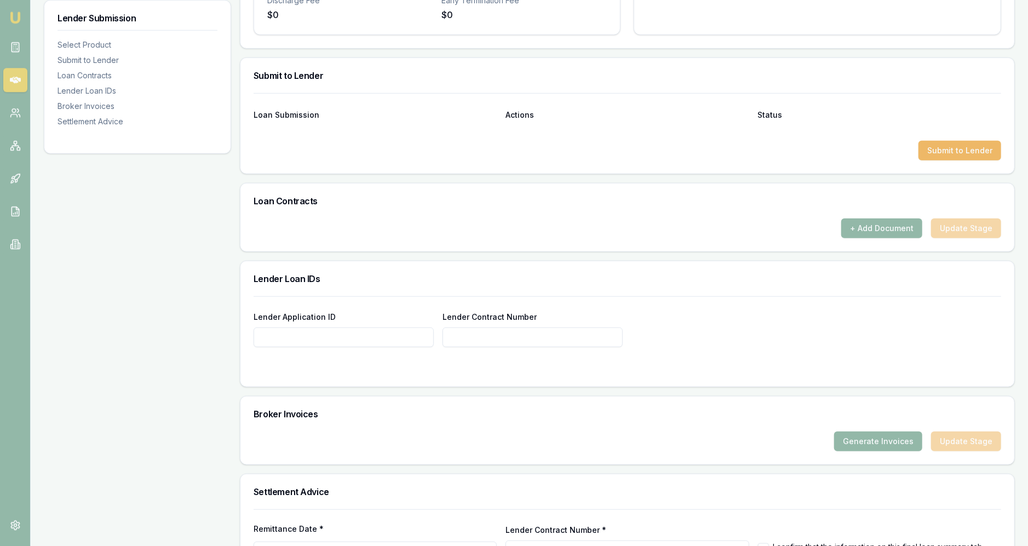
click at [512, 142] on button "Submit to Lender" at bounding box center [960, 151] width 83 height 20
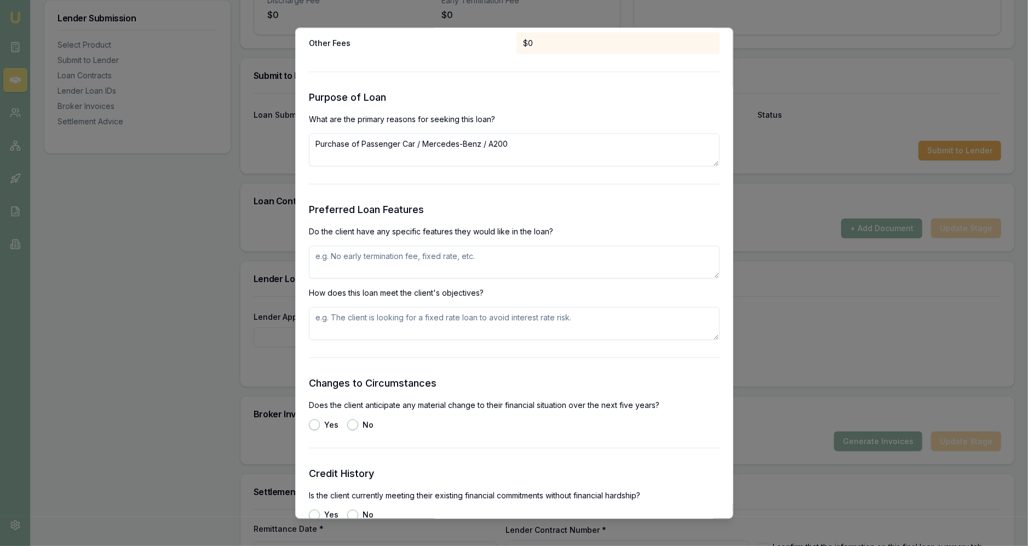
scroll to position [1089, 0]
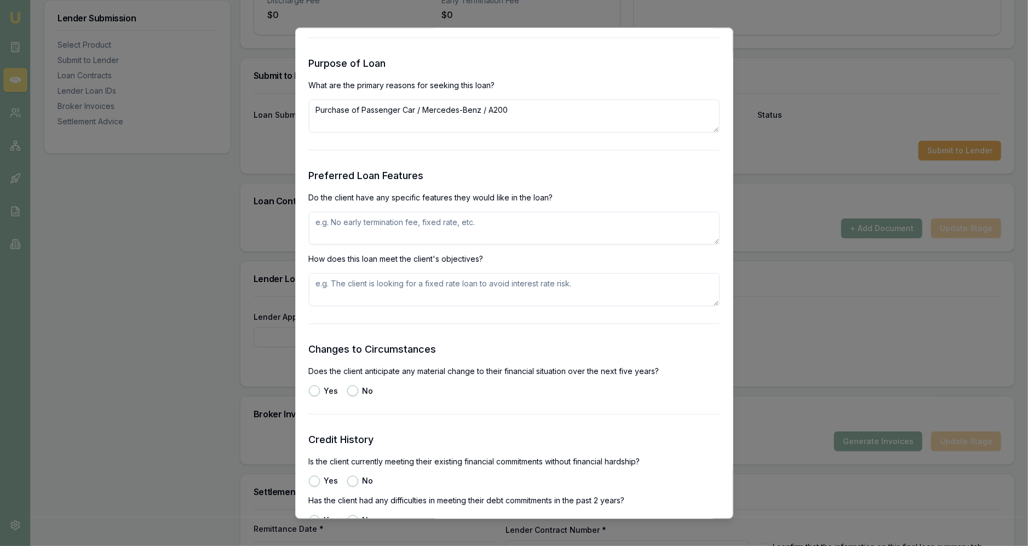
click at [512, 228] on textarea at bounding box center [514, 228] width 411 height 33
type textarea "No"
type textarea "Will fund this Mercedes-Benz A200"
click at [364, 391] on label "No" at bounding box center [368, 391] width 11 height 8
click at [358, 391] on button "No" at bounding box center [352, 390] width 11 height 11
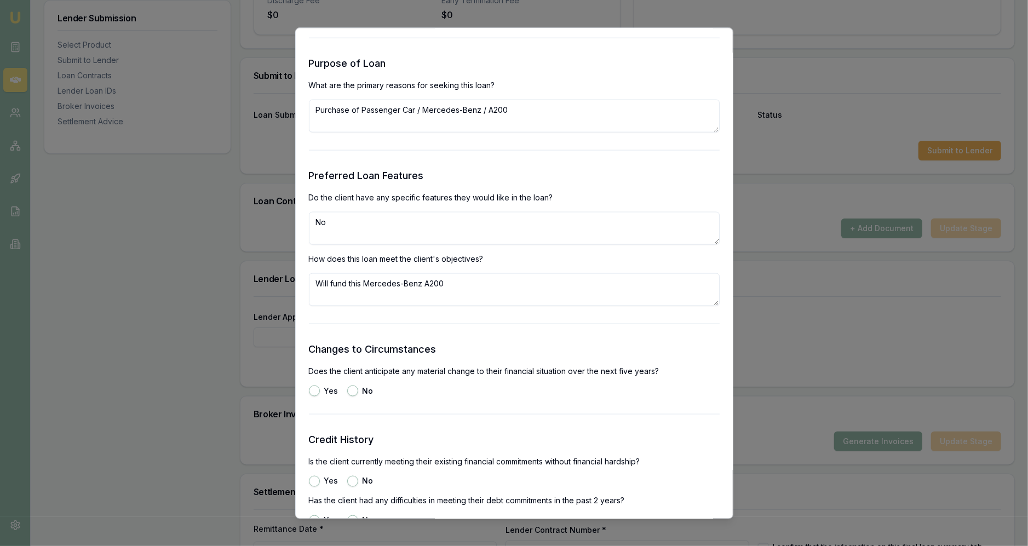
radio input "true"
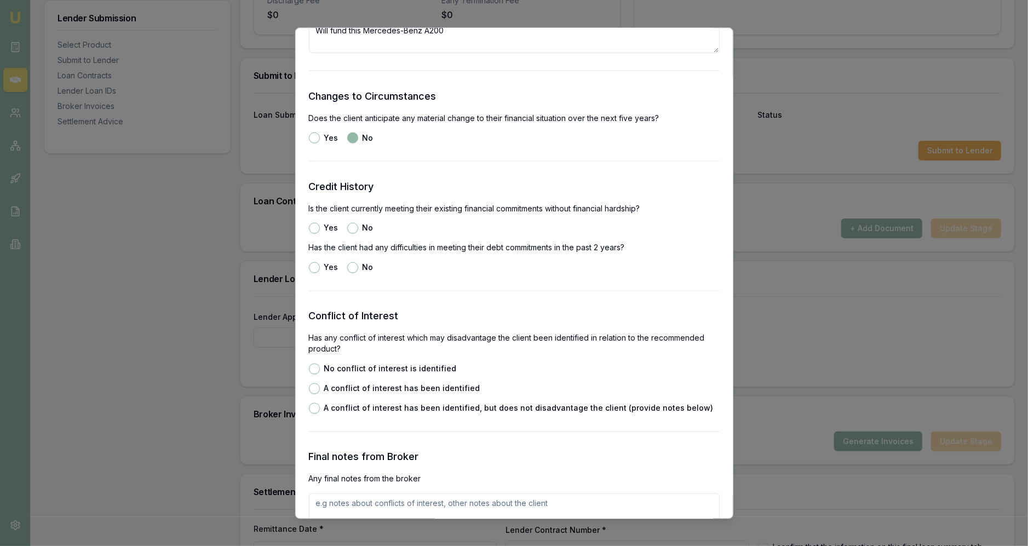
scroll to position [1343, 0]
click at [356, 230] on div "No" at bounding box center [360, 227] width 26 height 11
click at [354, 227] on button "No" at bounding box center [352, 227] width 11 height 11
radio input "true"
click at [313, 228] on button "Yes" at bounding box center [314, 227] width 11 height 11
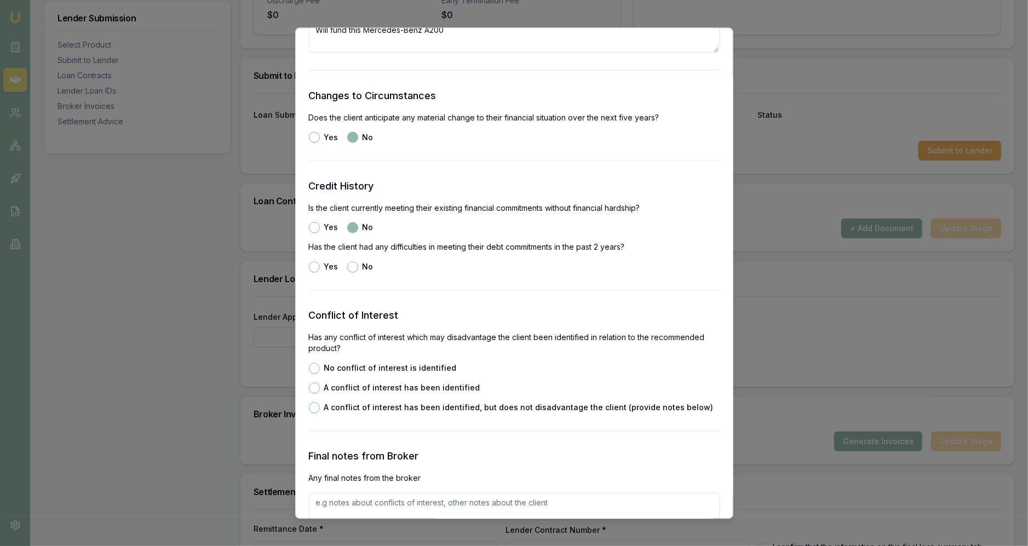
radio input "true"
radio input "false"
click at [350, 268] on button "No" at bounding box center [352, 266] width 11 height 11
radio input "true"
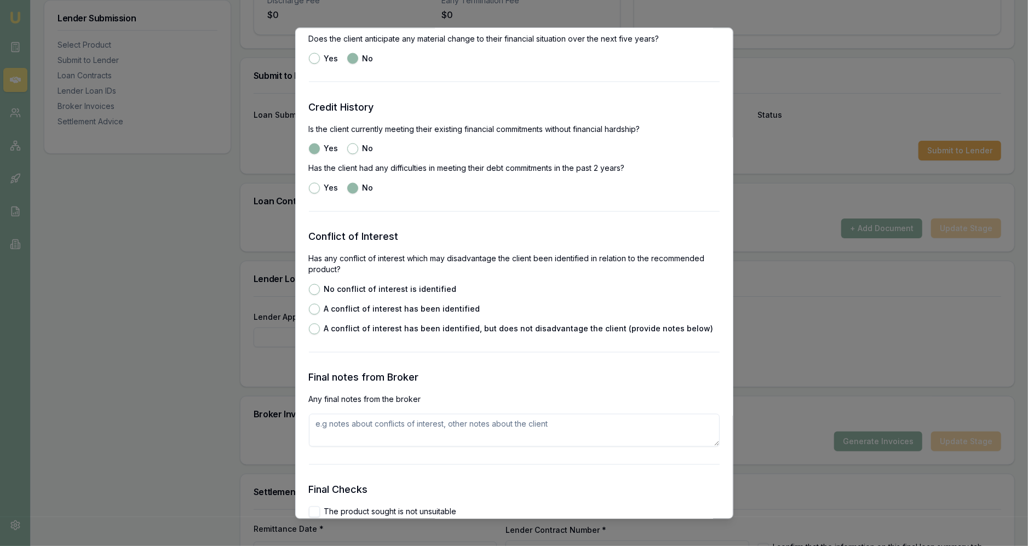
scroll to position [1422, 0]
click at [412, 295] on div "No conflict of interest is identified A conflict of interest has been identifie…" at bounding box center [514, 308] width 411 height 50
click at [410, 291] on label "No conflict of interest is identified" at bounding box center [390, 289] width 133 height 8
click at [320, 291] on button "No conflict of interest is identified" at bounding box center [314, 288] width 11 height 11
radio input "true"
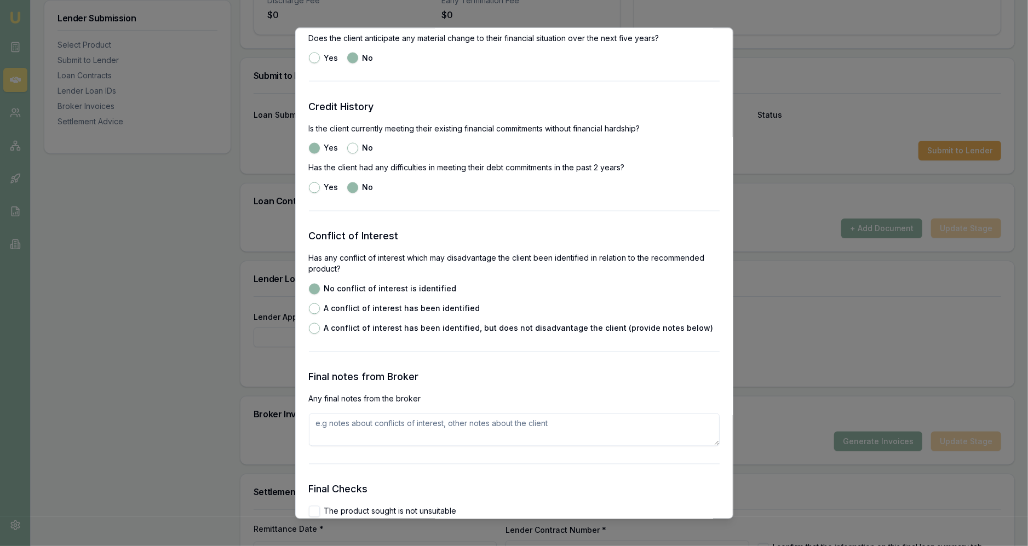
click at [375, 433] on textarea at bounding box center [514, 429] width 411 height 33
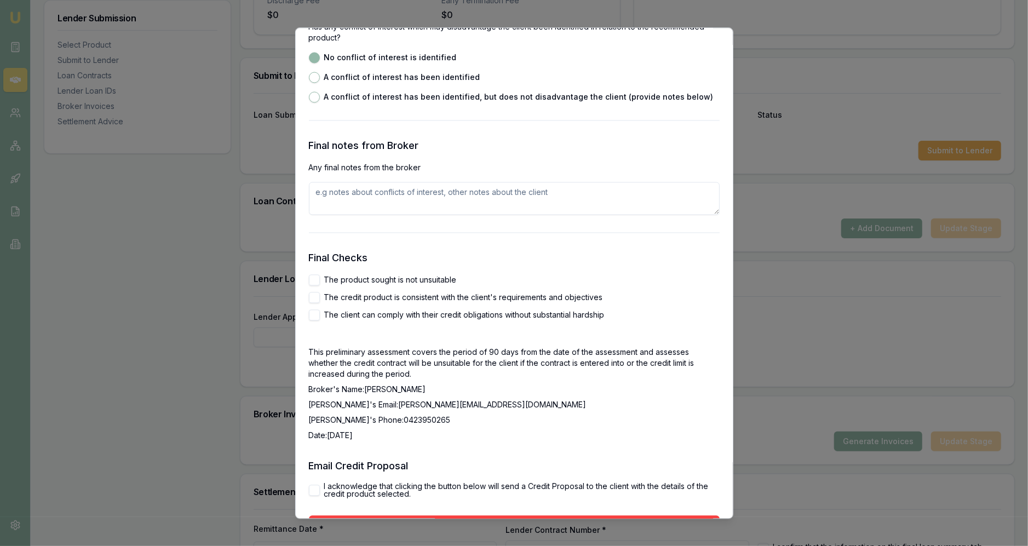
scroll to position [1653, 0]
click at [359, 281] on label "The product sought is not unsuitable" at bounding box center [390, 281] width 133 height 8
click at [320, 281] on button "The product sought is not unsuitable" at bounding box center [314, 281] width 11 height 11
checkbox input "true"
click at [357, 293] on div "The product sought is not unsuitable The credit product is consistent with the …" at bounding box center [514, 299] width 411 height 46
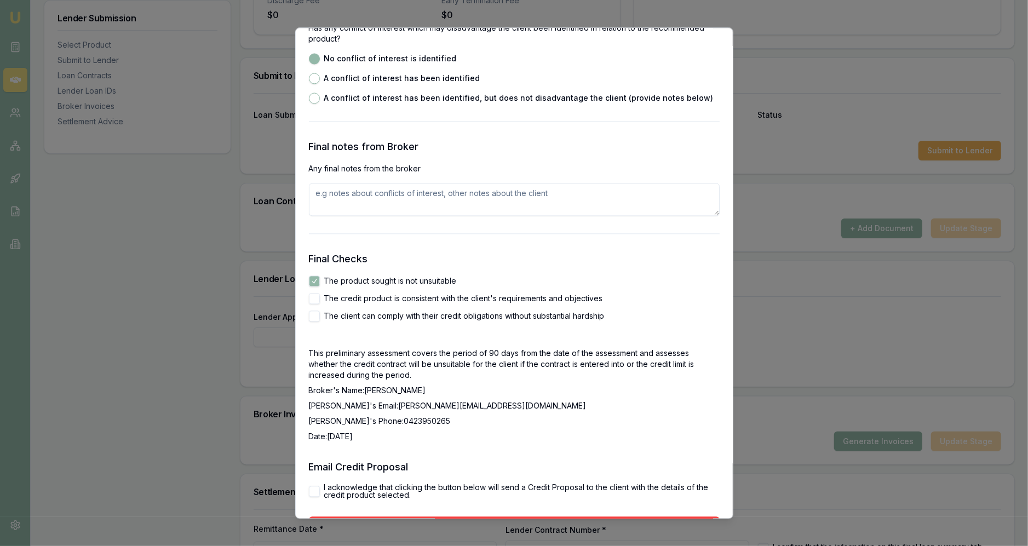
click at [355, 304] on div "The product sought is not unsuitable The credit product is consistent with the …" at bounding box center [514, 299] width 411 height 46
click at [353, 301] on label "The credit product is consistent with the client's requirements and objectives" at bounding box center [463, 299] width 279 height 8
click at [320, 301] on button "The credit product is consistent with the client's requirements and objectives" at bounding box center [314, 298] width 11 height 11
checkbox input "true"
click at [347, 316] on label "The client can comply with their credit obligations without substantial hardship" at bounding box center [464, 316] width 281 height 8
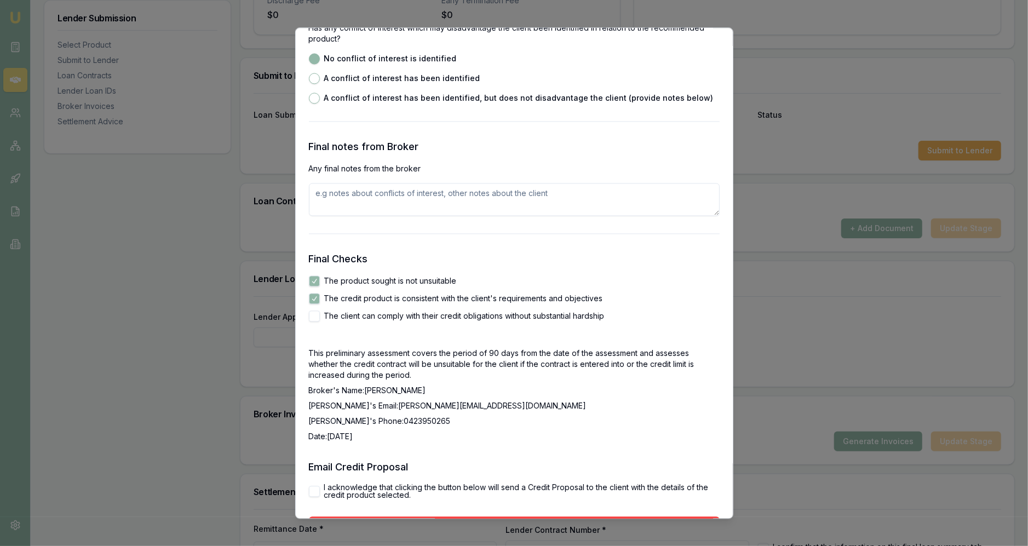
click at [320, 316] on button "The client can comply with their credit obligations without substantial hardship" at bounding box center [314, 316] width 11 height 11
checkbox input "true"
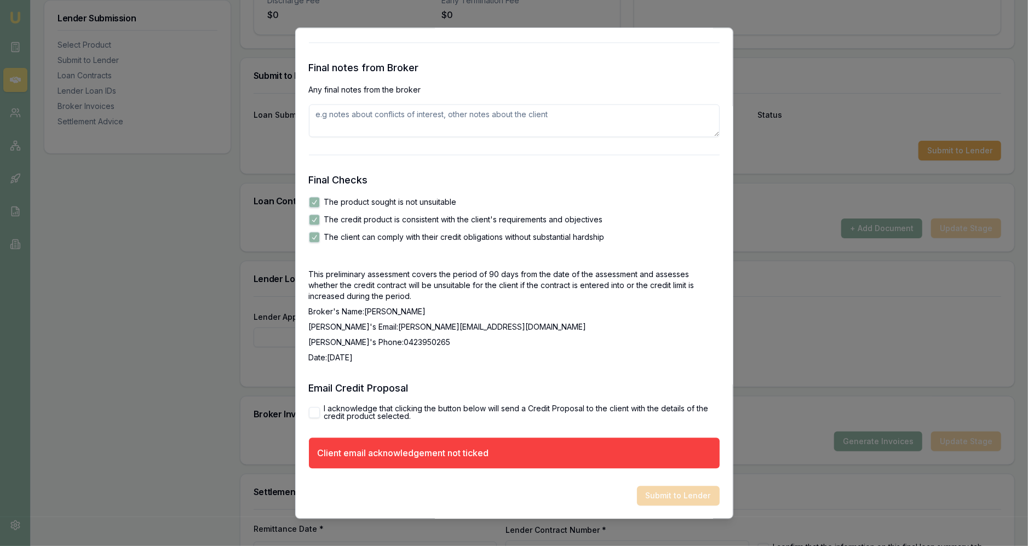
click at [356, 418] on label "I acknowledge that clicking the button below will send a Credit Proposal to the…" at bounding box center [522, 412] width 396 height 15
click at [320, 418] on button "I acknowledge that clicking the button below will send a Credit Proposal to the…" at bounding box center [314, 412] width 11 height 11
checkbox input "true"
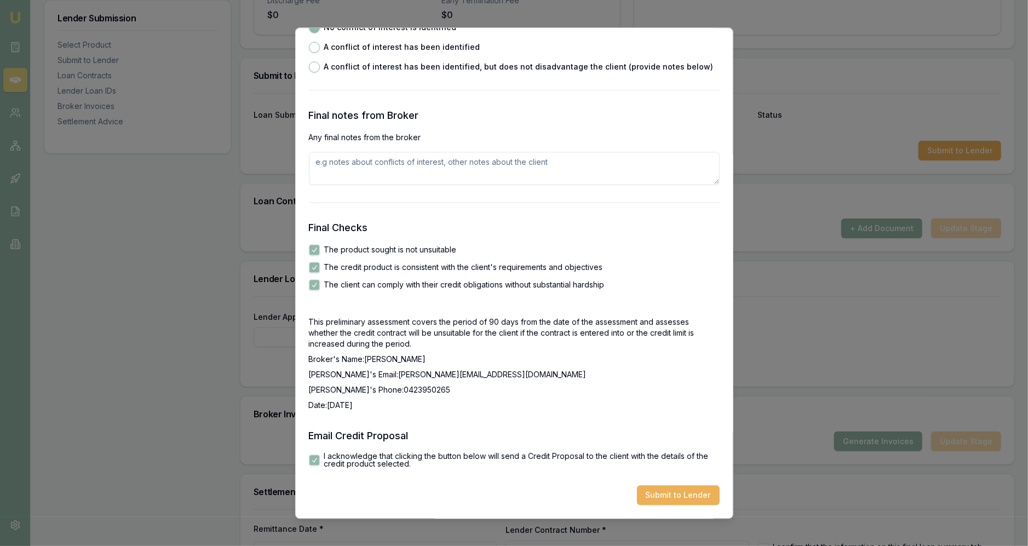
scroll to position [1683, 0]
click at [512, 500] on button "Submit to Lender" at bounding box center [678, 496] width 83 height 20
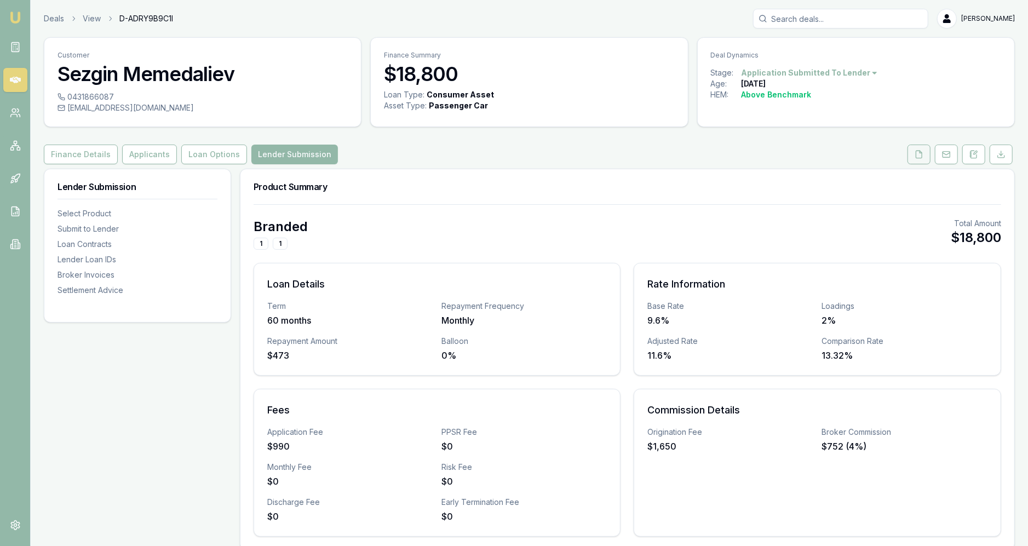
click at [926, 159] on button at bounding box center [919, 155] width 23 height 20
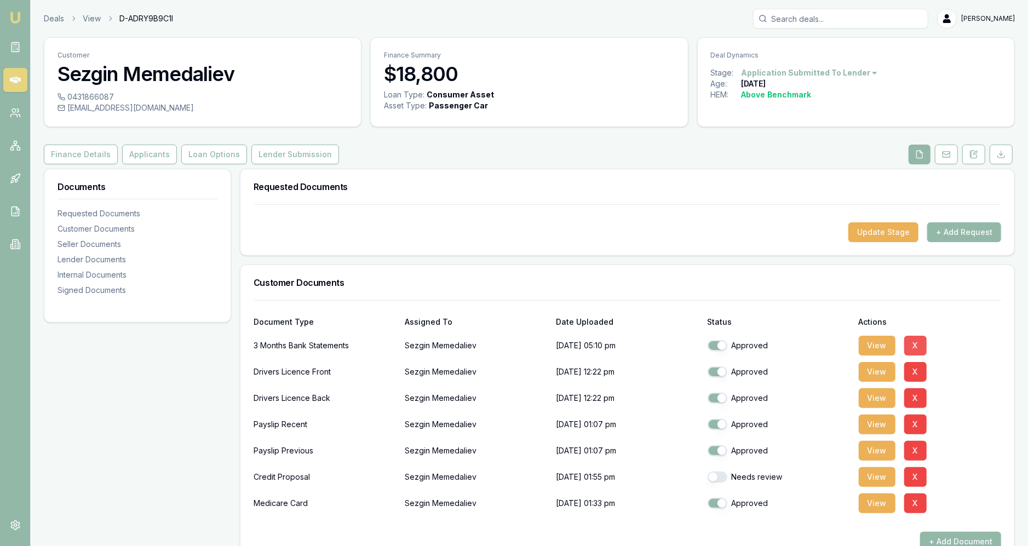
click at [917, 344] on button "X" at bounding box center [916, 346] width 22 height 20
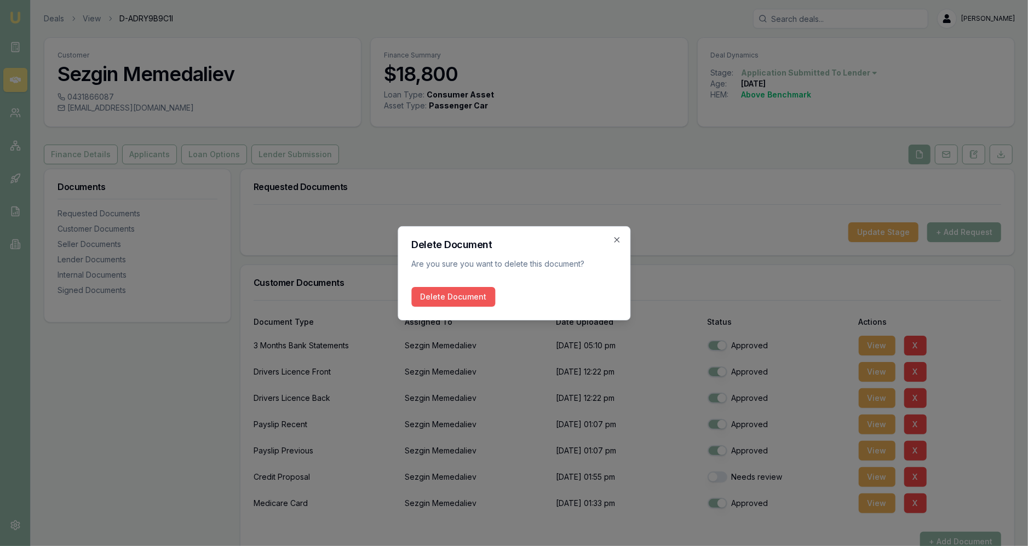
click at [482, 298] on button "Delete Document" at bounding box center [453, 297] width 84 height 20
checkbox input "false"
checkbox input "true"
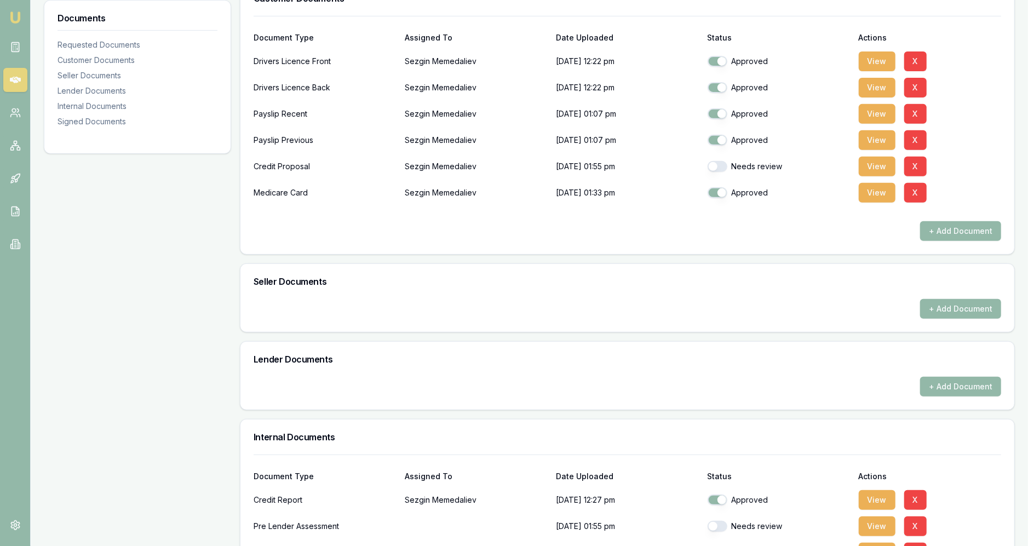
scroll to position [311, 0]
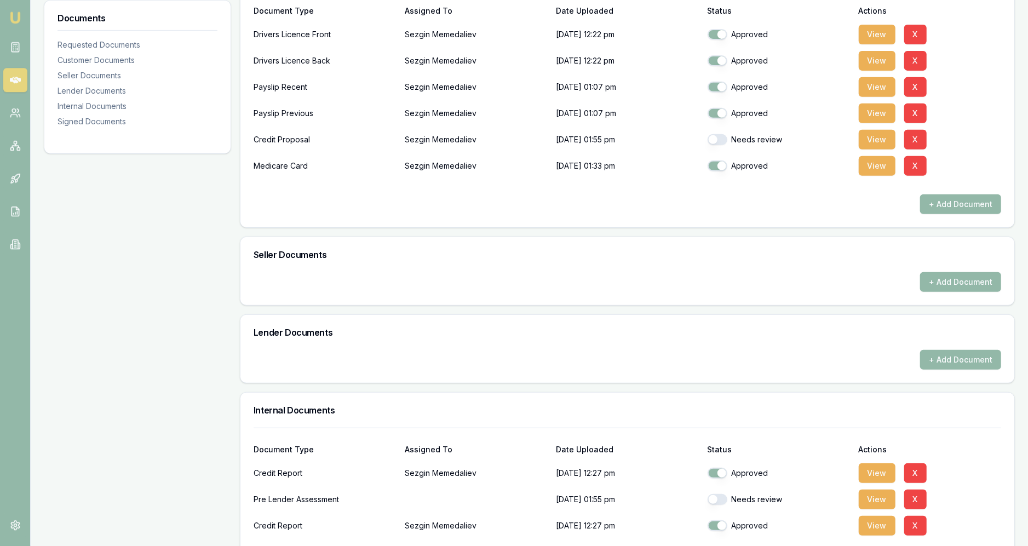
click at [721, 136] on button "button" at bounding box center [718, 139] width 20 height 11
checkbox input "true"
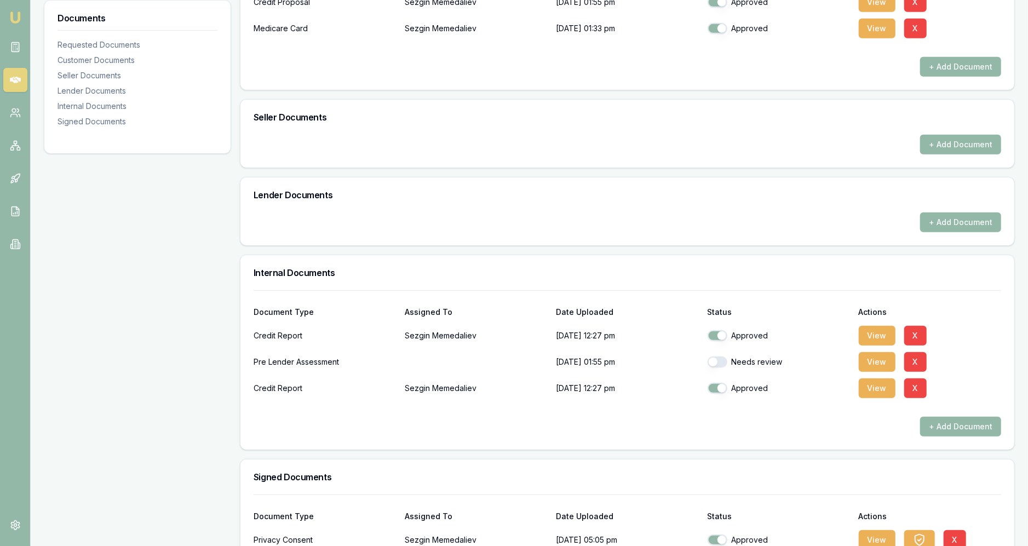
scroll to position [463, 0]
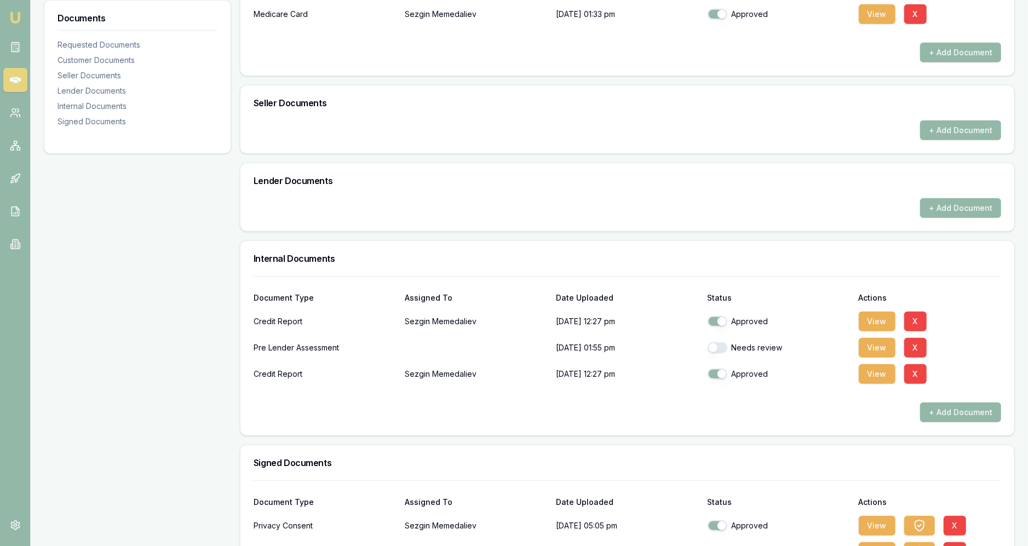
click at [721, 345] on button "button" at bounding box center [718, 347] width 20 height 11
checkbox input "true"
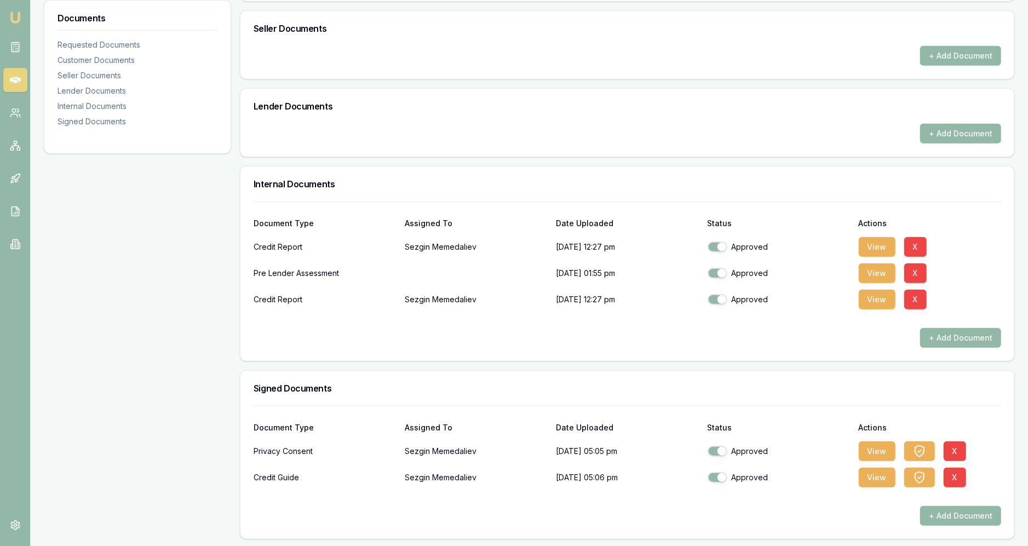
scroll to position [0, 0]
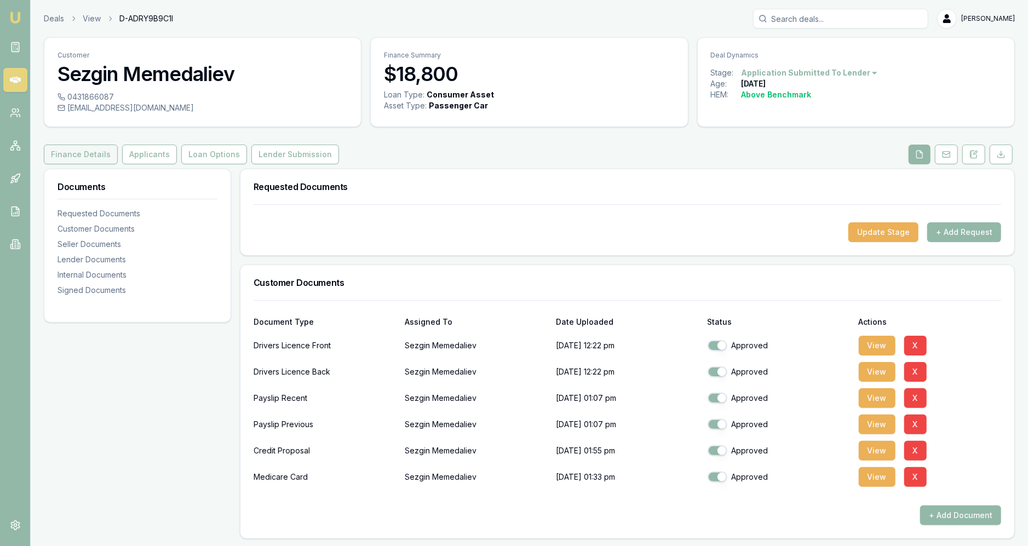
click at [59, 157] on button "Finance Details" at bounding box center [81, 155] width 74 height 20
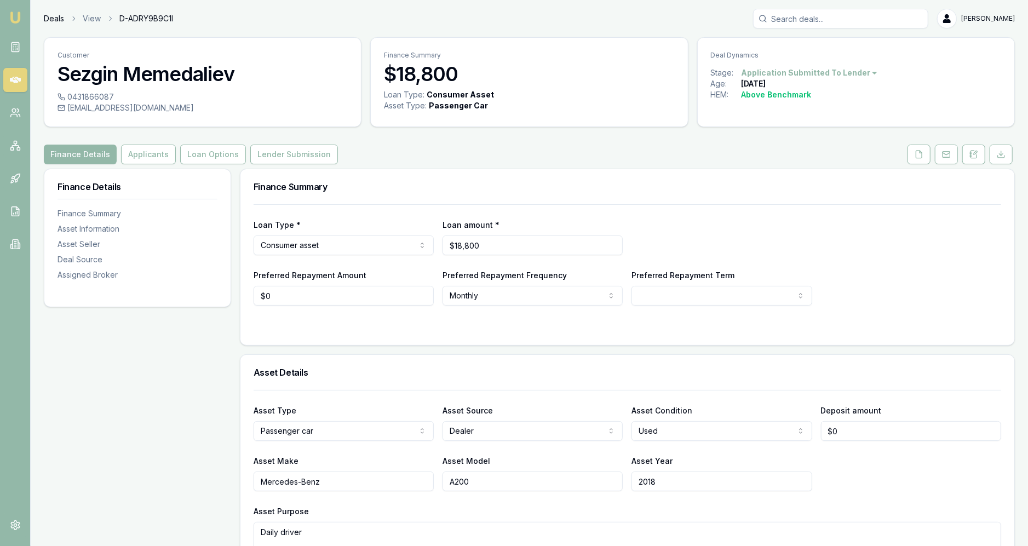
click at [55, 21] on link "Deals" at bounding box center [54, 18] width 20 height 11
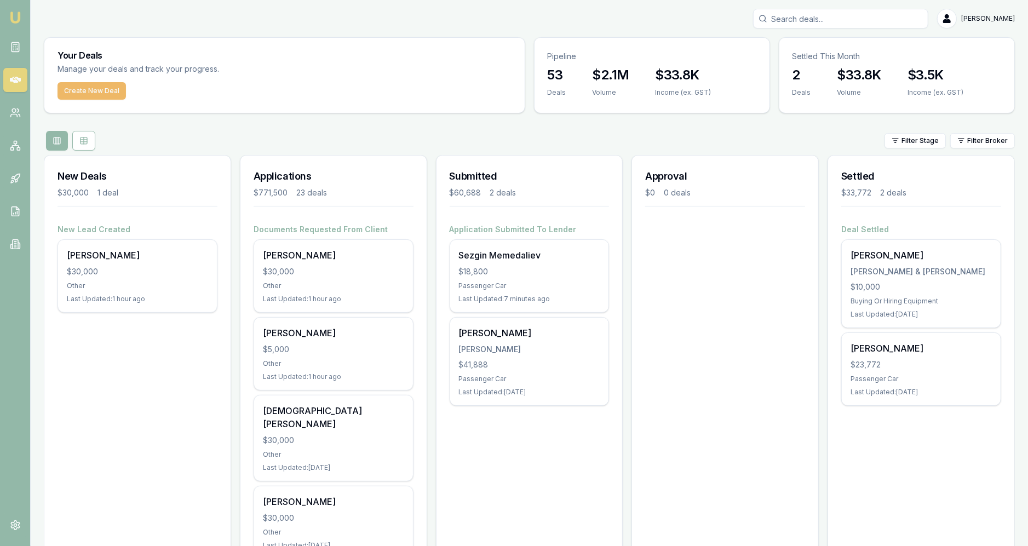
click at [111, 96] on button "Create New Deal" at bounding box center [92, 91] width 68 height 18
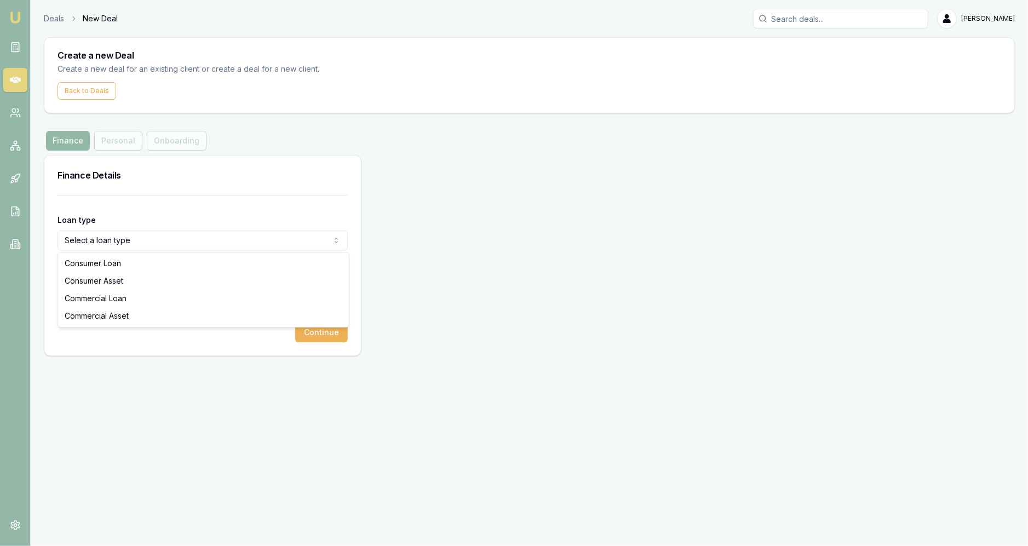
click at [142, 249] on html "Emu Broker Deals New Deal Jackson Fanfulla Toggle Menu Create a new Deal Create…" at bounding box center [514, 273] width 1028 height 546
click at [120, 253] on div "Consumer Loan Consumer Asset Commercial Loan Commercial Asset" at bounding box center [203, 290] width 291 height 75
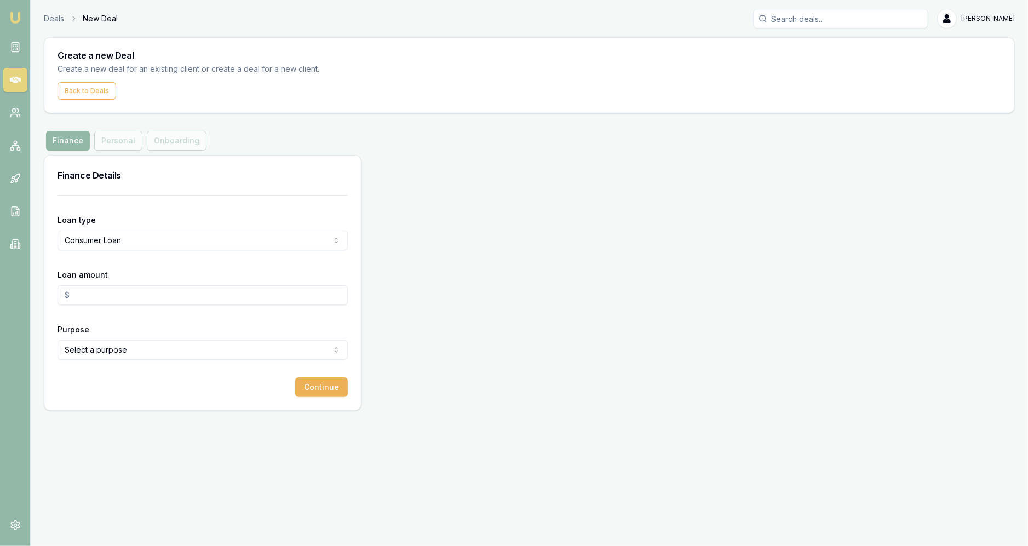
click at [109, 290] on input "Loan amount" at bounding box center [203, 295] width 290 height 20
type input "$30,000.00"
click at [111, 346] on html "Emu Broker Deals New Deal Jackson Fanfulla Toggle Menu Create a new Deal Create…" at bounding box center [514, 273] width 1028 height 546
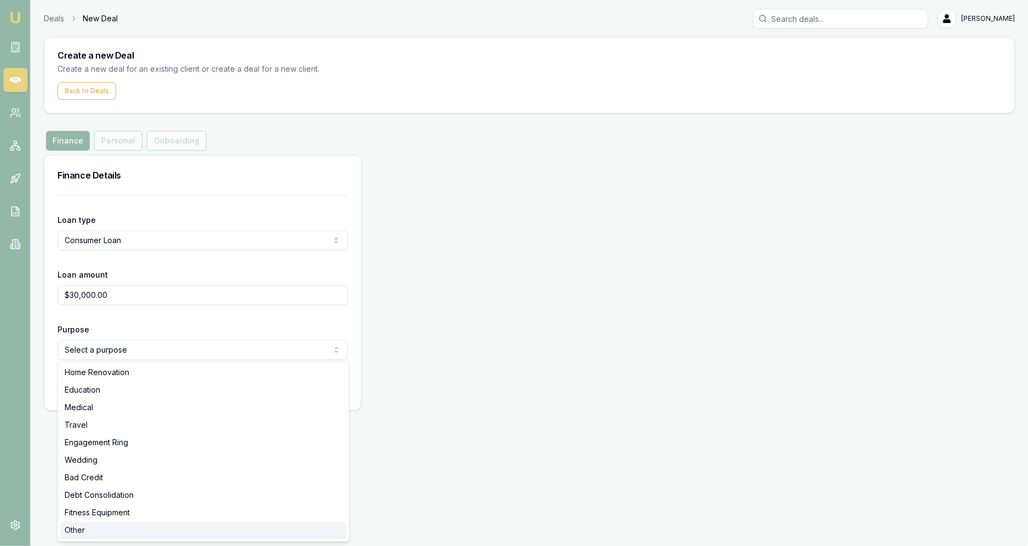
select select "OTHER"
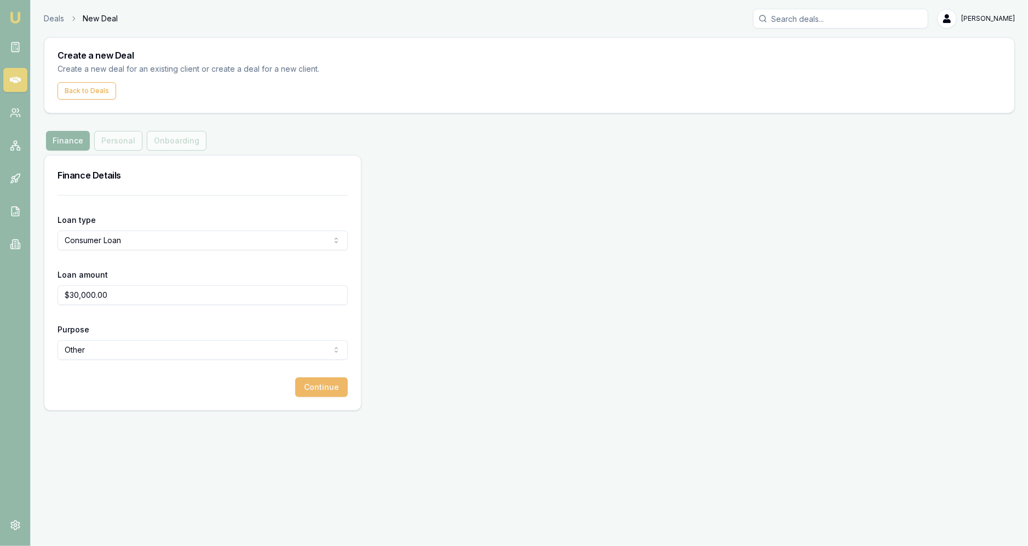
click at [338, 378] on button "Continue" at bounding box center [321, 388] width 53 height 20
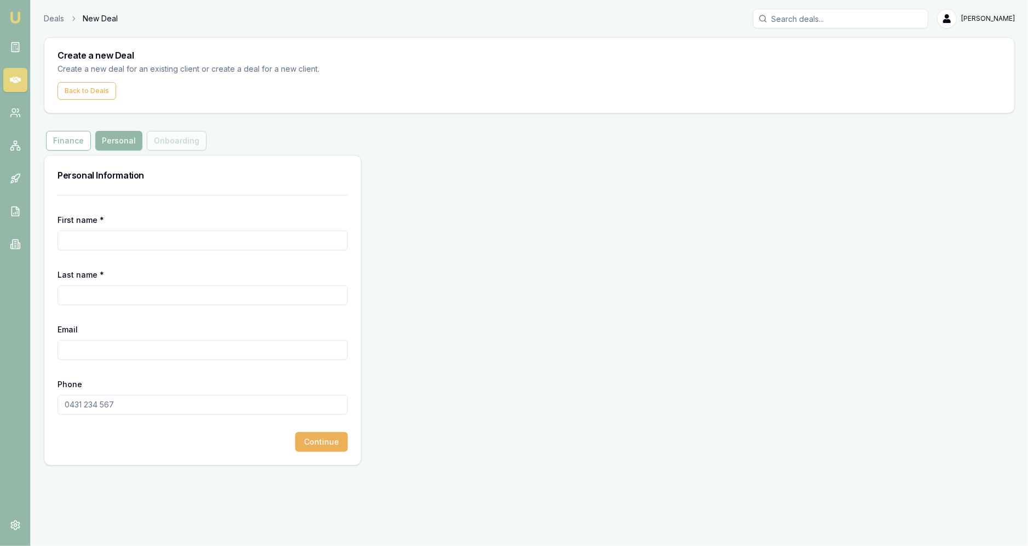
click at [144, 236] on input "First name *" at bounding box center [203, 241] width 290 height 20
type input "Ryan"
type input "Maxwell"
click at [133, 351] on input "Email" at bounding box center [203, 350] width 290 height 20
paste input "RMAXW14@icloud.com"
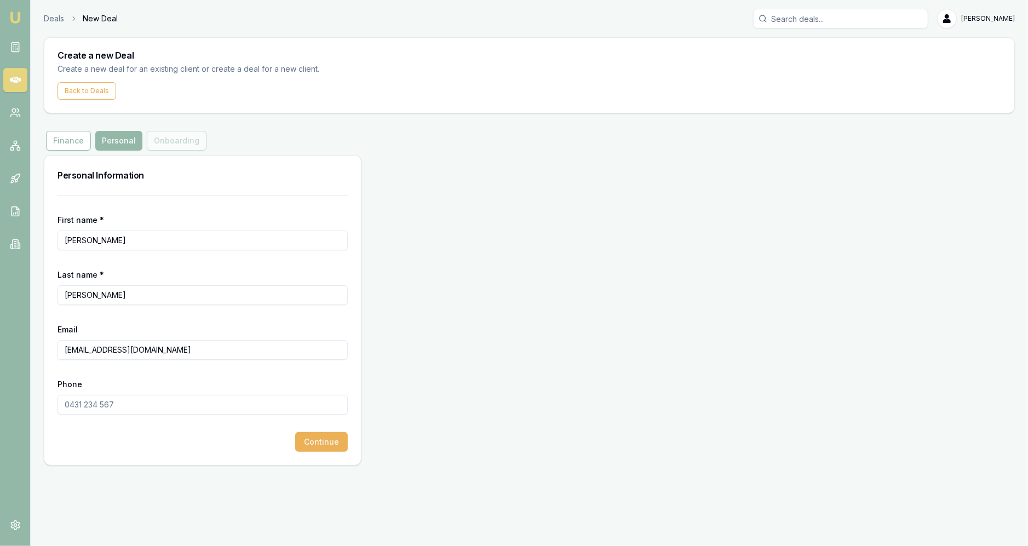
type input "RMAXW14@icloud.com"
click at [117, 387] on div "Phone" at bounding box center [203, 396] width 290 height 37
click at [118, 406] on input "Phone" at bounding box center [203, 405] width 290 height 20
paste input "0412 872 535"
type input "0412 872 535"
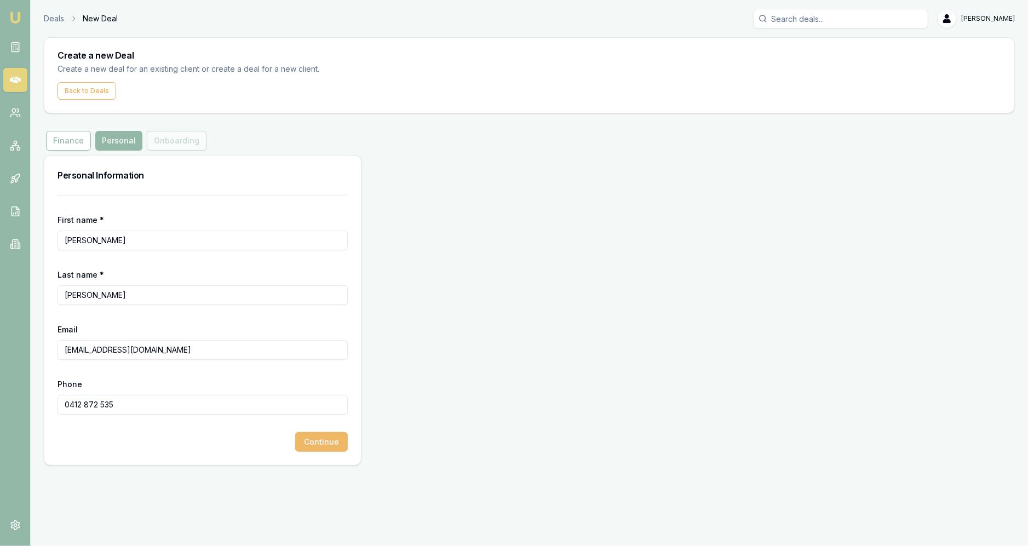
click at [311, 443] on button "Continue" at bounding box center [321, 442] width 53 height 20
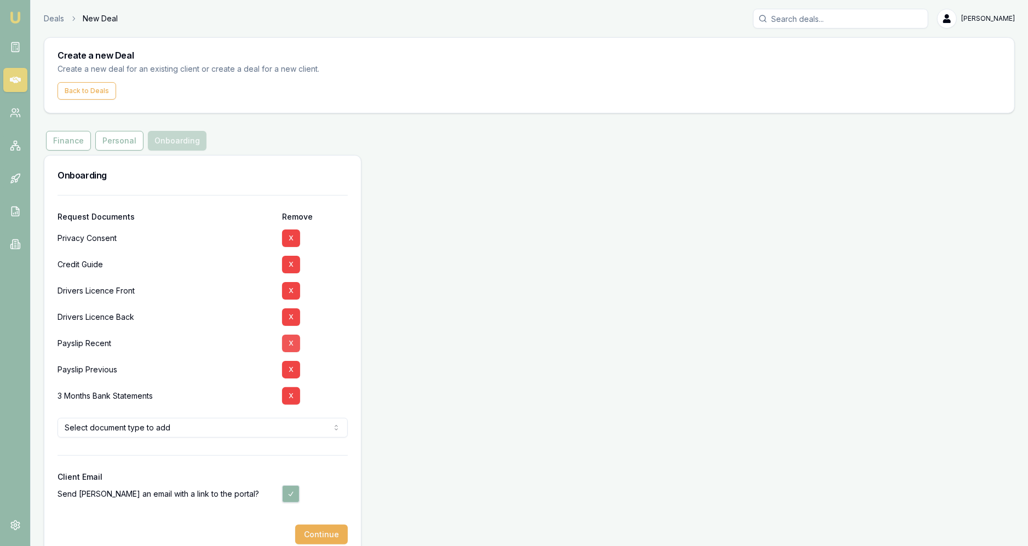
click at [288, 347] on button "X" at bounding box center [291, 344] width 18 height 18
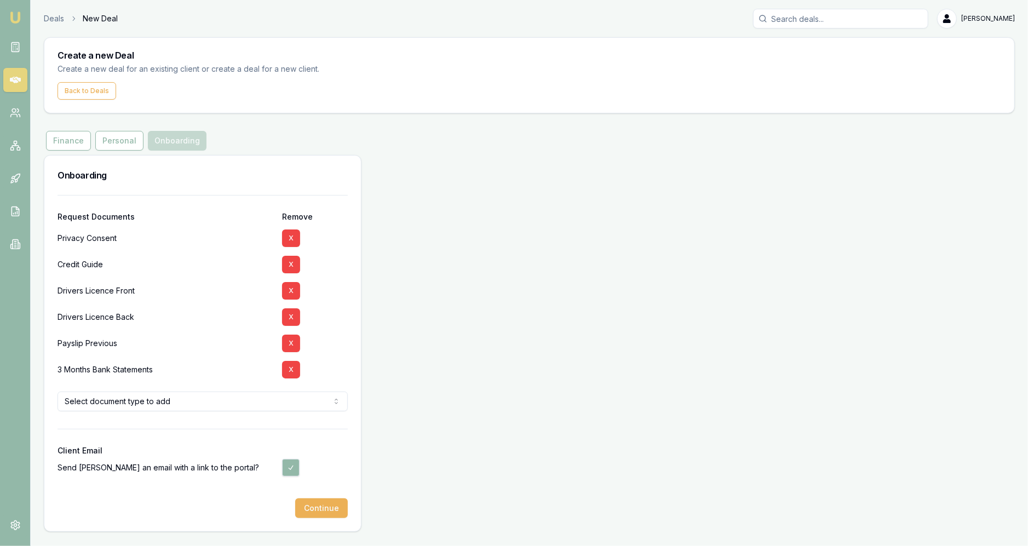
click at [288, 347] on button "X" at bounding box center [291, 344] width 18 height 18
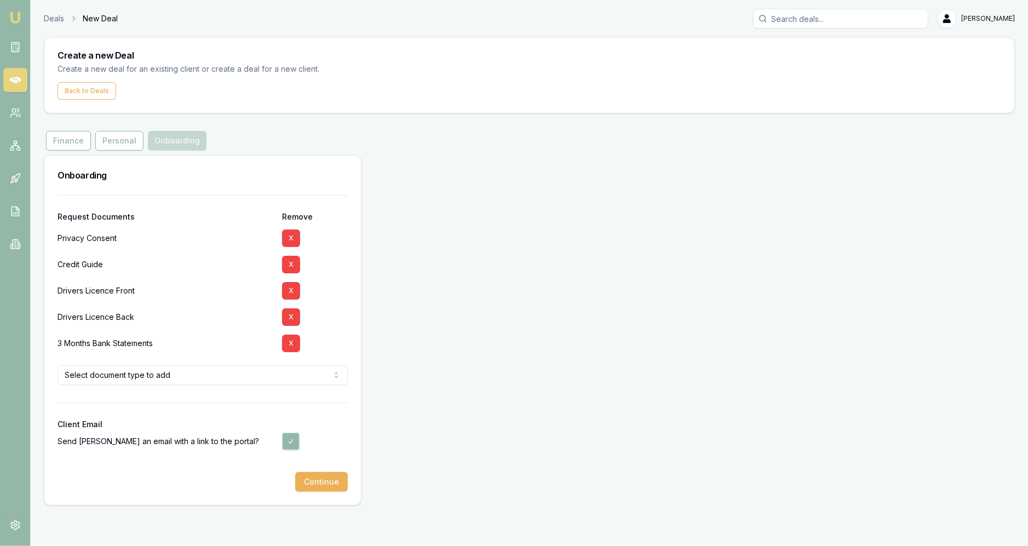
click at [288, 347] on button "X" at bounding box center [291, 344] width 18 height 18
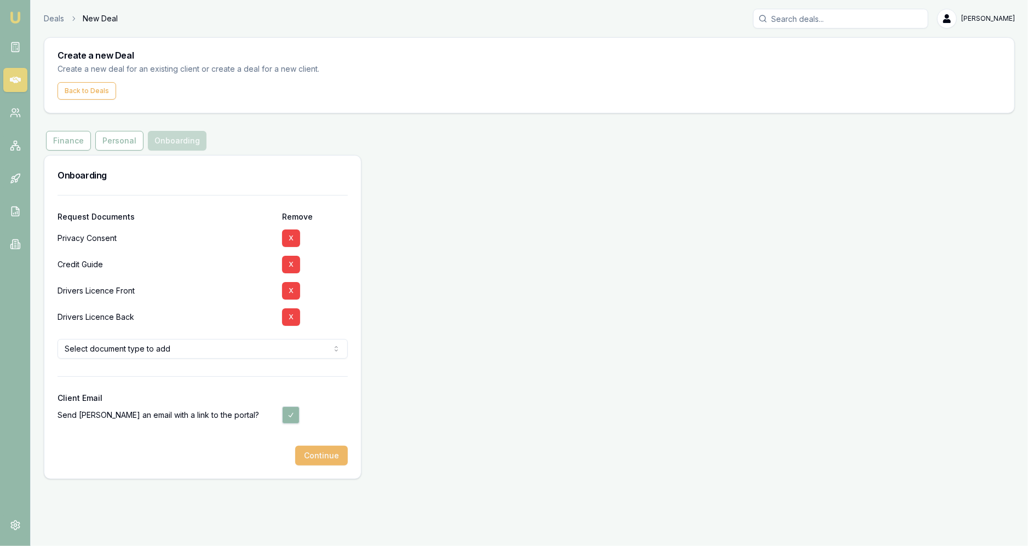
click at [329, 450] on button "Continue" at bounding box center [321, 456] width 53 height 20
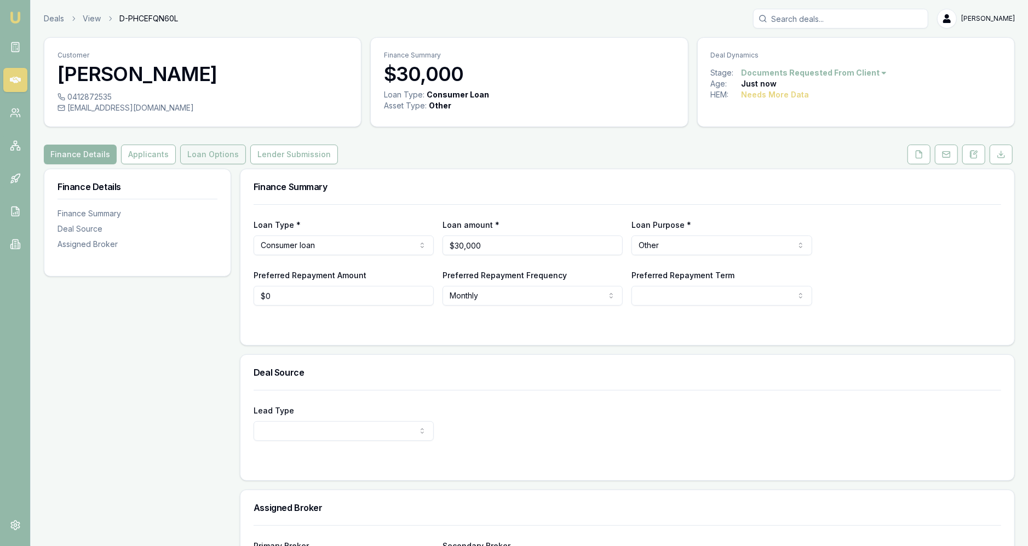
click at [187, 159] on button "Loan Options" at bounding box center [213, 155] width 66 height 20
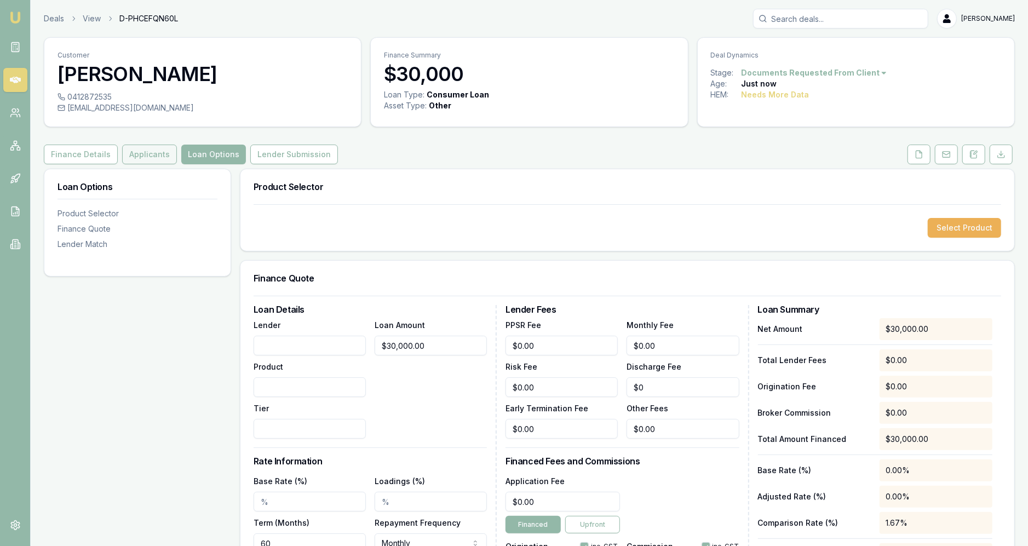
click at [154, 156] on button "Applicants" at bounding box center [149, 155] width 55 height 20
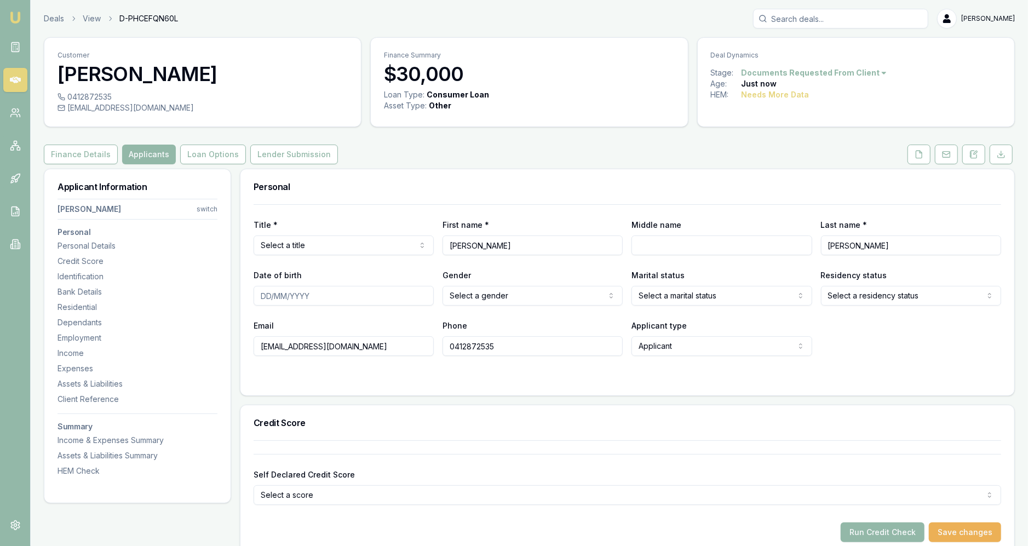
click at [917, 169] on div "Personal" at bounding box center [628, 186] width 774 height 35
click at [918, 164] on button at bounding box center [919, 155] width 23 height 20
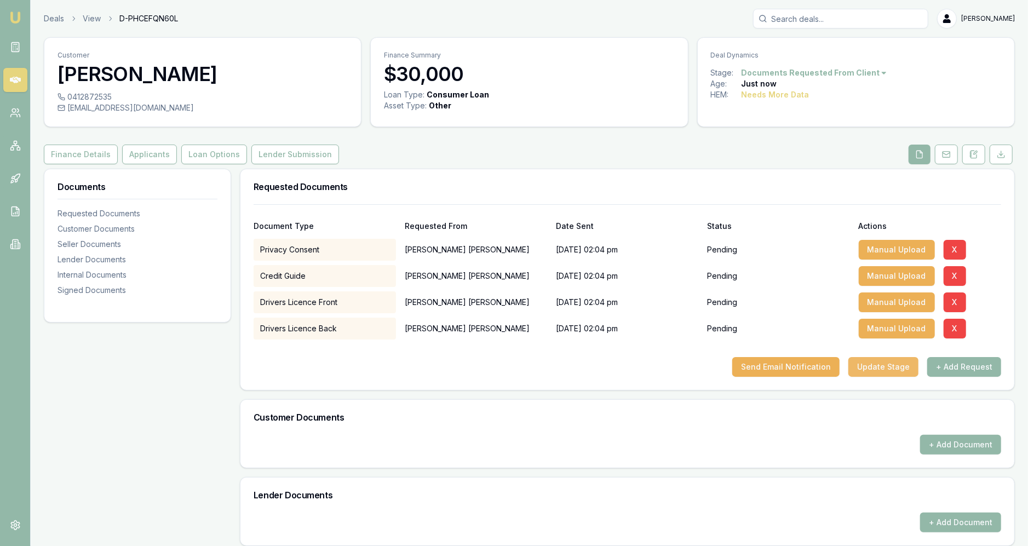
click at [899, 371] on button "Update Stage" at bounding box center [884, 367] width 70 height 20
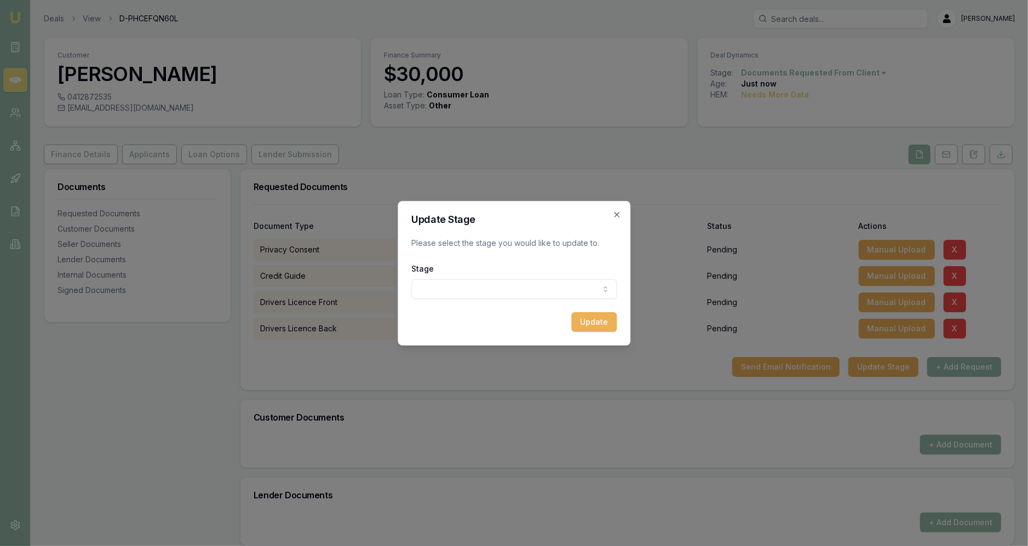
click at [539, 284] on body "Emu Broker Deals View D-PHCEFQN60L Jackson Fanfulla Toggle Menu Customer Ryan M…" at bounding box center [514, 273] width 1028 height 546
click at [592, 319] on button "Update" at bounding box center [593, 322] width 45 height 20
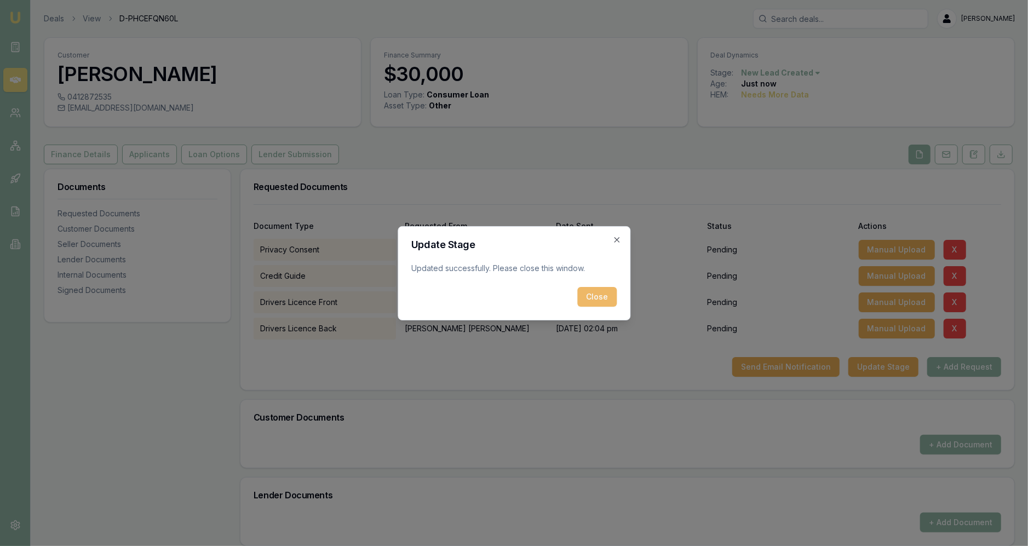
click at [605, 296] on button "Close" at bounding box center [597, 297] width 39 height 20
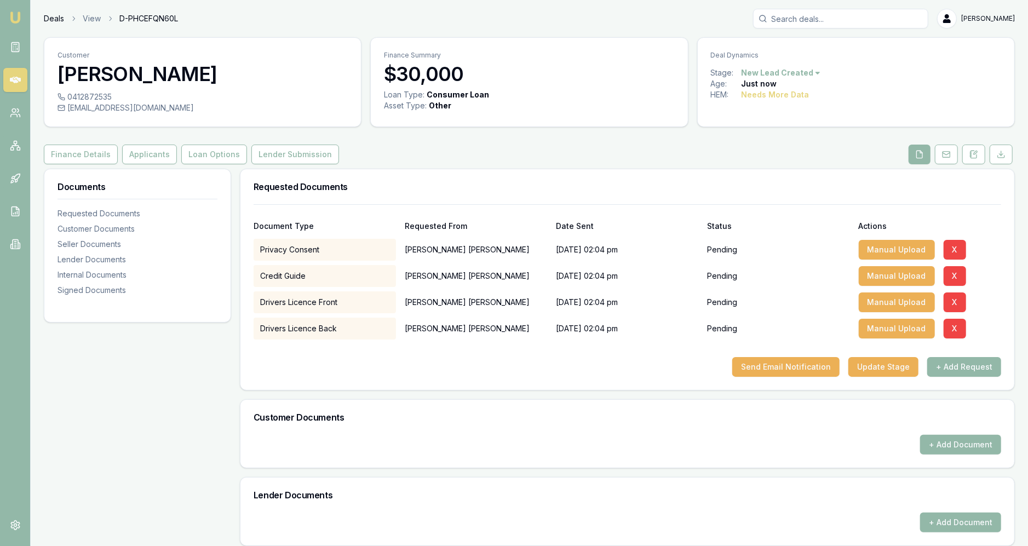
click at [45, 17] on link "Deals" at bounding box center [54, 18] width 20 height 11
